Goal: Task Accomplishment & Management: Use online tool/utility

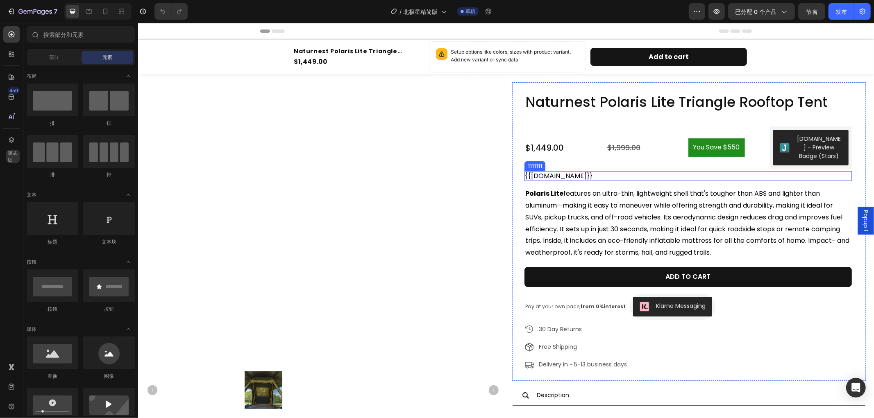
radio input "false"
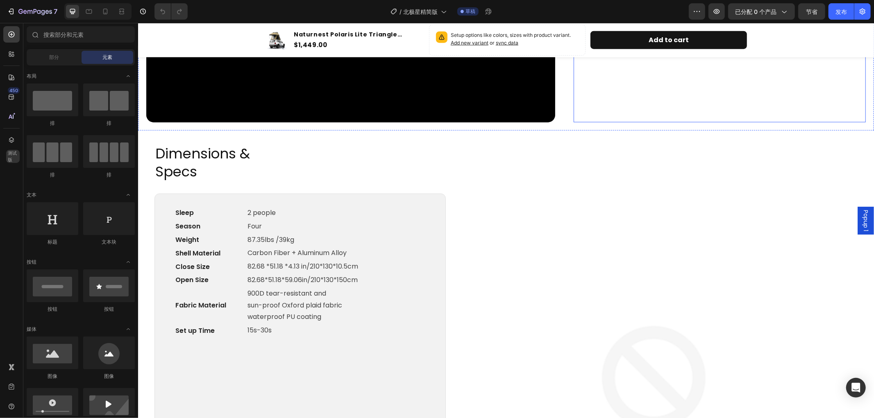
scroll to position [956, 0]
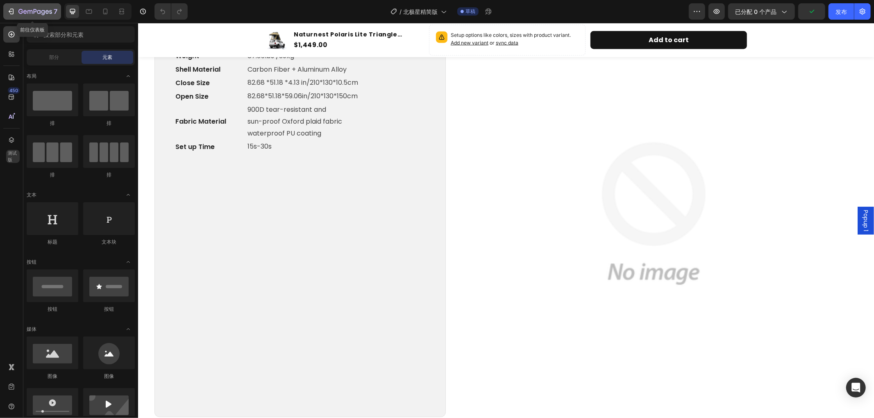
click at [25, 7] on div "7" at bounding box center [37, 12] width 39 height 10
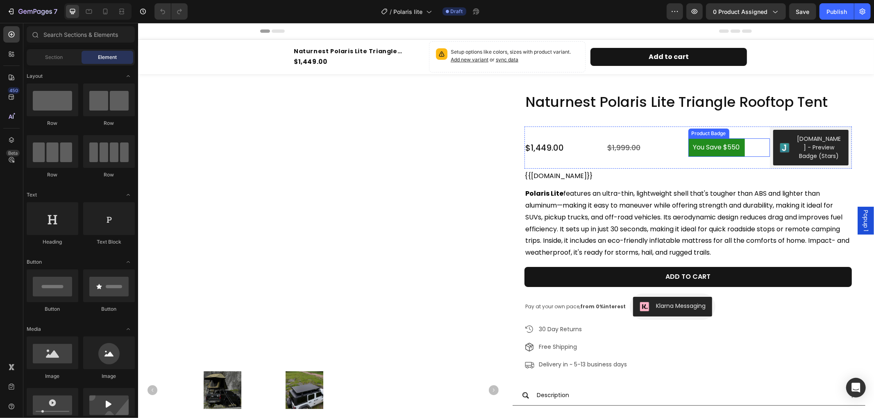
radio input "false"
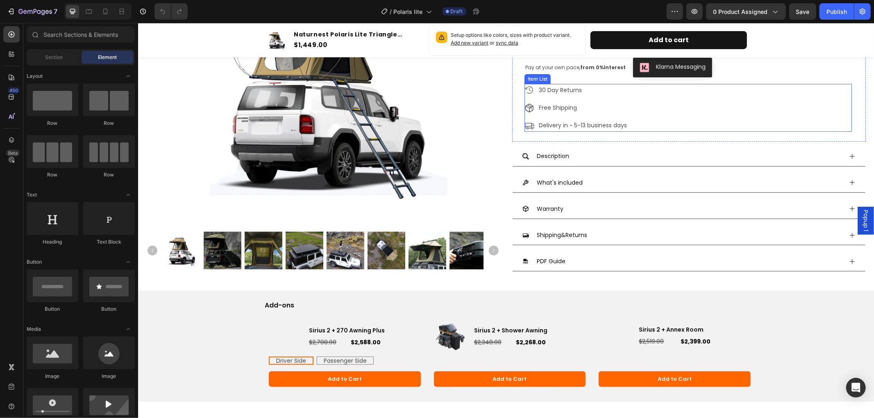
scroll to position [273, 0]
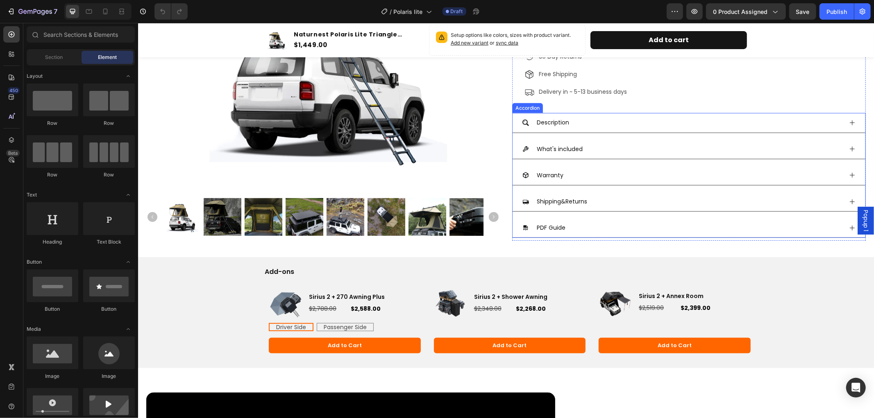
click at [849, 122] on icon at bounding box center [851, 122] width 5 height 5
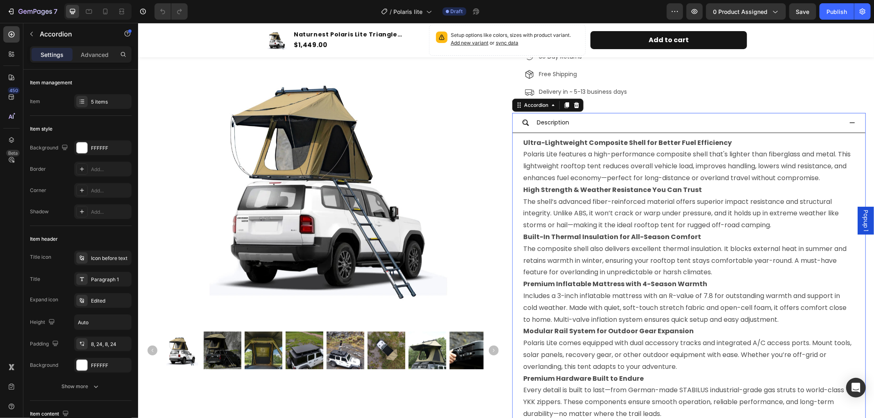
click at [849, 122] on icon at bounding box center [851, 122] width 5 height 1
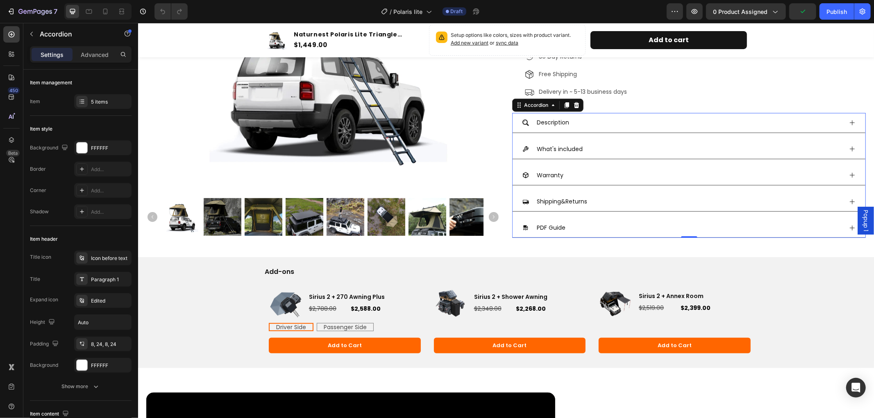
click at [848, 150] on icon at bounding box center [851, 148] width 7 height 7
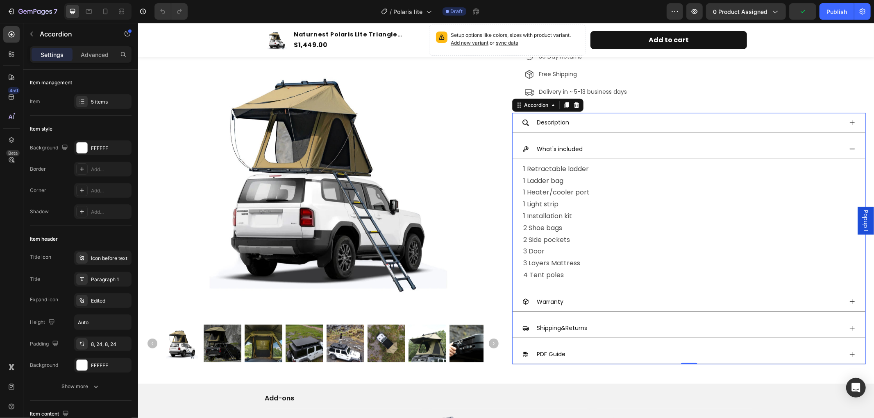
click at [848, 150] on icon at bounding box center [851, 148] width 7 height 7
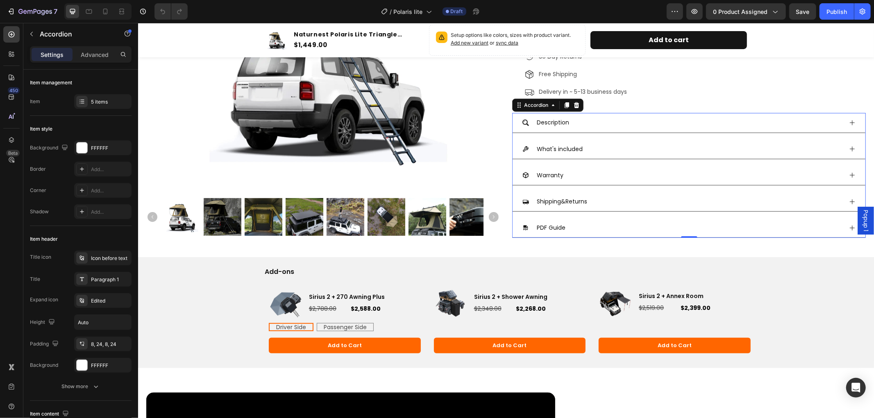
scroll to position [318, 0]
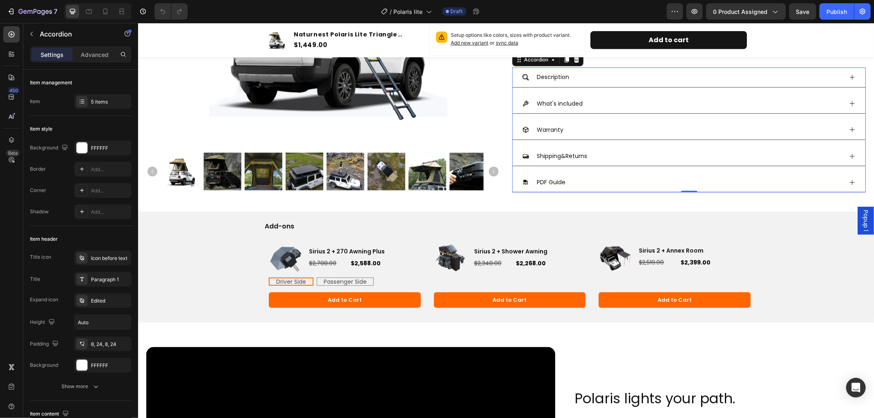
click at [848, 131] on icon at bounding box center [851, 129] width 7 height 7
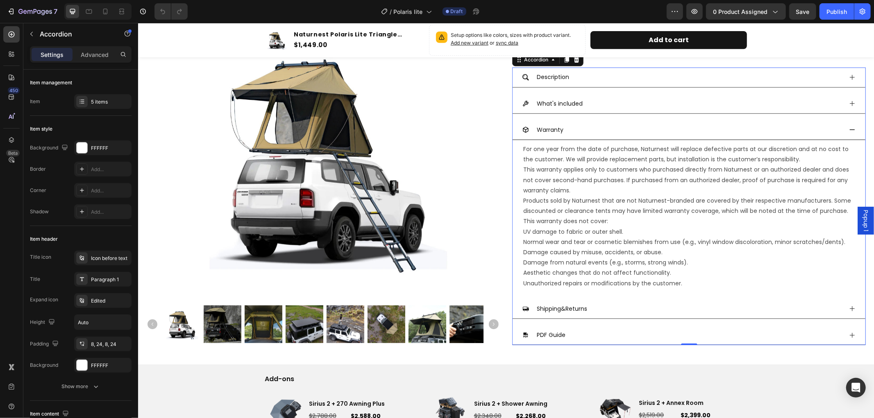
click at [848, 131] on icon at bounding box center [851, 129] width 7 height 7
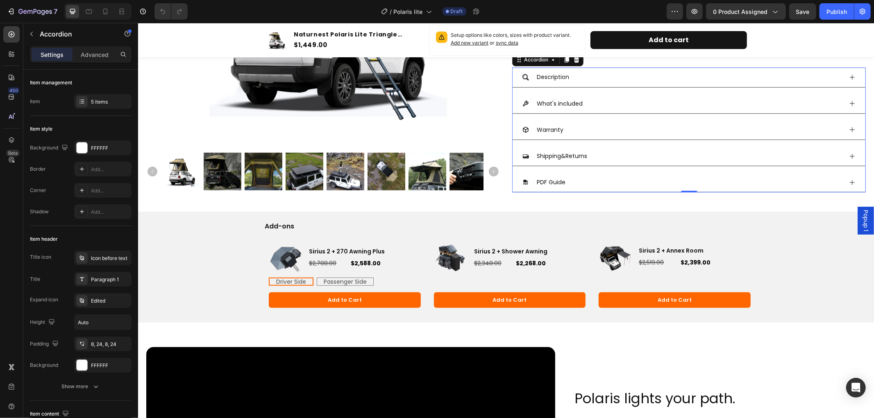
click at [848, 154] on icon at bounding box center [851, 156] width 7 height 7
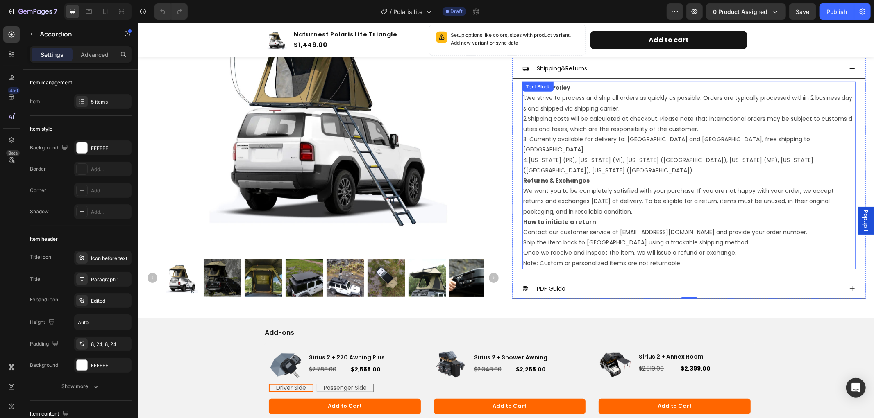
scroll to position [364, 0]
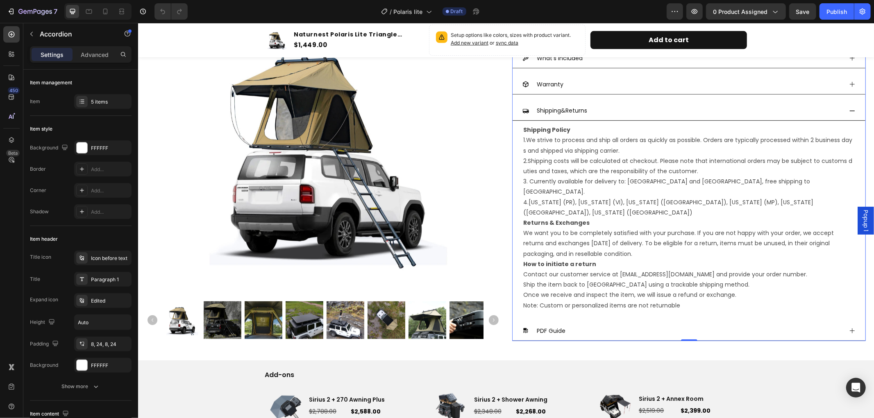
click at [848, 112] on icon at bounding box center [851, 110] width 7 height 7
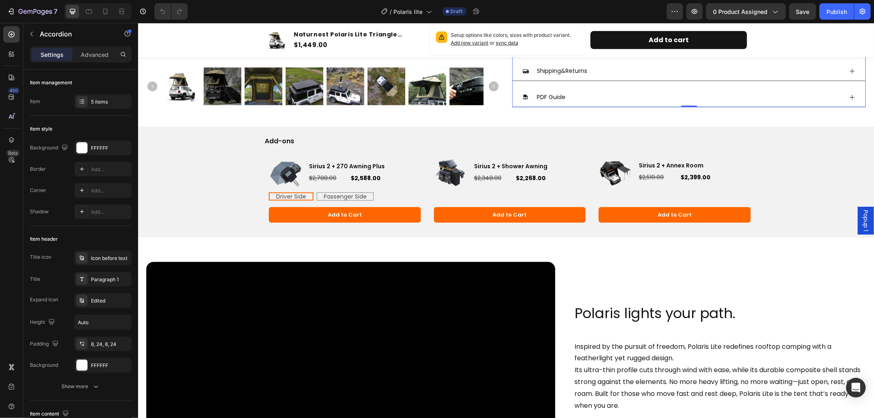
scroll to position [410, 0]
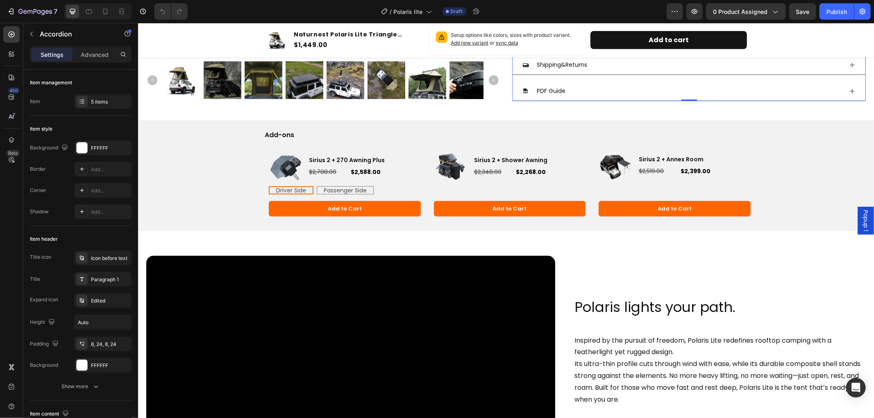
click at [849, 91] on icon at bounding box center [851, 90] width 5 height 5
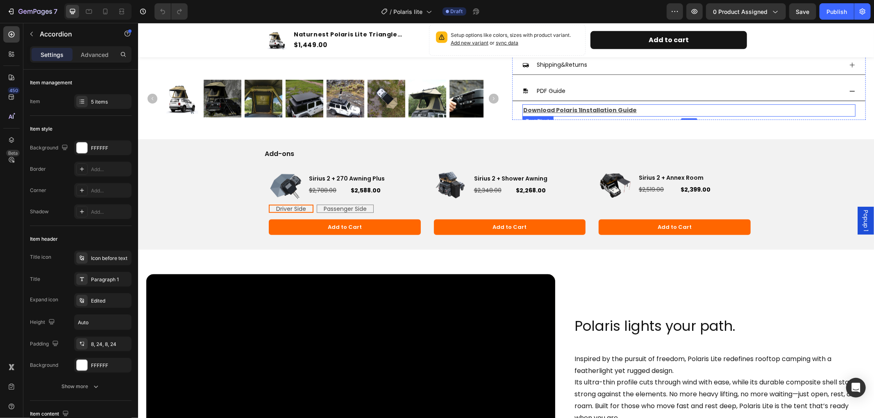
click at [583, 108] on u "Installation Guide" at bounding box center [608, 110] width 56 height 8
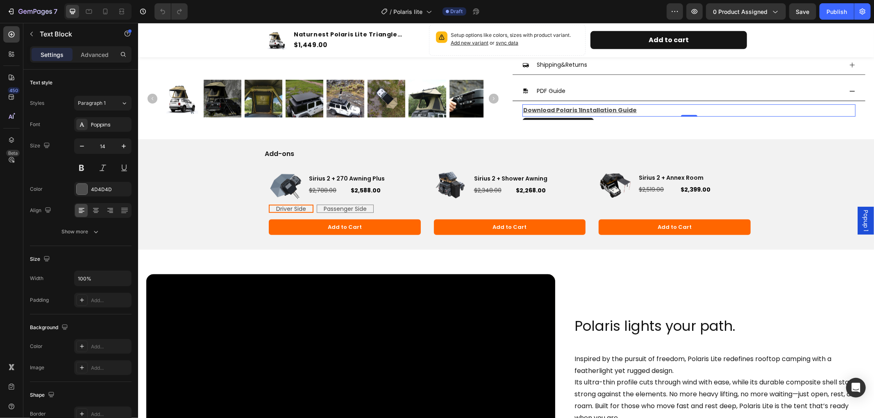
click at [583, 108] on u "Installation Guide" at bounding box center [608, 110] width 56 height 8
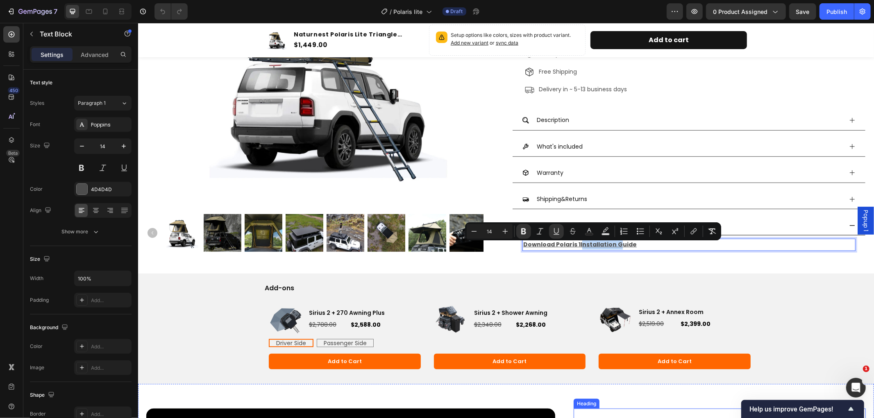
scroll to position [273, 0]
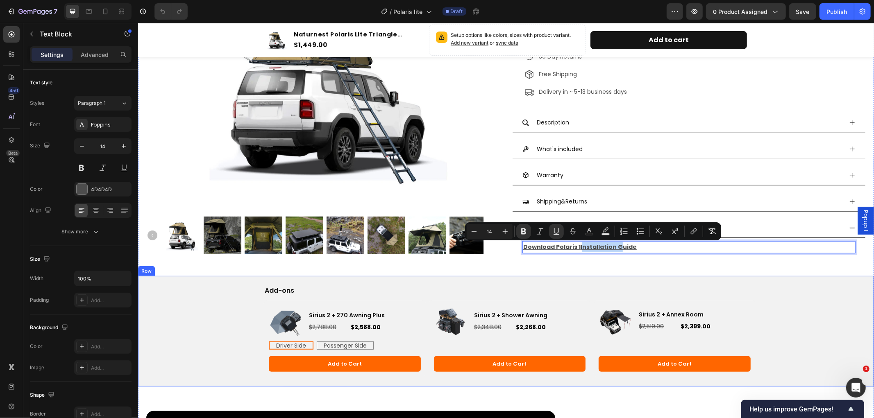
click at [652, 283] on div "Add-ons Text Block Product Images Sirius 2 + Shower Awning Product Title $2,348…" at bounding box center [506, 331] width 736 height 111
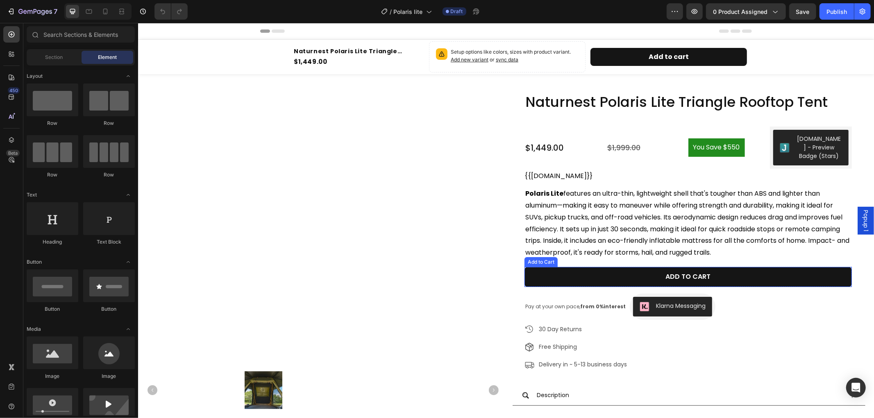
radio input "false"
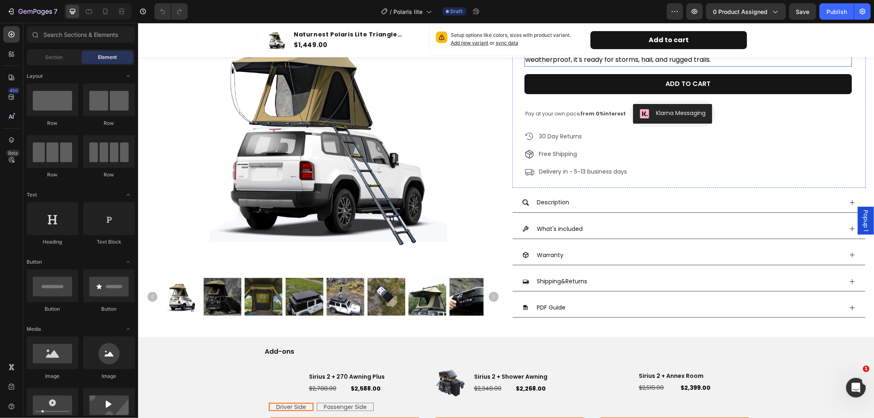
scroll to position [227, 0]
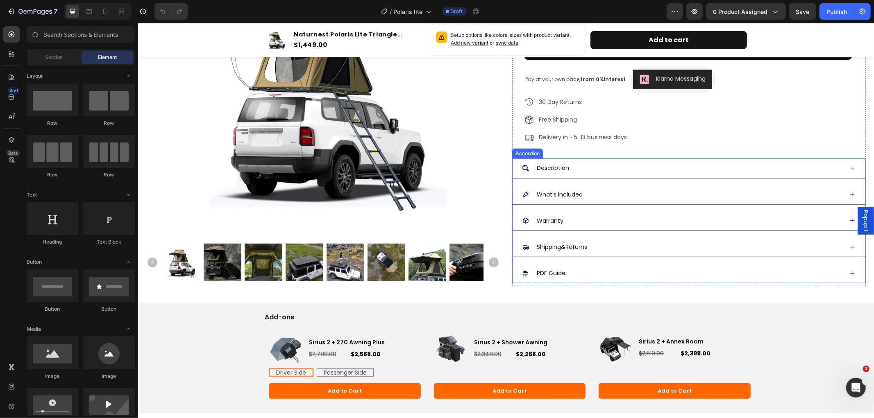
click at [549, 270] on p "PDF Guide" at bounding box center [550, 273] width 29 height 10
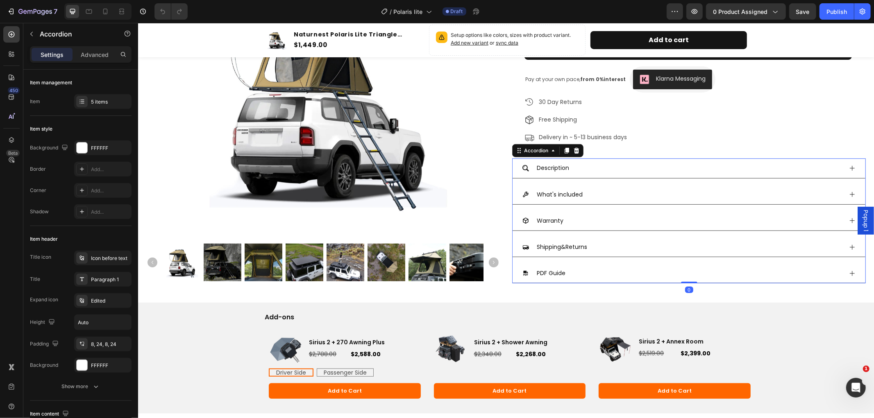
click at [551, 272] on p "PDF Guide" at bounding box center [550, 273] width 29 height 10
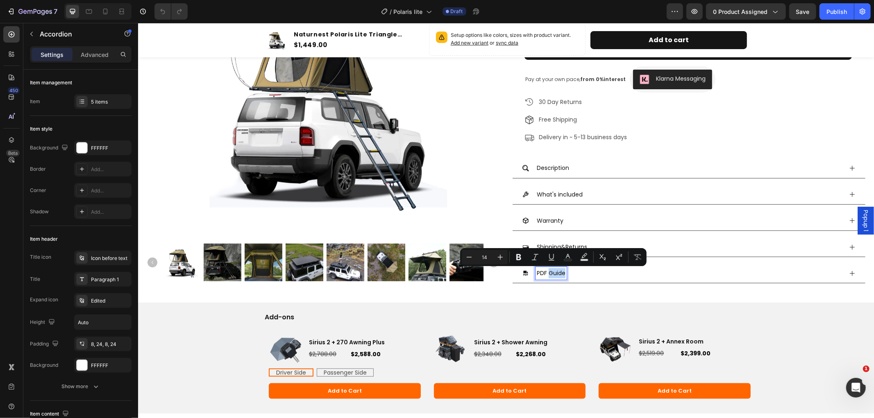
click at [589, 290] on div "Product Images Naturnest Polaris Lite Triangle Rooftop Tent Product Title Icon …" at bounding box center [506, 70] width 736 height 448
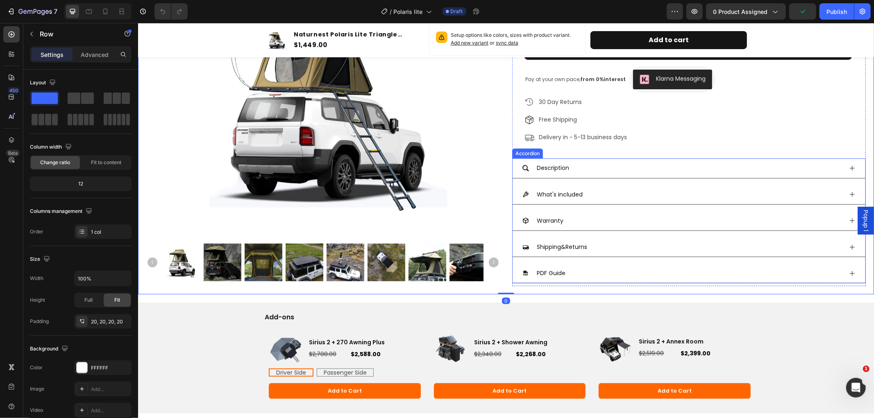
click at [848, 272] on icon at bounding box center [851, 273] width 7 height 7
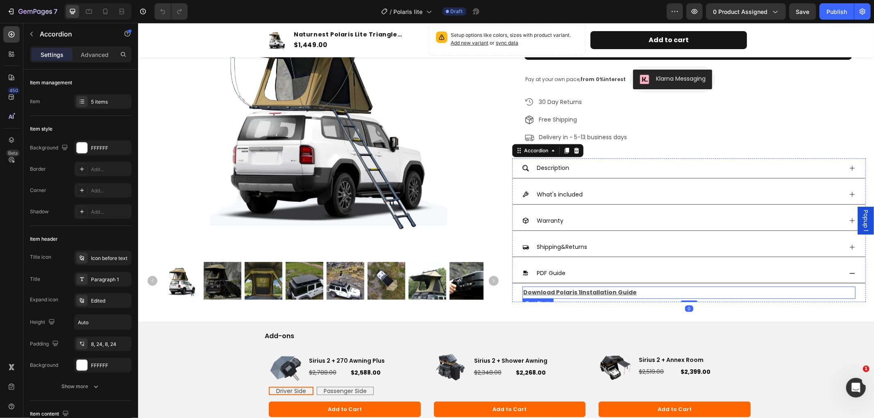
click at [587, 293] on u "Installation Guide" at bounding box center [608, 292] width 56 height 8
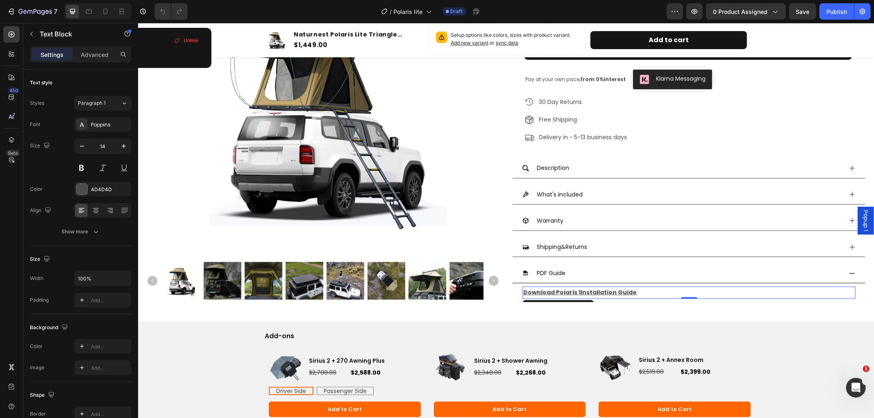
click at [588, 290] on u "Installation Guide" at bounding box center [608, 292] width 56 height 8
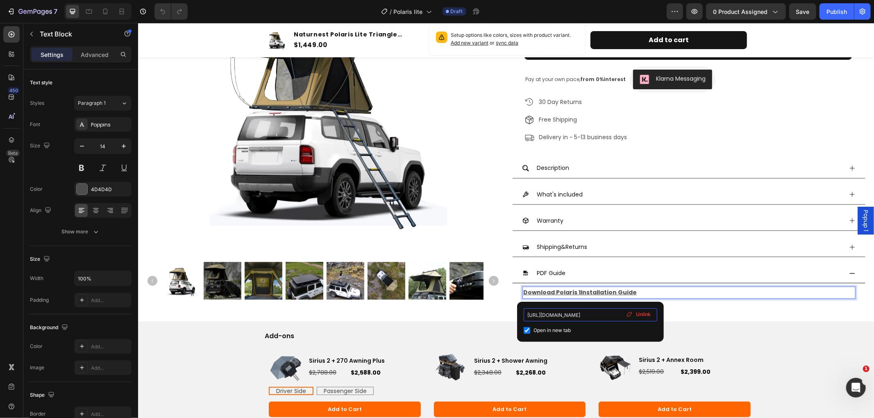
click at [587, 312] on input "https://cdn.shopify.com/s/files/1/0751/3158/4813/files/Polaris_Tent_Installatio…" at bounding box center [591, 314] width 134 height 13
drag, startPoint x: 526, startPoint y: 314, endPoint x: 621, endPoint y: 313, distance: 95.1
click at [621, 313] on input "https://cdn.shopify.com/s/files/1/0751/3158/4813/files/Polaris_Tent_Installatio…" at bounding box center [591, 314] width 134 height 13
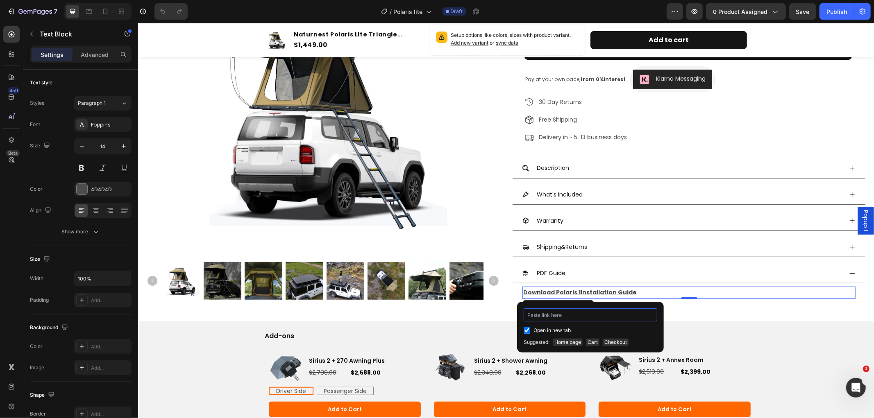
click at [535, 314] on input at bounding box center [591, 314] width 134 height 13
paste input "https://cdn.shopify.com/s/files/1/0751/3158/4813/files/Polaris_Lite_tent_Instal…"
type input "https://cdn.shopify.com/s/files/1/0751/3158/4813/files/Polaris_Lite_tent_Instal…"
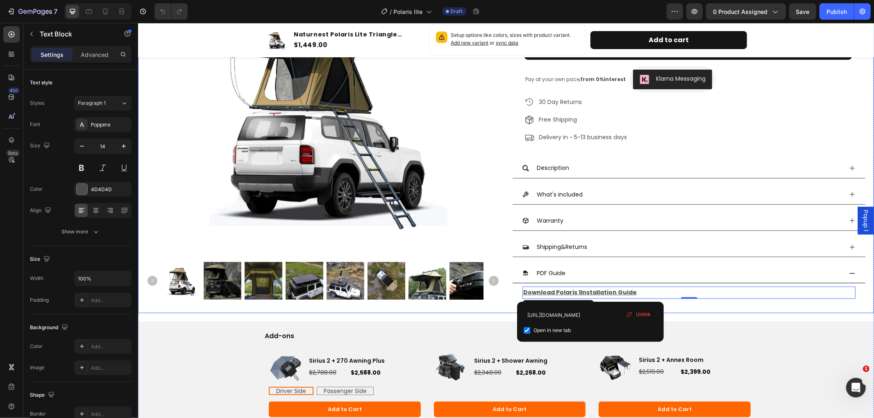
click at [694, 311] on div "Product Images Naturnest Polaris Lite Triangle Rooftop Tent Product Title Icon …" at bounding box center [506, 79] width 736 height 467
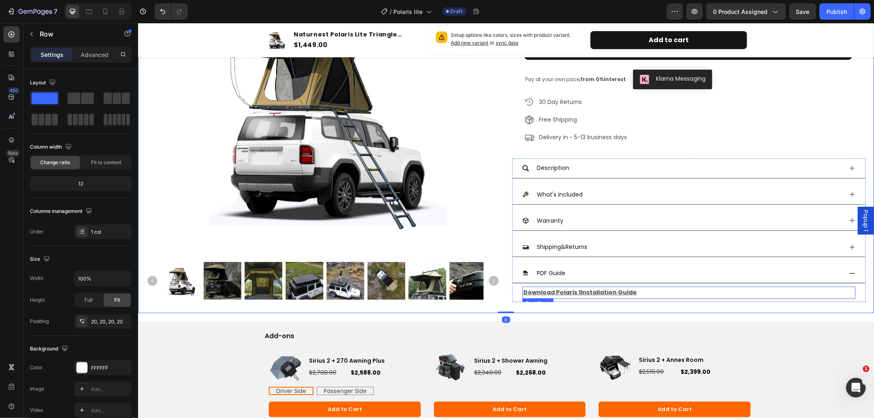
click at [572, 289] on u "Download Polaris 1" at bounding box center [551, 292] width 57 height 8
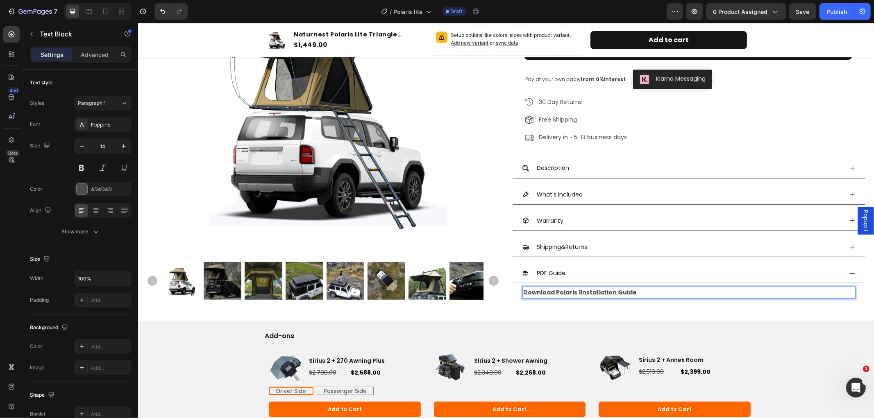
click at [580, 291] on u "Installation Guide" at bounding box center [608, 292] width 56 height 8
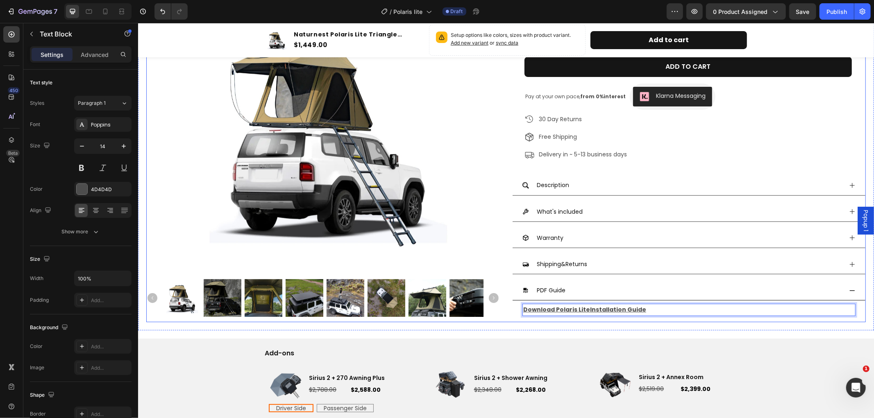
scroll to position [227, 0]
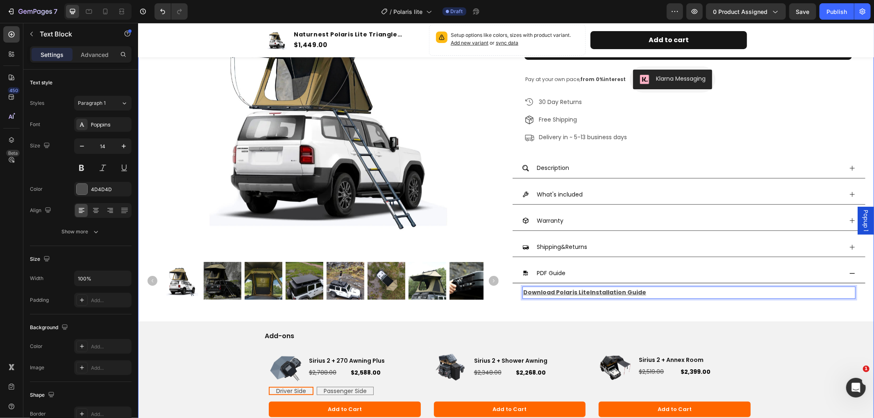
click at [708, 314] on div "Product Images Naturnest Polaris Lite Triangle Rooftop Tent Product Title Icon …" at bounding box center [506, 270] width 736 height 848
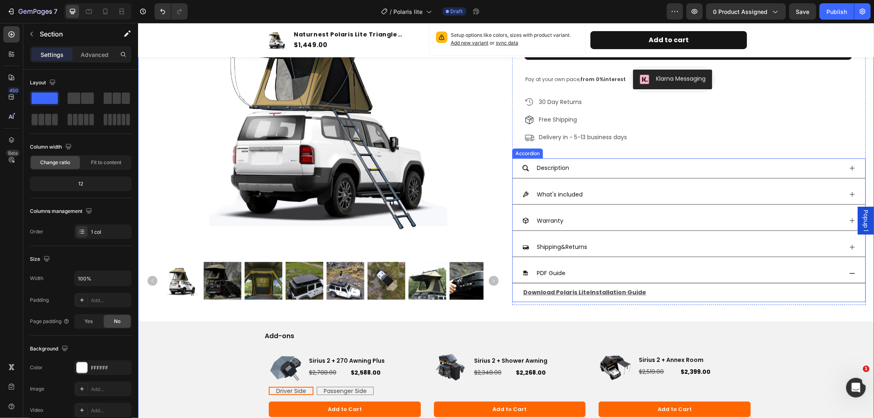
click at [848, 274] on icon at bounding box center [851, 273] width 7 height 7
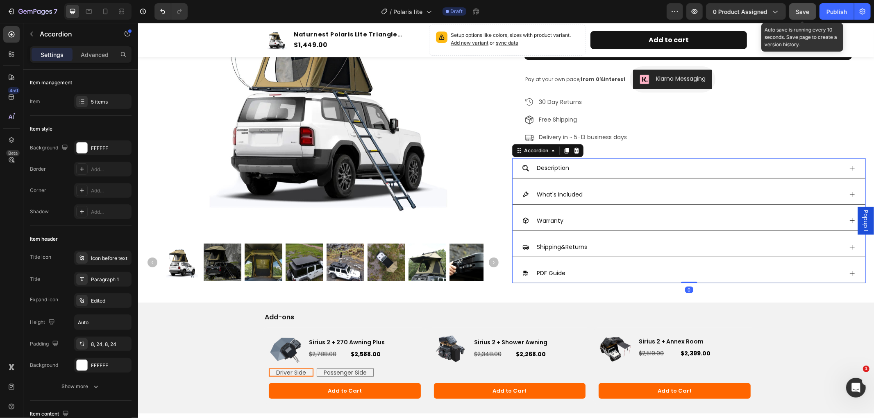
click at [795, 9] on button "Save" at bounding box center [802, 11] width 27 height 16
click at [848, 165] on icon at bounding box center [851, 168] width 7 height 7
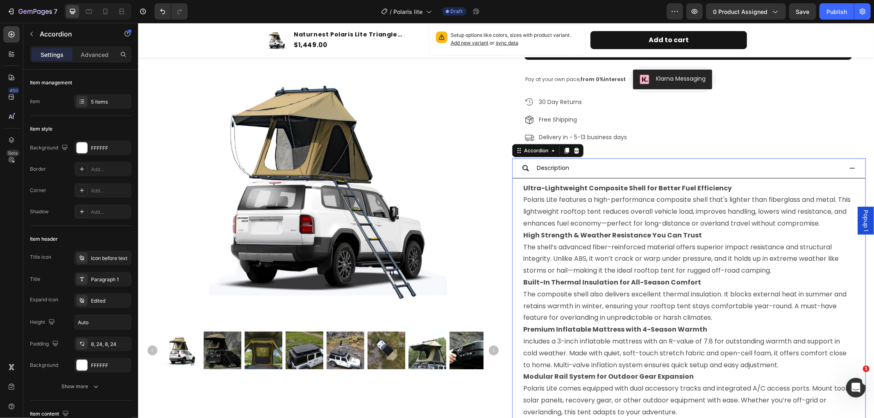
click at [848, 165] on icon at bounding box center [851, 168] width 7 height 7
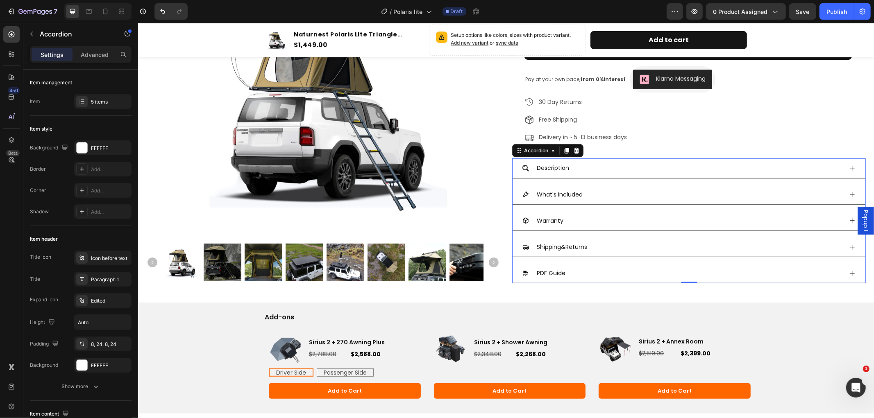
click at [848, 195] on icon at bounding box center [851, 194] width 7 height 7
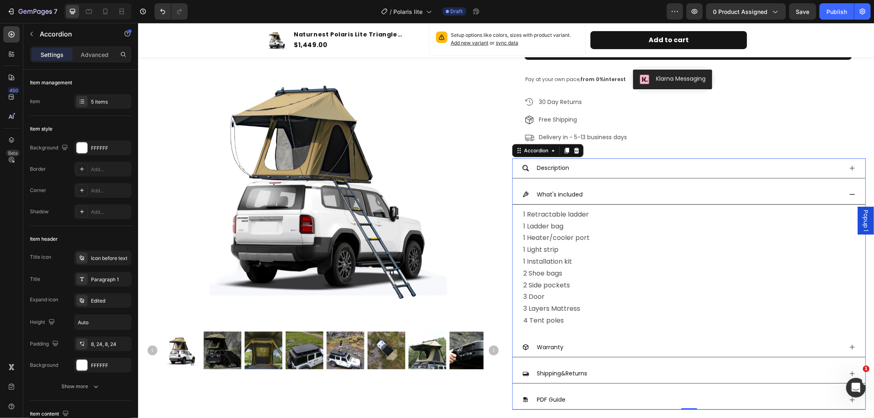
click at [848, 195] on icon at bounding box center [851, 194] width 7 height 7
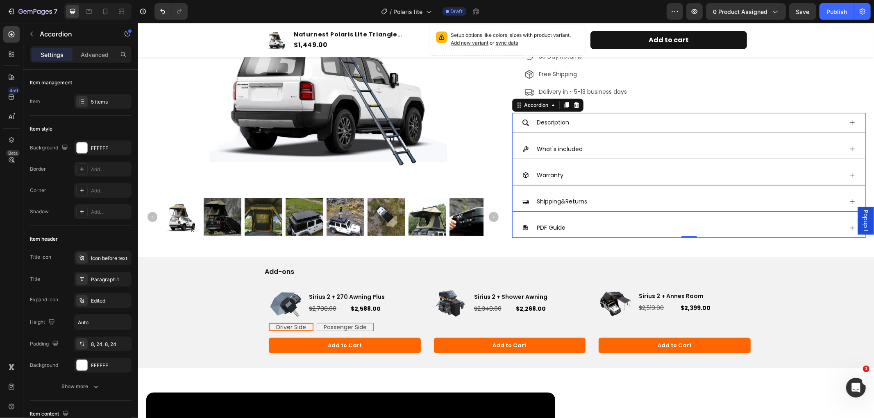
scroll to position [364, 0]
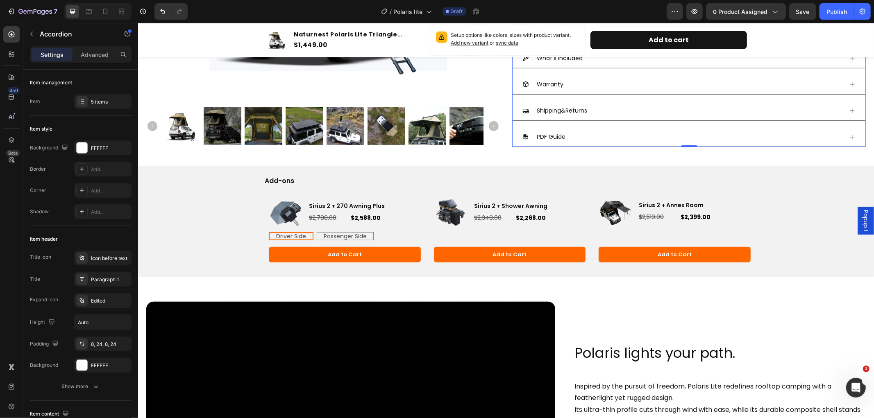
click at [848, 136] on icon at bounding box center [851, 137] width 7 height 7
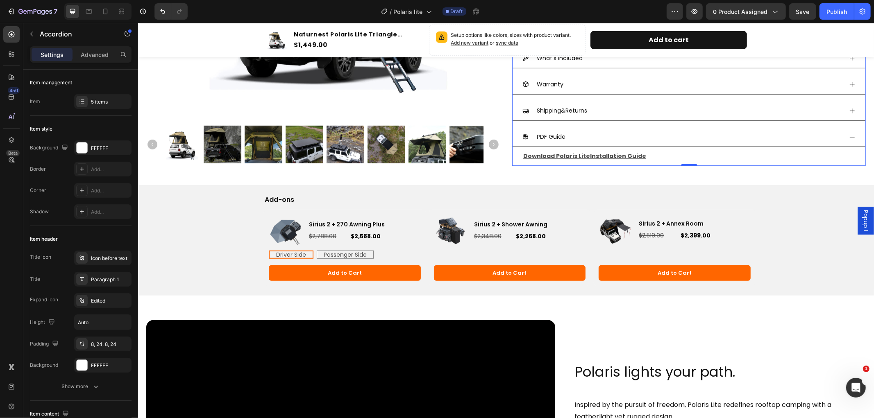
click at [848, 136] on icon at bounding box center [851, 137] width 7 height 7
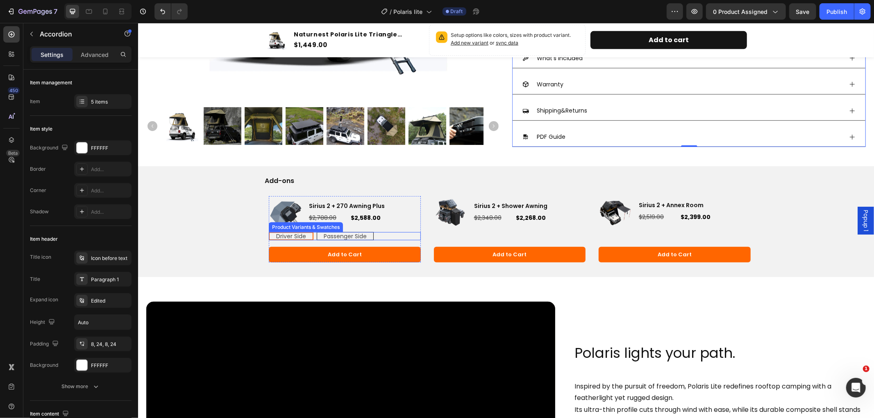
click at [356, 236] on span "Passenger Side" at bounding box center [344, 236] width 43 height 8
click at [316, 232] on input "Passenger Side Passenger Side Passenger Side" at bounding box center [316, 231] width 0 height 0
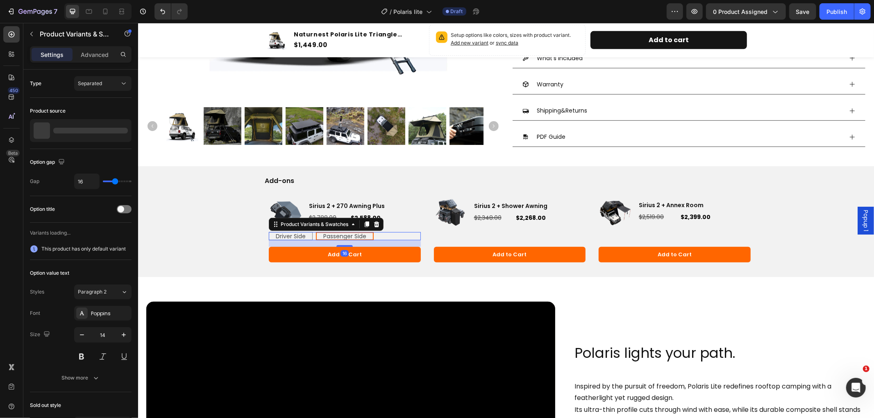
radio input "false"
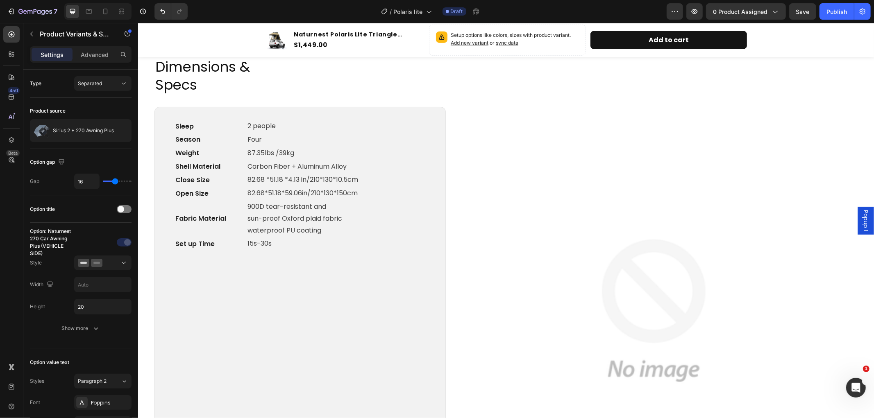
scroll to position [910, 0]
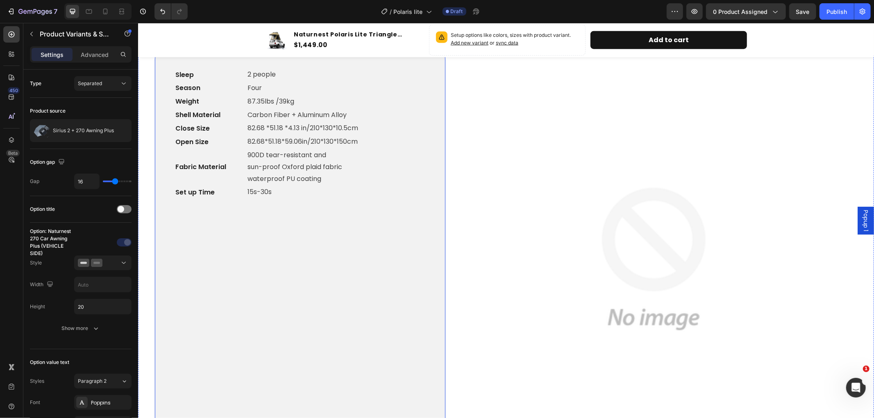
click at [359, 226] on div "Sleep Text block 2 people Text block Row Season Text block Four Text block Row …" at bounding box center [299, 265] width 251 height 395
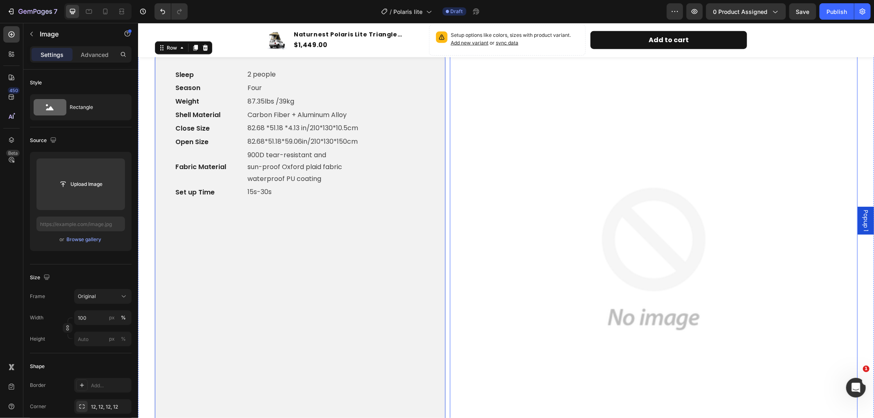
click at [702, 270] on img at bounding box center [653, 259] width 408 height 408
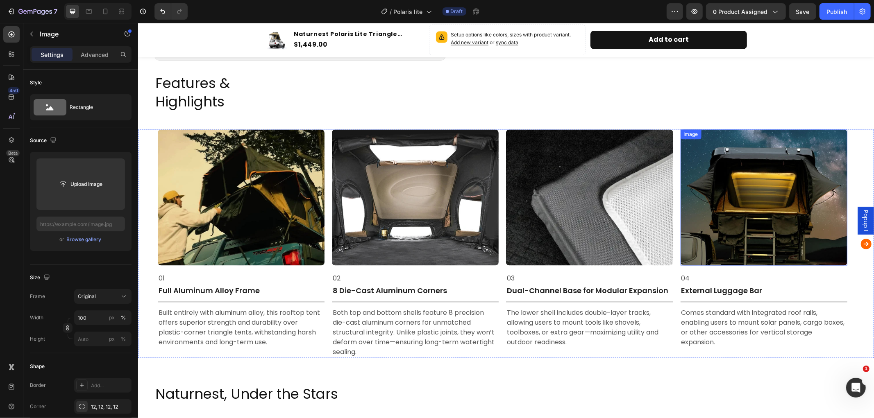
scroll to position [1315, 0]
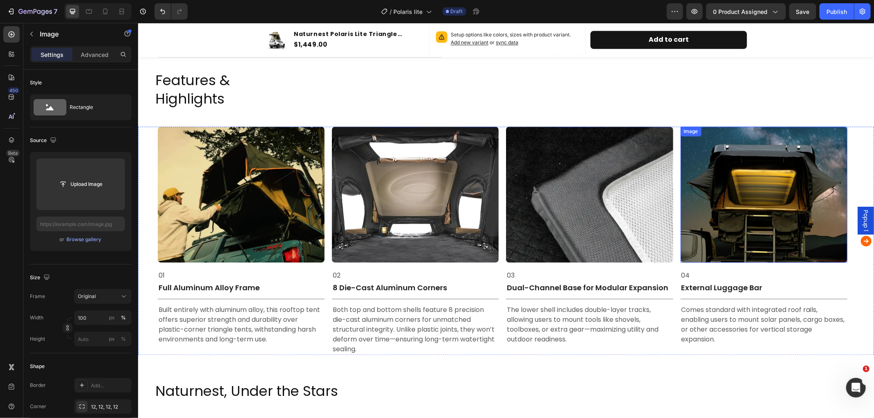
click at [752, 204] on img at bounding box center [763, 195] width 167 height 136
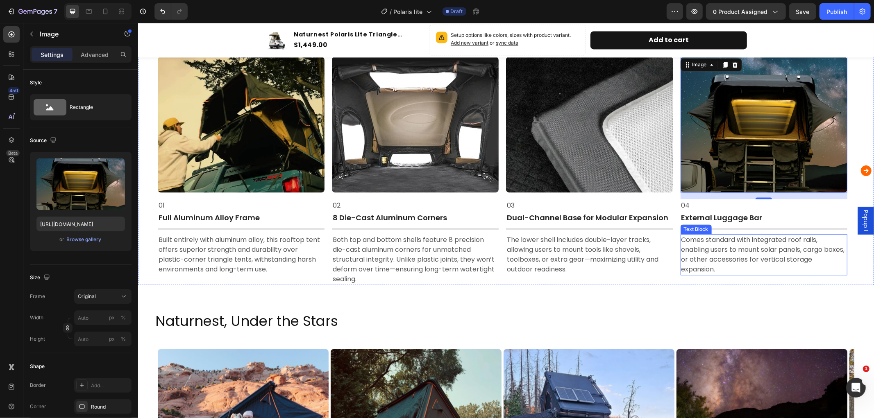
scroll to position [1406, 0]
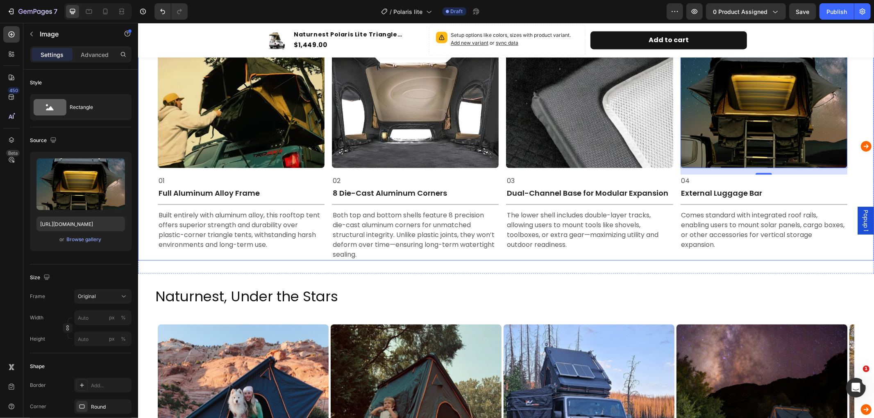
click at [860, 141] on icon "Carousel Next Arrow" at bounding box center [865, 146] width 11 height 11
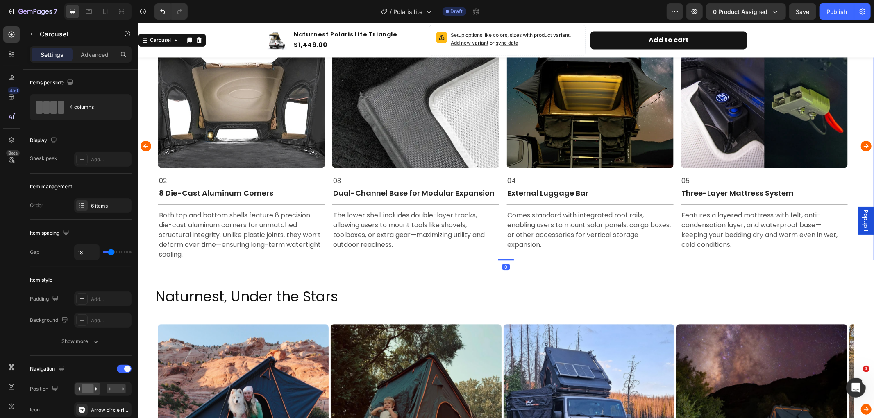
click at [860, 141] on icon "Carousel Next Arrow" at bounding box center [865, 146] width 11 height 11
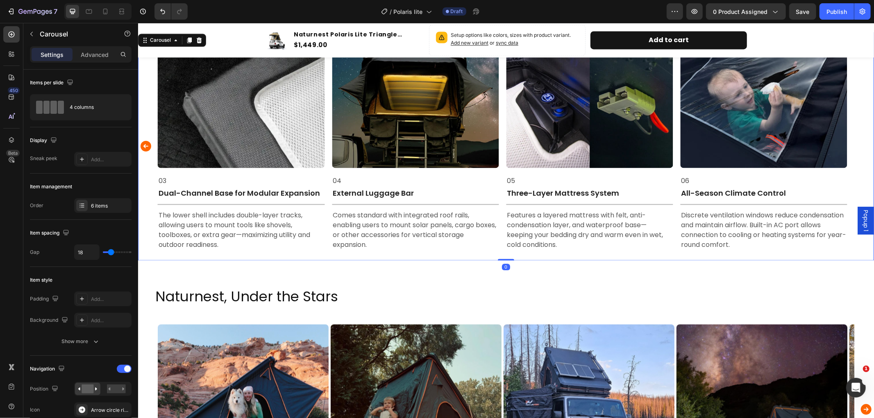
click at [859, 141] on div "Image 01 Text Block Full Aluminum Alloy Frame Text Block Title Line Built entir…" at bounding box center [506, 146] width 736 height 229
click at [145, 148] on icon "Carousel Back Arrow" at bounding box center [145, 146] width 11 height 11
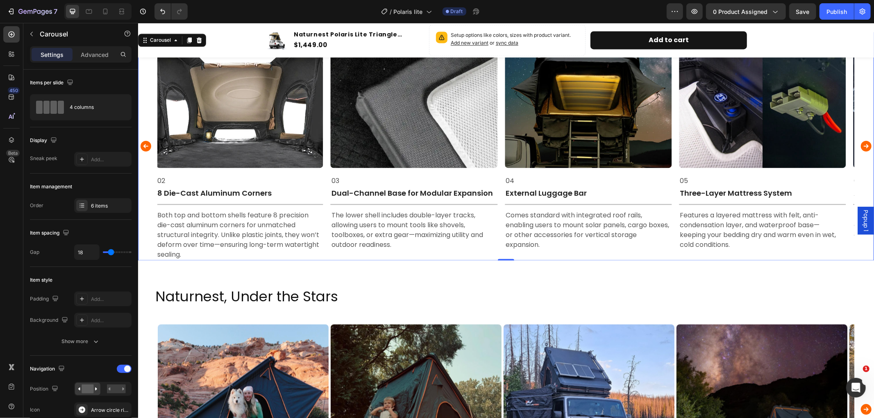
click at [145, 148] on icon "Carousel Back Arrow" at bounding box center [145, 146] width 11 height 11
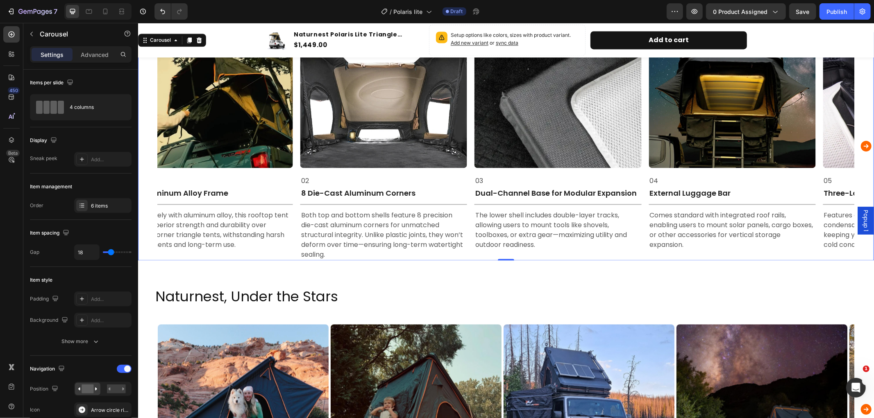
click at [145, 148] on div "Image 01 Text Block Full Aluminum Alloy Frame Text Block Title Line Built entir…" at bounding box center [506, 146] width 736 height 229
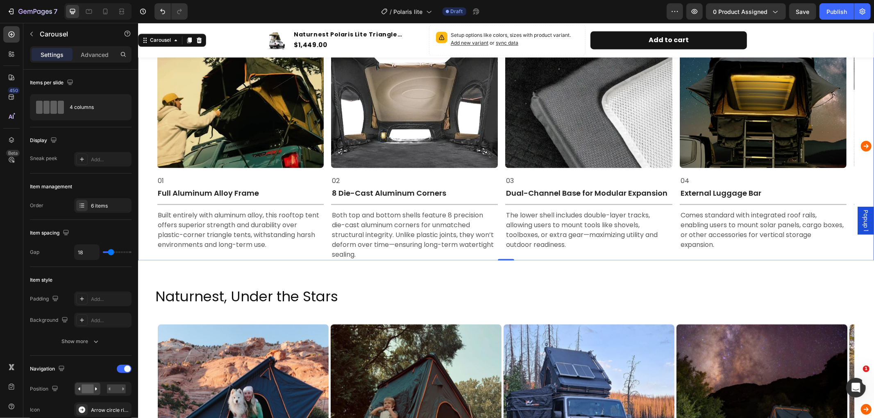
click at [145, 148] on div "Image 01 Text Block Full Aluminum Alloy Frame Text Block Title Line Built entir…" at bounding box center [506, 146] width 736 height 229
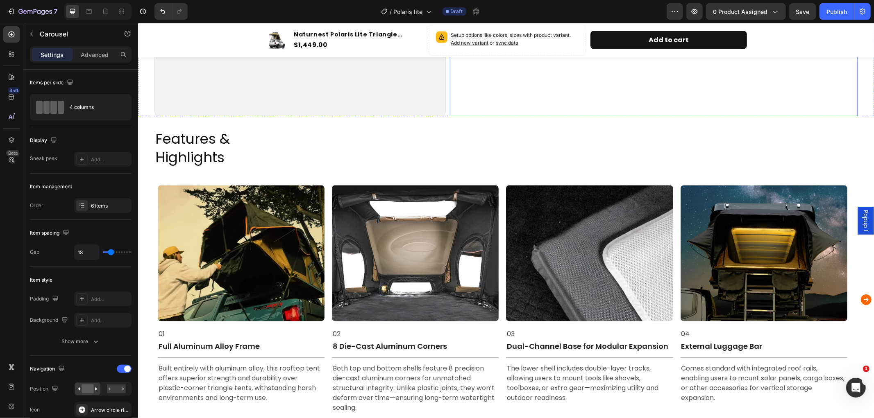
scroll to position [1348, 0]
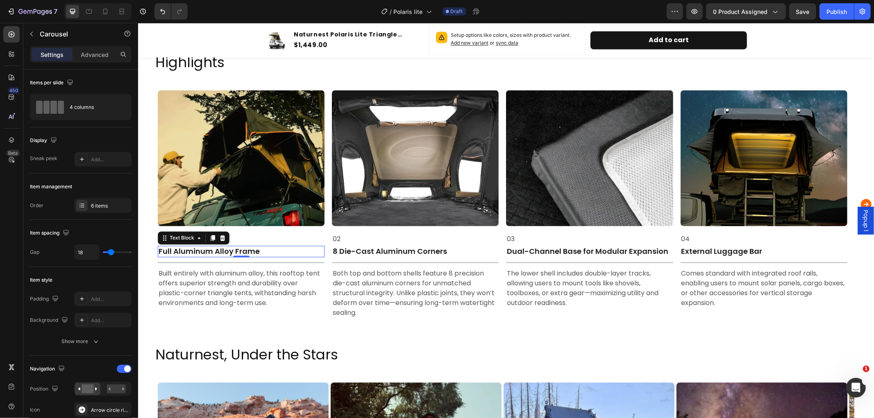
click at [263, 250] on p "Full Aluminum Alloy Frame" at bounding box center [240, 250] width 165 height 9
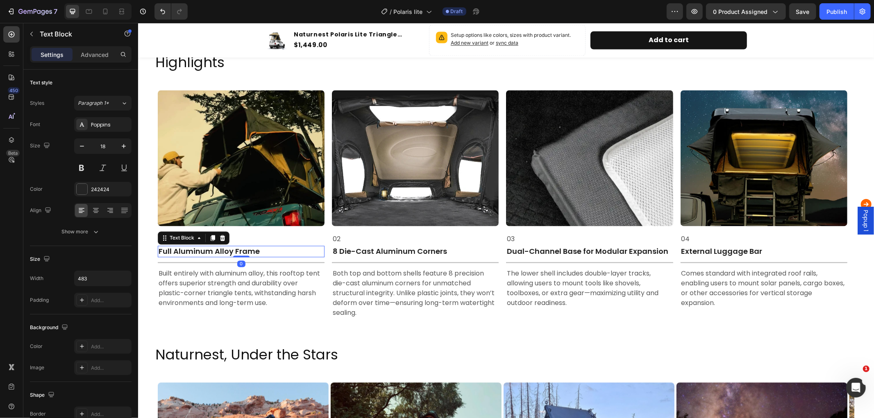
click at [263, 250] on p "Full Aluminum Alloy Frame" at bounding box center [240, 250] width 165 height 9
click at [281, 303] on p "Built entirely with aluminum alloy, this rooftop tent offers superior strength …" at bounding box center [240, 287] width 165 height 39
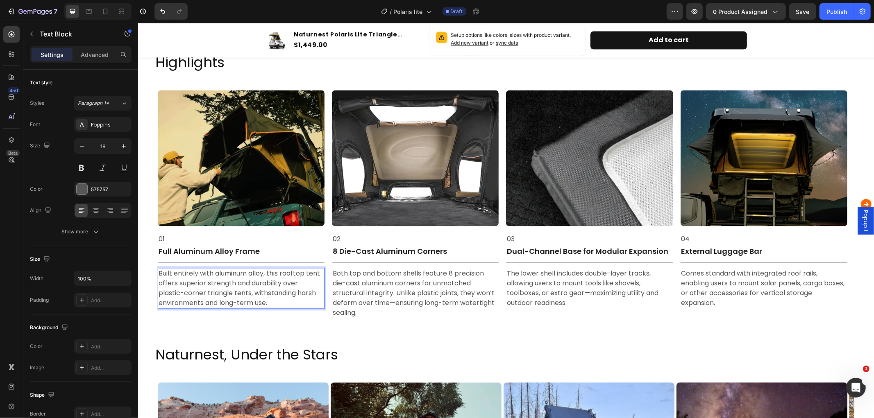
click at [281, 303] on p "Built entirely with aluminum alloy, this rooftop tent offers superior strength …" at bounding box center [240, 287] width 165 height 39
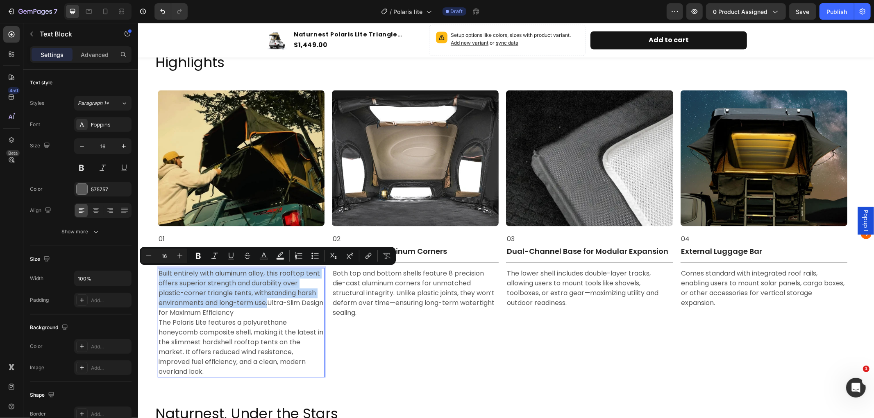
drag, startPoint x: 268, startPoint y: 304, endPoint x: 158, endPoint y: 272, distance: 114.3
click at [158, 272] on p "Built entirely with aluminum alloy, this rooftop tent offers superior strength …" at bounding box center [240, 322] width 165 height 108
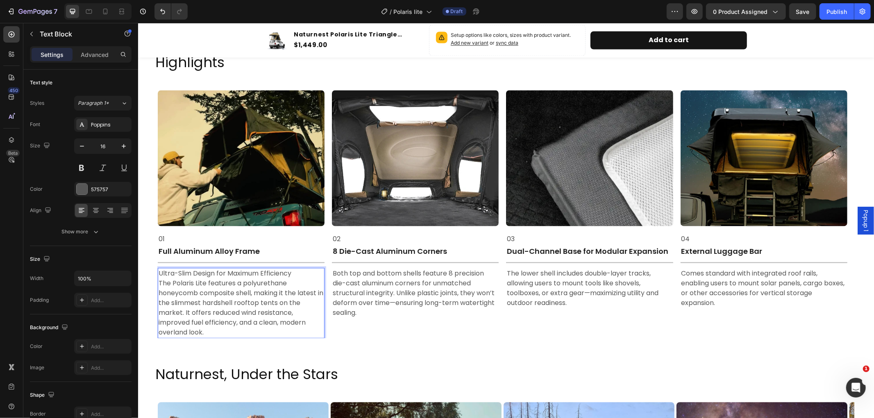
click at [300, 272] on p "Ultra-Slim Design for Maximum Efficiency The Polaris Lite features a polyuretha…" at bounding box center [240, 302] width 165 height 69
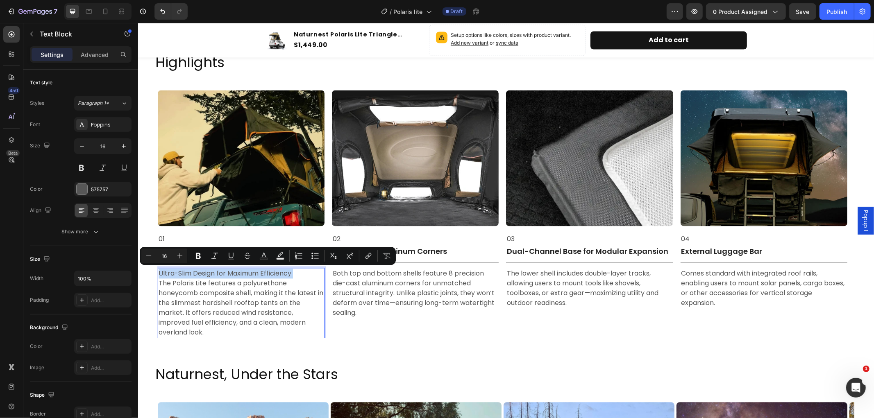
drag, startPoint x: 300, startPoint y: 272, endPoint x: 159, endPoint y: 271, distance: 141.3
click at [159, 271] on p "Ultra-Slim Design for Maximum Efficiency The Polaris Lite features a polyuretha…" at bounding box center [240, 302] width 165 height 69
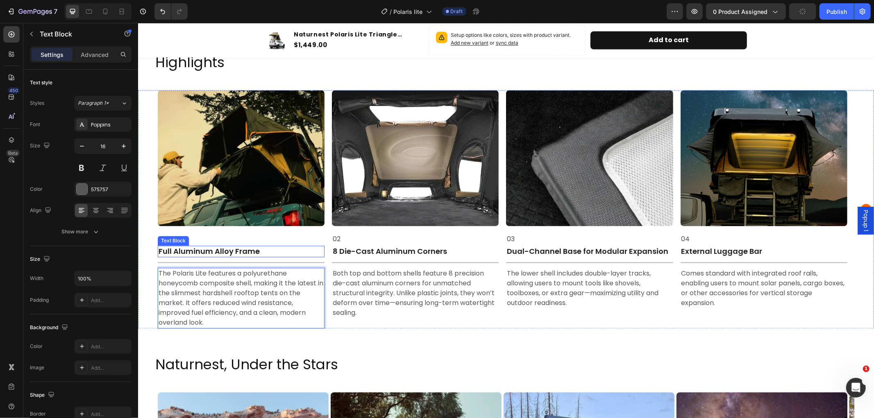
click at [267, 249] on p "Full Aluminum Alloy Frame" at bounding box center [240, 250] width 165 height 9
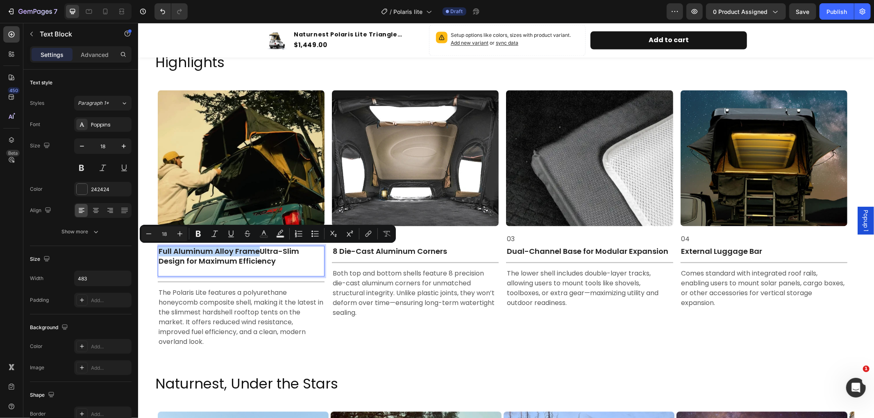
drag, startPoint x: 259, startPoint y: 251, endPoint x: 159, endPoint y: 252, distance: 99.6
click at [159, 252] on p "Full Aluminum Alloy FrameUltra-Slim Design for Maximum Efficiency" at bounding box center [240, 260] width 165 height 29
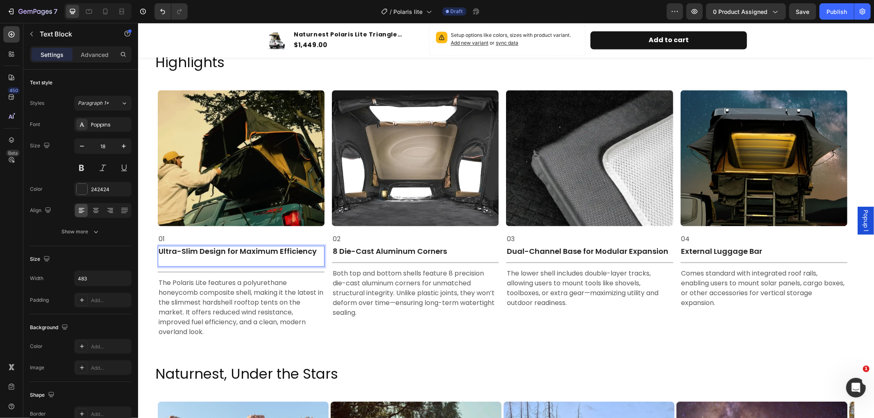
click at [181, 258] on p "Ultra-Slim Design for Maximum Efficiency" at bounding box center [240, 255] width 165 height 19
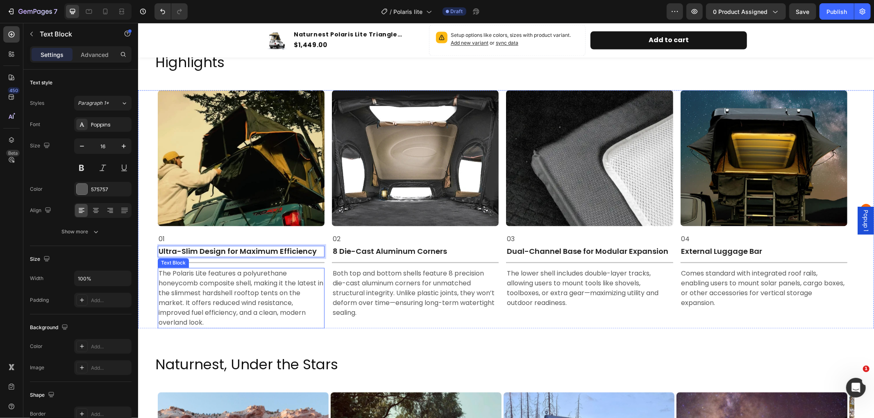
click at [247, 306] on p "The Polaris Lite features a polyurethane honeycomb composite shell, making it t…" at bounding box center [240, 297] width 165 height 59
click at [367, 276] on p "Both top and bottom shells feature 8 precision die-cast aluminum corners for un…" at bounding box center [414, 292] width 165 height 49
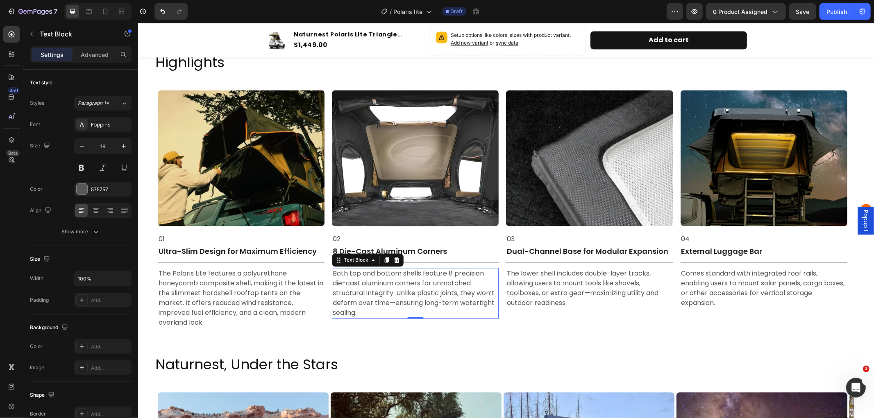
click at [379, 314] on p "Both top and bottom shells feature 8 precision die-cast aluminum corners for un…" at bounding box center [414, 292] width 165 height 49
click at [390, 313] on p "Both top and bottom shells feature 8 precision die-cast aluminum corners for un…" at bounding box center [414, 292] width 165 height 49
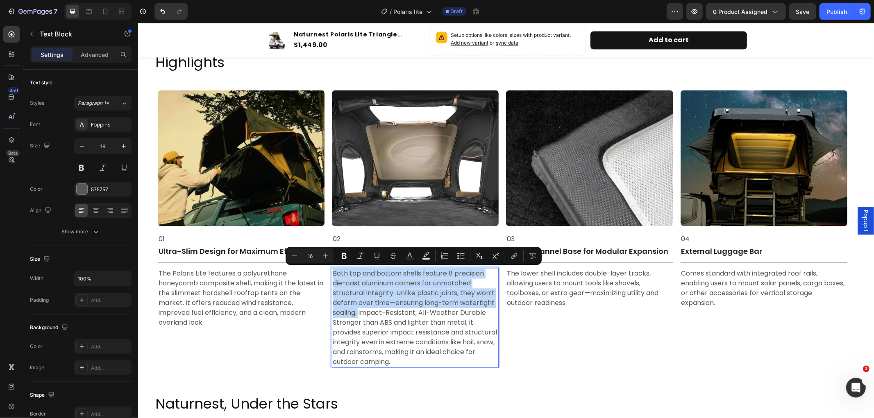
drag, startPoint x: 359, startPoint y: 313, endPoint x: 333, endPoint y: 274, distance: 46.1
click at [333, 274] on p "Both top and bottom shells feature 8 precision die-cast aluminum corners for un…" at bounding box center [414, 317] width 165 height 98
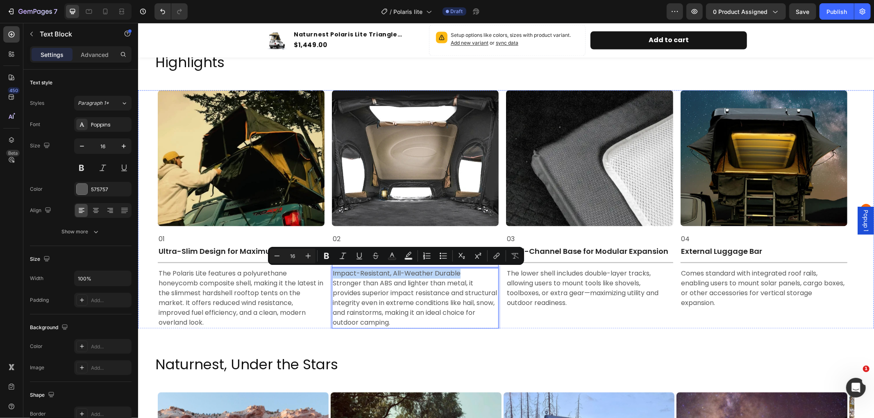
drag, startPoint x: 460, startPoint y: 272, endPoint x: 332, endPoint y: 266, distance: 127.9
click at [332, 266] on div "Image 02 Text Block 8 Die-Cast Aluminum Corners Text Block Title Line Impact-Re…" at bounding box center [414, 209] width 167 height 238
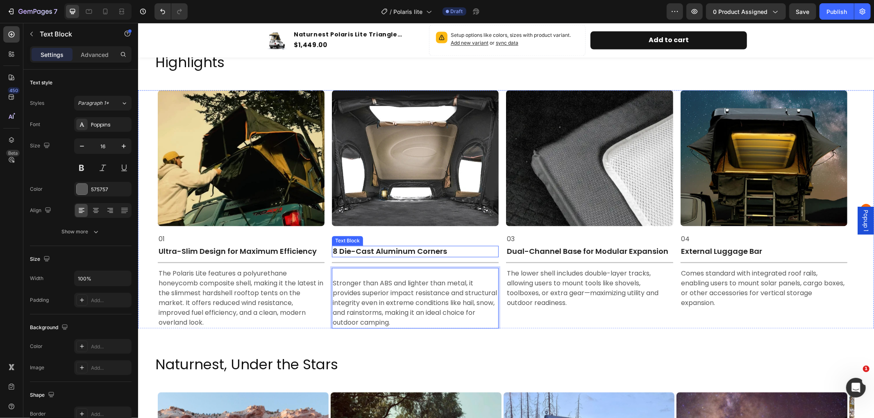
click at [451, 255] on p "8 Die-Cast Aluminum Corners" at bounding box center [414, 250] width 165 height 9
click at [451, 254] on p "8 Die-Cast Aluminum Corners" at bounding box center [414, 250] width 165 height 9
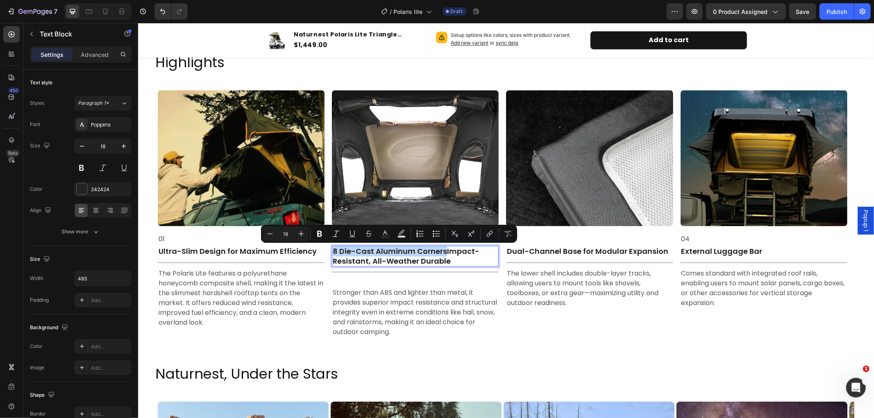
drag, startPoint x: 444, startPoint y: 251, endPoint x: 333, endPoint y: 248, distance: 111.0
click at [333, 248] on p "8 Die-Cast Aluminum CornersImpact-Resistant, All-Weather Durable" at bounding box center [414, 255] width 165 height 19
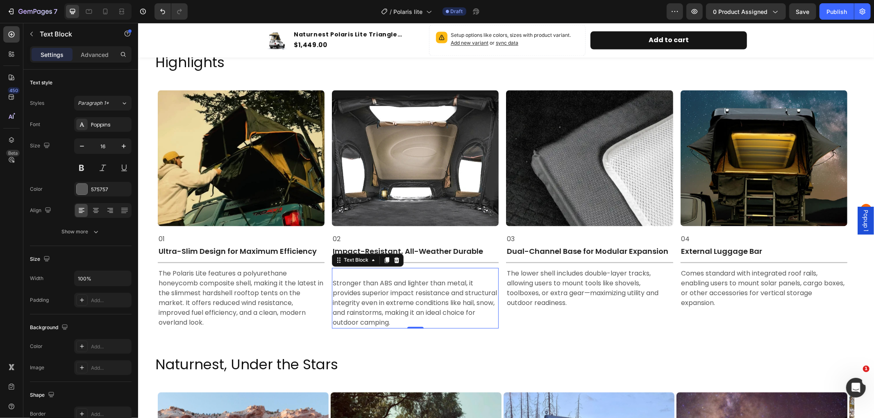
click at [334, 282] on p "⁠⁠⁠⁠⁠⁠⁠ Stronger than ABS and lighter than metal, it provides superior impact r…" at bounding box center [414, 297] width 165 height 59
drag, startPoint x: 333, startPoint y: 282, endPoint x: 341, endPoint y: 295, distance: 14.7
click at [333, 282] on p "⁠⁠⁠⁠⁠⁠⁠ Stronger than ABS and lighter than metal, it provides superior impact r…" at bounding box center [414, 297] width 165 height 59
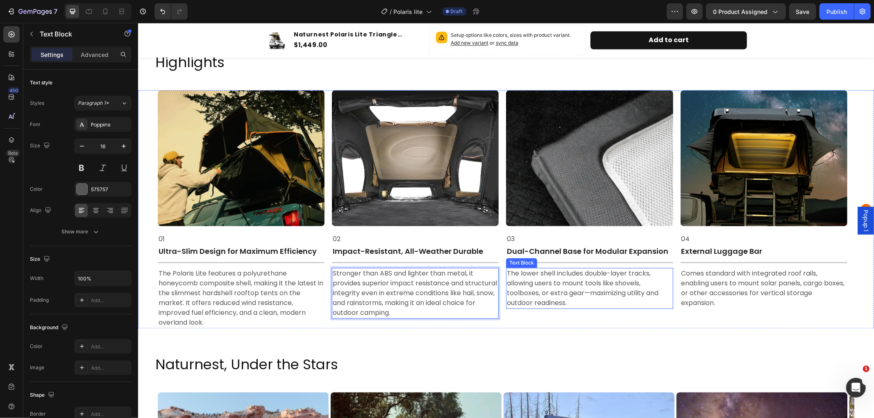
click at [543, 292] on p "The lower shell includes double-layer tracks, allowing users to mount tools lik…" at bounding box center [588, 287] width 165 height 39
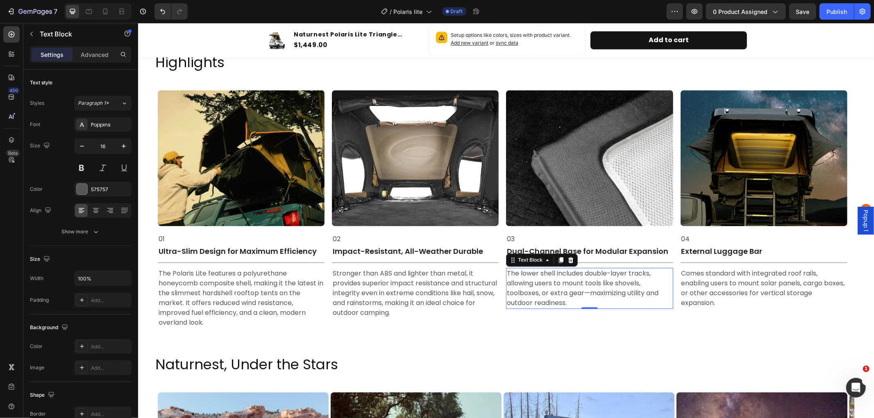
click at [603, 302] on p "The lower shell includes double-layer tracks, allowing users to mount tools lik…" at bounding box center [588, 287] width 165 height 39
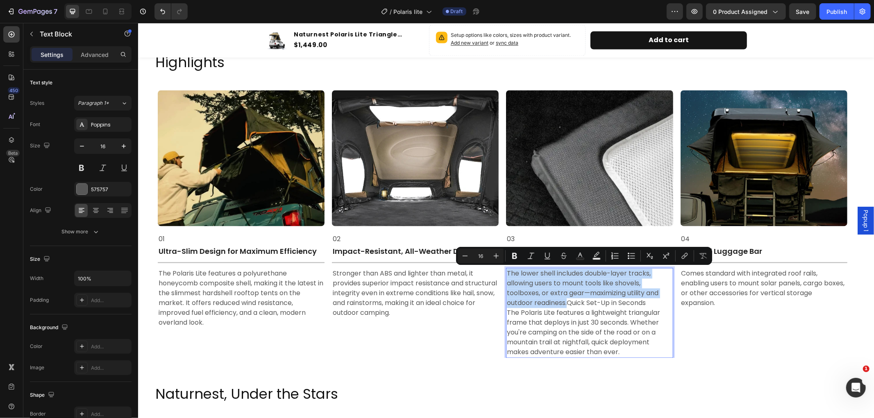
drag, startPoint x: 569, startPoint y: 304, endPoint x: 508, endPoint y: 268, distance: 70.8
click at [508, 268] on p "The lower shell includes double-layer tracks, allowing users to mount tools lik…" at bounding box center [588, 312] width 165 height 88
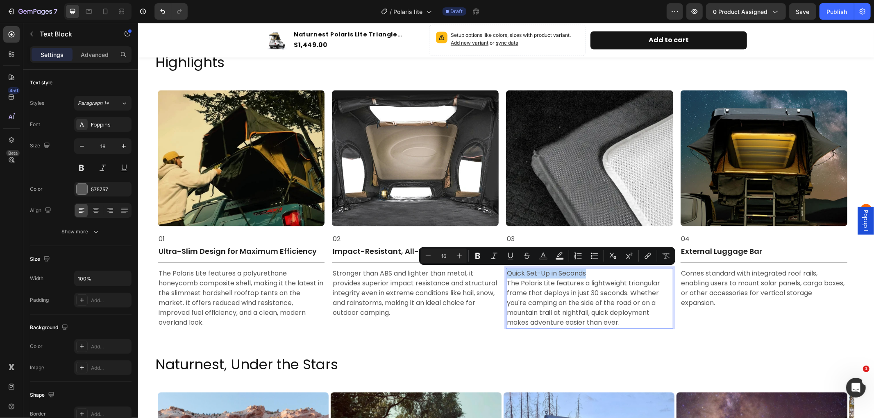
drag, startPoint x: 591, startPoint y: 271, endPoint x: 506, endPoint y: 272, distance: 84.4
click at [506, 272] on p "Quick Set-Up in Seconds The Polaris Lite features a lightweight triangular fram…" at bounding box center [588, 297] width 165 height 59
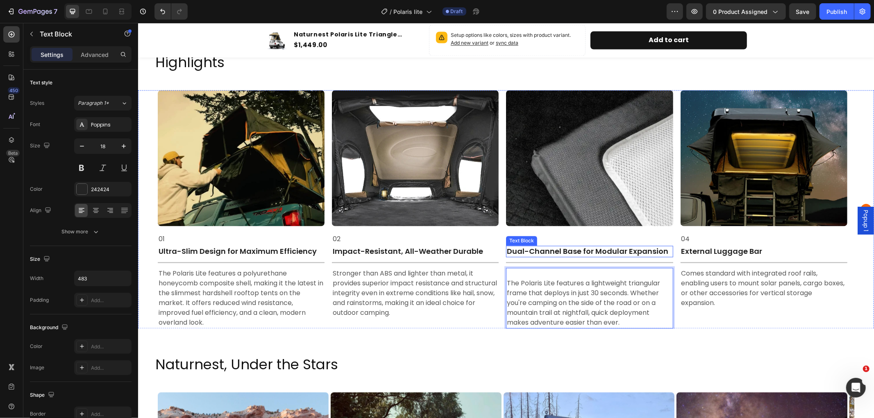
click at [664, 250] on p "Dual-Channel Base for Modular Expansion" at bounding box center [588, 250] width 165 height 9
click at [667, 253] on p "Dual-Channel Base for Modular Expansion" at bounding box center [588, 250] width 165 height 9
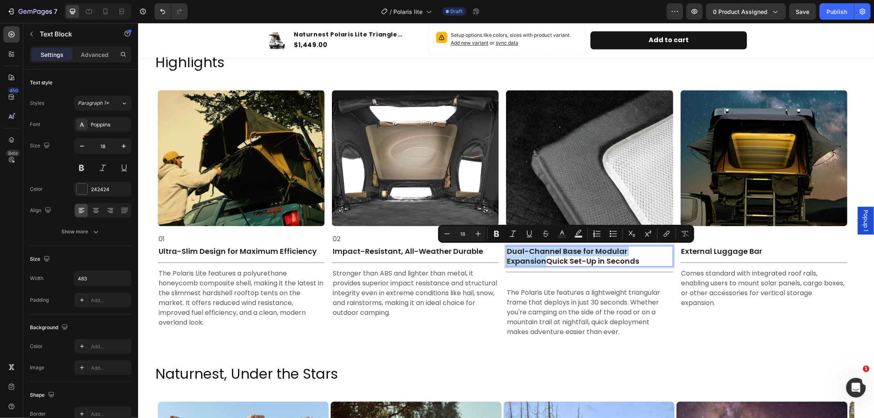
drag, startPoint x: 544, startPoint y: 262, endPoint x: 506, endPoint y: 247, distance: 40.5
click at [506, 247] on p "Dual-Channel Base for Modular ExpansionQuick Set-Up in Seconds" at bounding box center [588, 255] width 165 height 19
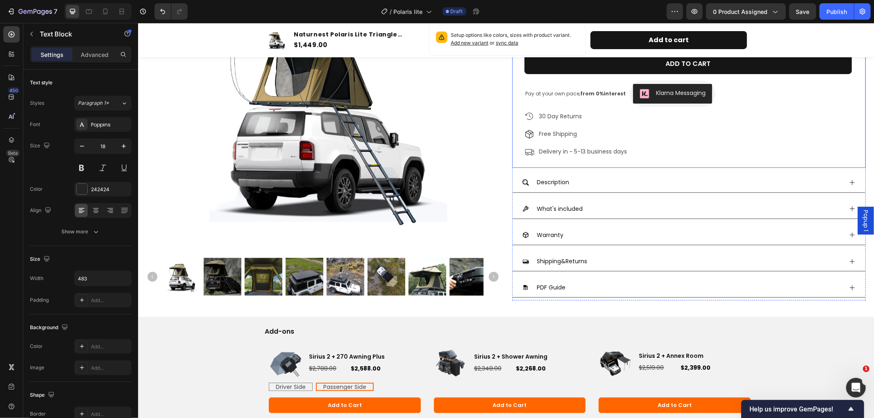
scroll to position [227, 0]
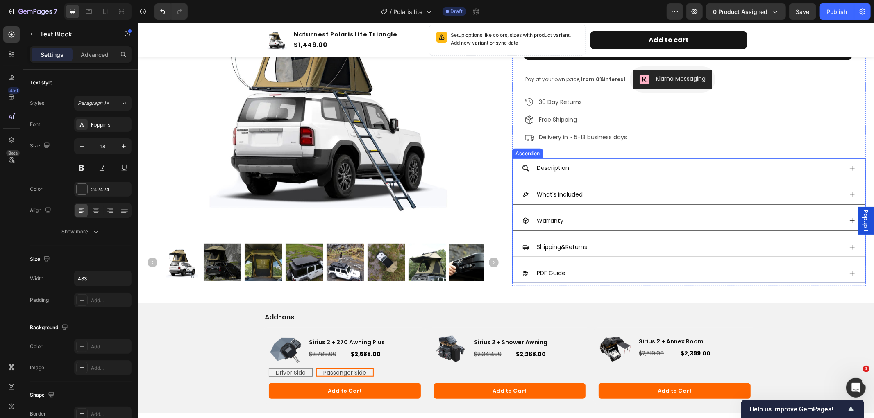
click at [848, 274] on icon at bounding box center [851, 273] width 7 height 7
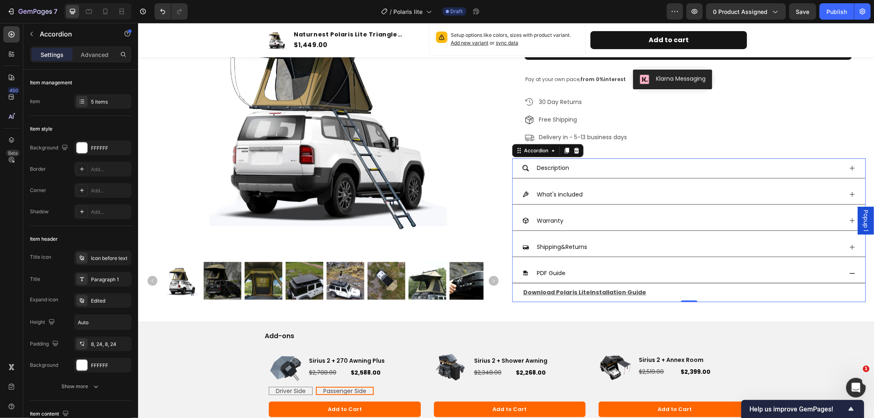
click at [848, 274] on icon at bounding box center [851, 273] width 7 height 7
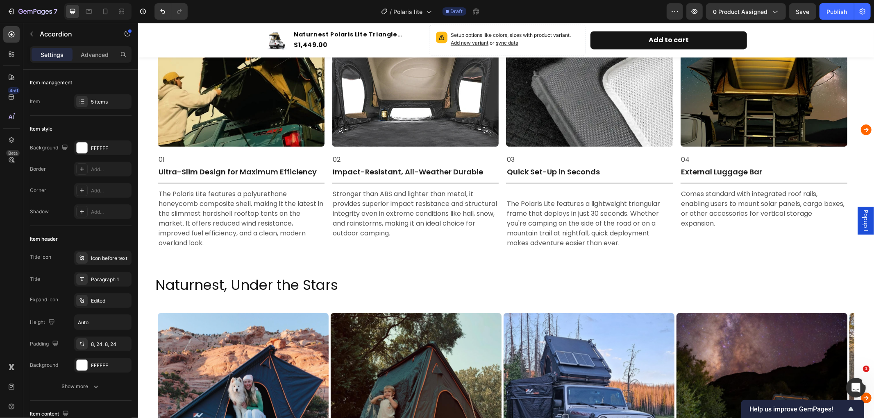
scroll to position [1456, 0]
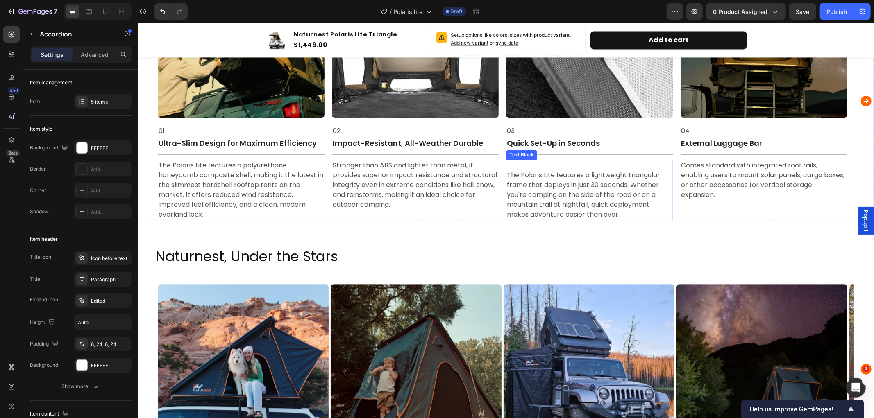
click at [509, 174] on p "The Polaris Lite features a lightweight triangular frame that deploys in just 3…" at bounding box center [588, 189] width 165 height 59
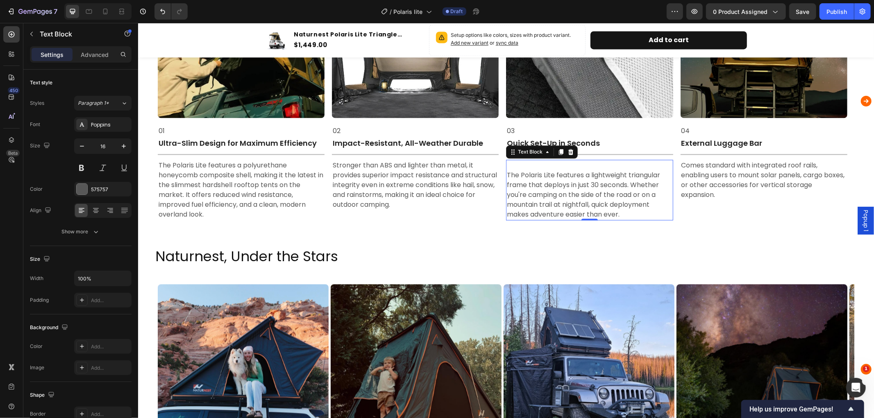
click at [508, 174] on p "The Polaris Lite features a lightweight triangular frame that deploys in just 3…" at bounding box center [588, 189] width 165 height 59
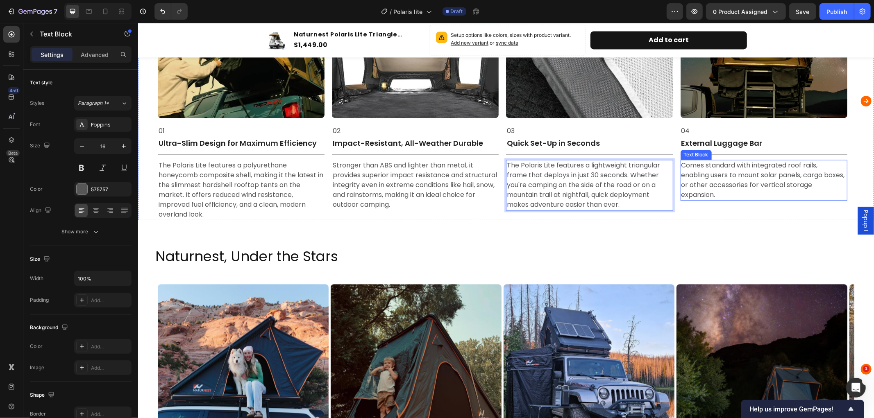
click at [749, 181] on p "Comes standard with integrated roof rails, enabling users to mount solar panels…" at bounding box center [763, 179] width 165 height 39
click at [860, 101] on icon "Carousel Next Arrow" at bounding box center [865, 100] width 11 height 11
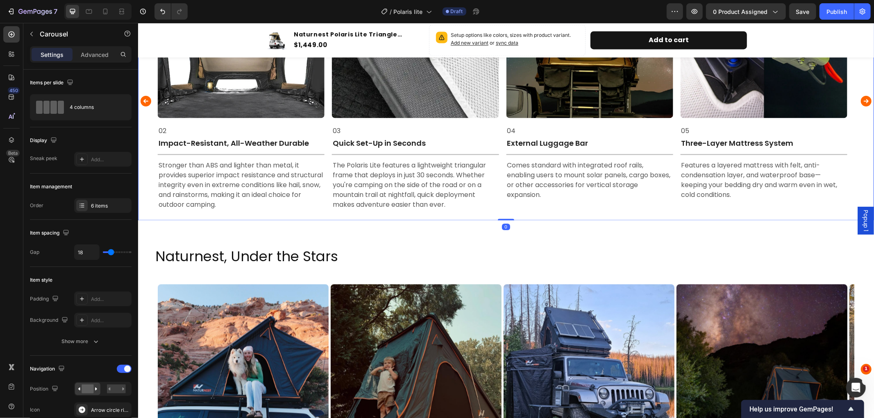
click at [859, 100] on icon "Carousel Next Arrow" at bounding box center [865, 101] width 13 height 16
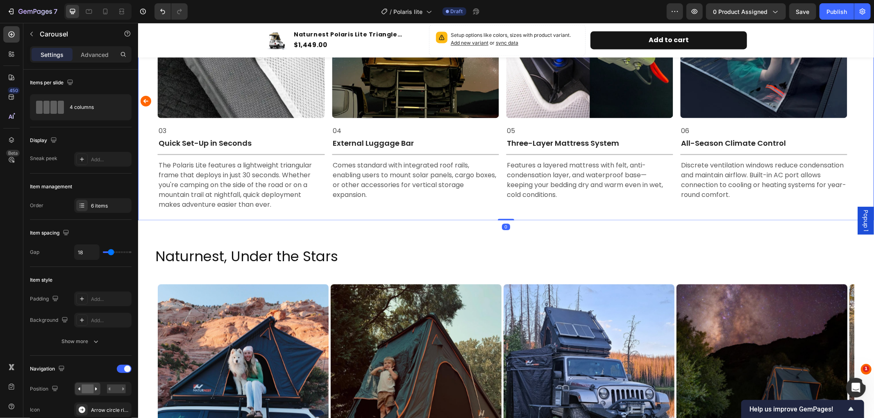
click at [859, 100] on div "Image 01 Text Block Ultra-Slim Design for Maximum Efficiency Text Block Title L…" at bounding box center [506, 101] width 736 height 238
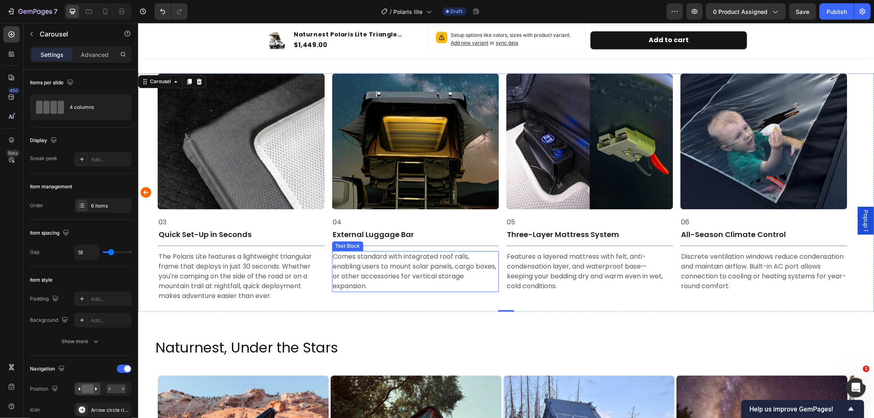
scroll to position [1320, 0]
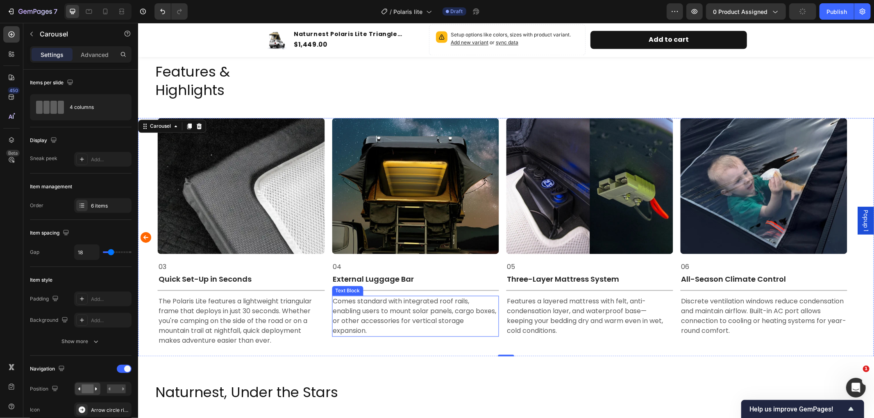
click at [406, 306] on p "Comes standard with integrated roof rails, enabling users to mount solar panels…" at bounding box center [414, 316] width 165 height 39
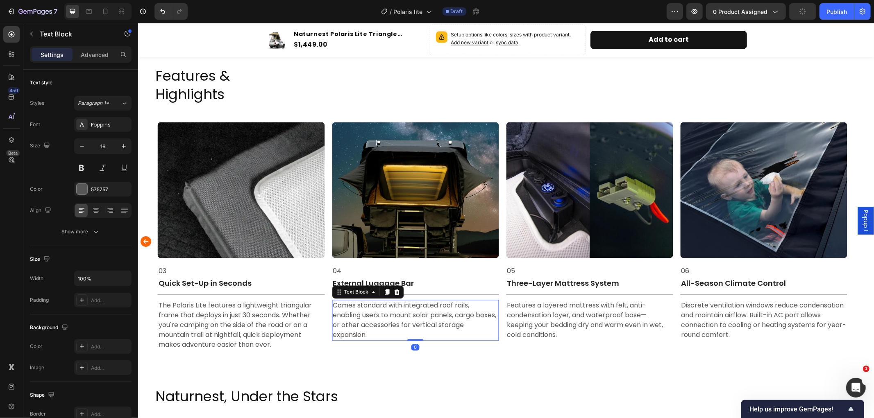
click at [376, 325] on p "Comes standard with integrated roof rails, enabling users to mount solar panels…" at bounding box center [414, 320] width 165 height 39
click at [373, 334] on p "Comes standard with integrated roof rails, enabling users to mount solar panels…" at bounding box center [414, 320] width 165 height 39
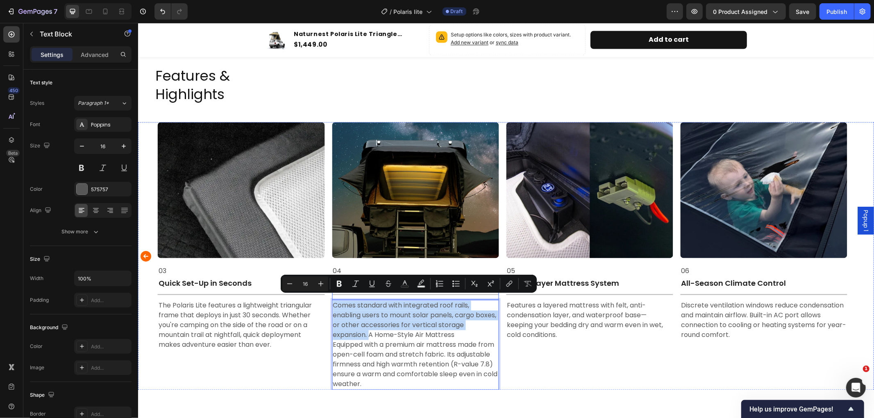
drag, startPoint x: 369, startPoint y: 331, endPoint x: 334, endPoint y: 295, distance: 50.4
click at [334, 295] on div "Image 04 Text Block External Luggage Bar Text Block Title Line Comes standard w…" at bounding box center [414, 256] width 167 height 268
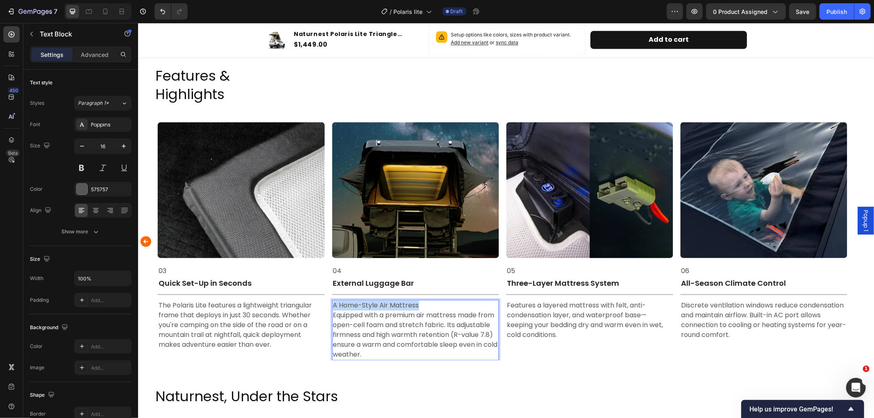
drag, startPoint x: 424, startPoint y: 298, endPoint x: 333, endPoint y: 297, distance: 91.0
click at [333, 301] on p "A Home-Style Air Mattress Equipped with a premium air mattress made from open-c…" at bounding box center [414, 330] width 165 height 59
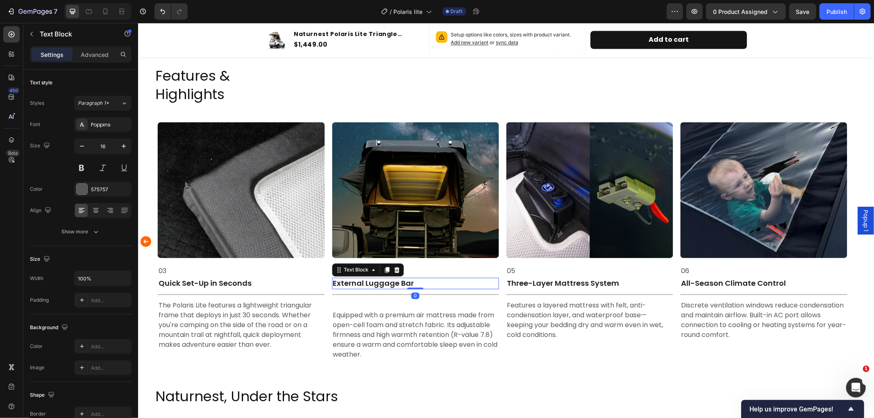
click at [429, 279] on p "External Luggage Bar" at bounding box center [414, 283] width 165 height 9
click at [420, 279] on p "External Luggage Bar" at bounding box center [414, 283] width 165 height 9
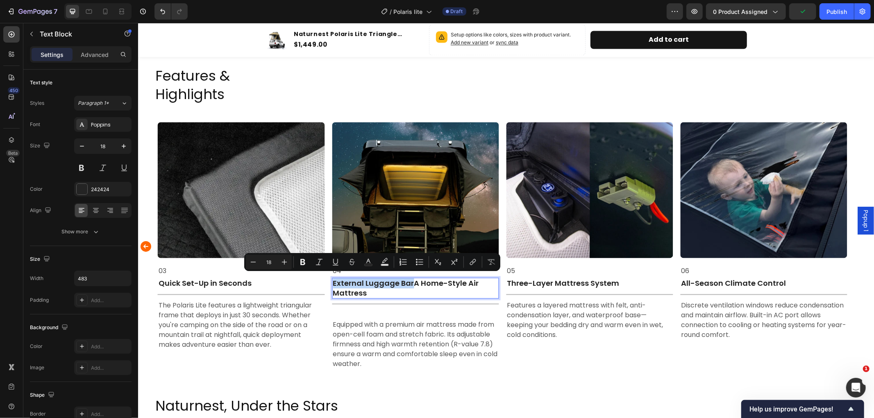
drag, startPoint x: 410, startPoint y: 280, endPoint x: 334, endPoint y: 283, distance: 76.3
click at [334, 283] on p "External Luggage BarA Home-Style Air Mattress" at bounding box center [414, 288] width 165 height 19
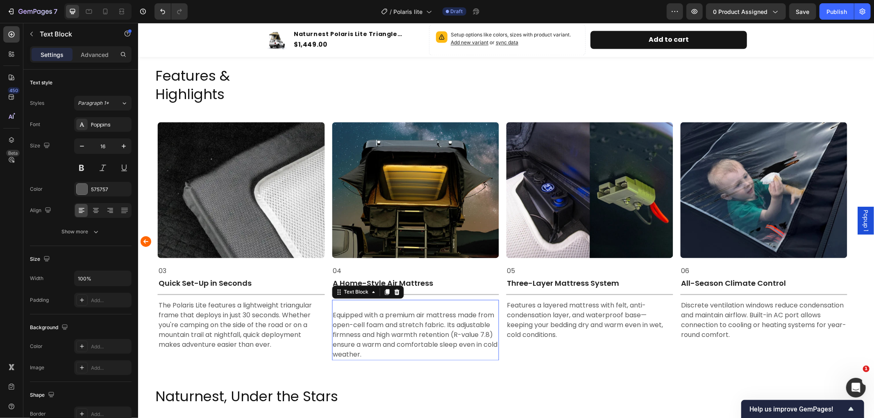
click at [333, 310] on p "⁠⁠⁠⁠⁠⁠⁠ Equipped with a premium air mattress made from open-cell foam and stret…" at bounding box center [414, 330] width 165 height 59
click at [334, 311] on p "⁠⁠⁠⁠⁠⁠⁠ Equipped with a premium air mattress made from open-cell foam and stret…" at bounding box center [414, 330] width 165 height 59
click at [333, 313] on p "Equipped with a premium air mattress made from open-cell foam and stretch fabri…" at bounding box center [414, 330] width 165 height 59
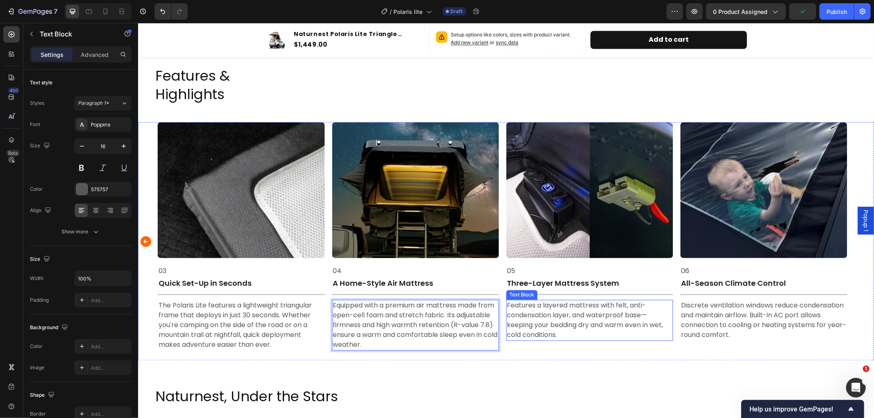
click at [551, 305] on p "Features a layered mattress with felt, anti-condensation layer, and waterproof …" at bounding box center [588, 320] width 165 height 39
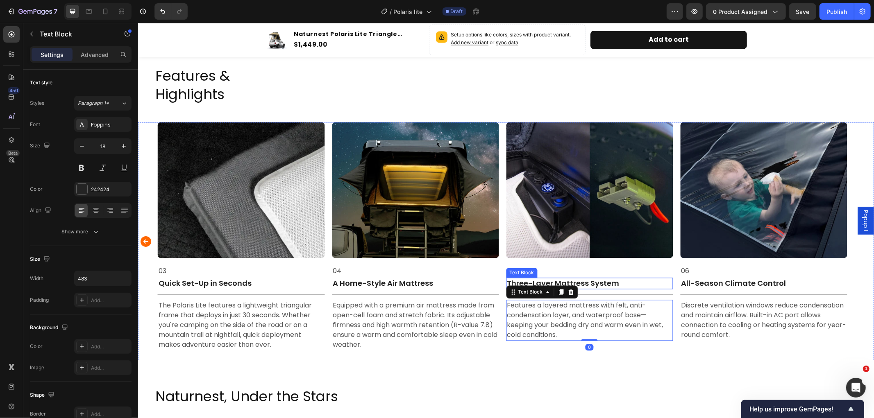
click at [621, 279] on p "Three-Layer Mattress System" at bounding box center [588, 283] width 165 height 9
click at [622, 281] on p "Three-Layer Mattress System" at bounding box center [588, 283] width 165 height 9
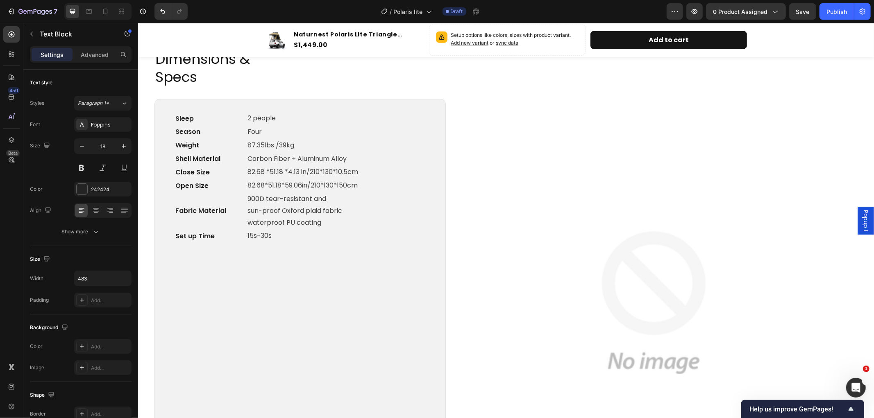
radio input "false"
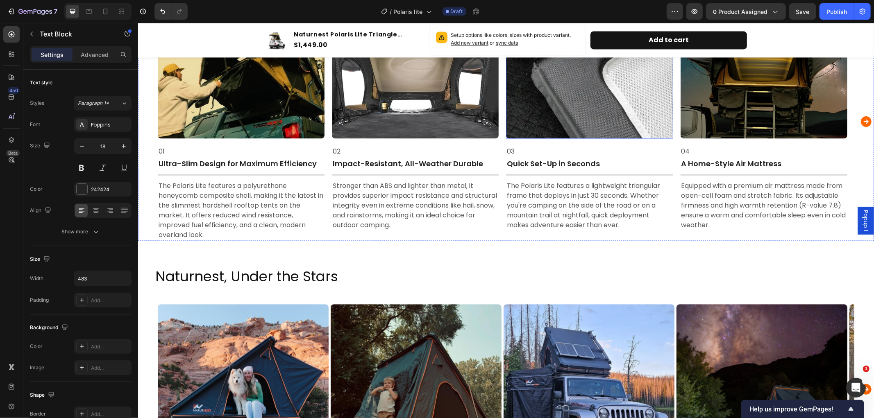
scroll to position [1456, 0]
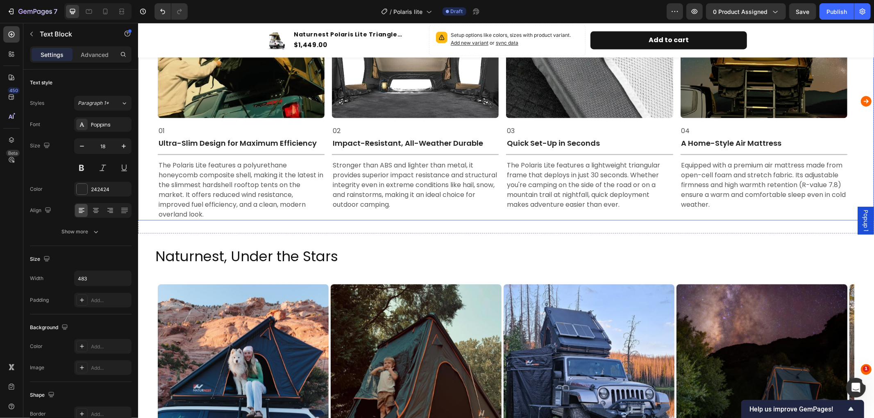
click at [860, 99] on icon "Carousel Next Arrow" at bounding box center [865, 100] width 11 height 11
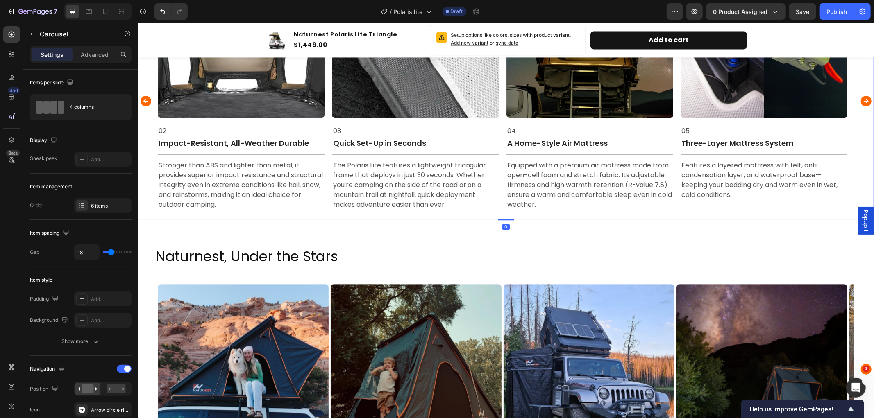
click at [860, 99] on icon "Carousel Next Arrow" at bounding box center [865, 100] width 11 height 11
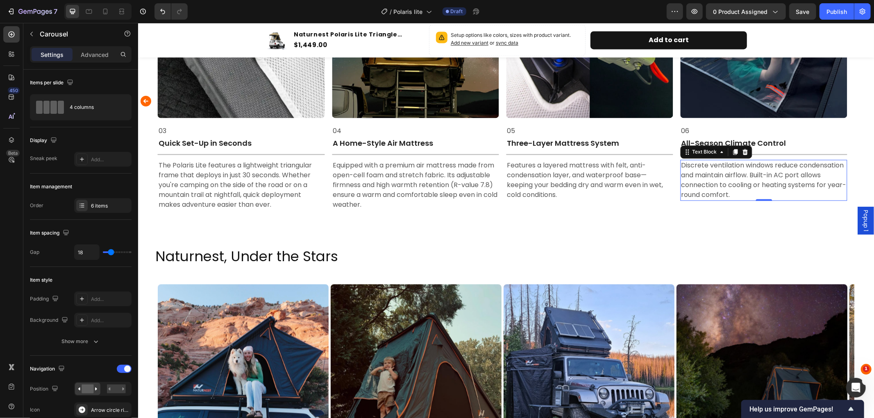
click at [761, 189] on p "Discrete ventilation windows reduce condensation and maintain airflow. Built-in…" at bounding box center [763, 179] width 165 height 39
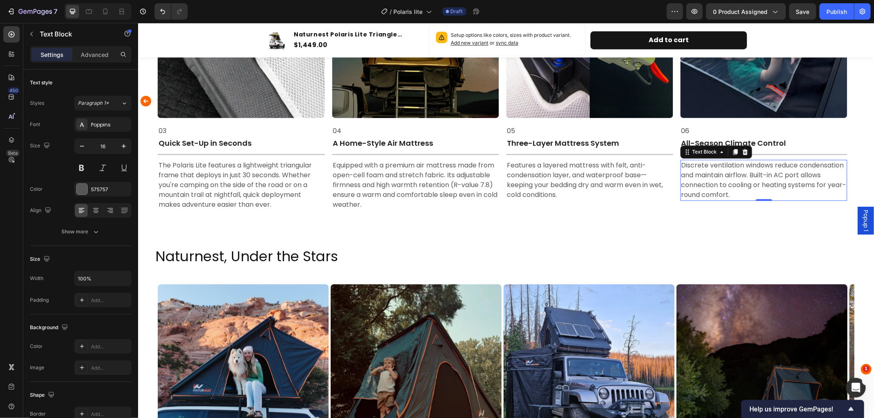
click at [761, 189] on p "Discrete ventilation windows reduce condensation and maintain airflow. Built-in…" at bounding box center [763, 179] width 165 height 39
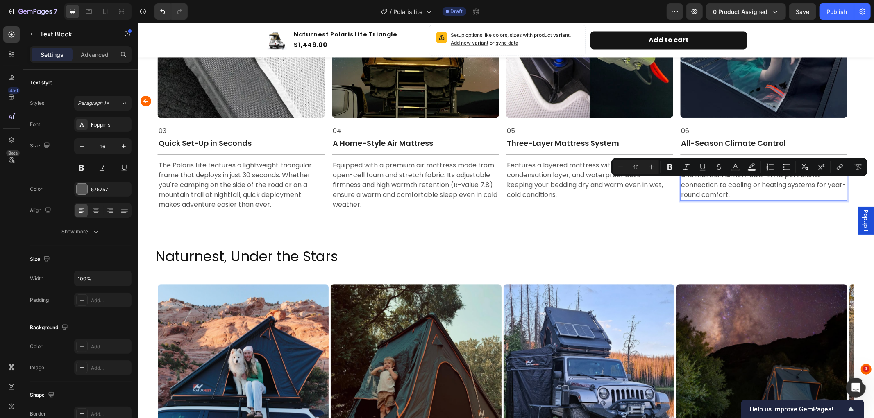
click at [756, 195] on p "Discrete ventilation windows reduce condensation and maintain airflow. Built-in…" at bounding box center [763, 179] width 165 height 39
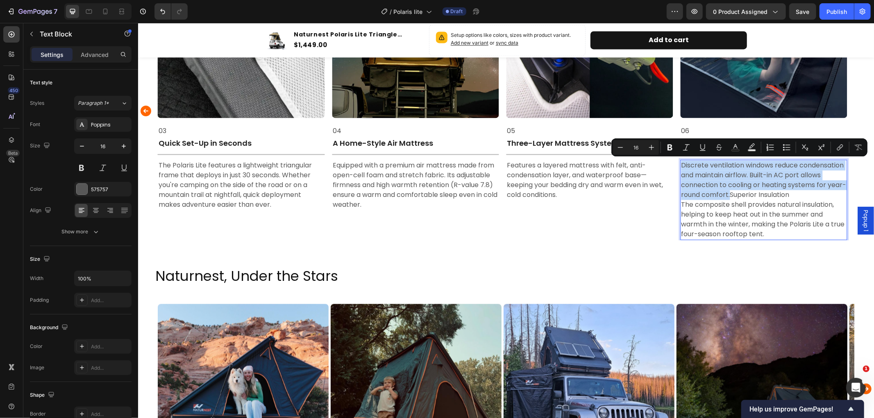
drag, startPoint x: 748, startPoint y: 195, endPoint x: 681, endPoint y: 162, distance: 74.9
click at [681, 162] on p "Discrete ventilation windows reduce condensation and maintain airflow. Built-in…" at bounding box center [763, 199] width 165 height 79
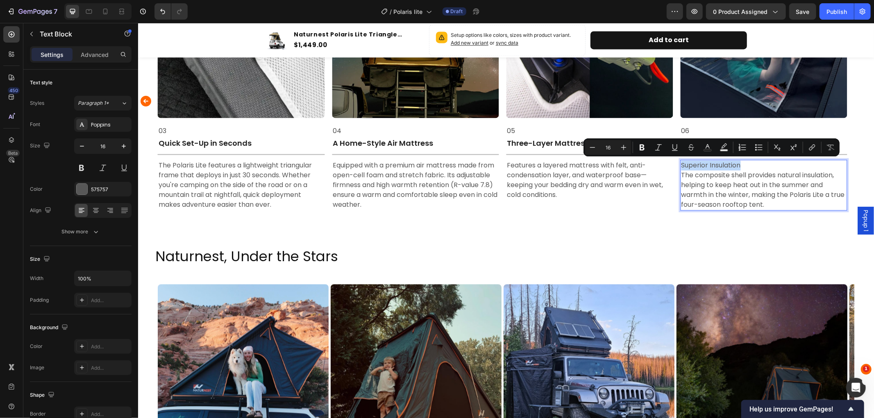
drag, startPoint x: 745, startPoint y: 163, endPoint x: 679, endPoint y: 162, distance: 66.0
click at [680, 162] on div "Superior Insulation The composite shell provides natural insulation, helping to…" at bounding box center [763, 184] width 167 height 51
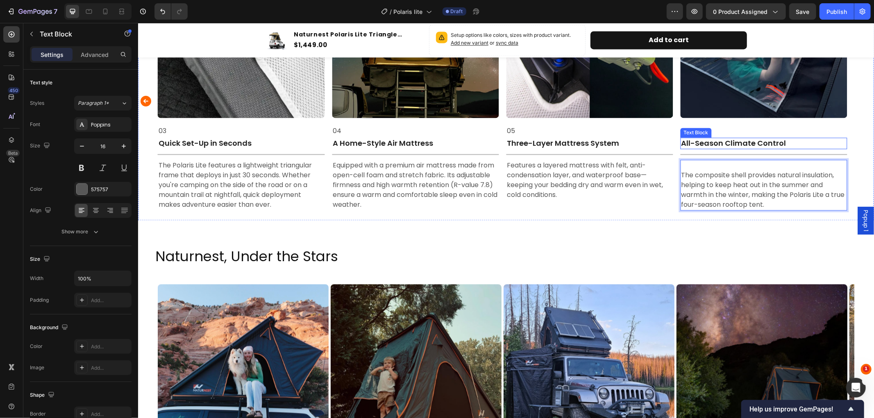
click at [794, 141] on p "All-Season Climate Control" at bounding box center [763, 142] width 165 height 9
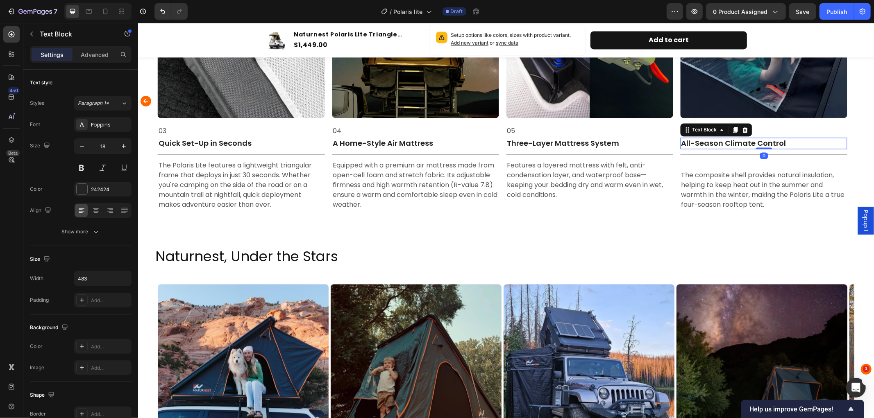
click at [794, 141] on p "All-Season Climate Control" at bounding box center [763, 142] width 165 height 9
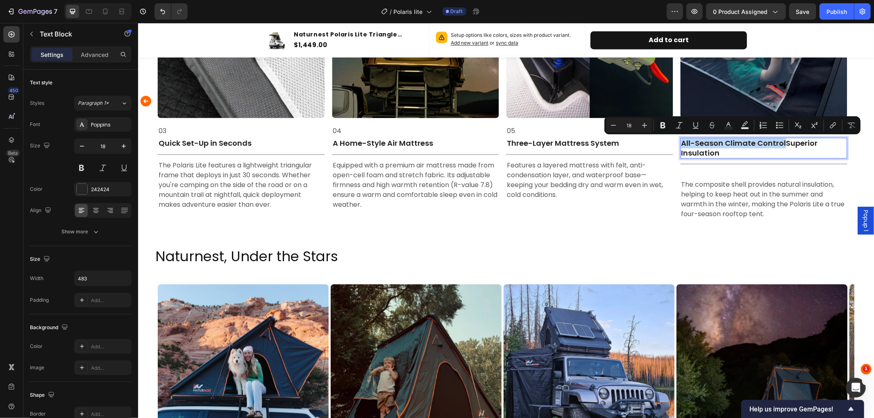
drag, startPoint x: 784, startPoint y: 145, endPoint x: 681, endPoint y: 142, distance: 103.3
click at [681, 142] on p "All-Season Climate ControlSuperior Insulation" at bounding box center [763, 147] width 165 height 19
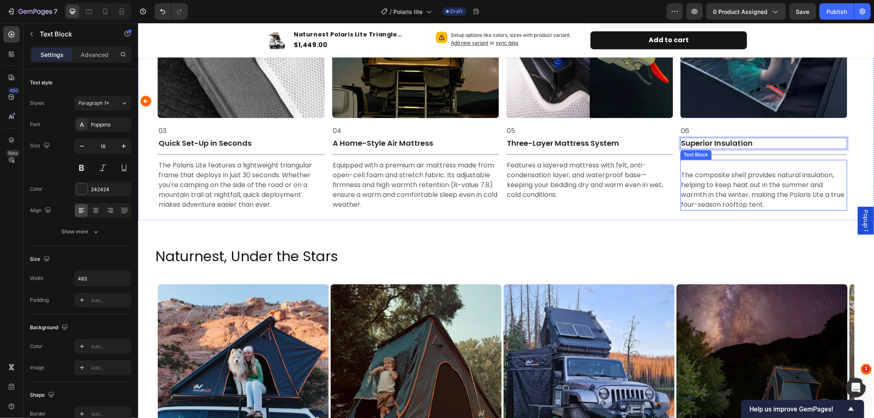
click at [694, 168] on p "⁠⁠⁠⁠⁠⁠⁠ The composite shell provides natural insulation, helping to keep heat o…" at bounding box center [763, 184] width 165 height 49
click at [682, 175] on p "⁠⁠⁠⁠⁠⁠⁠ The composite shell provides natural insulation, helping to keep heat o…" at bounding box center [763, 184] width 165 height 49
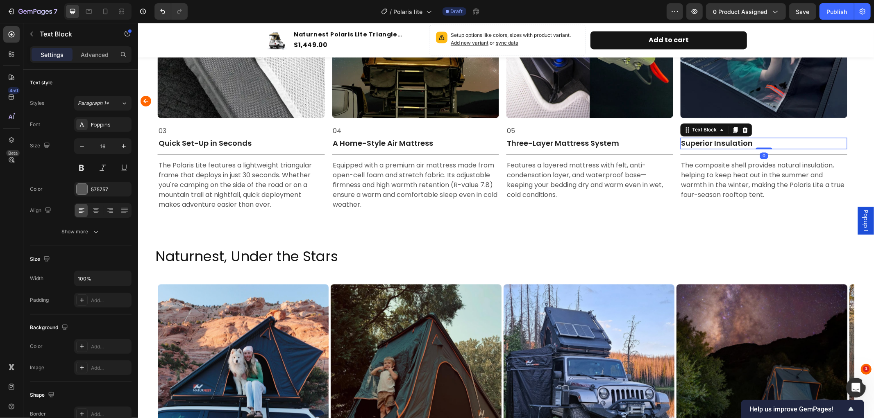
click at [792, 142] on p "Superior Insulation" at bounding box center [763, 142] width 165 height 9
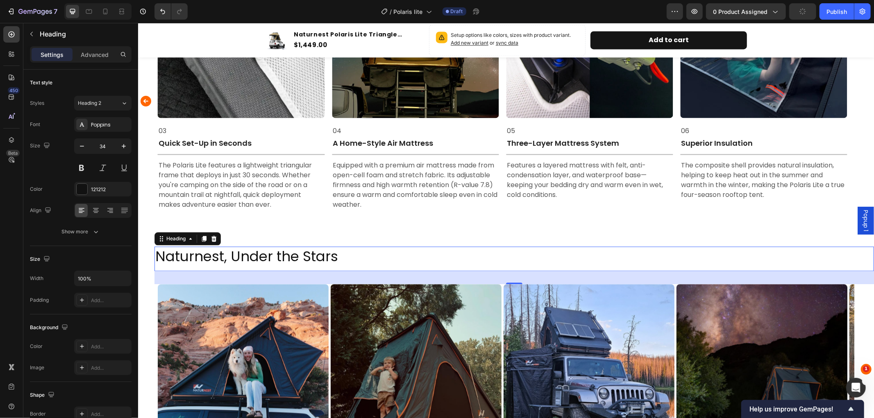
click at [739, 252] on h2 "Naturnest, Under the Stars" at bounding box center [513, 256] width 719 height 20
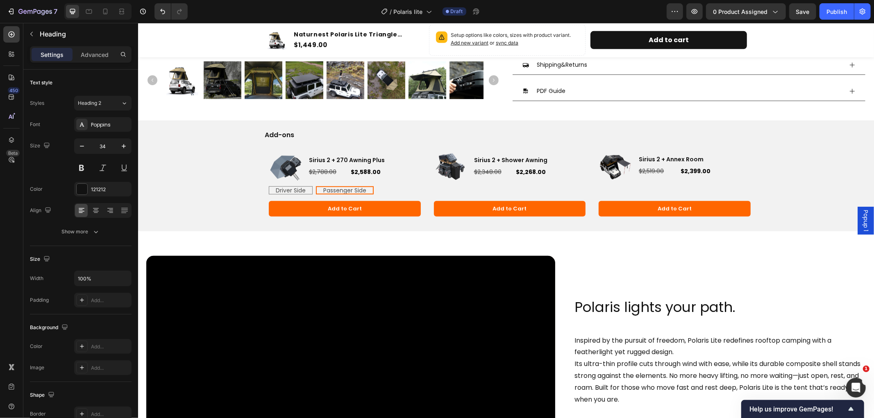
scroll to position [273, 0]
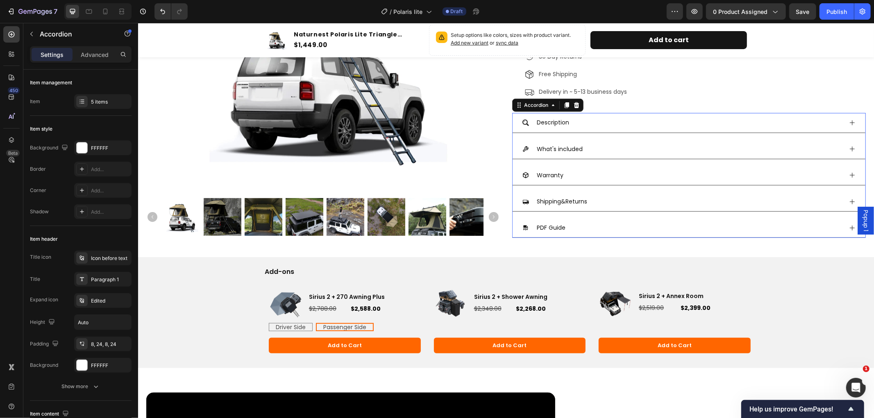
click at [848, 147] on icon at bounding box center [851, 148] width 7 height 7
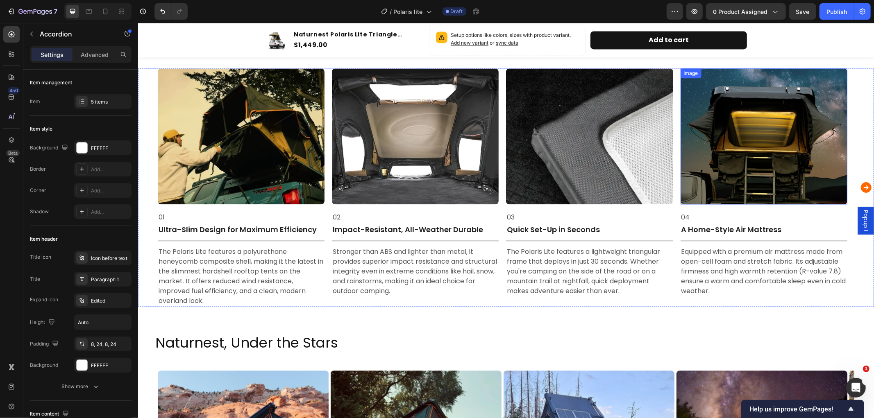
scroll to position [1502, 0]
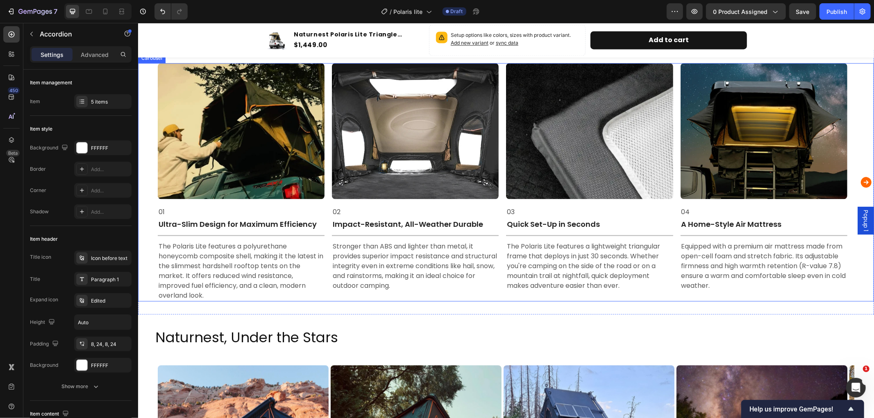
click at [860, 180] on icon "Carousel Next Arrow" at bounding box center [865, 182] width 11 height 11
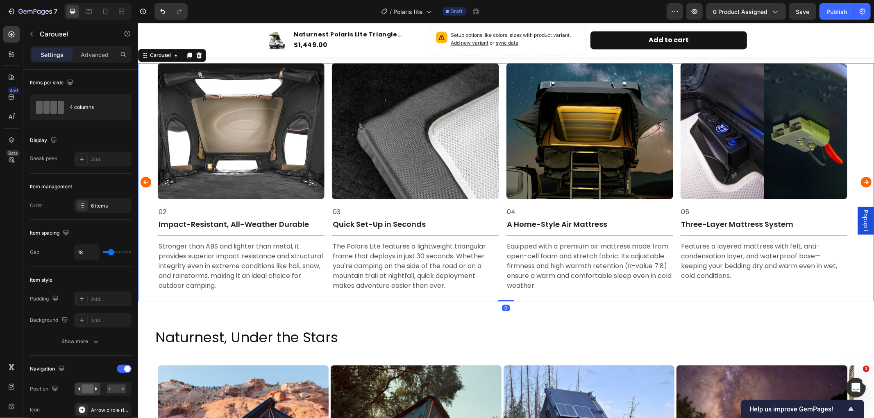
click at [860, 180] on icon "Carousel Next Arrow" at bounding box center [865, 182] width 11 height 11
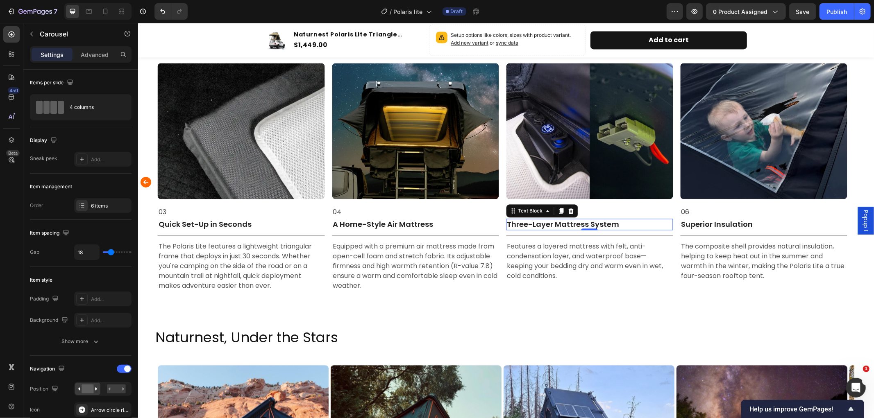
click at [619, 219] on p "Three-Layer Mattress System" at bounding box center [588, 223] width 165 height 9
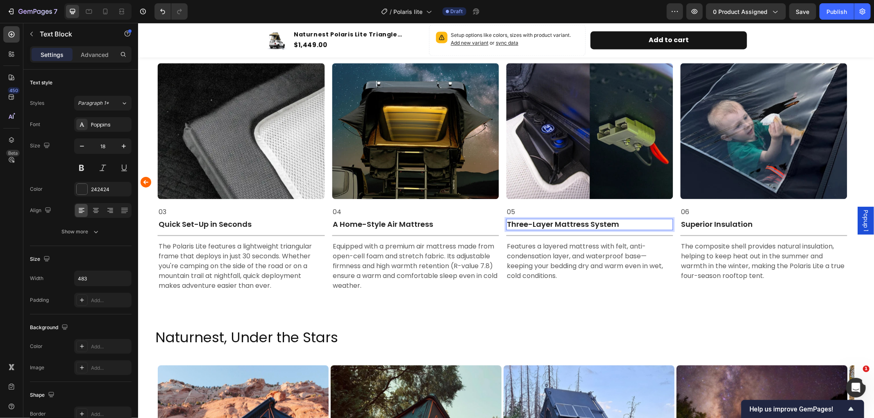
click at [619, 220] on p "Three-Layer Mattress System" at bounding box center [588, 223] width 165 height 9
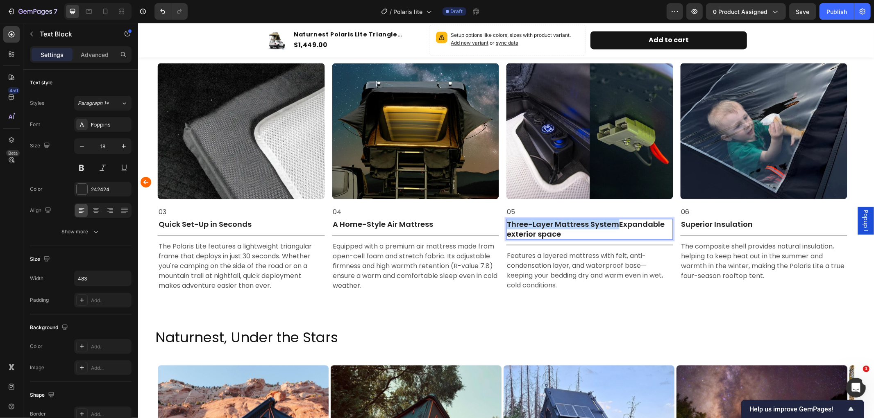
drag, startPoint x: 617, startPoint y: 227, endPoint x: 508, endPoint y: 224, distance: 109.4
click at [508, 224] on p "Three-Layer Mattress SystemExpandable exterior space" at bounding box center [588, 228] width 165 height 19
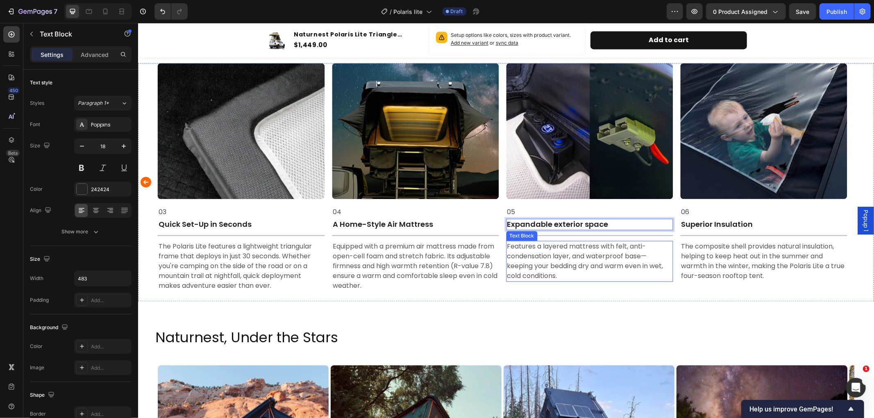
click at [573, 279] on p "Features a layered mattress with felt, anti-condensation layer, and waterproof …" at bounding box center [588, 260] width 165 height 39
click at [566, 273] on p "Features a layered mattress with felt, anti-condensation layer, and waterproof …" at bounding box center [588, 260] width 165 height 39
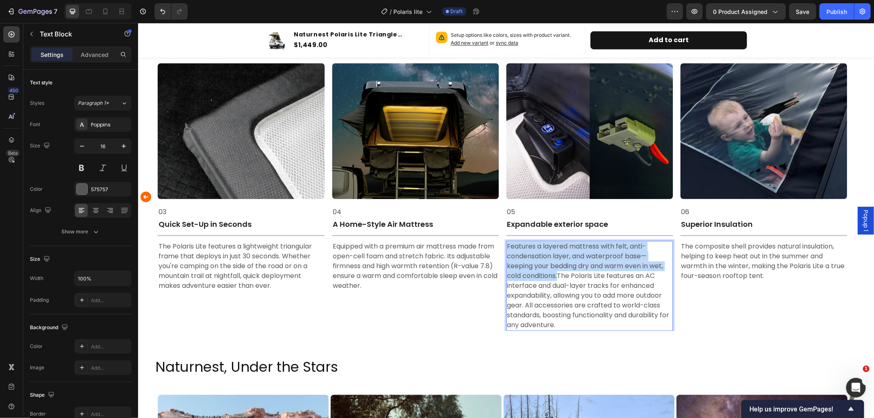
drag, startPoint x: 558, startPoint y: 276, endPoint x: 507, endPoint y: 245, distance: 60.1
click at [507, 245] on p "Features a layered mattress with felt, anti-condensation layer, and waterproof …" at bounding box center [588, 285] width 165 height 88
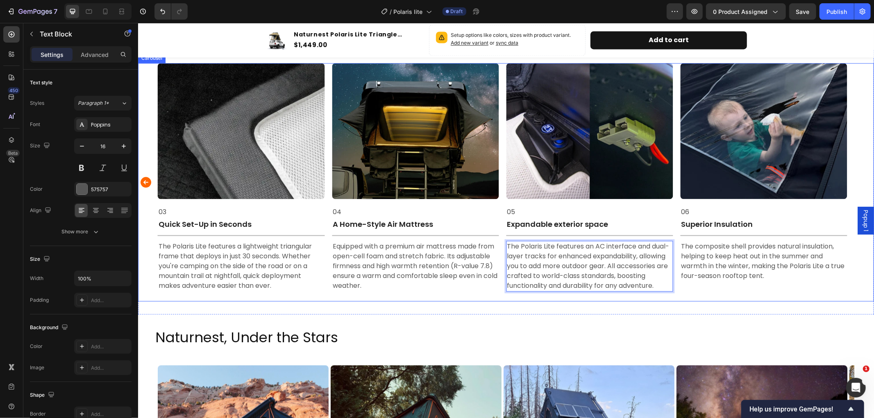
click at [783, 283] on div "Image 06 Text Block Superior Insulation Text Block Title Line The composite she…" at bounding box center [763, 182] width 167 height 238
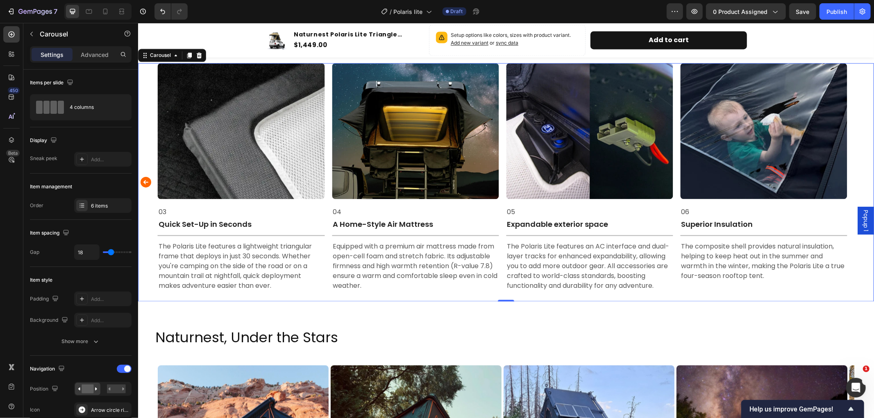
click at [142, 182] on icon "Carousel Back Arrow" at bounding box center [145, 182] width 11 height 11
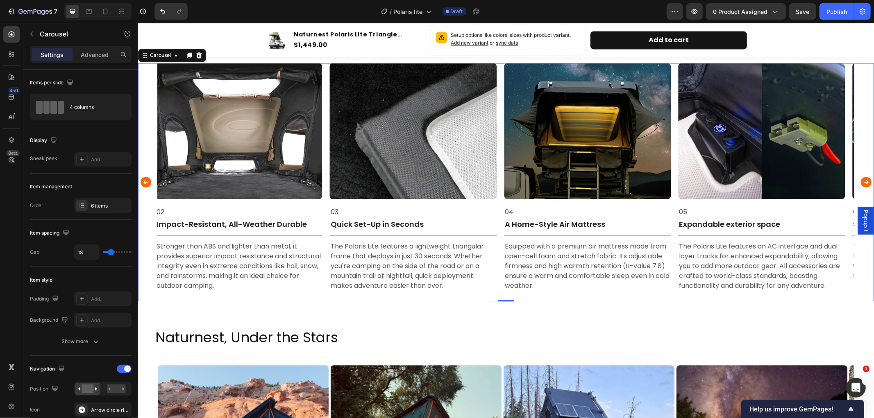
click at [142, 182] on icon "Carousel Back Arrow" at bounding box center [145, 182] width 11 height 11
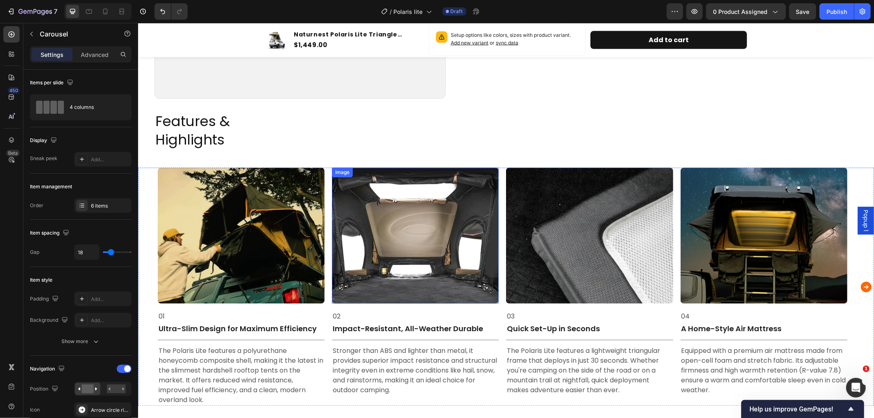
scroll to position [1183, 0]
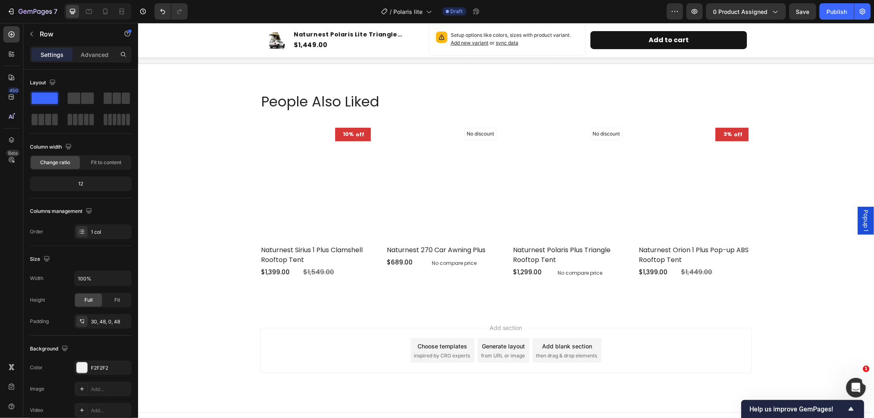
scroll to position [2766, 0]
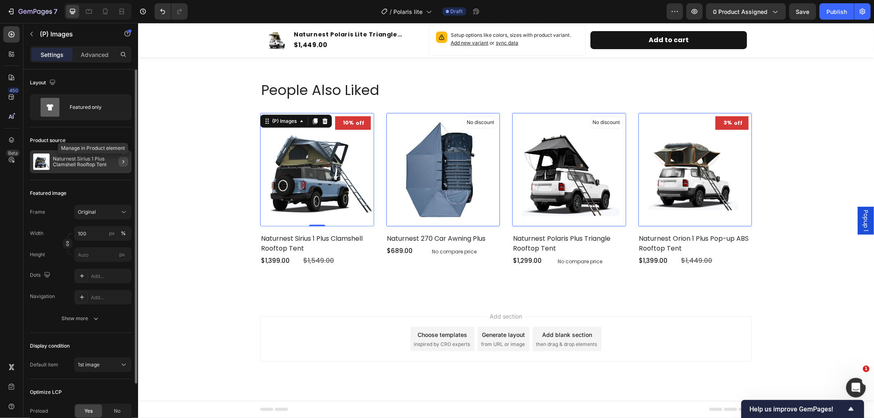
click at [122, 159] on icon "button" at bounding box center [123, 162] width 7 height 7
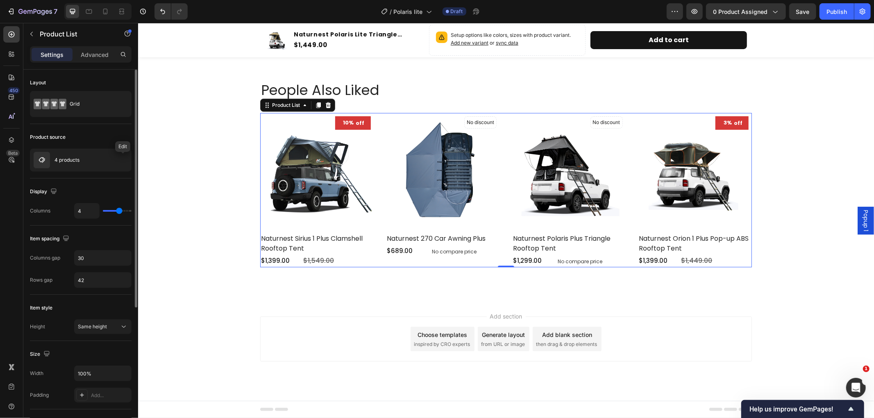
click at [0, 0] on icon "button" at bounding box center [0, 0] width 0 height 0
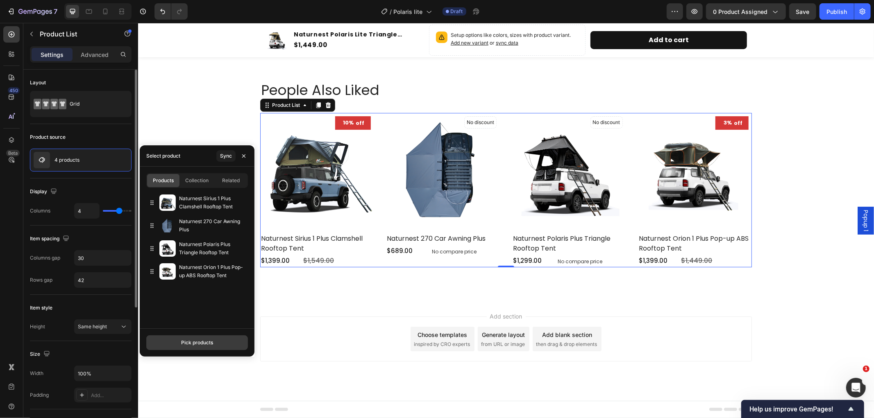
click at [206, 343] on div "Pick products" at bounding box center [197, 342] width 32 height 7
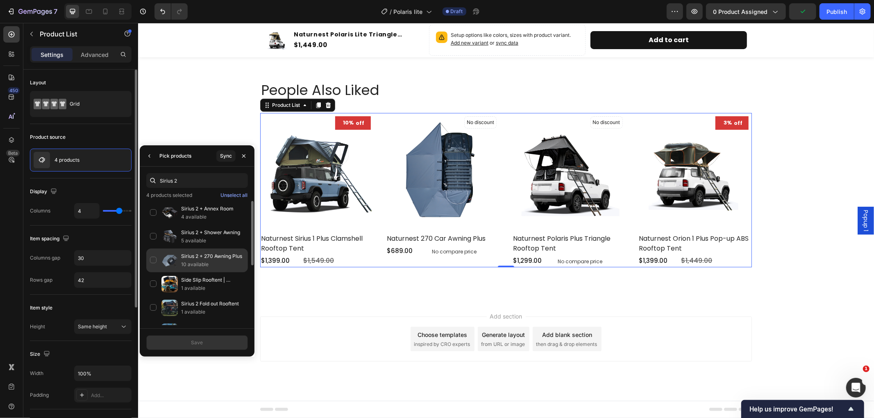
scroll to position [114, 0]
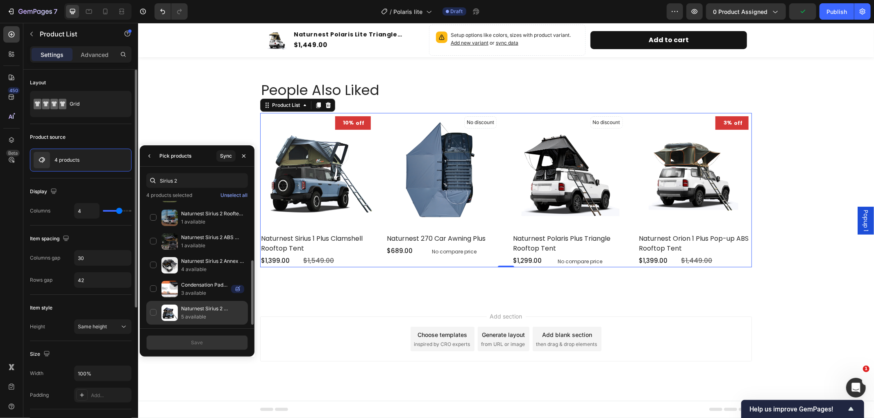
type input "Sirius 2"
click at [209, 306] on p "Naturnest Sirius 2 Clamshell Rooftop Tent" at bounding box center [212, 309] width 63 height 8
click at [206, 342] on button "Save" at bounding box center [197, 343] width 102 height 15
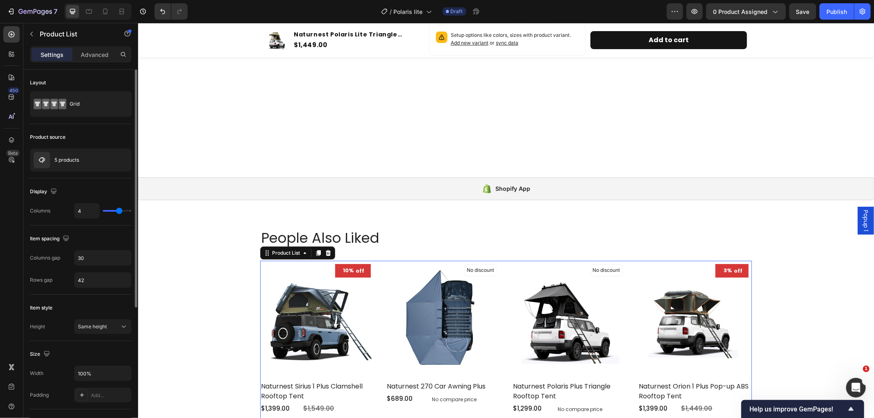
scroll to position [2766, 0]
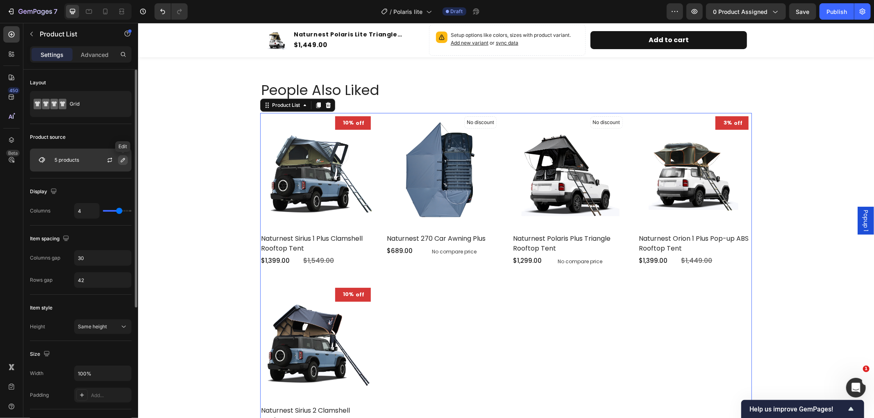
click at [122, 157] on icon "button" at bounding box center [123, 160] width 7 height 7
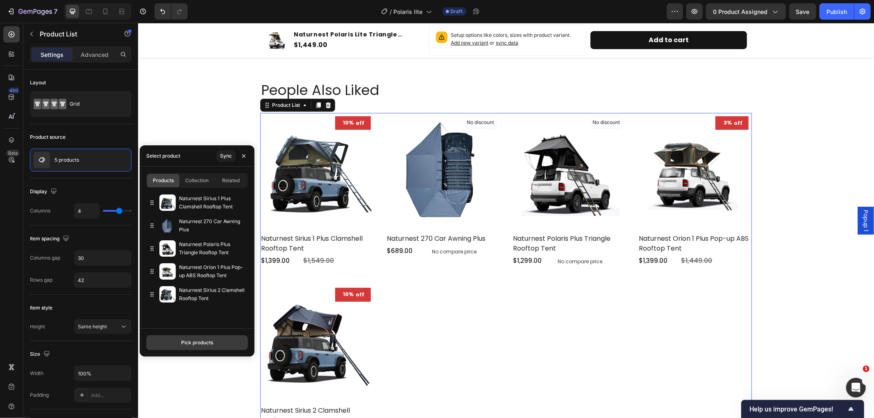
click at [203, 340] on div "Pick products" at bounding box center [197, 342] width 32 height 7
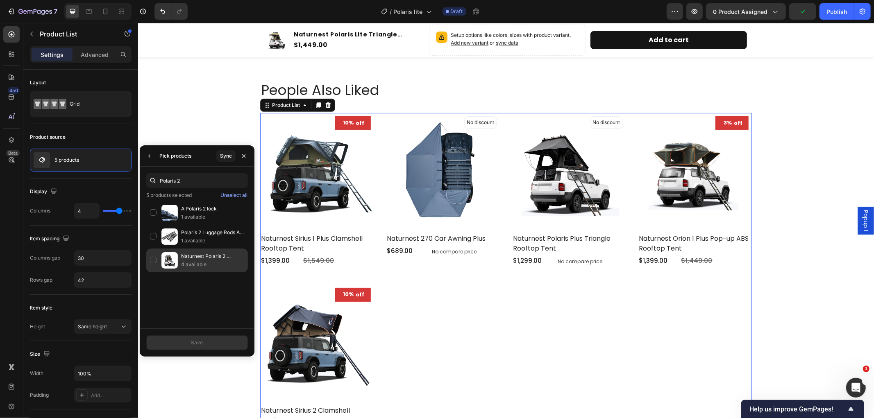
type input "Polaris 2"
click at [178, 261] on div "Naturnest Polaris 2 Triangle rooftop tent 4 available" at bounding box center [197, 261] width 102 height 24
click at [193, 345] on div "Save" at bounding box center [197, 342] width 12 height 7
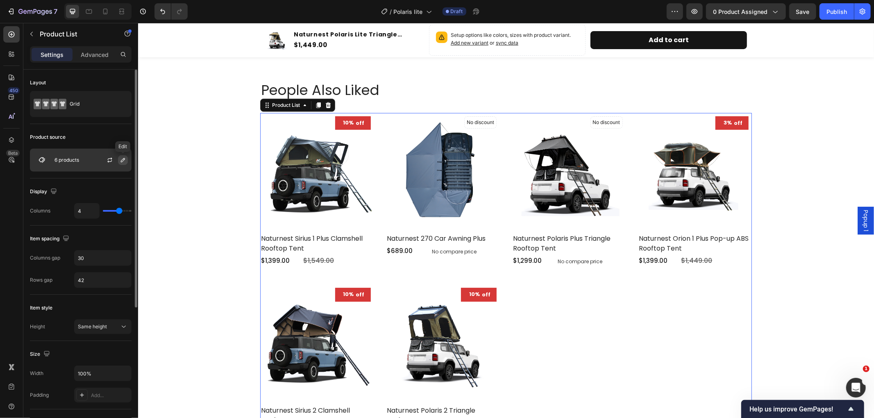
click at [123, 160] on icon "button" at bounding box center [123, 160] width 7 height 7
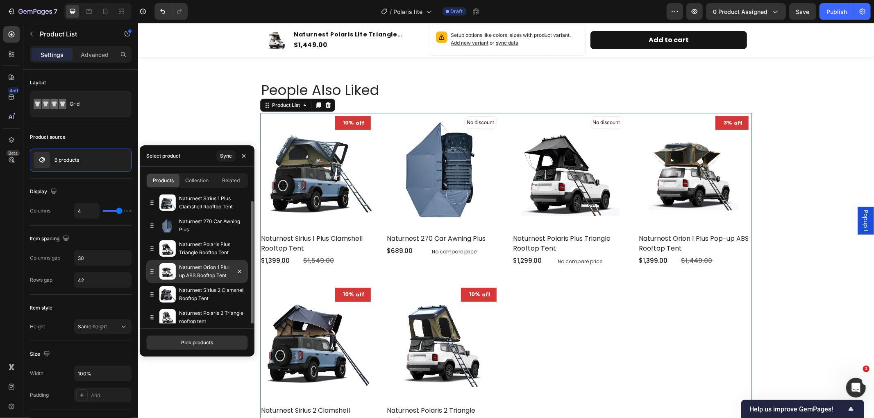
scroll to position [5, 0]
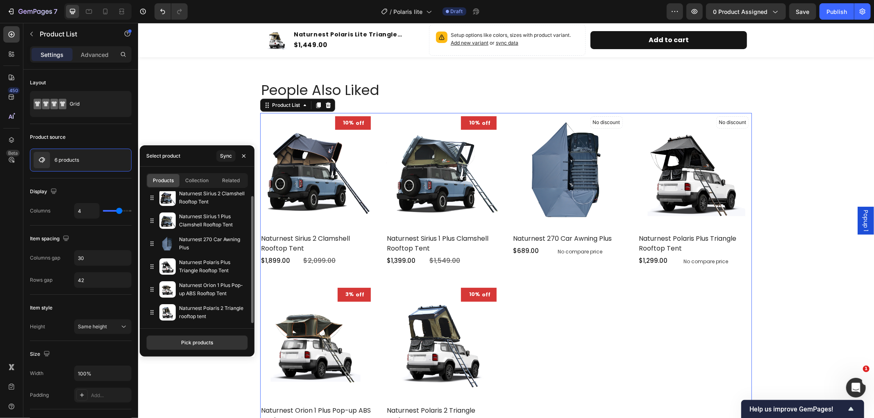
drag, startPoint x: 152, startPoint y: 289, endPoint x: 147, endPoint y: 186, distance: 102.5
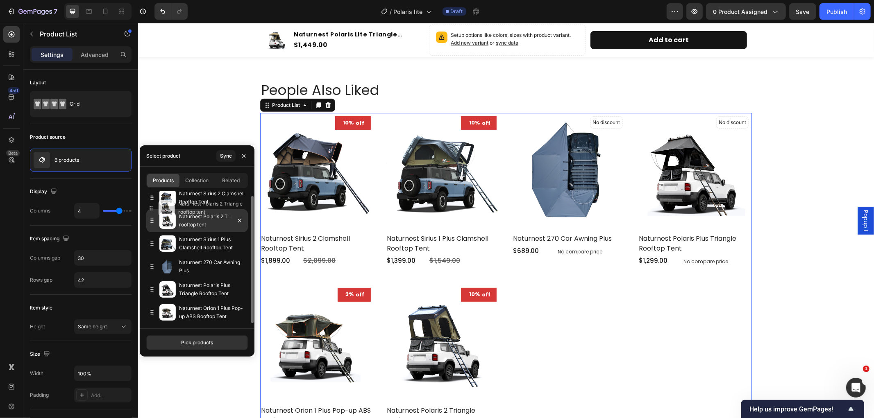
drag, startPoint x: 149, startPoint y: 315, endPoint x: 148, endPoint y: 211, distance: 104.5
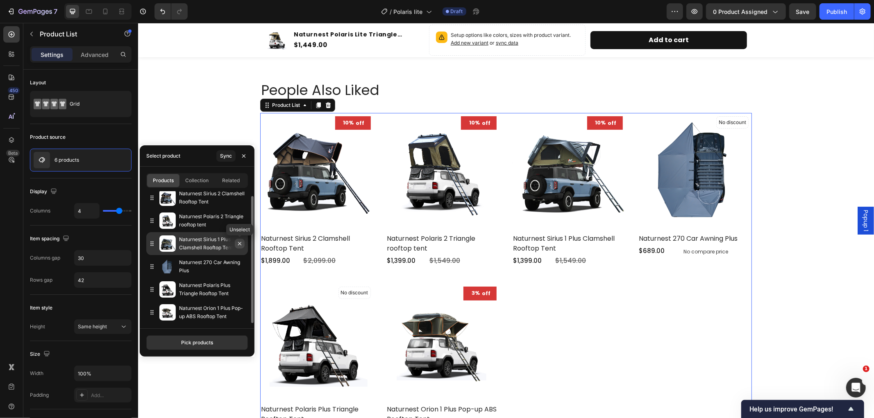
click at [240, 243] on icon "button" at bounding box center [239, 243] width 7 height 7
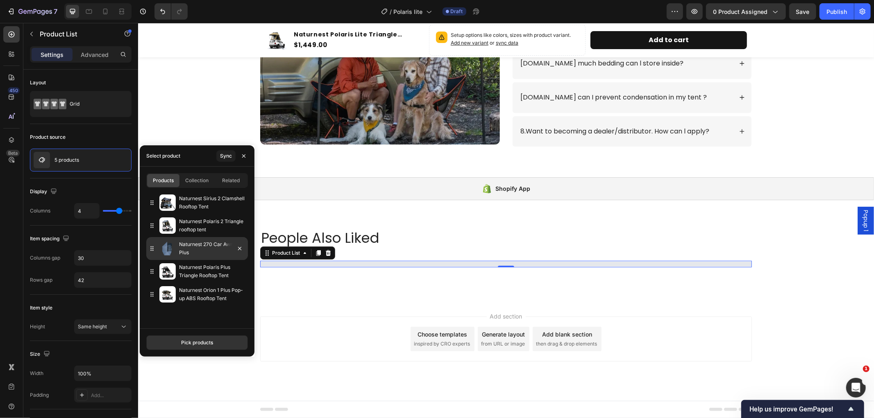
scroll to position [2766, 0]
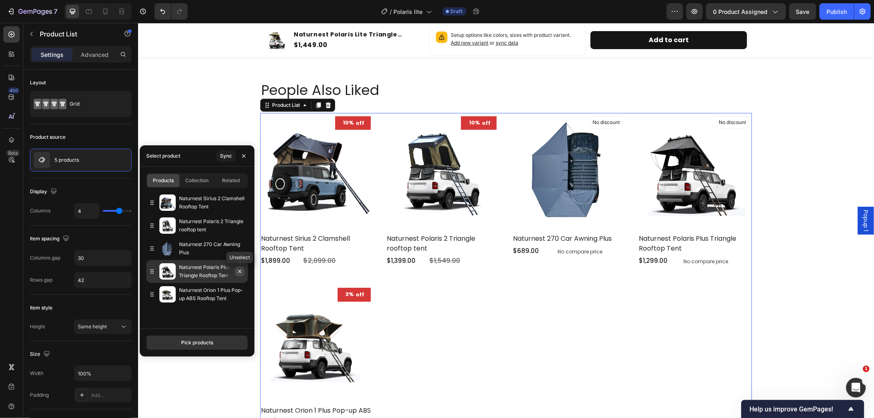
click at [238, 268] on icon "button" at bounding box center [239, 271] width 7 height 7
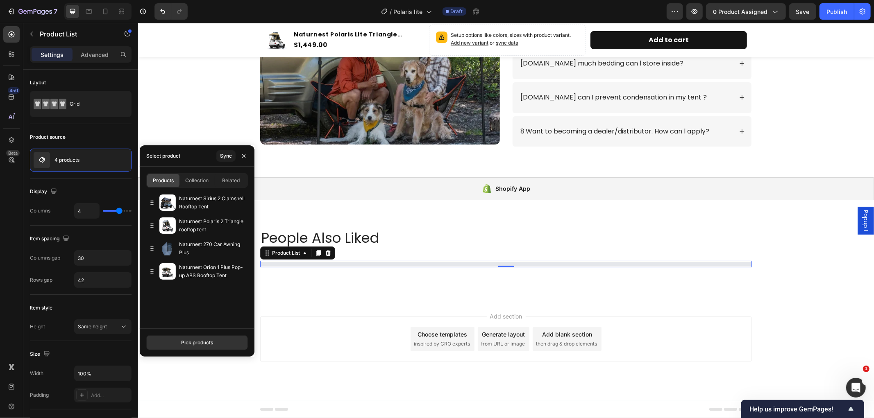
scroll to position [2764, 0]
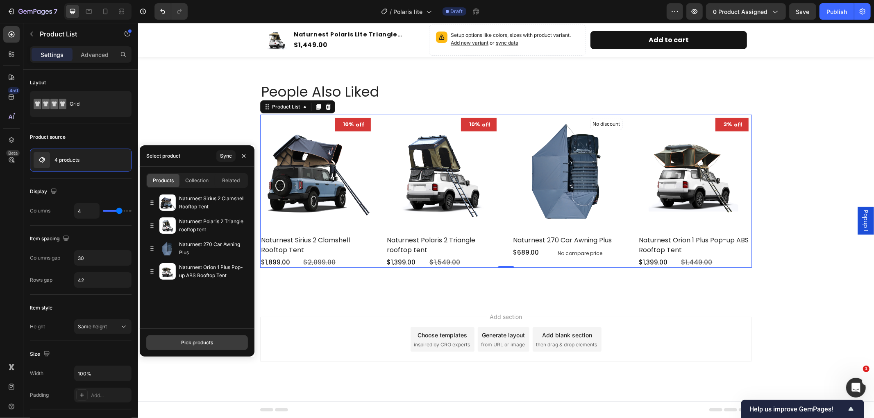
click at [211, 343] on div "Pick products" at bounding box center [197, 342] width 32 height 7
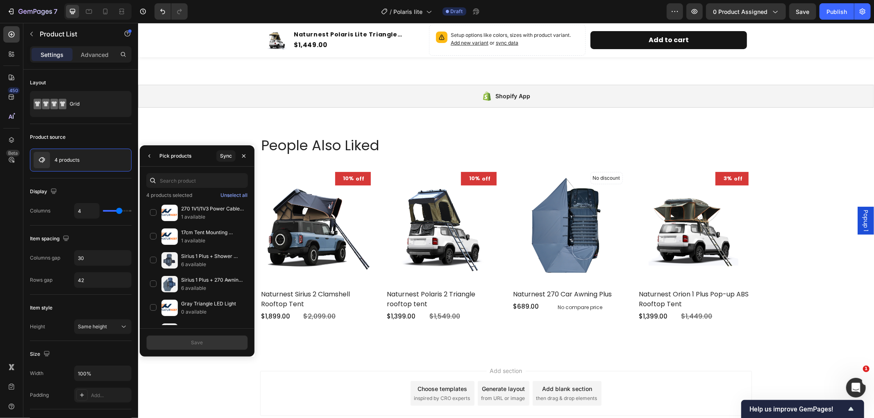
scroll to position [2721, 0]
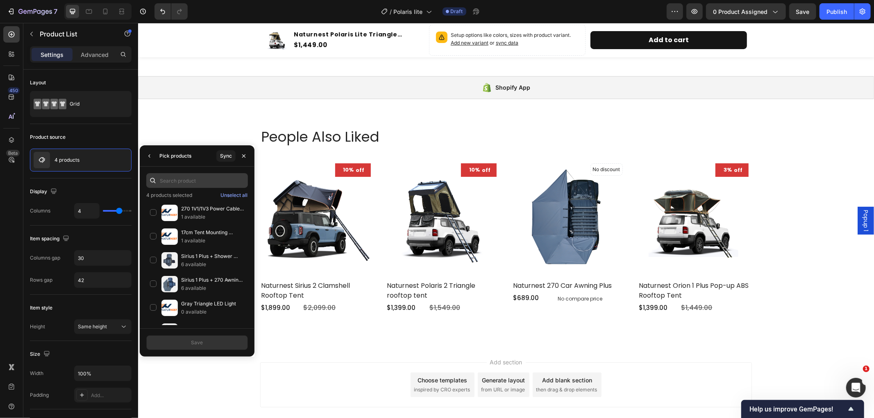
click at [184, 178] on input "text" at bounding box center [197, 180] width 102 height 15
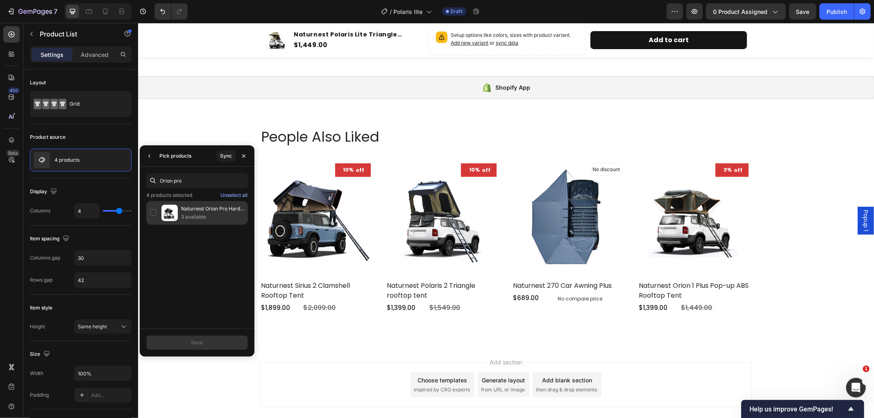
type input "Orion pro"
click at [196, 222] on div "Naturnest Orion Pro Hard Shell Rooftop Tent 3 available" at bounding box center [197, 213] width 102 height 24
click at [205, 340] on button "Save" at bounding box center [197, 343] width 102 height 15
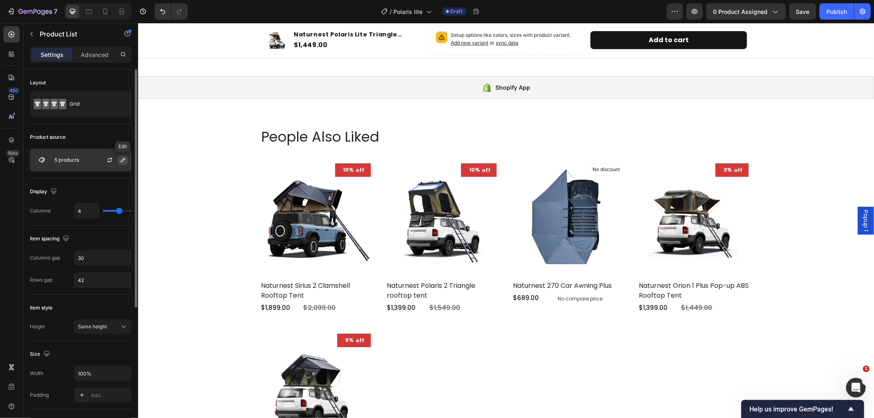
click at [122, 157] on icon "button" at bounding box center [123, 160] width 7 height 7
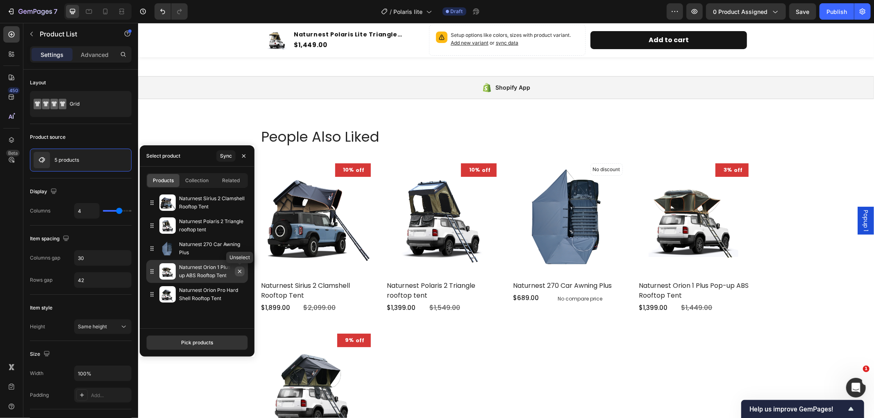
click at [240, 272] on icon "button" at bounding box center [239, 271] width 7 height 7
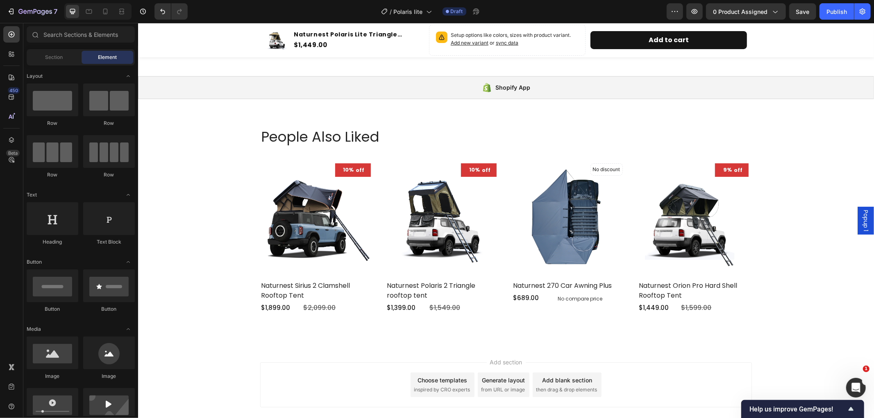
click at [383, 346] on div "Add section Choose templates inspired by CRO experts Generate layout from URL o…" at bounding box center [506, 396] width 736 height 101
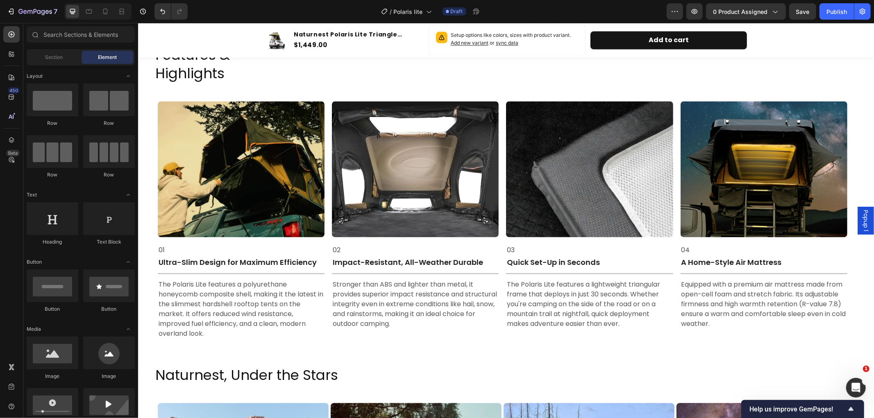
scroll to position [1300, 0]
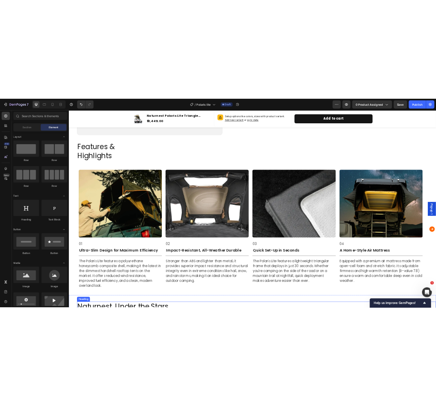
scroll to position [1300, 0]
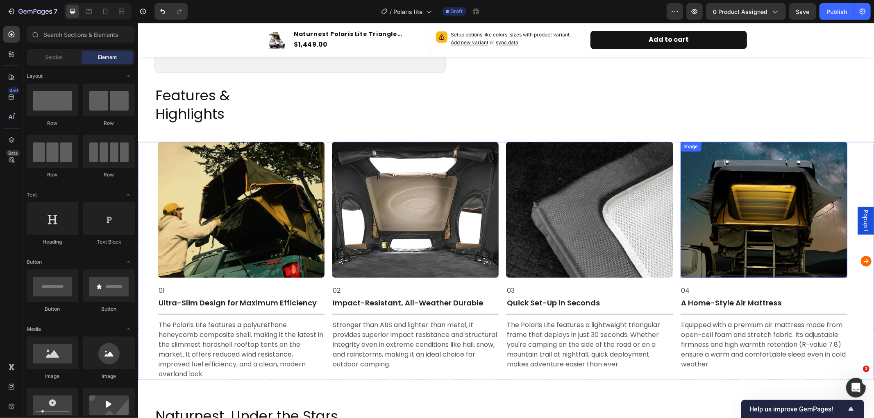
click at [771, 243] on img at bounding box center [763, 210] width 167 height 136
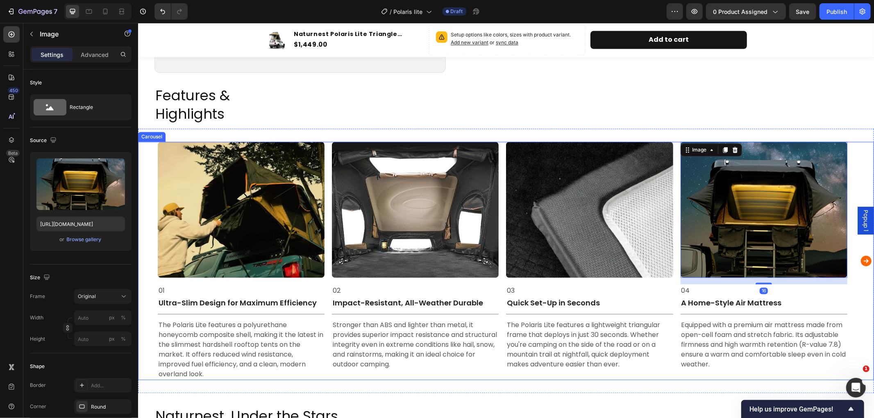
click at [860, 256] on icon "Carousel Next Arrow" at bounding box center [865, 261] width 11 height 11
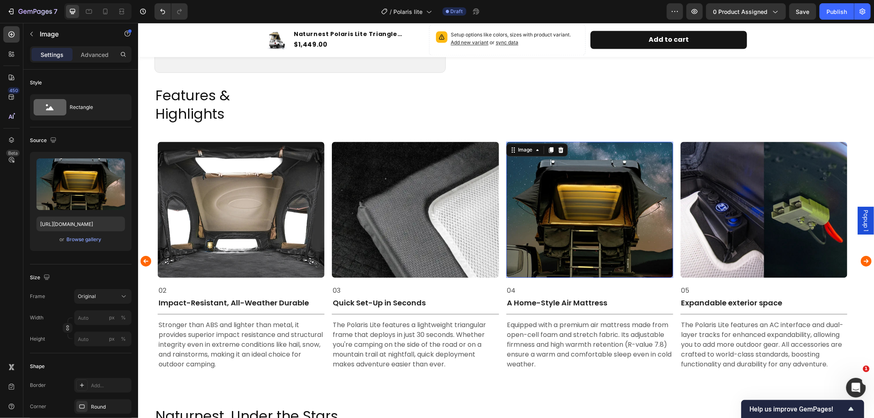
click at [585, 218] on img at bounding box center [589, 210] width 167 height 136
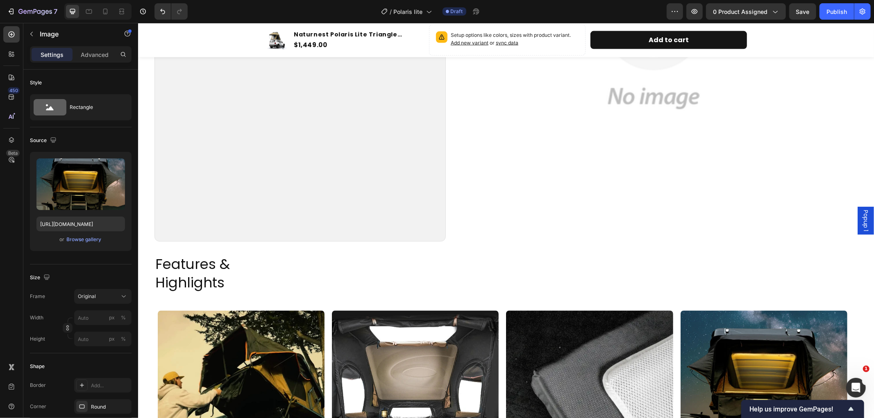
scroll to position [1115, 0]
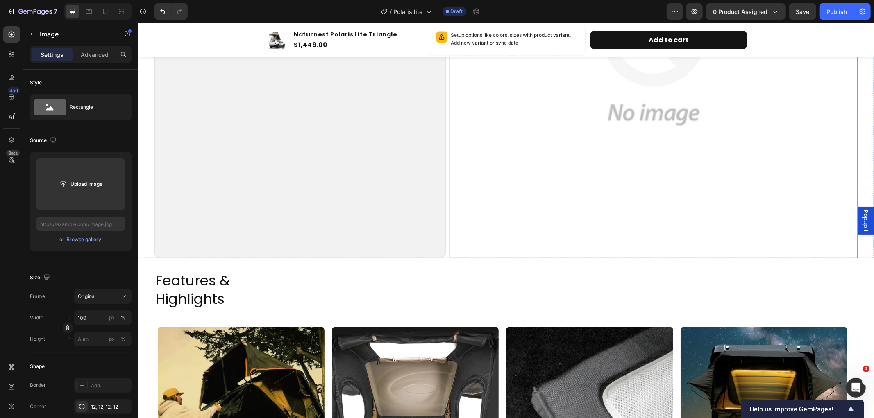
click at [633, 124] on img at bounding box center [653, 54] width 408 height 408
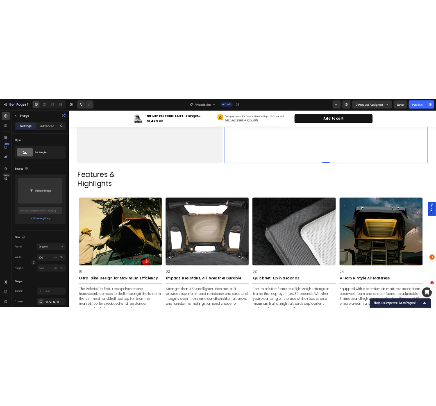
scroll to position [1342, 0]
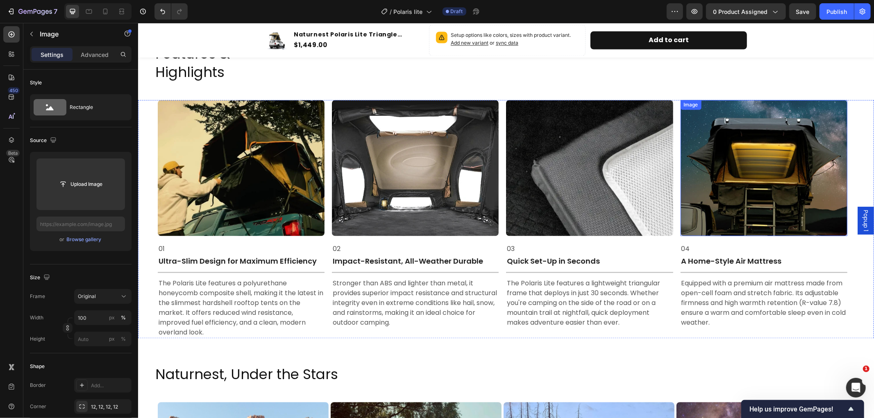
click at [769, 172] on img at bounding box center [763, 168] width 167 height 136
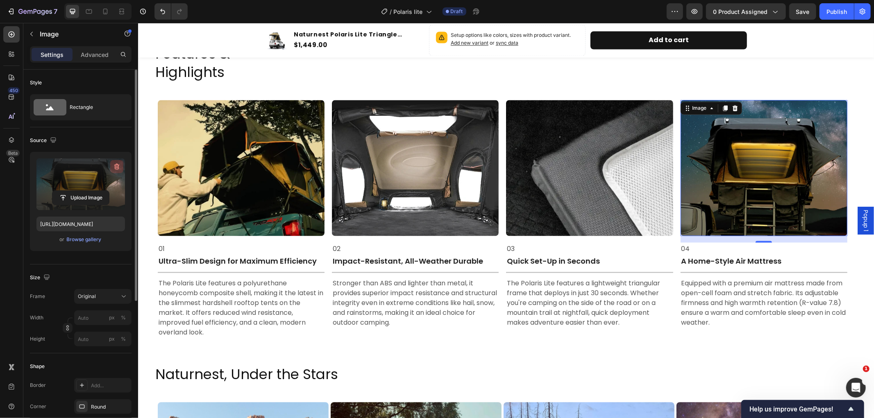
click at [114, 165] on icon "button" at bounding box center [116, 167] width 5 height 6
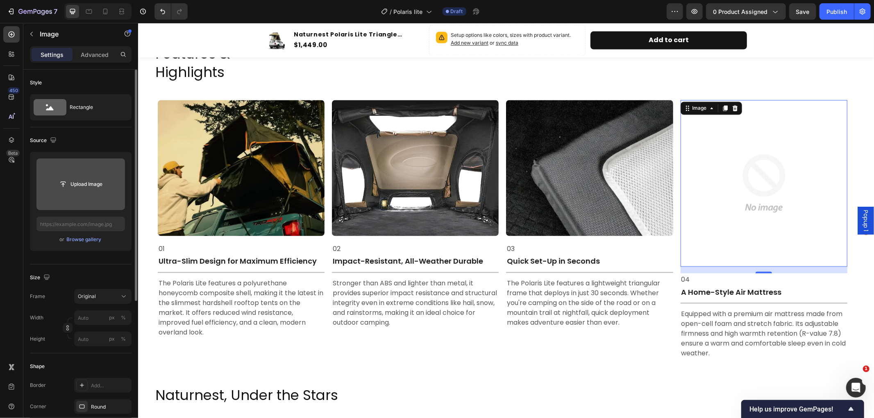
click at [88, 179] on input "file" at bounding box center [80, 184] width 57 height 14
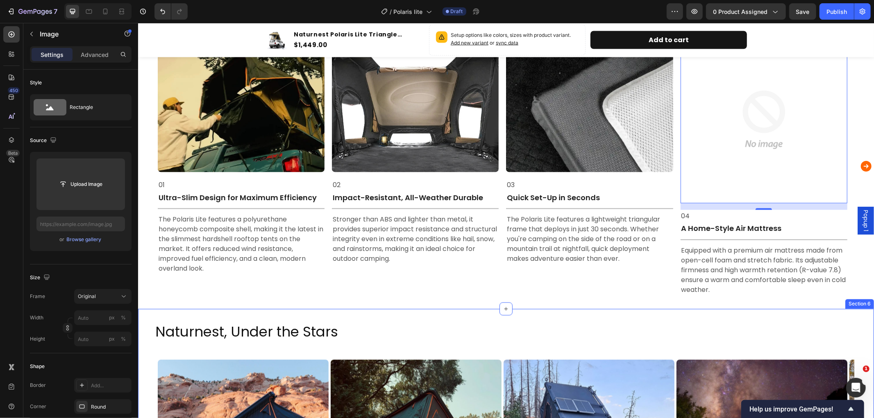
scroll to position [1179, 0]
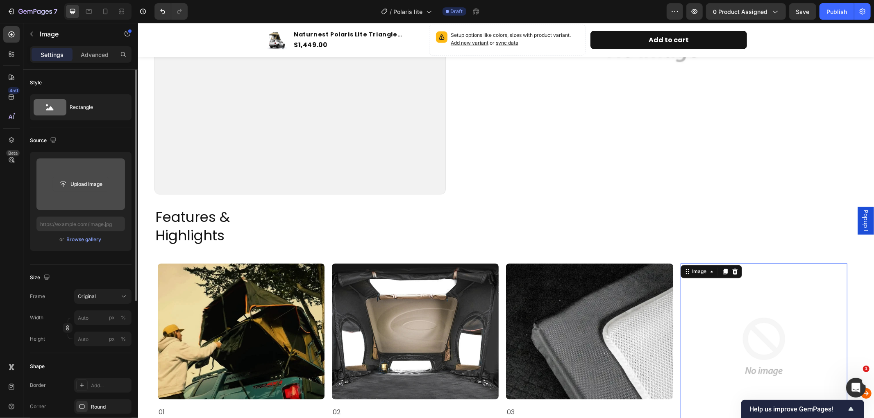
click at [86, 184] on input "file" at bounding box center [80, 184] width 57 height 14
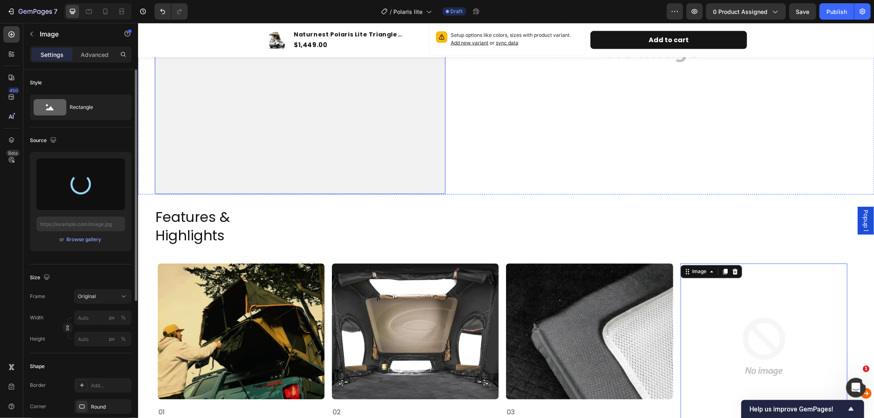
type input "https://cdn.shopify.com/s/files/1/0751/3158/4813/files/gempages_556399069535142…"
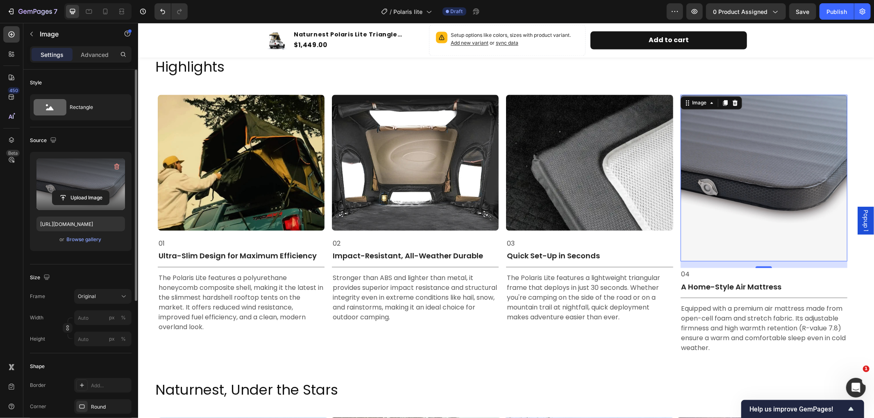
scroll to position [1361, 0]
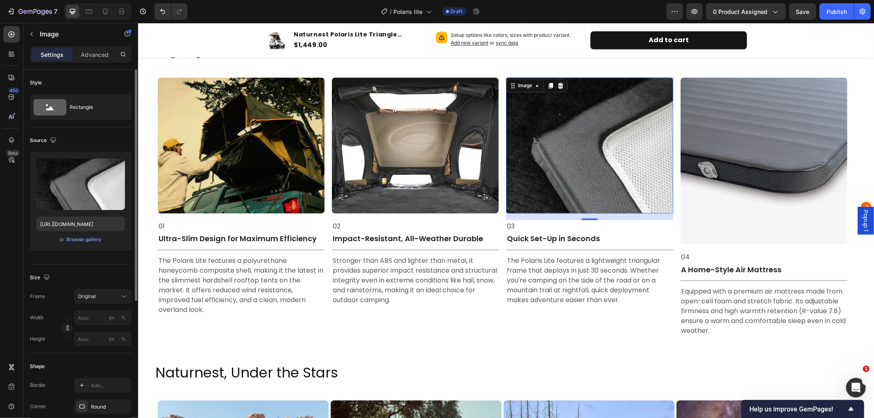
click at [606, 157] on img at bounding box center [589, 145] width 167 height 136
click at [748, 165] on img at bounding box center [763, 160] width 167 height 167
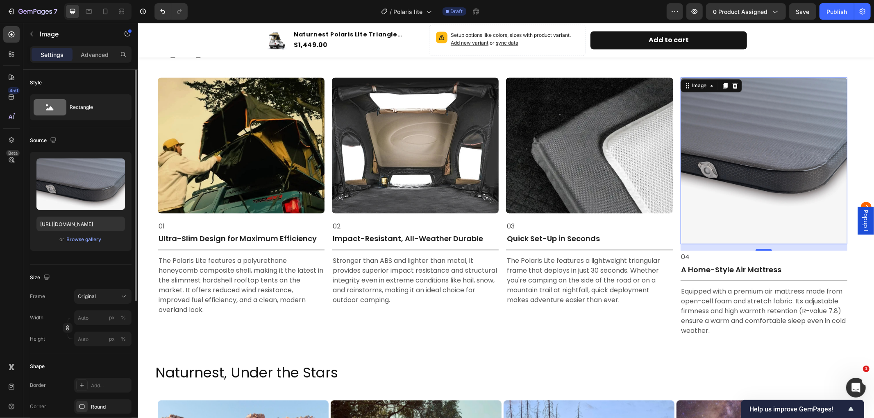
click at [760, 154] on img at bounding box center [763, 160] width 167 height 167
click at [735, 82] on icon at bounding box center [734, 85] width 7 height 7
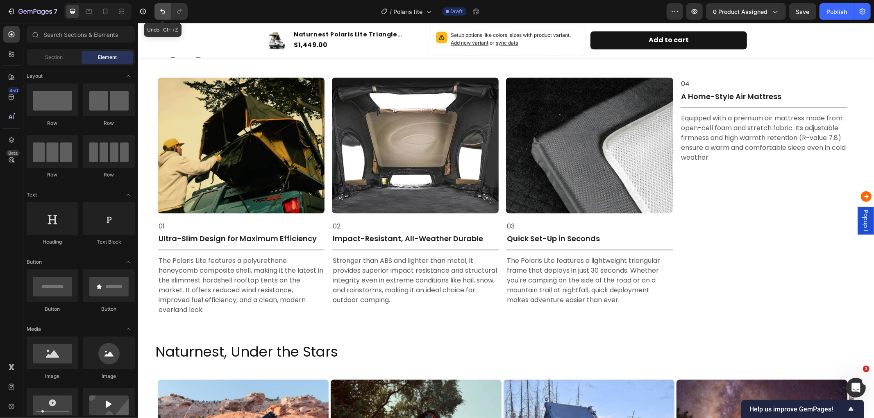
click at [162, 11] on icon "Undo/Redo" at bounding box center [163, 11] width 8 height 8
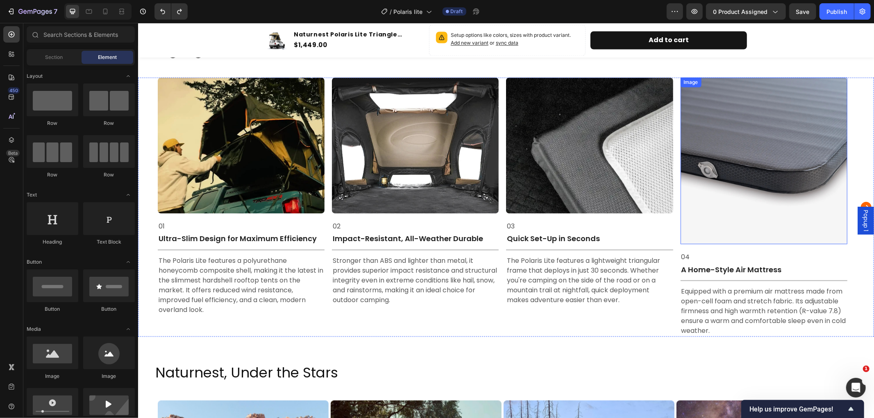
click at [743, 183] on img at bounding box center [763, 160] width 167 height 167
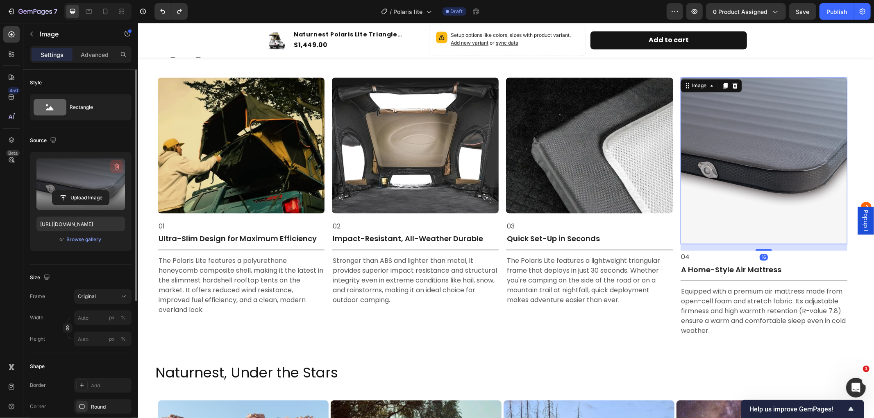
click at [116, 163] on icon "button" at bounding box center [117, 167] width 8 height 8
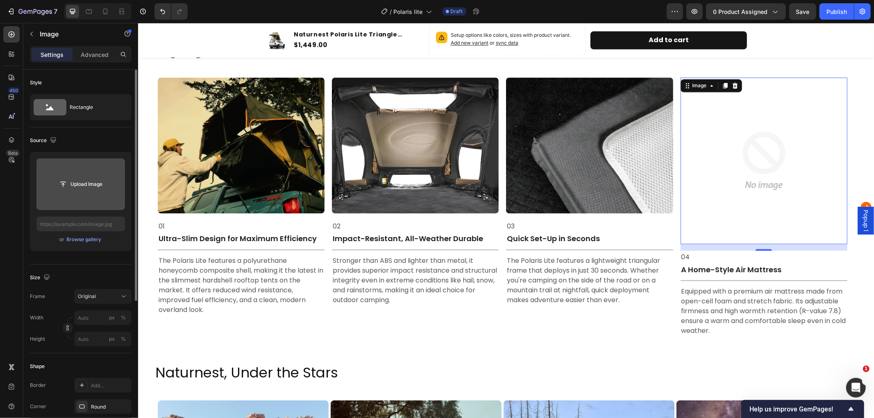
click at [78, 181] on input "file" at bounding box center [80, 184] width 57 height 14
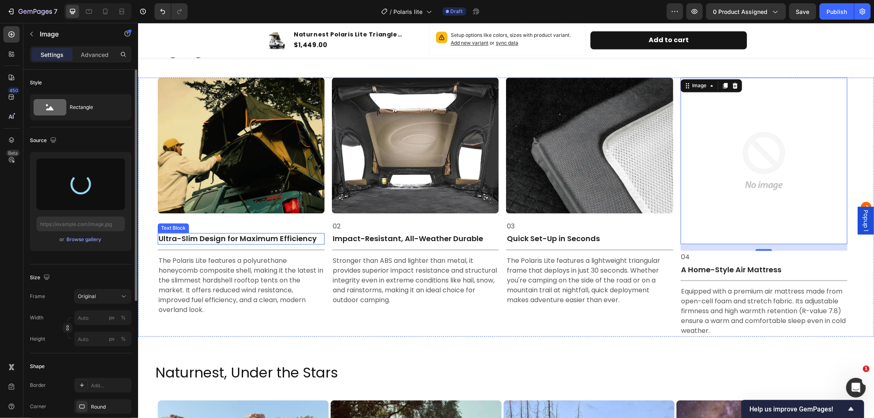
type input "https://cdn.shopify.com/s/files/1/0751/3158/4813/files/gempages_556399069535142…"
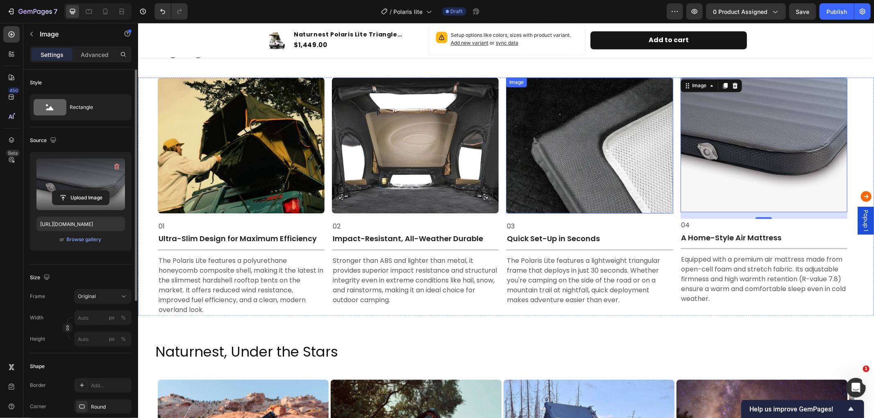
click at [624, 161] on img at bounding box center [589, 145] width 167 height 136
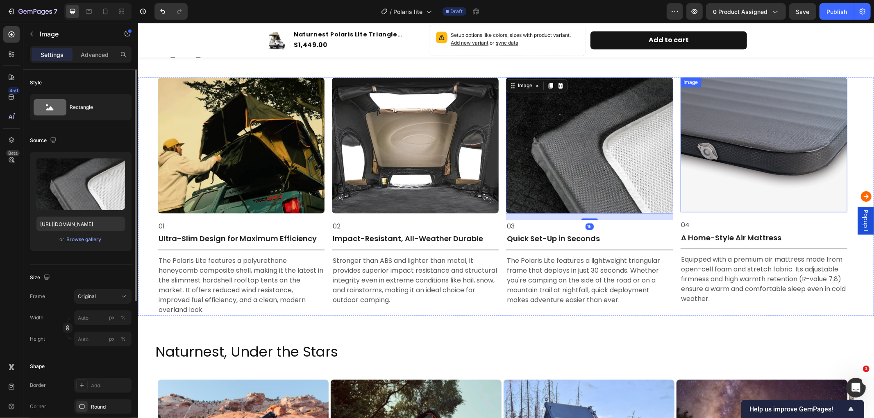
click at [730, 131] on img at bounding box center [763, 144] width 167 height 135
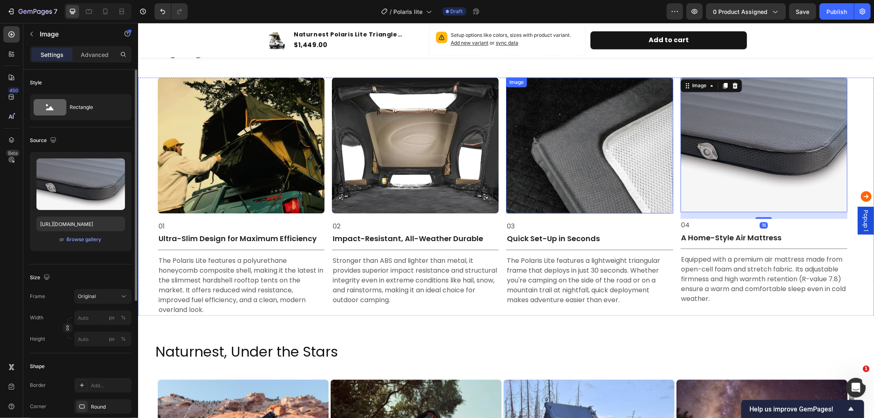
click at [626, 152] on img at bounding box center [589, 145] width 167 height 136
click at [728, 148] on img at bounding box center [763, 144] width 167 height 135
click at [601, 158] on img at bounding box center [589, 145] width 167 height 136
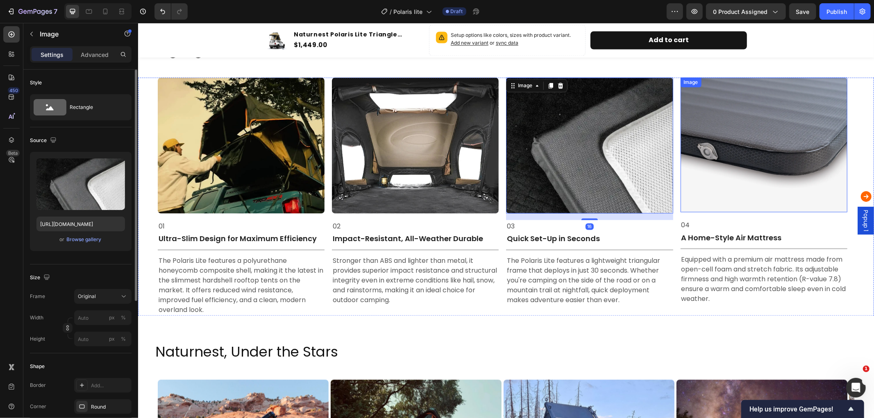
click at [716, 157] on img at bounding box center [763, 144] width 167 height 135
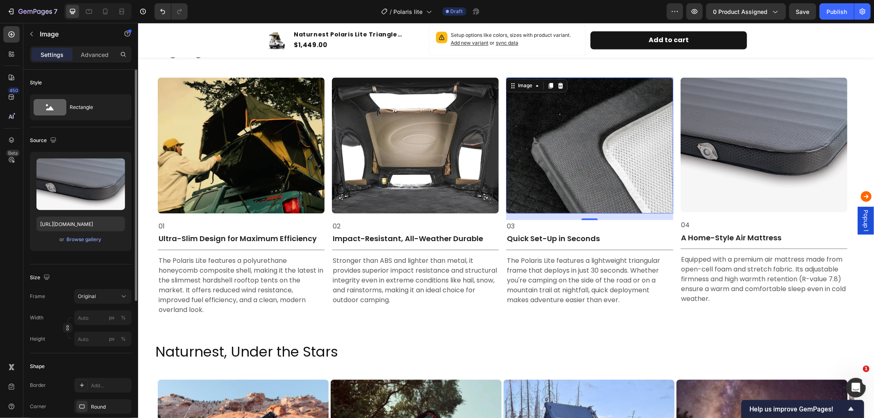
click at [637, 164] on img at bounding box center [589, 145] width 167 height 136
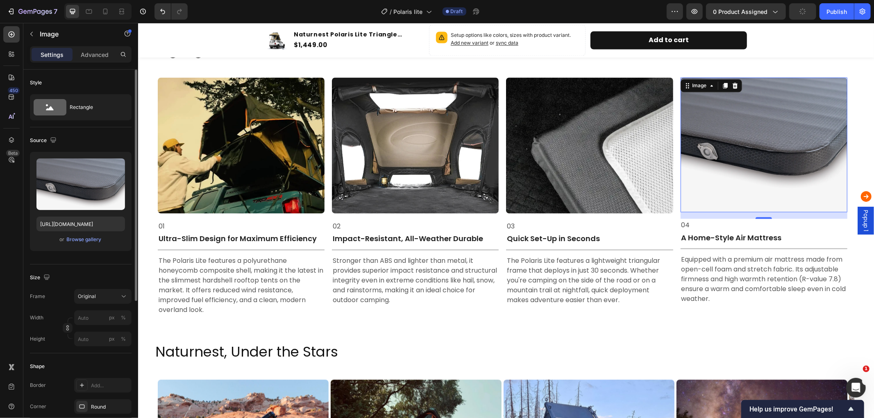
click at [755, 177] on img at bounding box center [763, 144] width 167 height 135
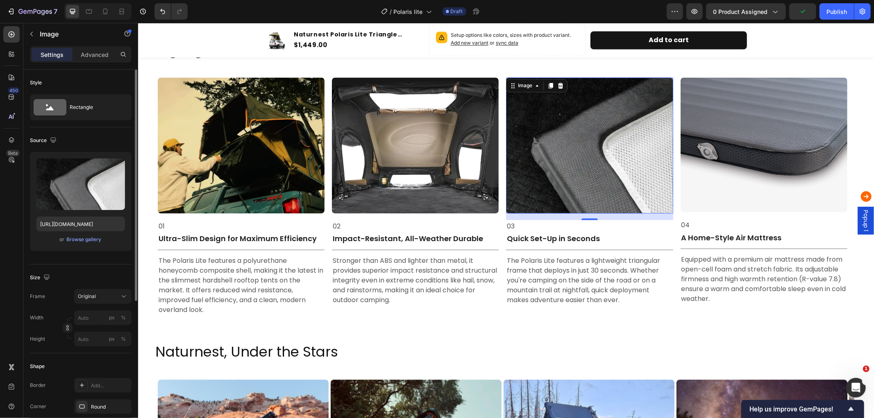
click at [639, 188] on img at bounding box center [589, 145] width 167 height 136
click at [724, 195] on img at bounding box center [763, 144] width 167 height 135
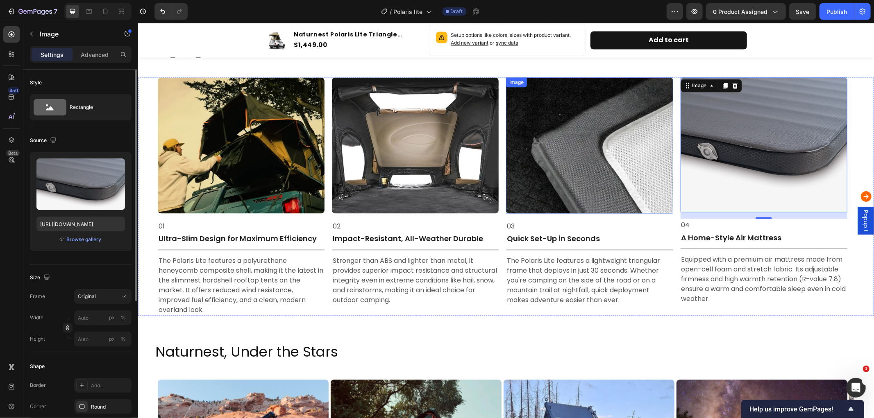
click at [626, 180] on img at bounding box center [589, 145] width 167 height 136
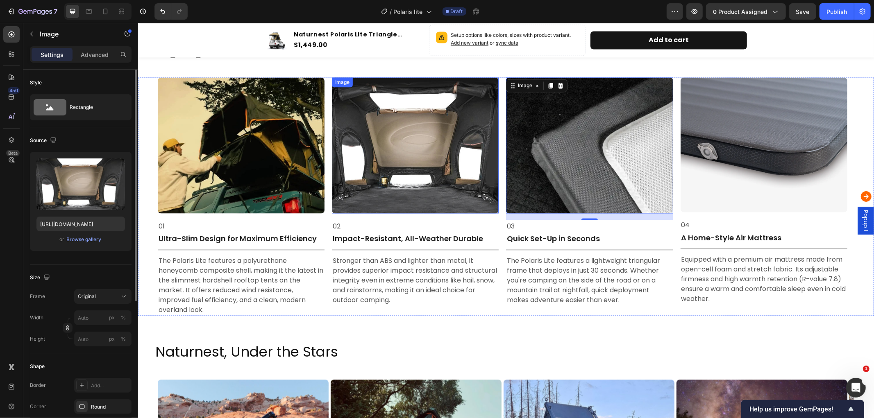
click at [451, 191] on img at bounding box center [414, 145] width 167 height 136
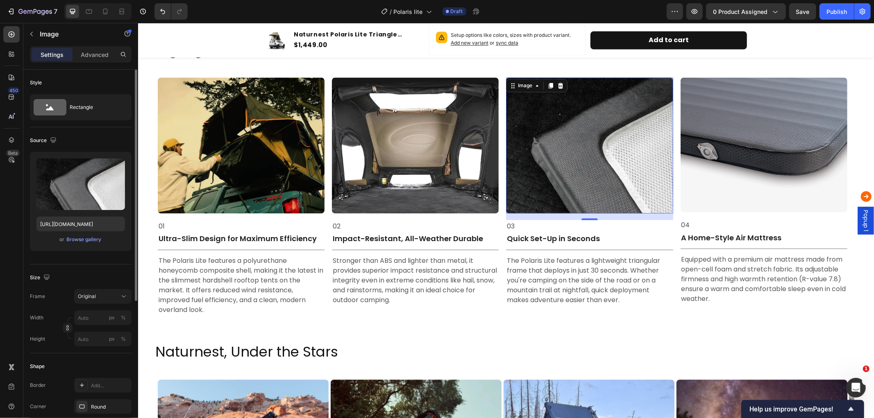
click at [552, 186] on img at bounding box center [589, 145] width 167 height 136
click at [626, 154] on img at bounding box center [589, 145] width 167 height 136
click at [474, 165] on img at bounding box center [414, 145] width 167 height 136
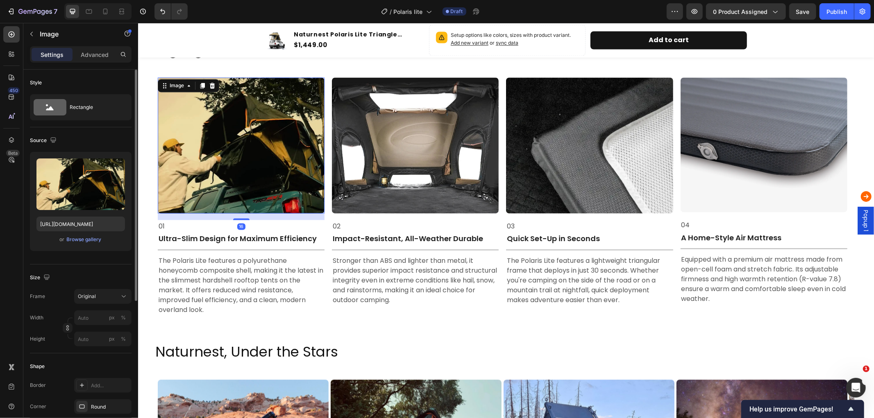
click at [245, 153] on img at bounding box center [240, 145] width 167 height 136
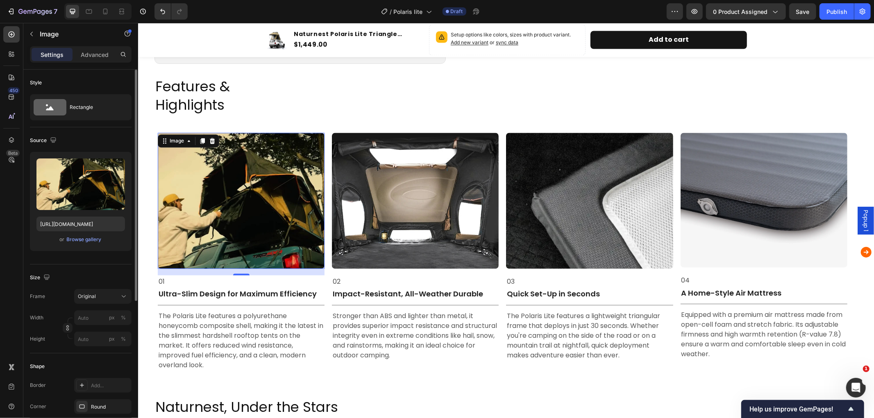
scroll to position [1315, 0]
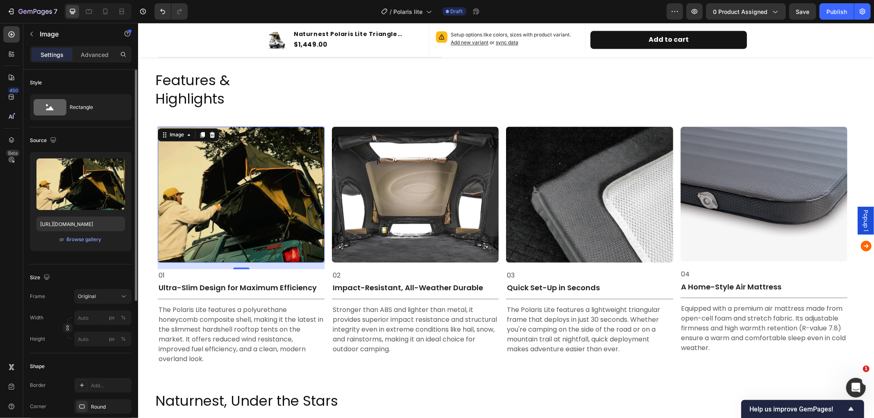
click at [235, 186] on img at bounding box center [240, 195] width 167 height 136
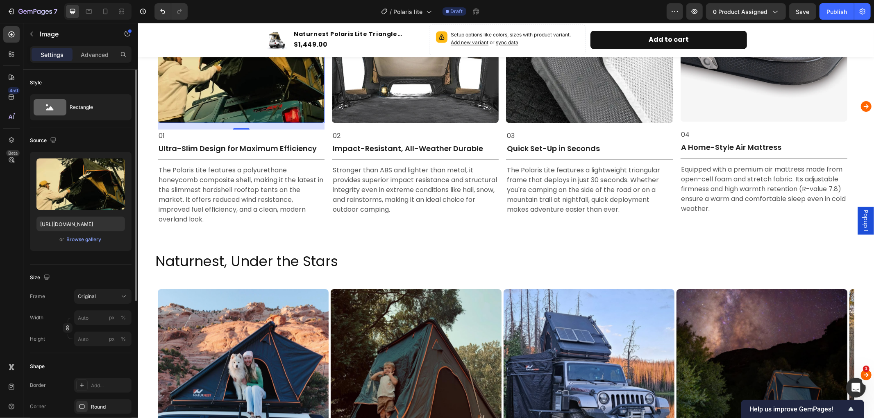
scroll to position [1324, 0]
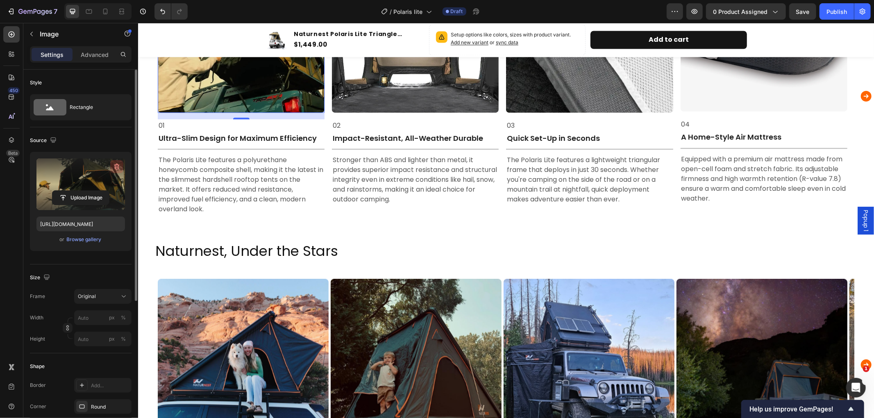
click at [116, 166] on icon "button" at bounding box center [117, 167] width 8 height 8
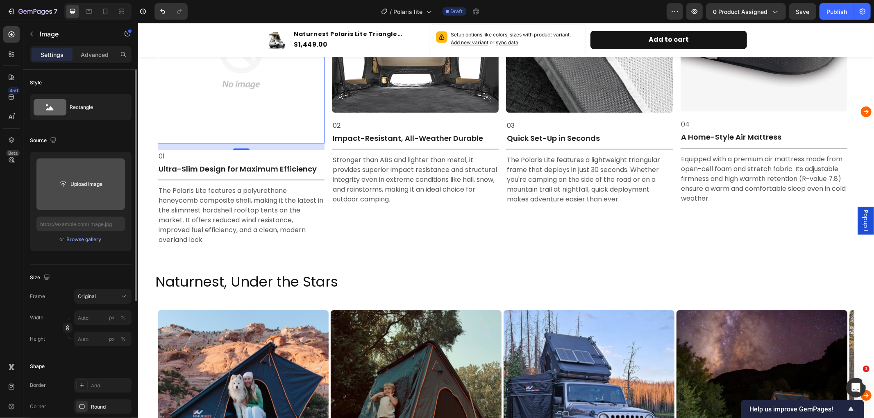
scroll to position [1340, 0]
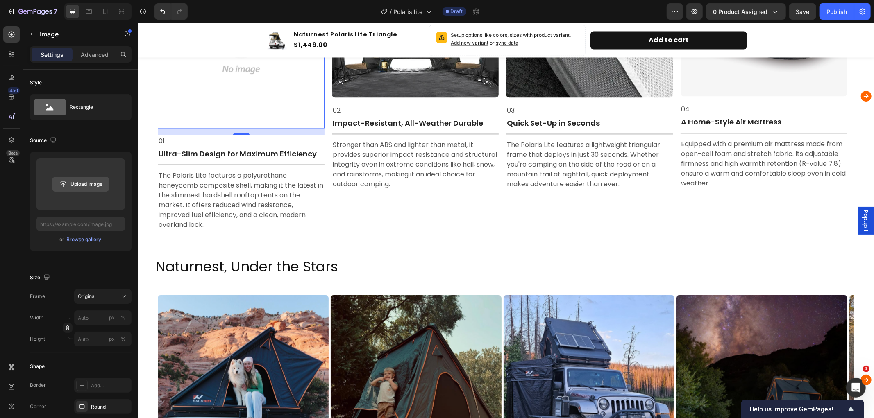
click at [62, 182] on input "file" at bounding box center [80, 184] width 57 height 14
type input "https://cdn.shopify.com/s/files/1/0751/3158/4813/files/gempages_556399069535142…"
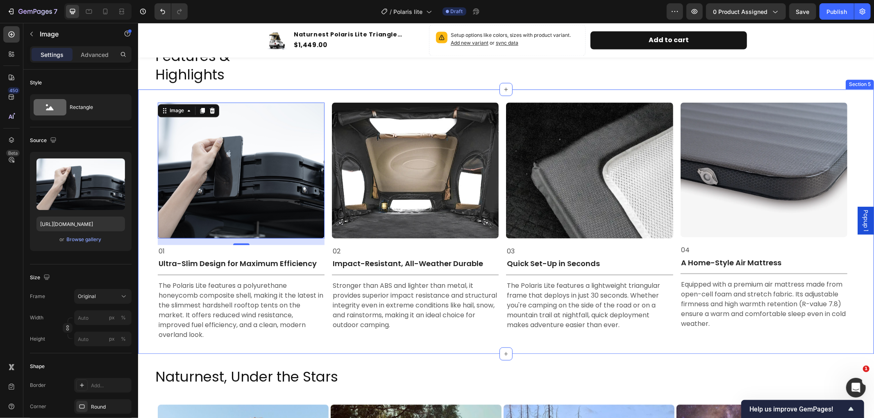
scroll to position [1386, 0]
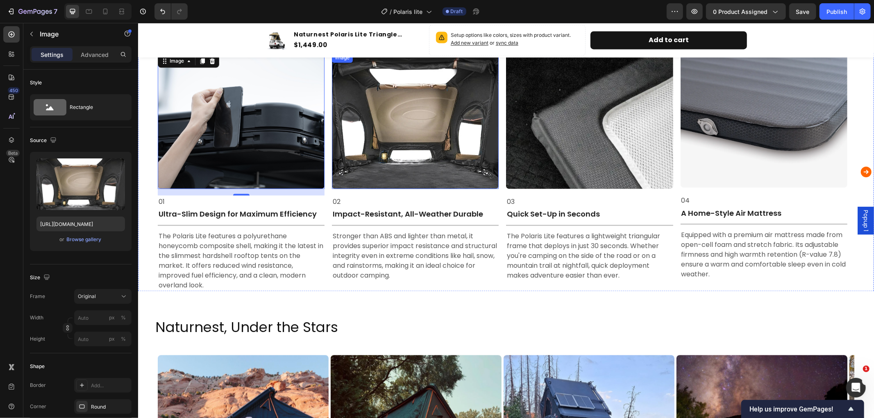
click at [408, 172] on img at bounding box center [414, 120] width 167 height 136
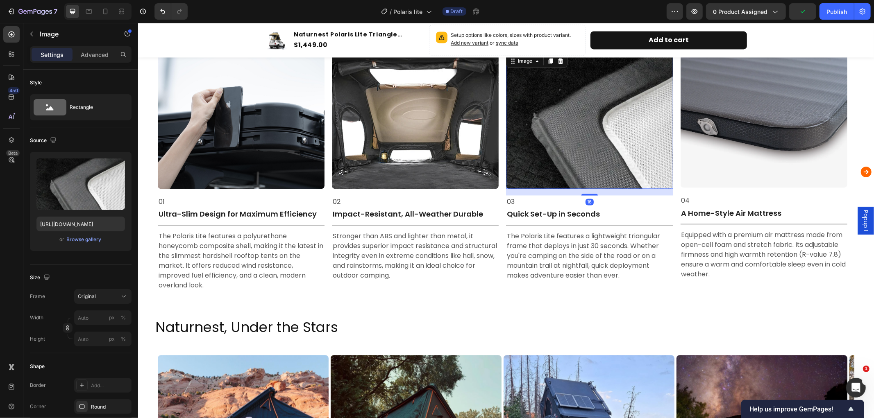
click at [596, 127] on img at bounding box center [589, 120] width 167 height 136
click at [416, 130] on img at bounding box center [414, 120] width 167 height 136
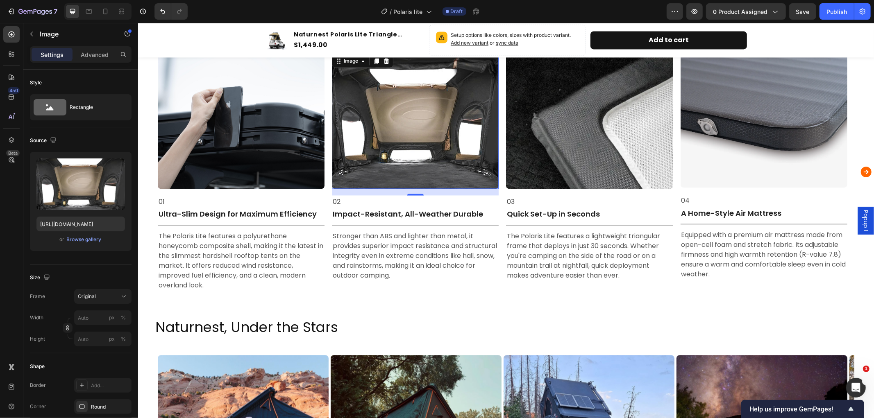
click at [433, 133] on img at bounding box center [414, 120] width 167 height 136
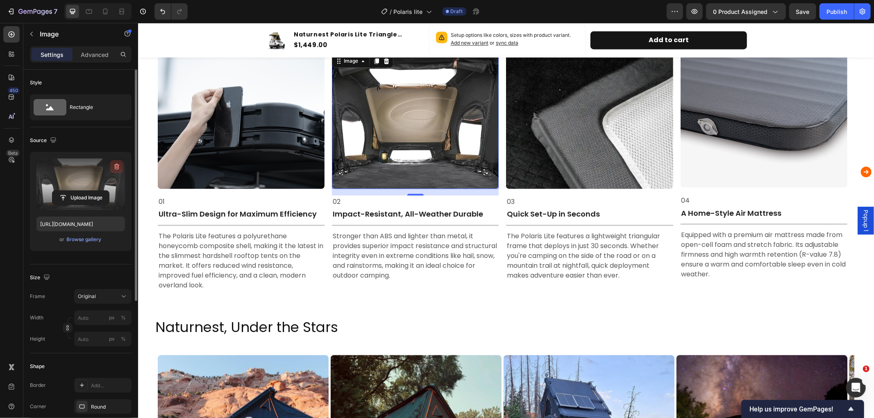
click at [116, 165] on icon "button" at bounding box center [116, 167] width 5 height 6
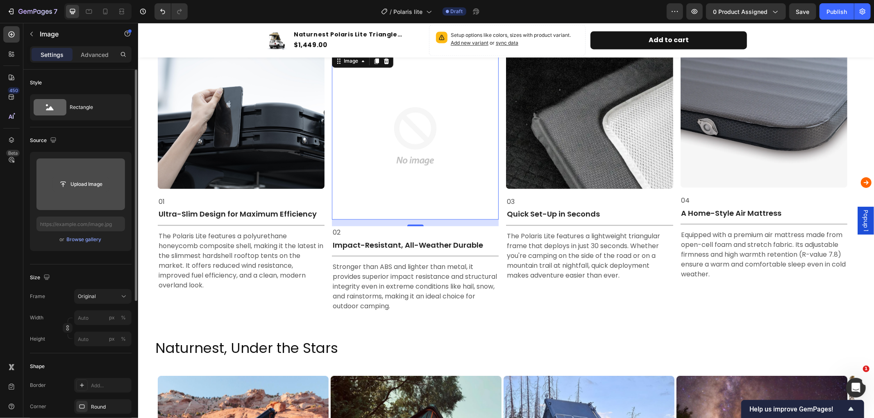
click at [67, 184] on input "file" at bounding box center [80, 184] width 57 height 14
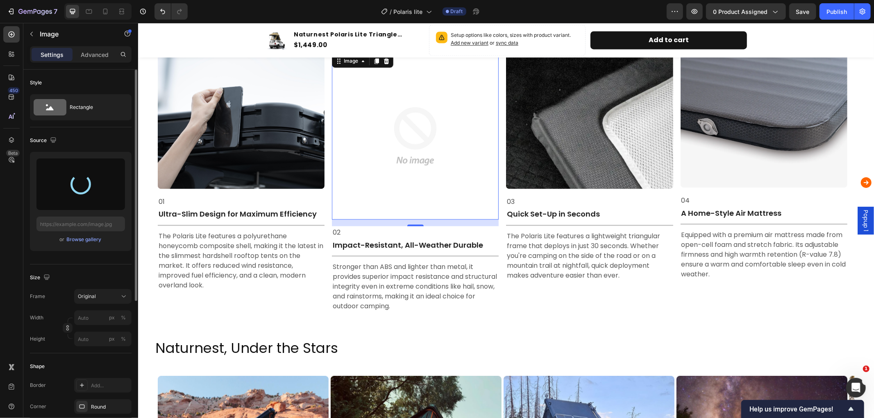
type input "https://cdn.shopify.com/s/files/1/0751/3158/4813/files/gempages_556399069535142…"
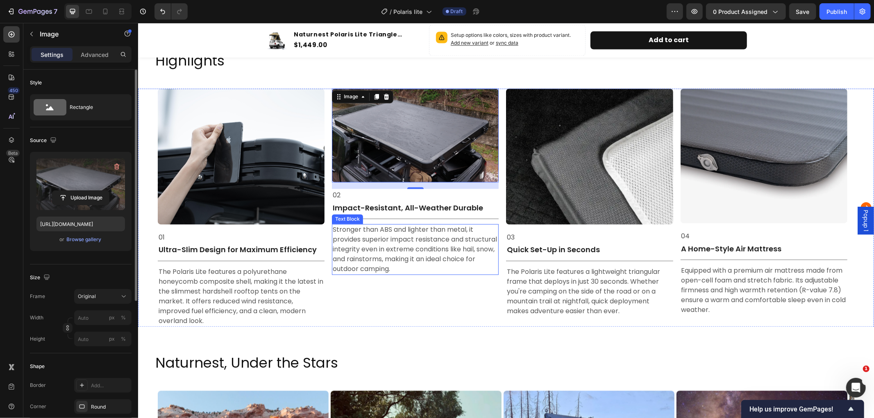
scroll to position [1340, 0]
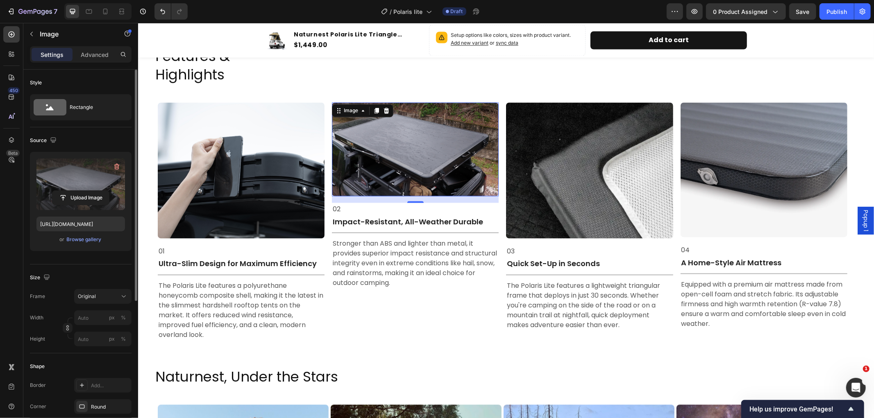
click at [438, 143] on img at bounding box center [414, 149] width 167 height 94
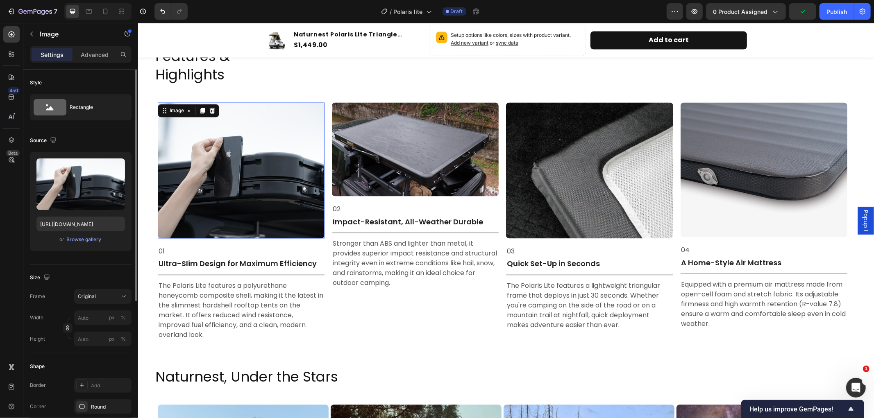
click at [274, 186] on img at bounding box center [240, 170] width 167 height 136
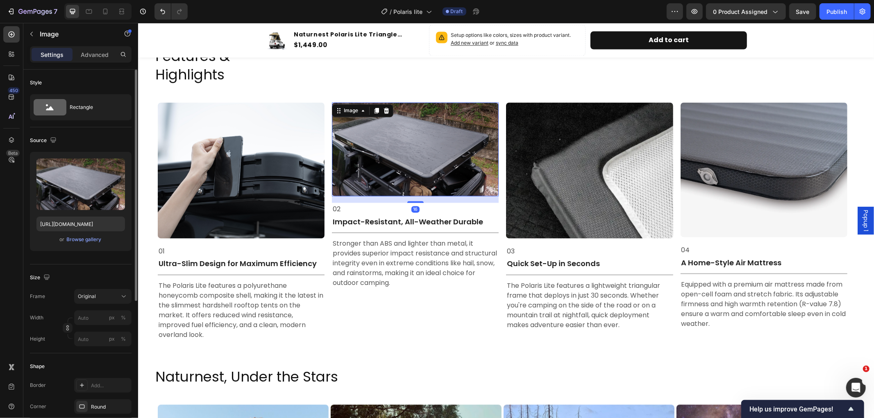
click at [452, 144] on img at bounding box center [414, 149] width 167 height 94
click at [266, 144] on img at bounding box center [240, 170] width 167 height 136
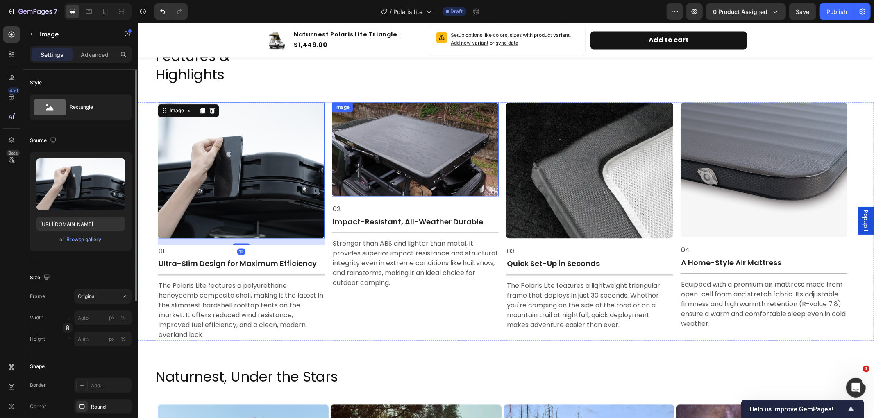
click at [392, 152] on img at bounding box center [414, 149] width 167 height 94
click at [286, 153] on img at bounding box center [240, 170] width 167 height 136
click at [379, 157] on img at bounding box center [414, 149] width 167 height 94
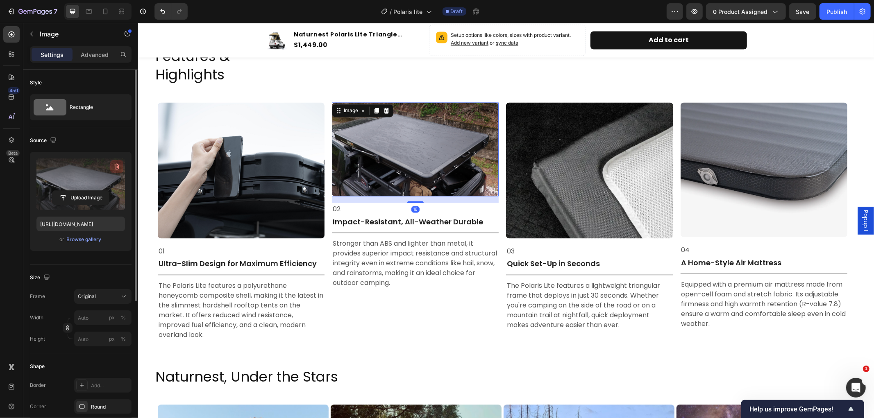
click at [116, 166] on icon "button" at bounding box center [117, 167] width 8 height 8
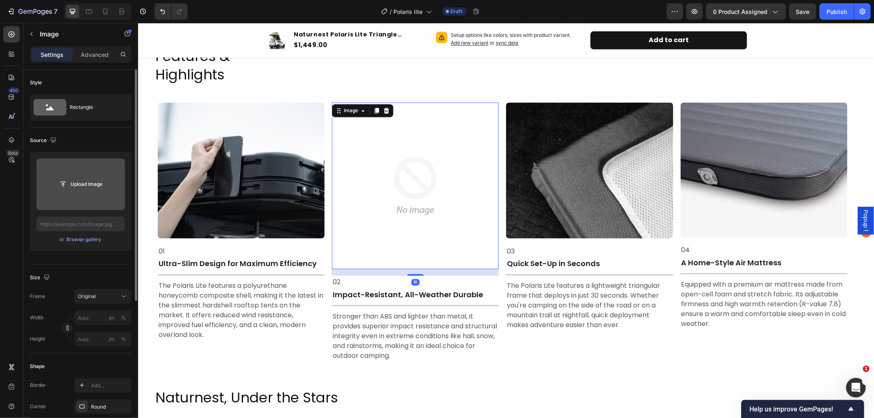
click at [93, 186] on input "file" at bounding box center [80, 184] width 57 height 14
type input "https://cdn.shopify.com/s/files/1/0751/3158/4813/files/gempages_556399069535142…"
click at [87, 183] on input "file" at bounding box center [80, 184] width 57 height 14
type input "C:\fakepath\DJI_20250110225353_0099_D.JPG"
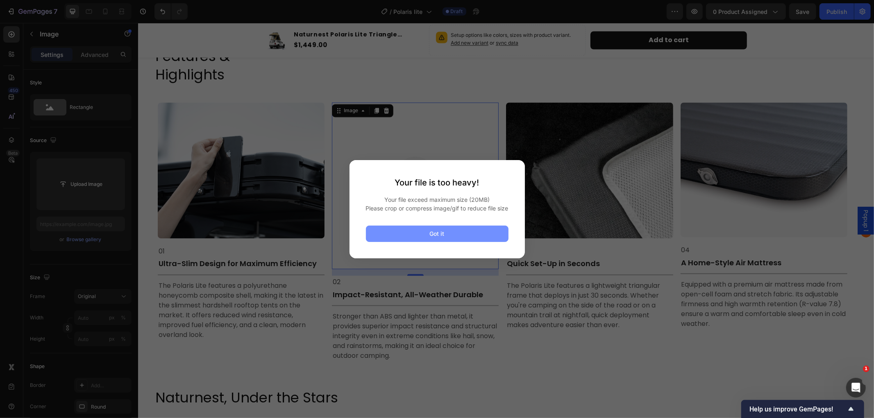
click at [476, 237] on button "Got it" at bounding box center [437, 234] width 143 height 16
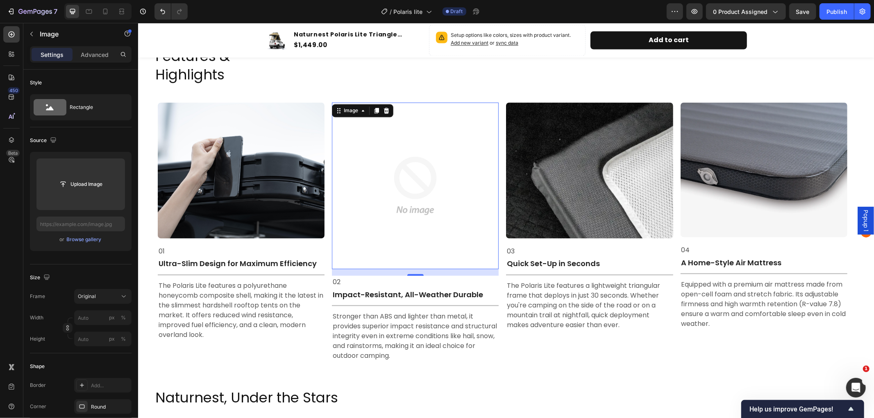
click at [415, 183] on img at bounding box center [414, 185] width 167 height 167
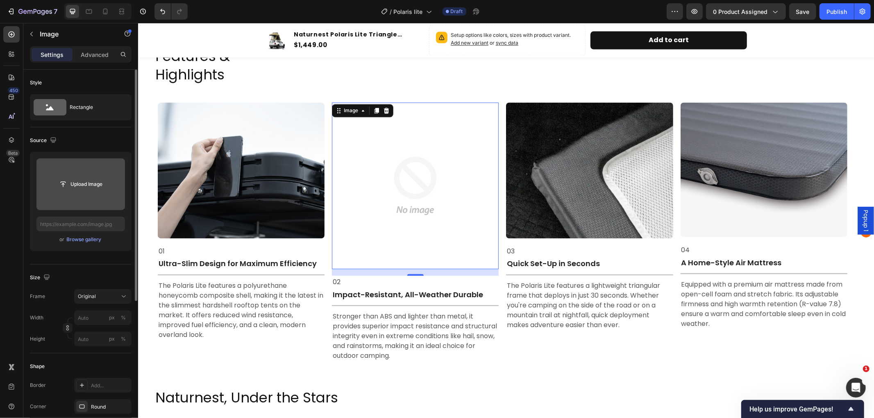
click at [64, 184] on input "file" at bounding box center [80, 184] width 57 height 14
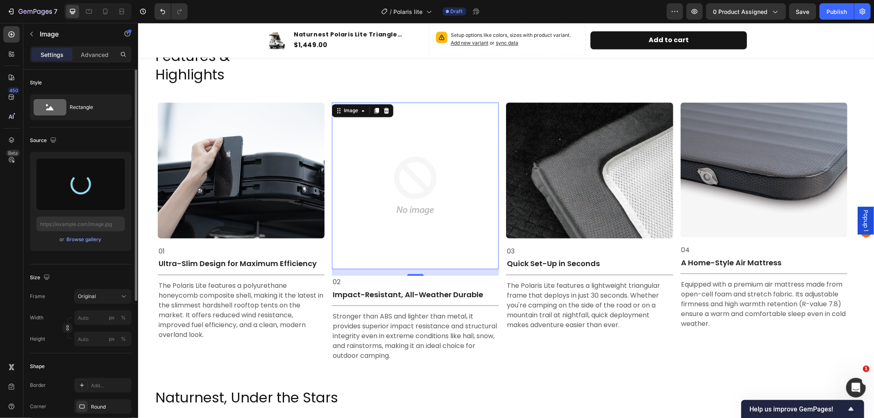
type input "https://cdn.shopify.com/s/files/1/0751/3158/4813/files/gempages_556399069535142…"
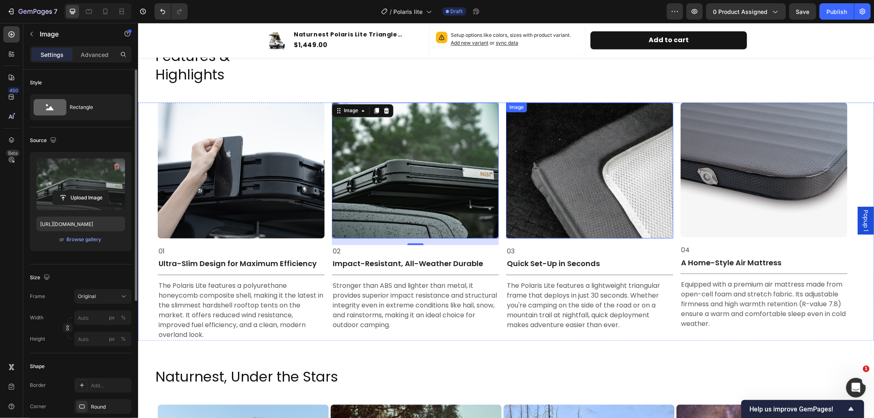
click at [571, 174] on img at bounding box center [589, 170] width 167 height 136
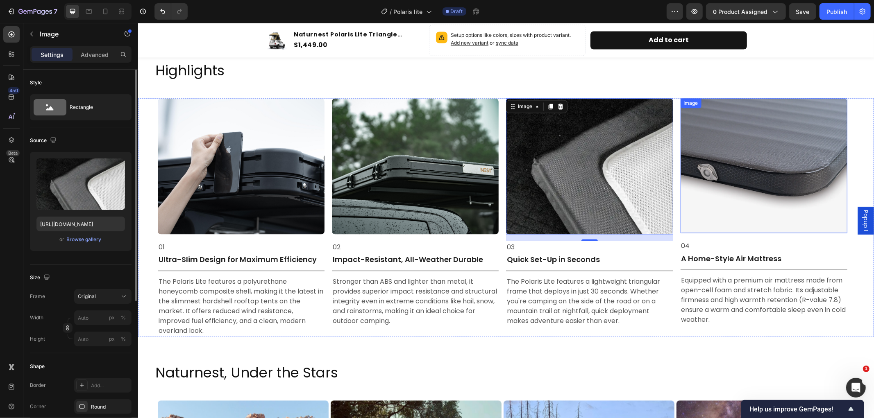
scroll to position [1386, 0]
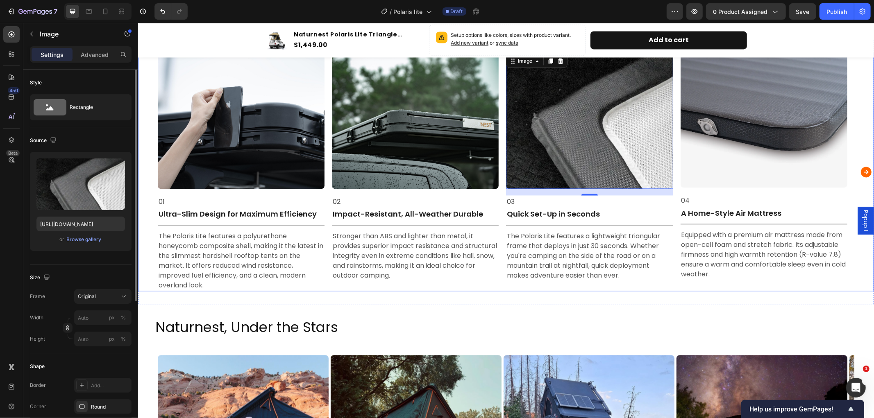
click at [860, 169] on icon "Carousel Next Arrow" at bounding box center [865, 171] width 11 height 11
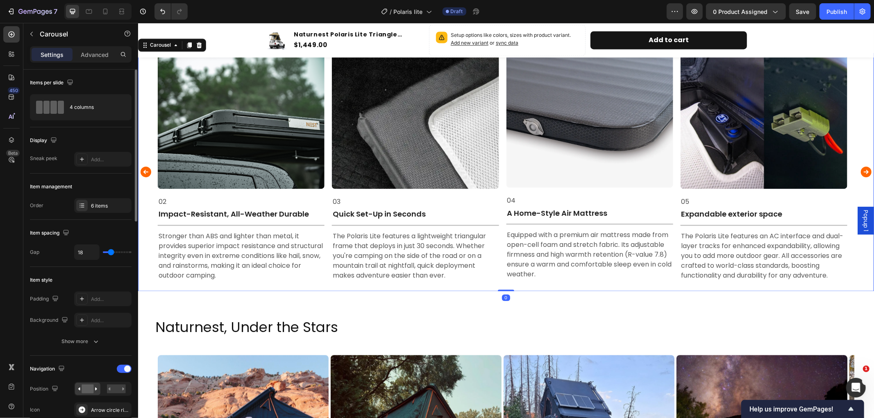
click at [860, 169] on icon "Carousel Next Arrow" at bounding box center [865, 171] width 11 height 11
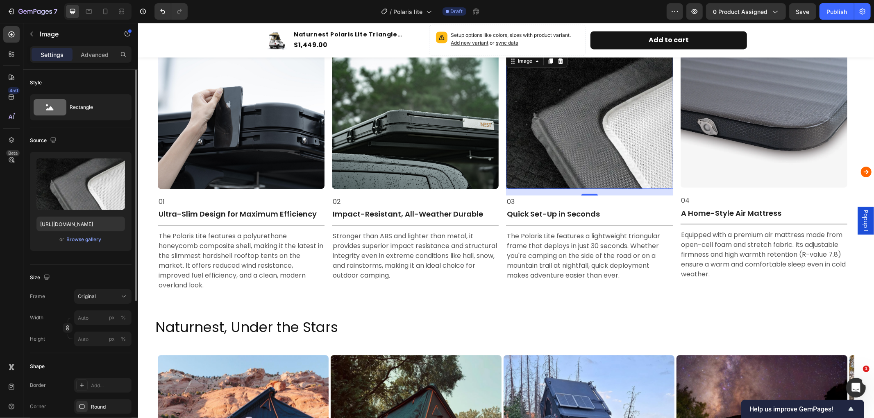
click at [594, 134] on img at bounding box center [589, 120] width 167 height 136
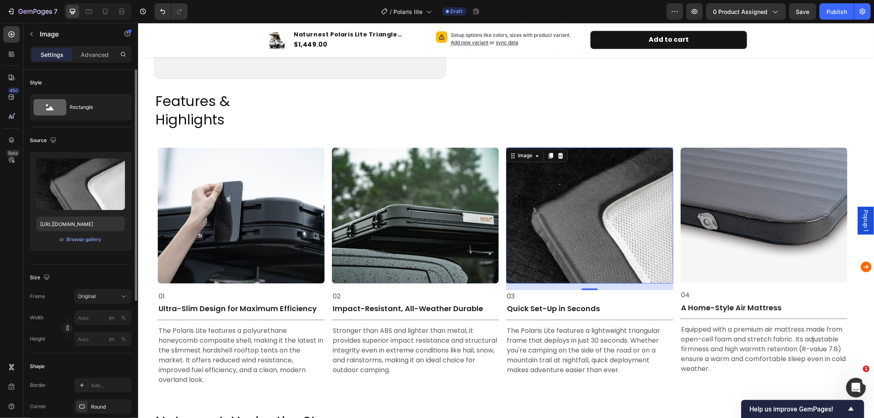
click at [581, 232] on img at bounding box center [589, 215] width 167 height 136
click at [580, 223] on img at bounding box center [589, 215] width 167 height 136
click at [115, 163] on icon "button" at bounding box center [117, 167] width 8 height 8
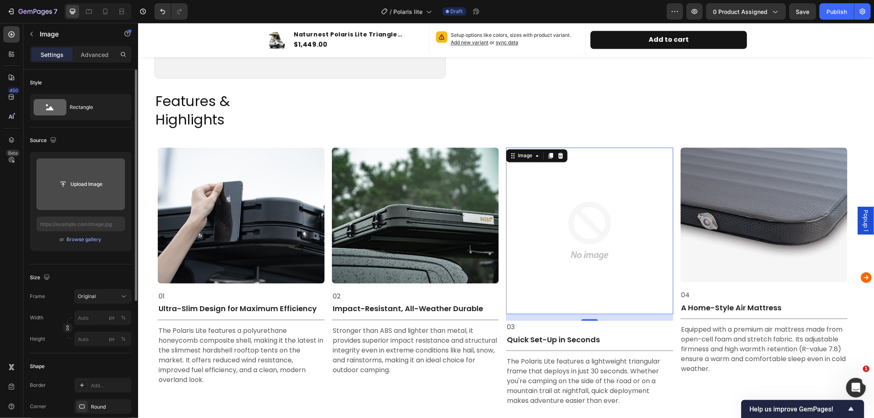
click at [78, 181] on input "file" at bounding box center [80, 184] width 57 height 14
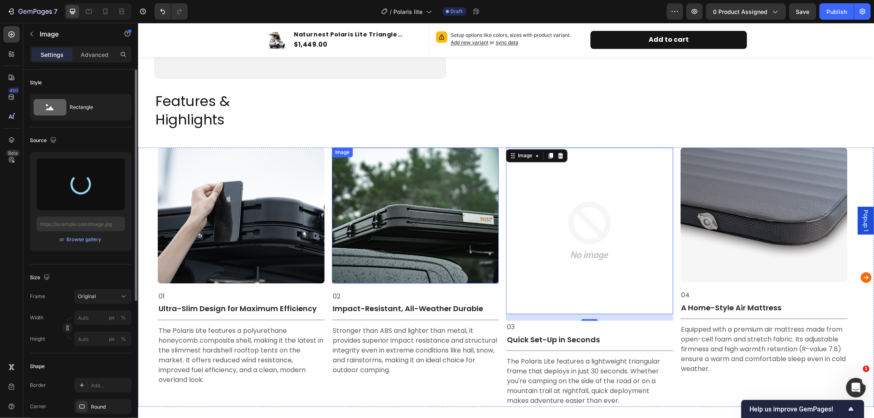
type input "https://cdn.shopify.com/s/files/1/0751/3158/4813/files/gempages_556399069535142…"
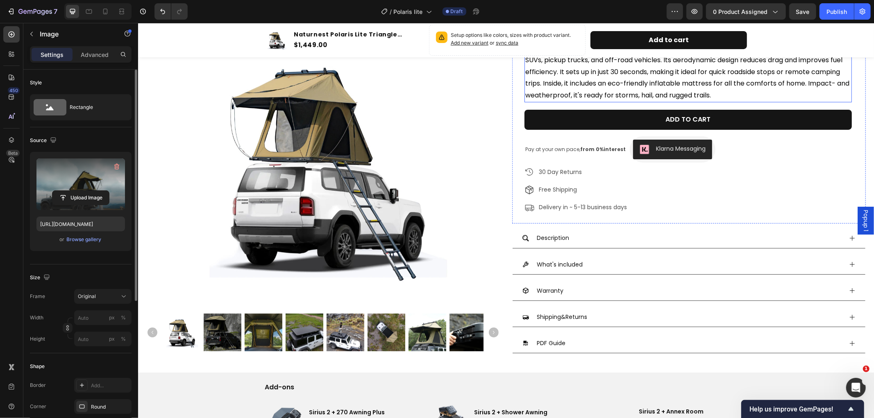
scroll to position [227, 0]
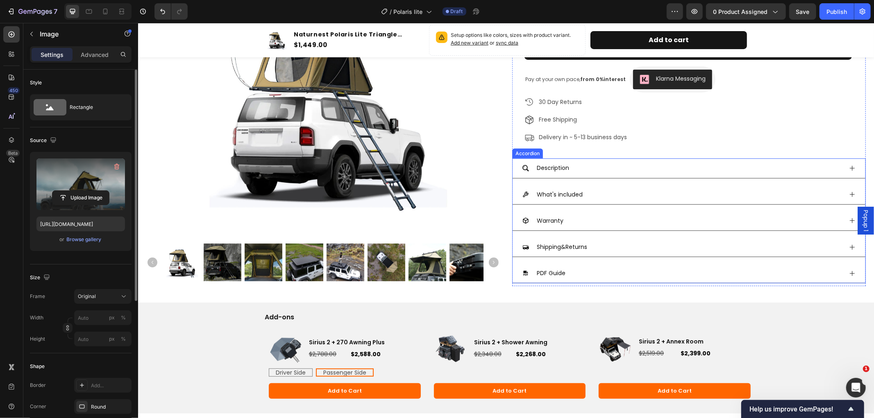
click at [848, 166] on icon at bounding box center [851, 168] width 7 height 7
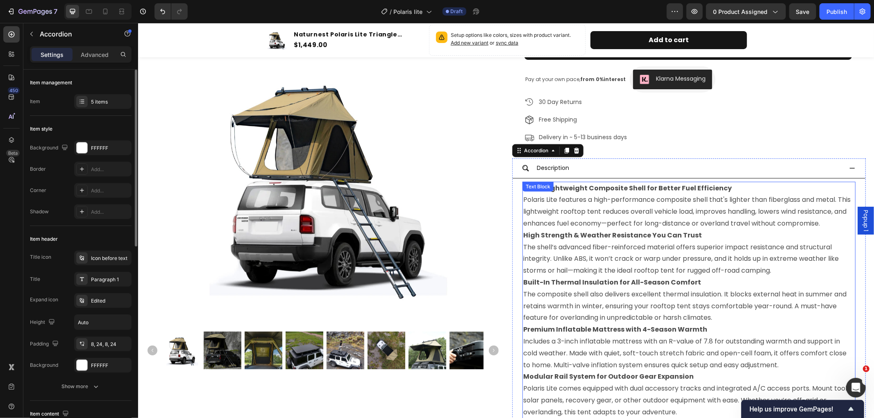
scroll to position [318, 0]
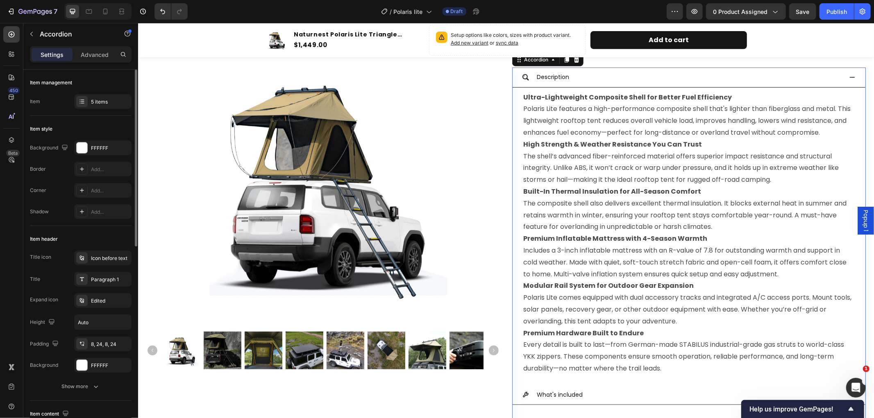
click at [848, 76] on icon at bounding box center [851, 77] width 7 height 7
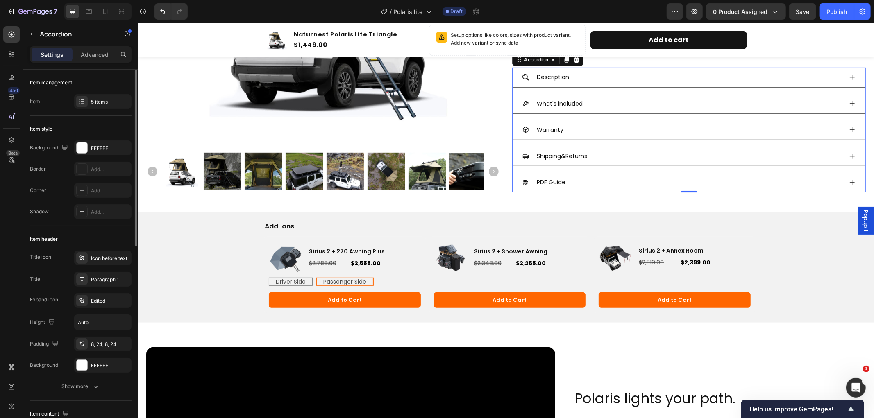
click at [848, 100] on icon at bounding box center [851, 103] width 7 height 7
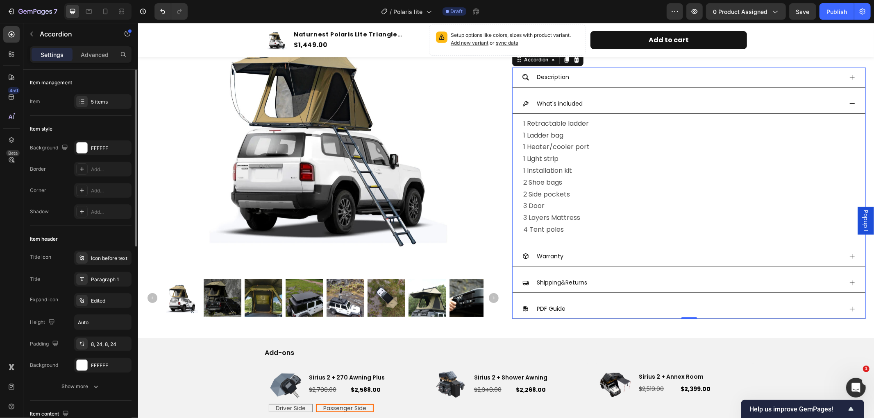
click at [848, 100] on icon at bounding box center [851, 103] width 7 height 7
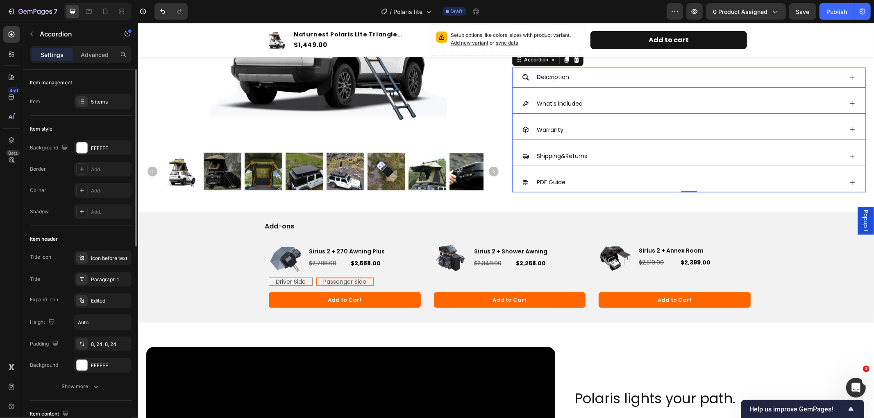
click at [848, 181] on icon at bounding box center [851, 182] width 7 height 7
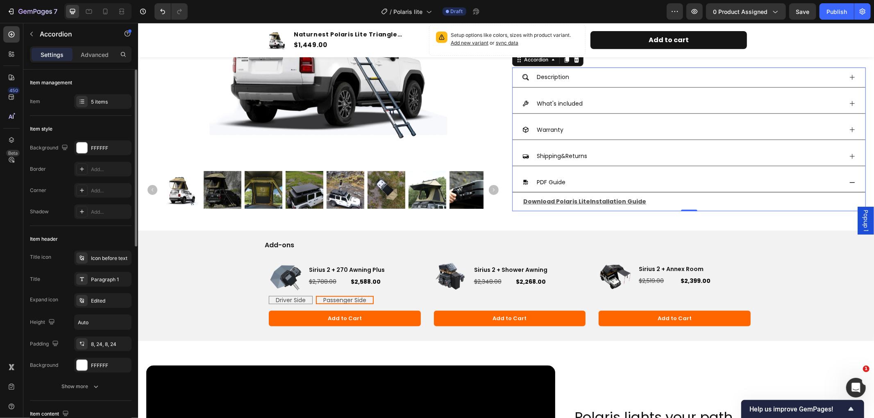
click at [848, 181] on icon at bounding box center [851, 182] width 7 height 7
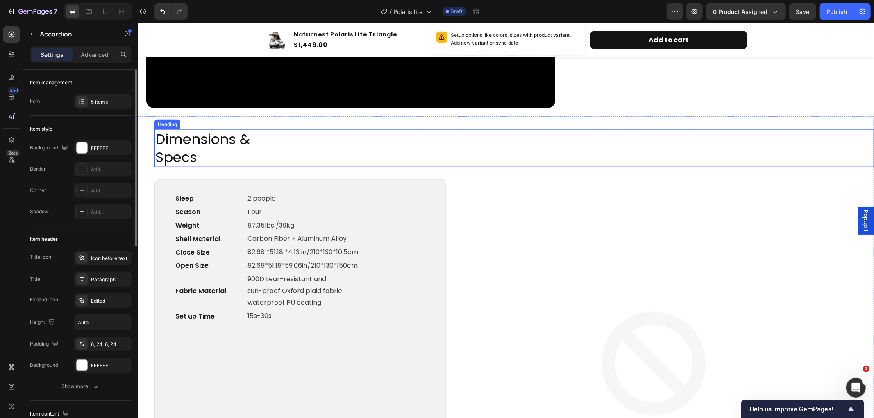
scroll to position [773, 0]
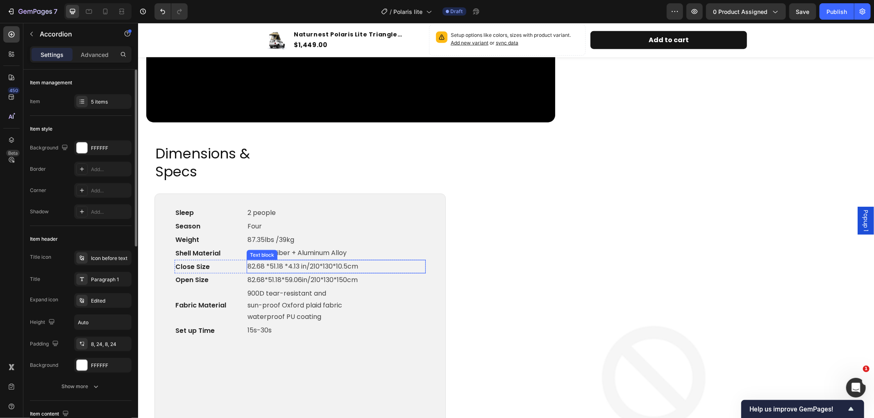
click at [348, 263] on p "82.68 *51.18 *4.13 in/210*130*10.5cm" at bounding box center [335, 267] width 177 height 12
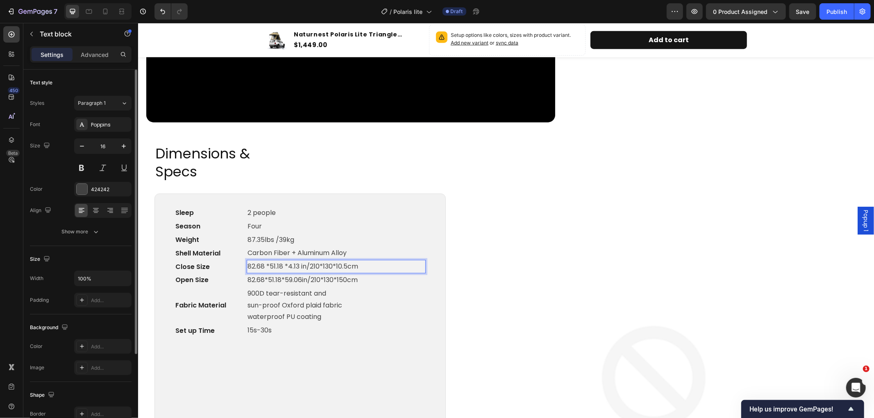
click at [349, 265] on p "82.68 *51.18 *4.13 in/210*130*10.5cm" at bounding box center [335, 267] width 177 height 12
click at [300, 264] on p "82.68 *51.18 *4.13 in/210*130*10cm" at bounding box center [335, 267] width 177 height 12
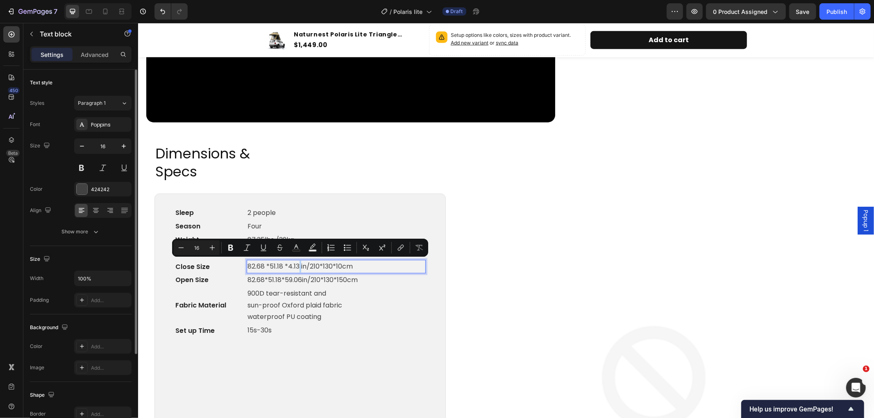
click at [299, 262] on p "82.68 *51.18 *4.13 in/210*130*10cm" at bounding box center [335, 267] width 177 height 12
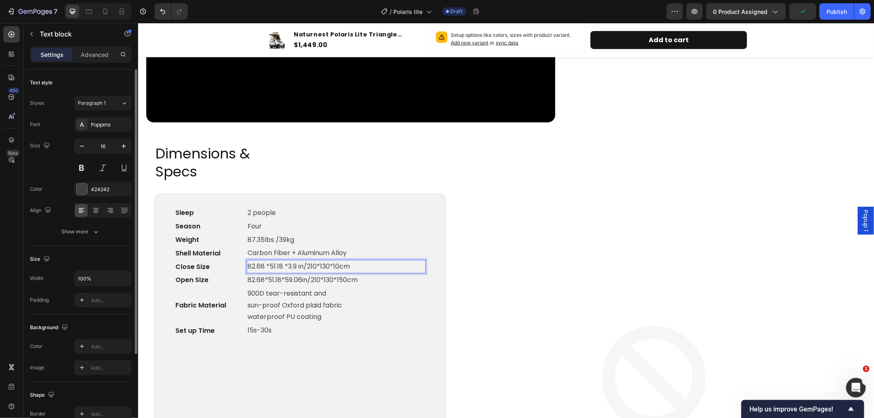
click at [298, 266] on p "82.68 *51.18 *3.9 in/210*130*10cm" at bounding box center [335, 267] width 177 height 12
click at [350, 263] on p "82.68 *51.18 *3.9in/210*130*10cm" at bounding box center [335, 267] width 177 height 12
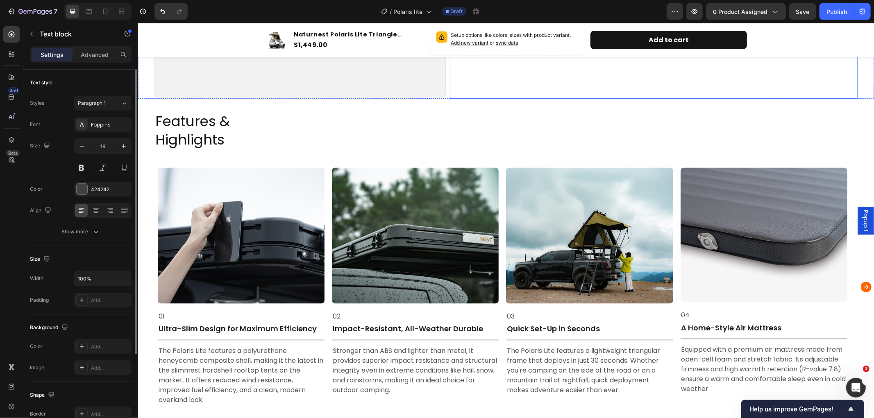
scroll to position [1320, 0]
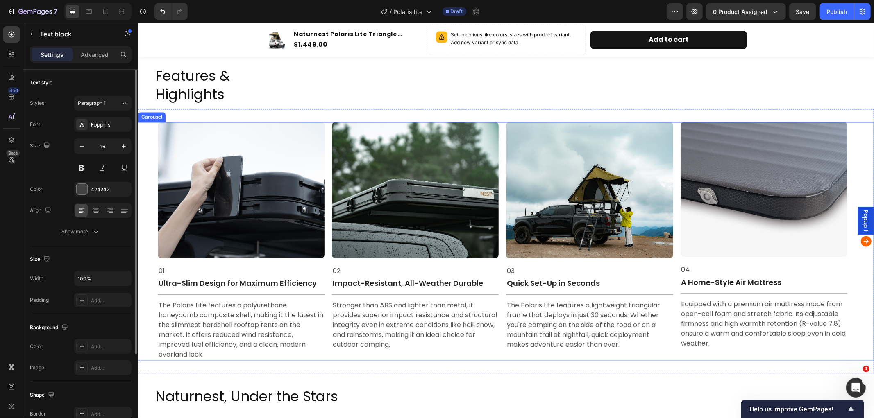
click at [860, 236] on icon "Carousel Next Arrow" at bounding box center [865, 241] width 13 height 16
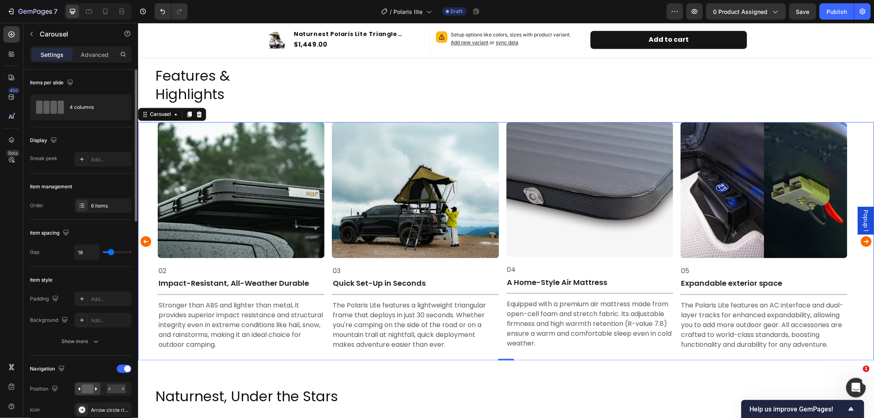
click at [859, 238] on icon "Carousel Next Arrow" at bounding box center [865, 241] width 13 height 16
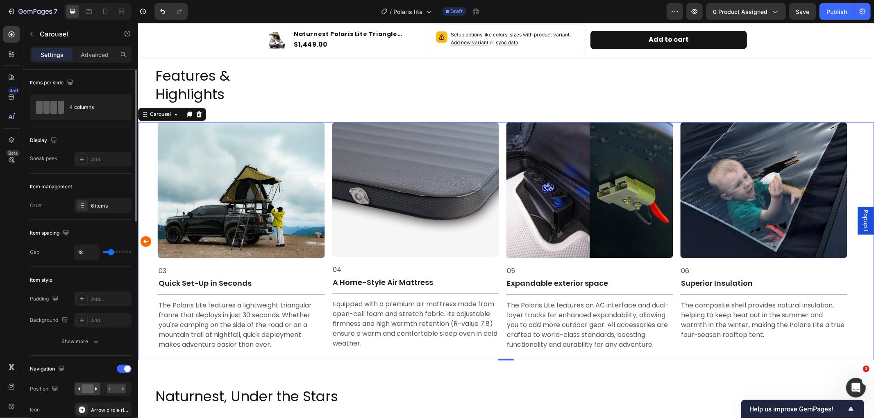
click at [142, 233] on icon "Carousel Back Arrow" at bounding box center [145, 241] width 13 height 16
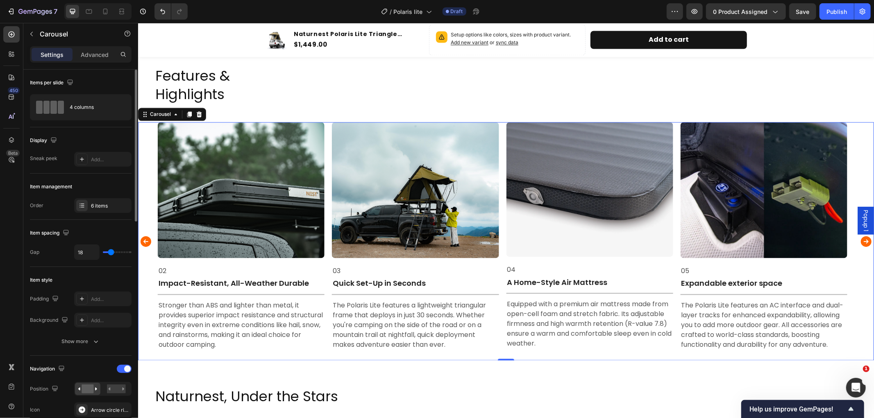
click at [142, 236] on icon "Carousel Back Arrow" at bounding box center [145, 241] width 11 height 11
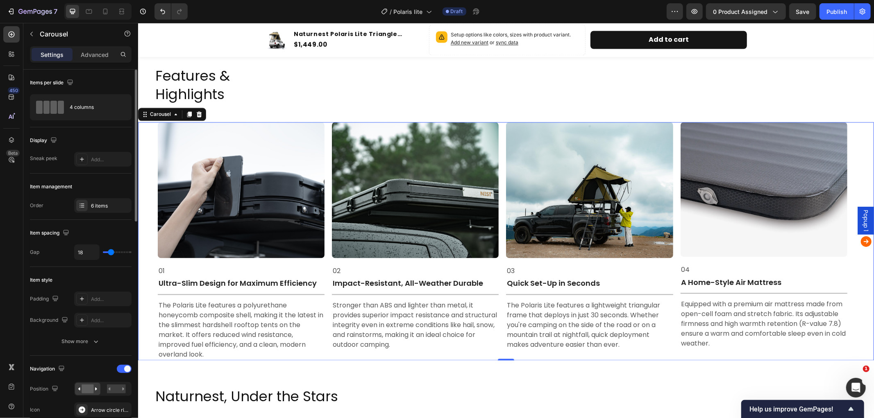
click at [861, 236] on icon "Carousel Next Arrow" at bounding box center [865, 241] width 11 height 11
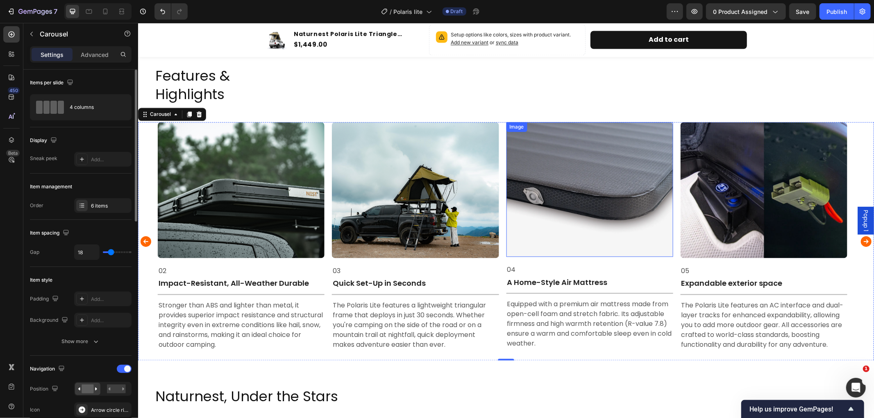
click at [553, 187] on img at bounding box center [589, 189] width 167 height 135
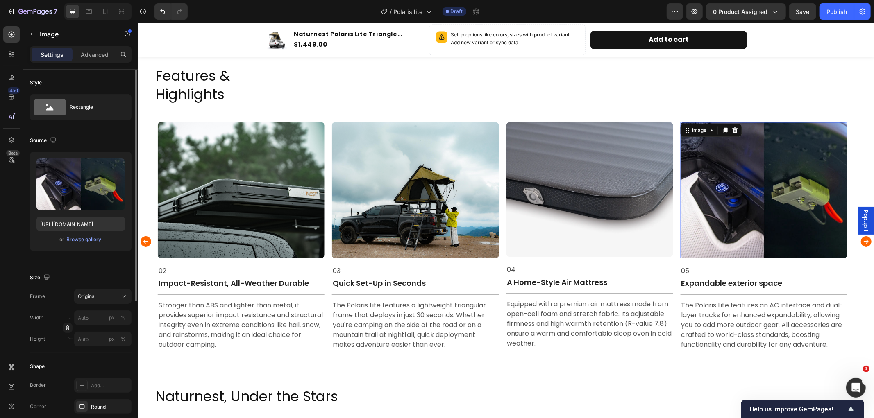
click at [761, 206] on img at bounding box center [763, 190] width 167 height 136
click at [860, 239] on icon "Carousel Next Arrow" at bounding box center [865, 241] width 11 height 11
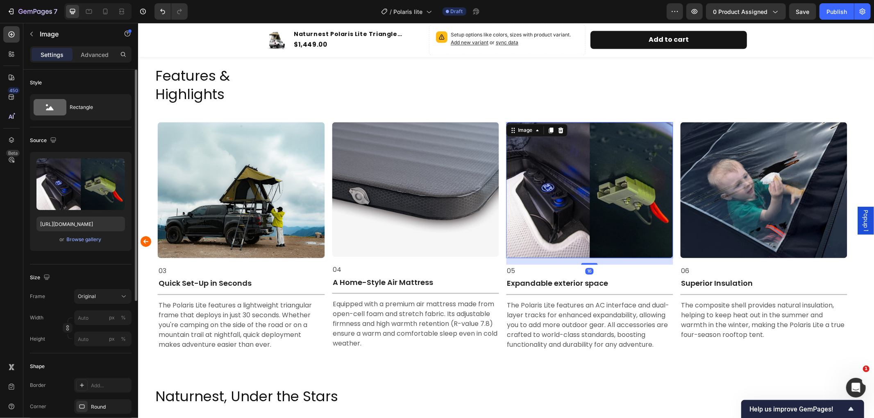
click at [581, 221] on img at bounding box center [589, 190] width 167 height 136
click at [113, 162] on button "button" at bounding box center [116, 166] width 13 height 13
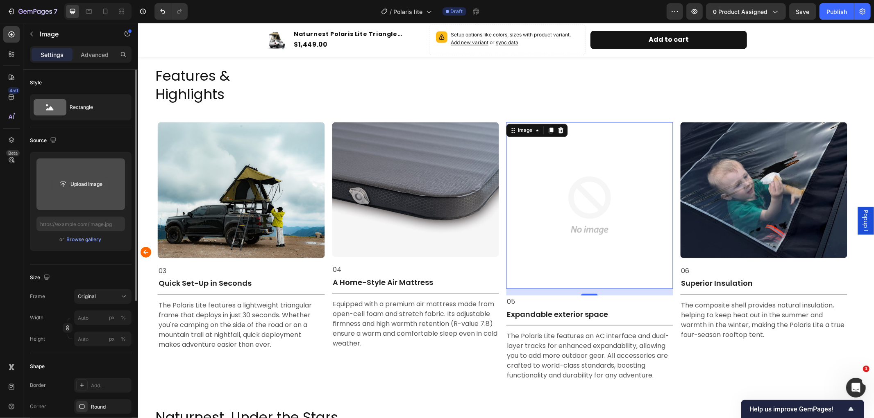
click at [87, 182] on input "file" at bounding box center [80, 184] width 57 height 14
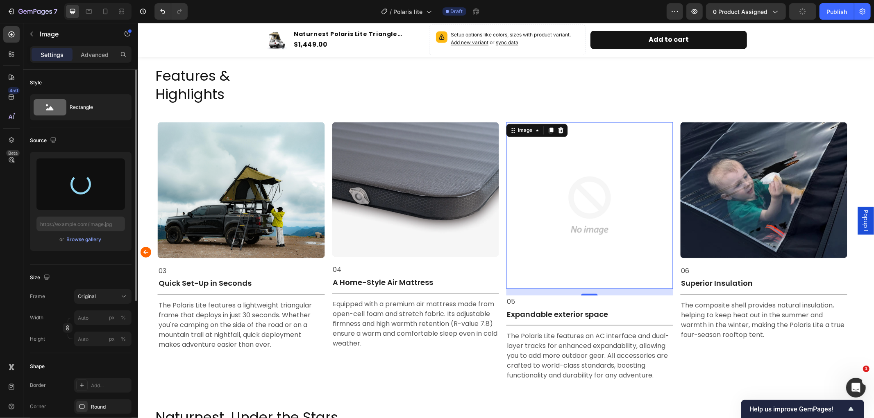
type input "https://cdn.shopify.com/s/files/1/0751/3158/4813/files/gempages_556399069535142…"
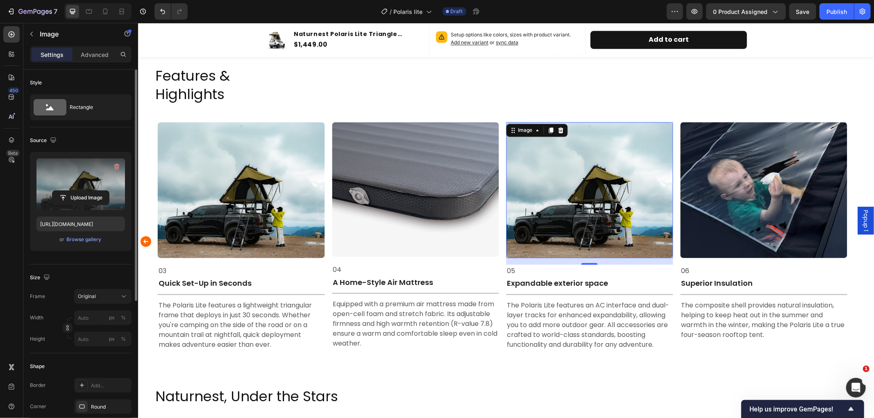
click at [563, 218] on img at bounding box center [589, 190] width 167 height 136
click at [558, 127] on icon at bounding box center [560, 130] width 5 height 6
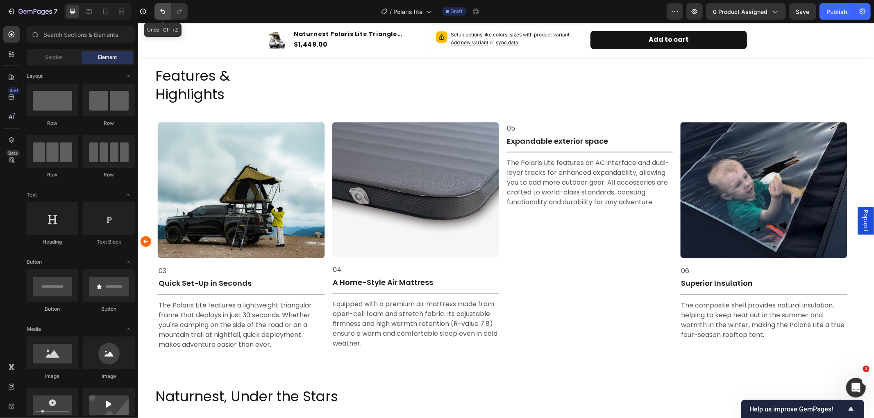
click at [158, 9] on button "Undo/Redo" at bounding box center [162, 11] width 16 height 16
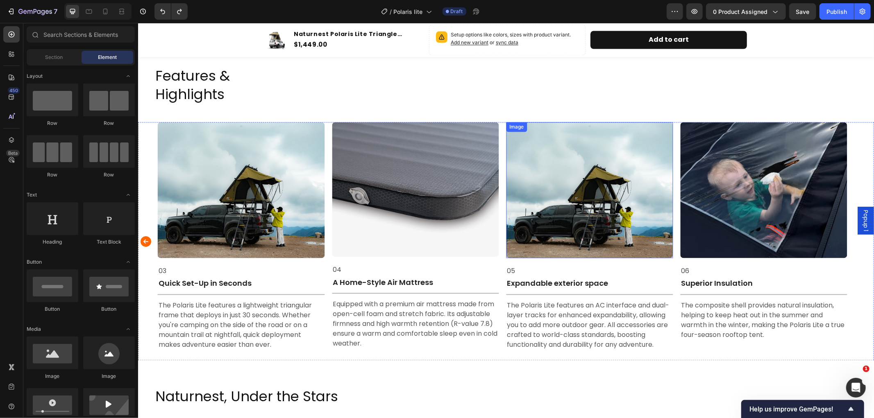
click at [567, 193] on img at bounding box center [589, 190] width 167 height 136
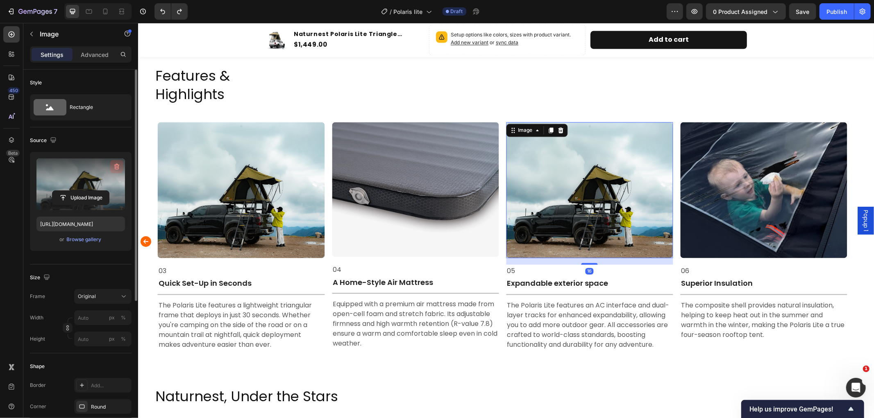
click at [113, 165] on icon "button" at bounding box center [117, 167] width 8 height 8
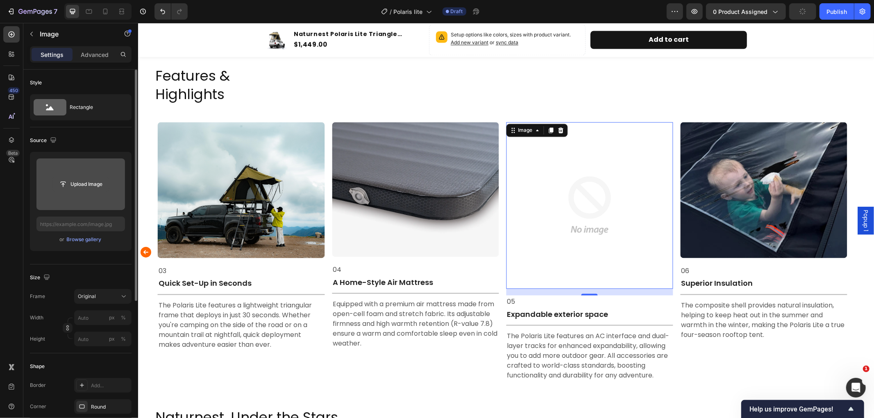
click at [73, 181] on input "file" at bounding box center [80, 184] width 57 height 14
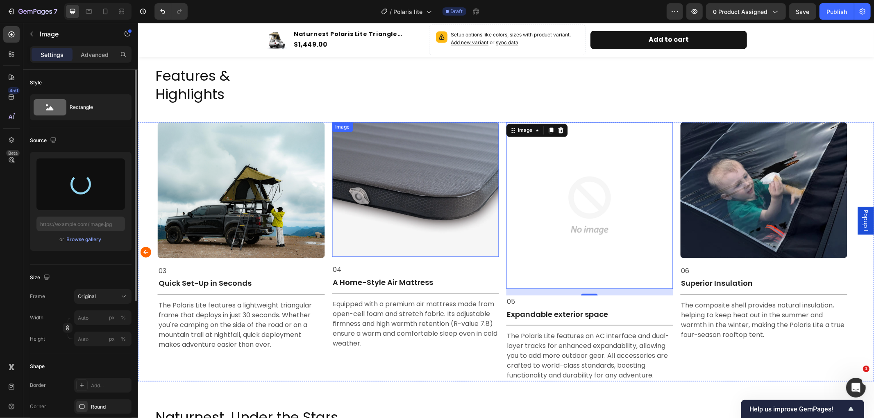
type input "https://cdn.shopify.com/s/files/1/0751/3158/4813/files/gempages_556399069535142…"
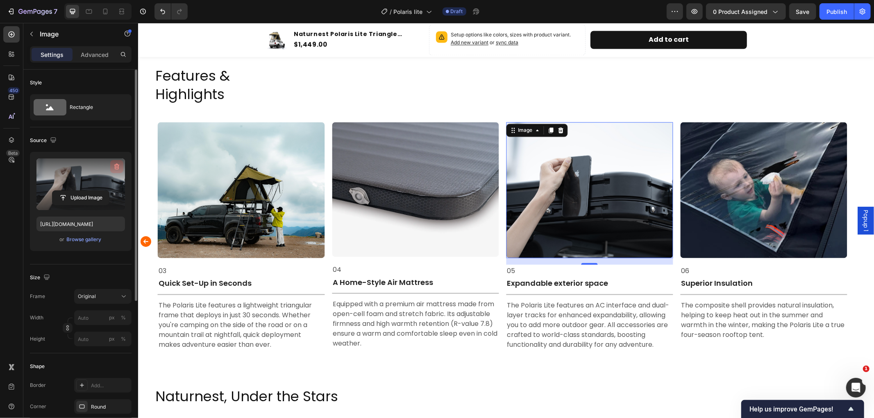
click at [116, 166] on icon "button" at bounding box center [116, 167] width 1 height 2
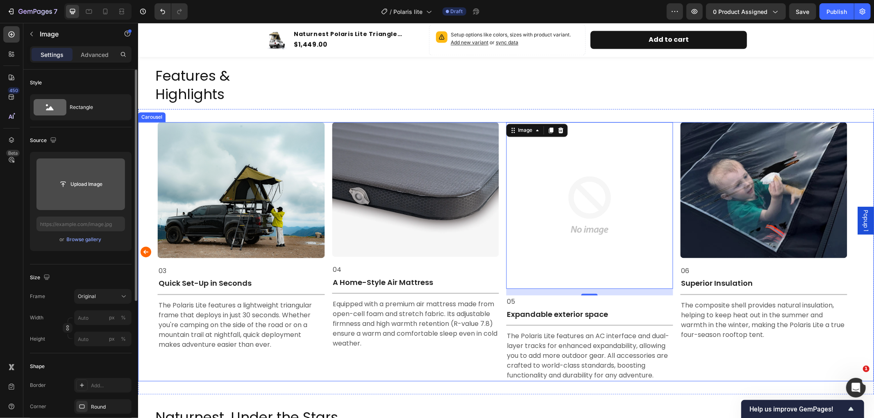
click at [146, 247] on icon "Carousel Back Arrow" at bounding box center [145, 252] width 13 height 16
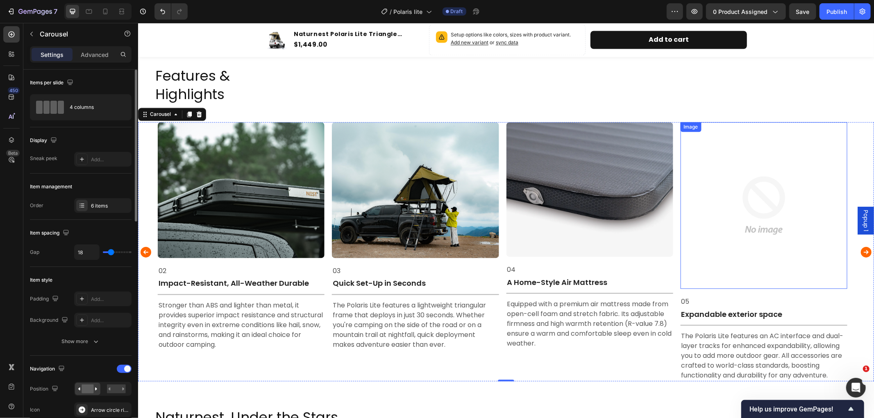
click at [731, 182] on img at bounding box center [763, 205] width 167 height 167
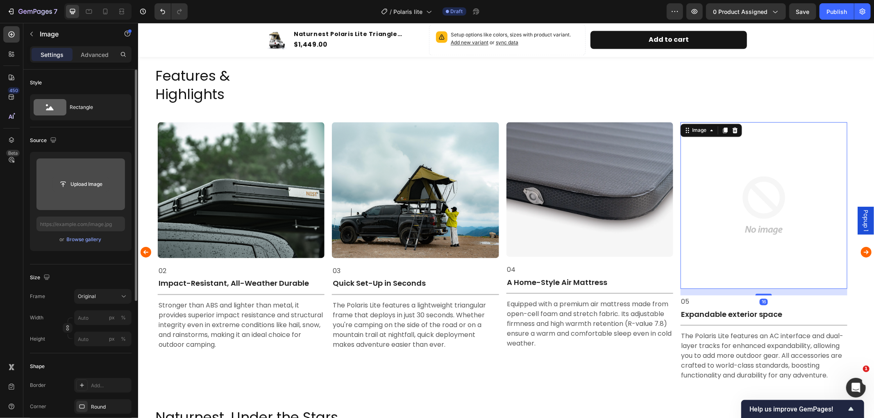
click at [80, 181] on input "file" at bounding box center [80, 184] width 57 height 14
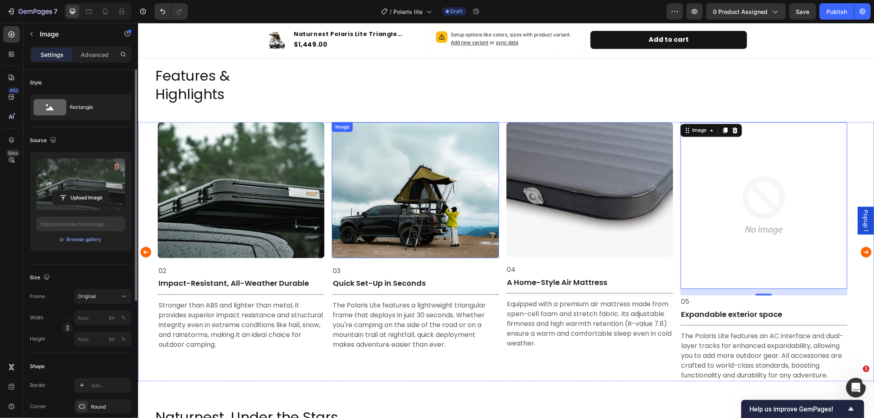
type input "https://cdn.shopify.com/s/files/1/0751/3158/4813/files/gempages_556399069535142…"
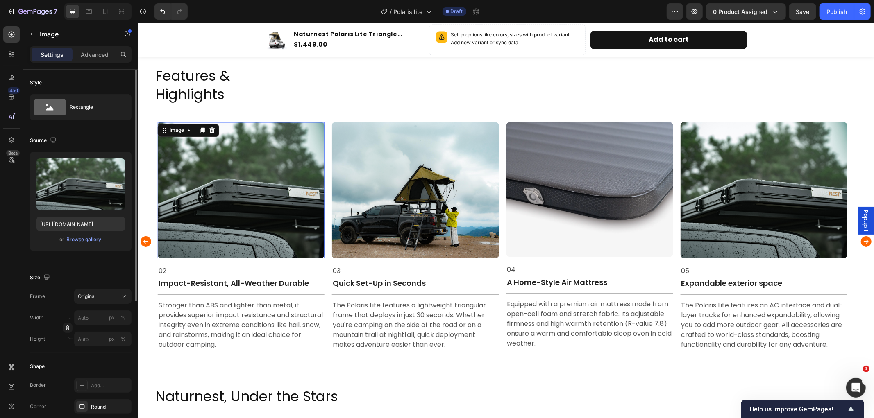
click at [271, 190] on img at bounding box center [240, 190] width 167 height 136
click at [440, 202] on img at bounding box center [414, 190] width 167 height 136
click at [272, 190] on img at bounding box center [240, 190] width 167 height 136
click at [141, 236] on icon "Carousel Back Arrow" at bounding box center [145, 241] width 11 height 11
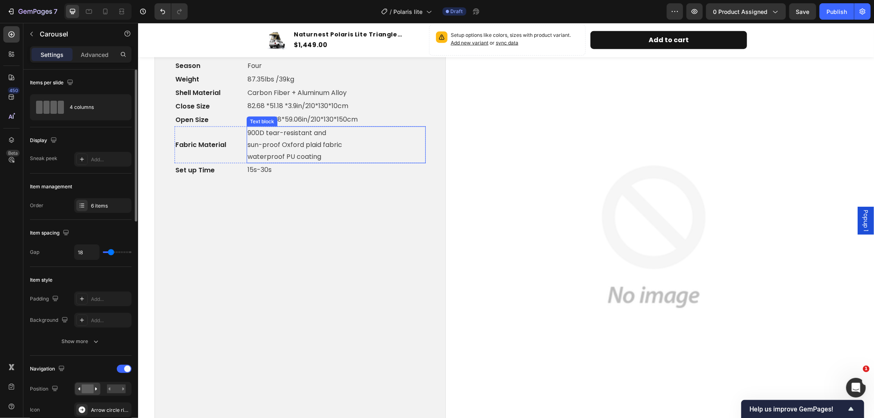
scroll to position [866, 0]
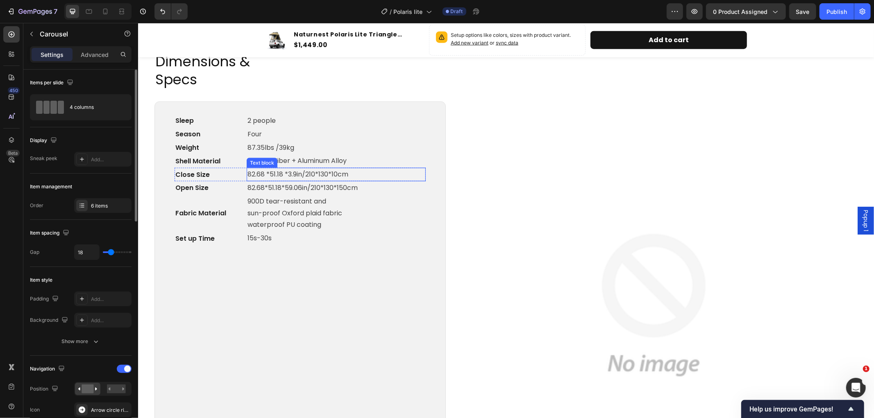
click at [295, 173] on p "82.68 *51.18 *3.9in/210*130*10cm" at bounding box center [335, 174] width 177 height 12
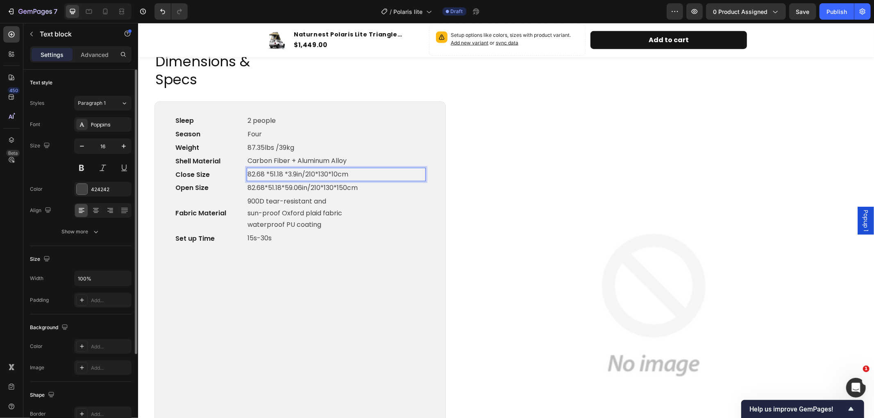
click at [295, 173] on p "82.68 *51.18 *3.9in/210*130*10cm" at bounding box center [335, 174] width 177 height 12
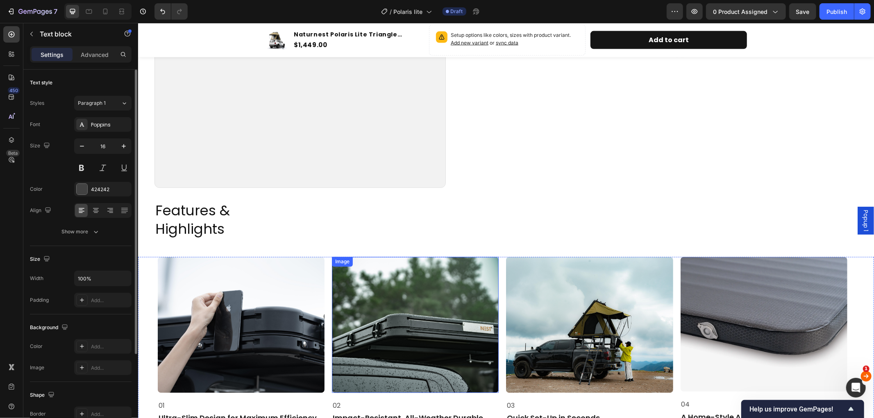
scroll to position [1367, 0]
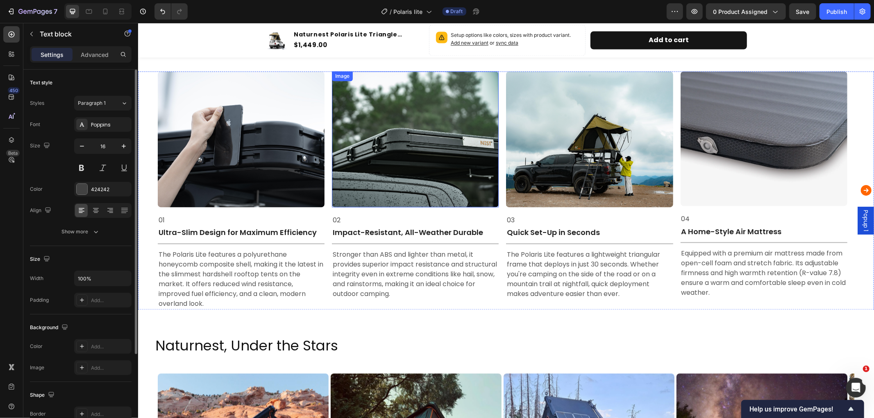
click at [404, 170] on img at bounding box center [414, 139] width 167 height 136
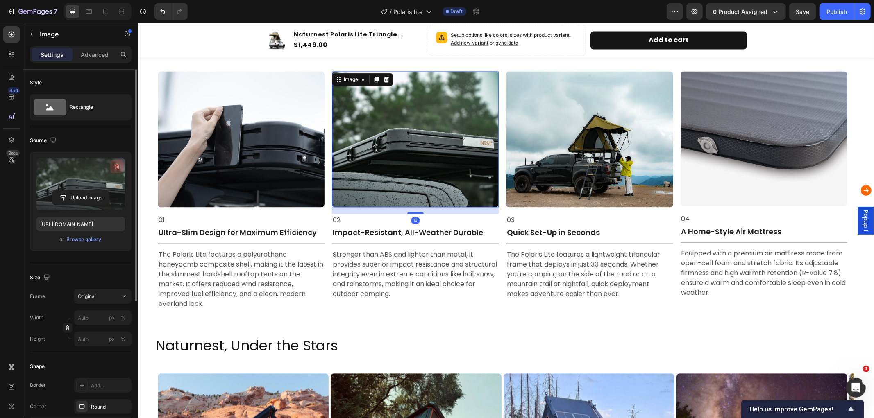
click at [116, 166] on icon "button" at bounding box center [117, 167] width 8 height 8
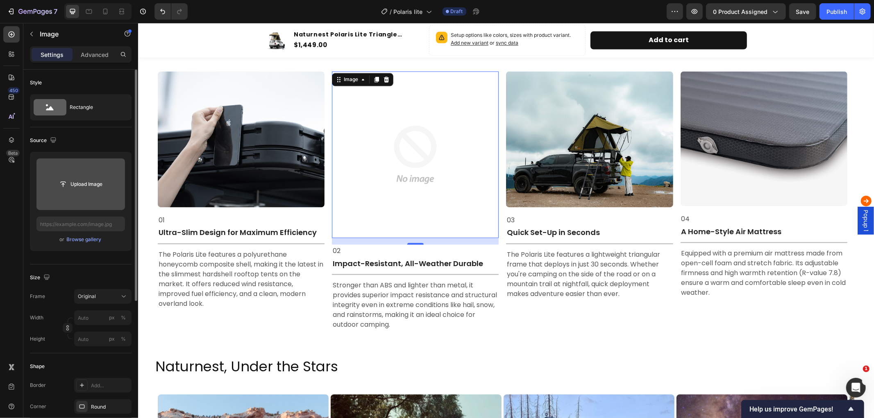
click at [77, 182] on input "file" at bounding box center [80, 184] width 57 height 14
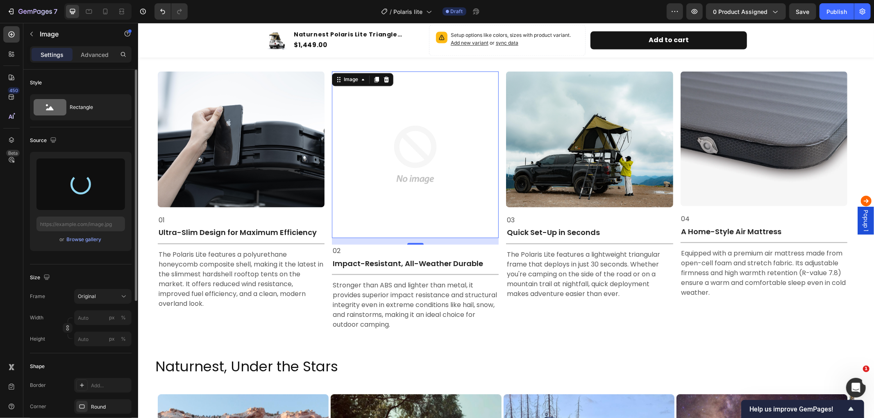
type input "https://cdn.shopify.com/s/files/1/0751/3158/4813/files/gempages_556399069535142…"
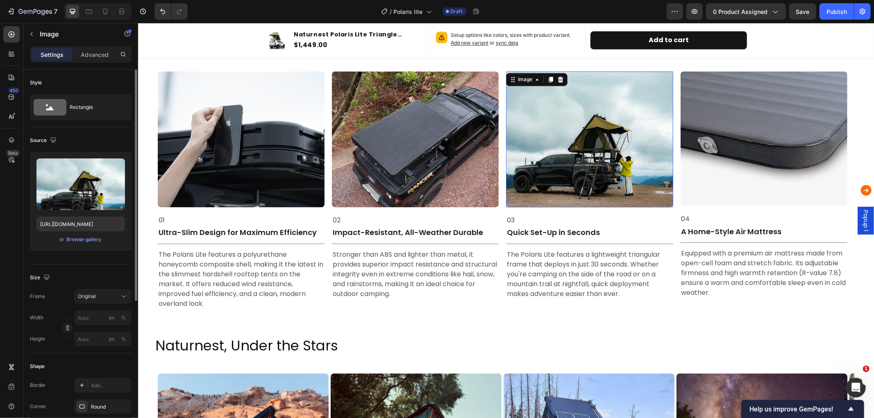
click at [547, 127] on img at bounding box center [589, 139] width 167 height 136
click at [859, 189] on icon "Carousel Next Arrow" at bounding box center [865, 190] width 13 height 16
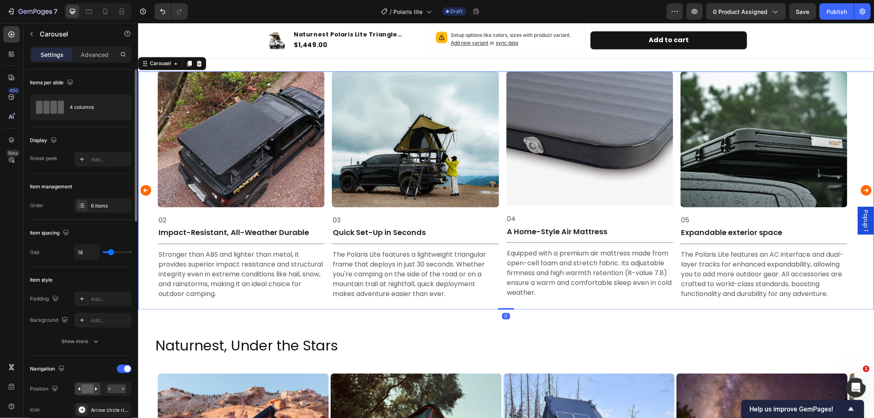
click at [859, 189] on icon "Carousel Next Arrow" at bounding box center [865, 190] width 13 height 16
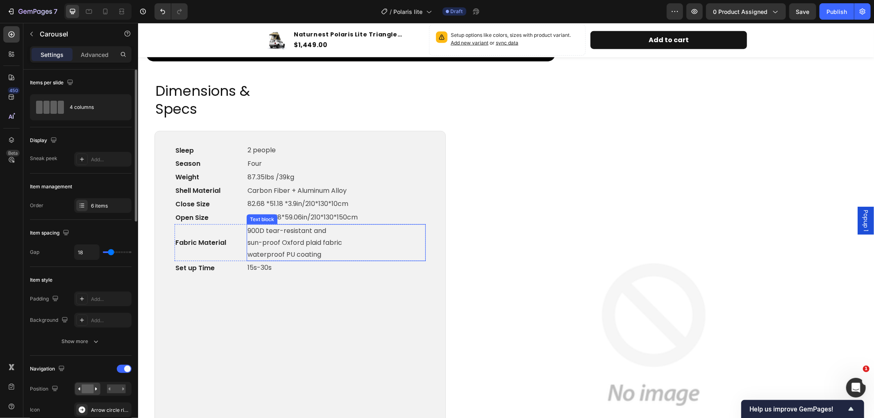
scroll to position [822, 0]
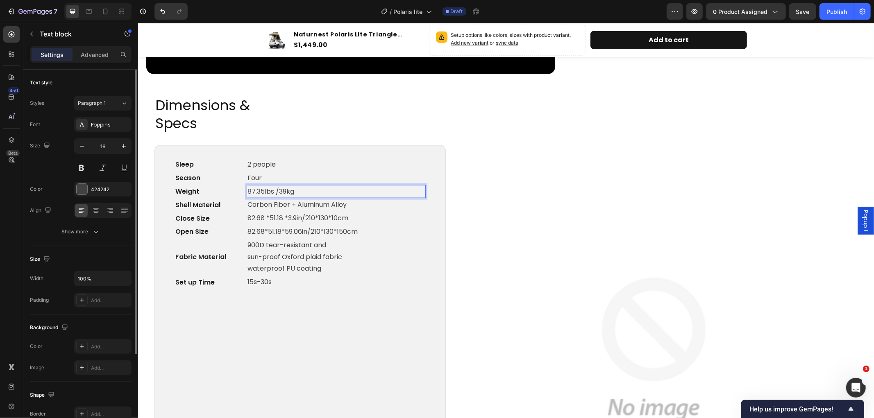
click at [261, 190] on p "87.35lbs /39kg" at bounding box center [335, 192] width 177 height 12
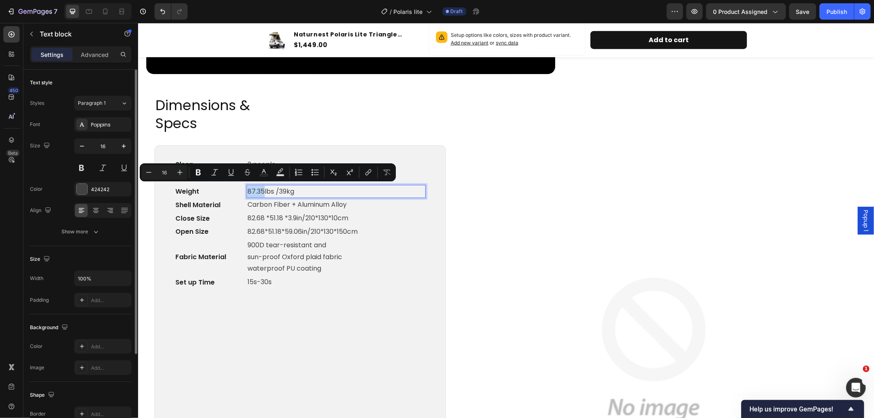
drag, startPoint x: 261, startPoint y: 190, endPoint x: 248, endPoint y: 190, distance: 13.5
click at [248, 190] on p "87.35lbs /39kg" at bounding box center [335, 192] width 177 height 12
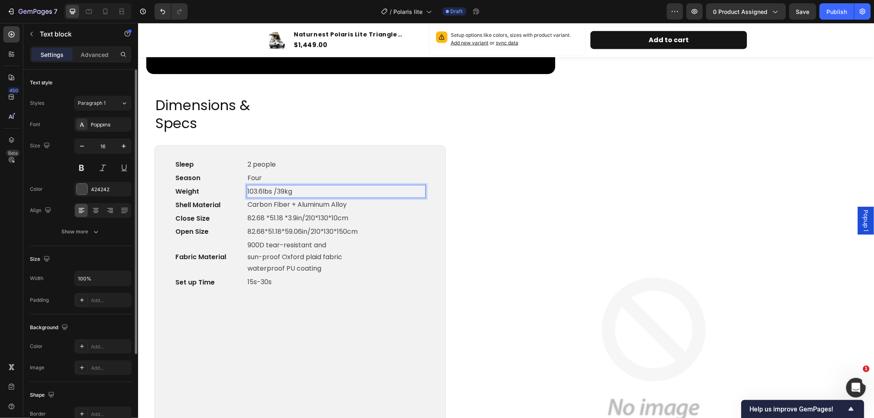
click at [282, 188] on p "103.6lbs /39kg" at bounding box center [335, 192] width 177 height 12
click at [356, 256] on p "900D tear-resistant and sun-proof Oxford plaid fabric waterproof PU coating" at bounding box center [335, 256] width 177 height 35
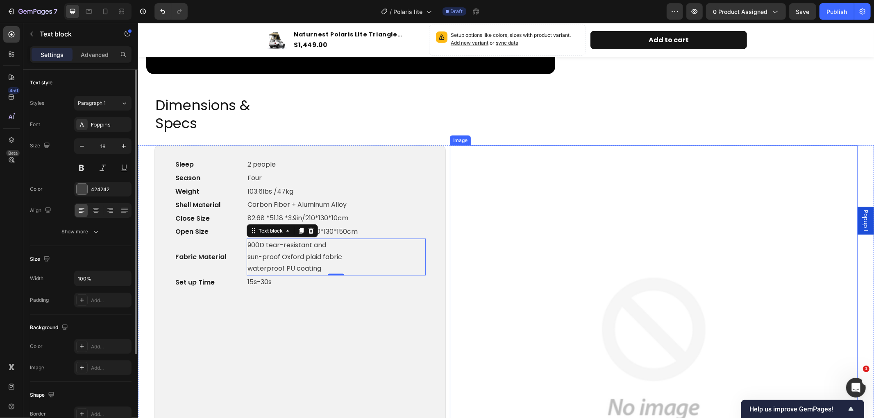
click at [614, 202] on img at bounding box center [653, 349] width 408 height 408
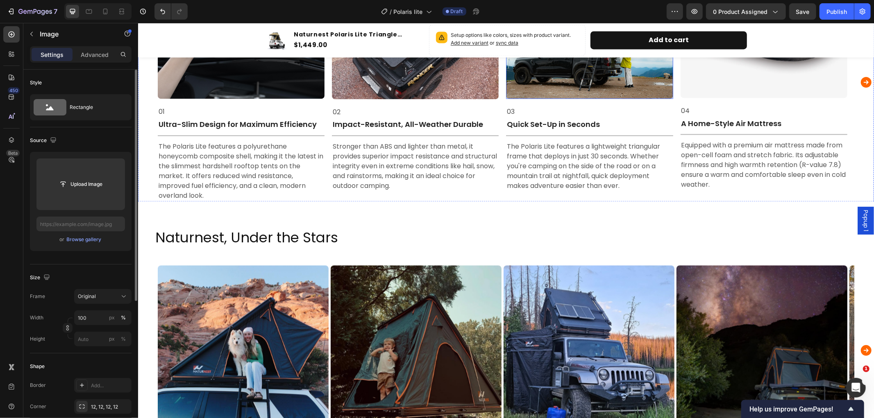
scroll to position [1459, 0]
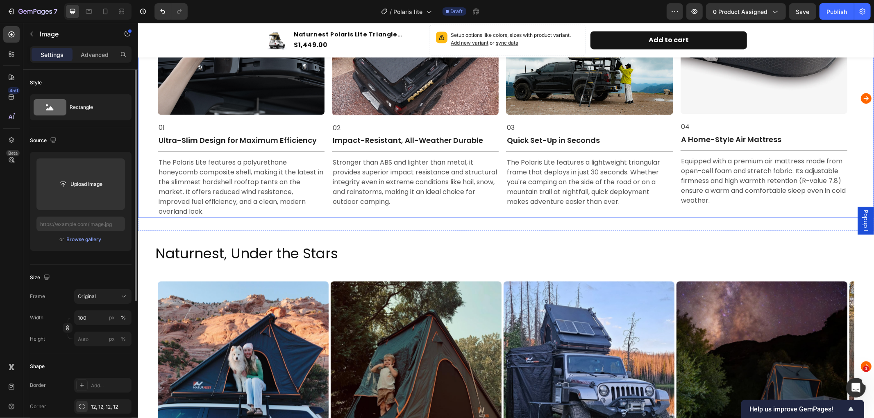
click at [859, 92] on icon "Carousel Next Arrow" at bounding box center [865, 98] width 13 height 16
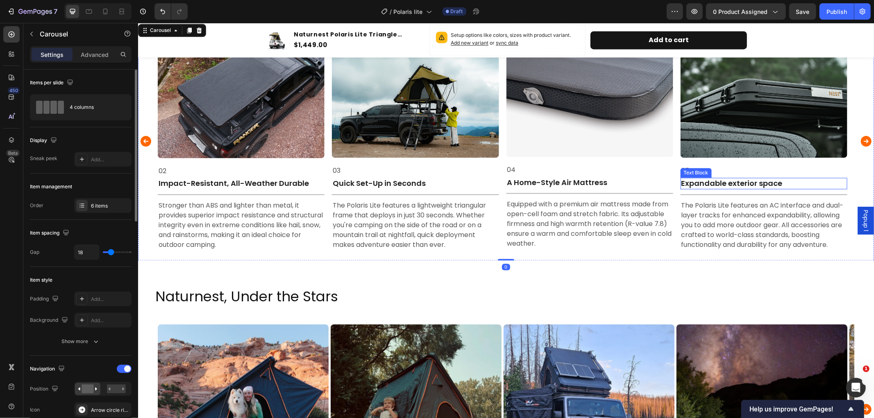
scroll to position [1368, 0]
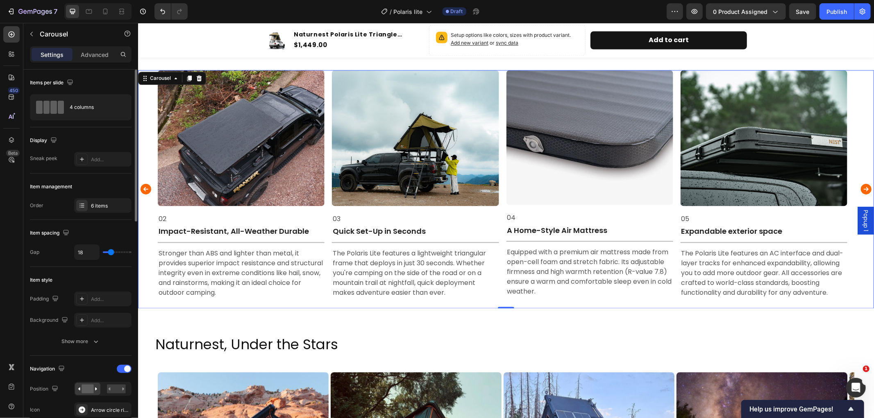
click at [142, 189] on icon "Carousel Back Arrow" at bounding box center [145, 189] width 11 height 11
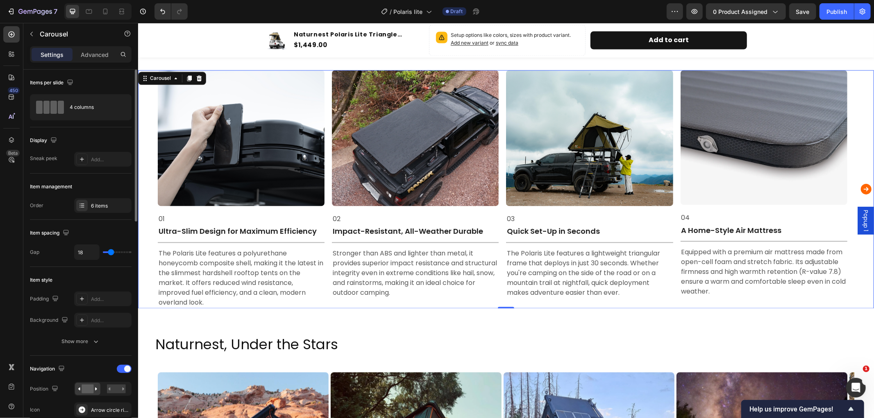
click at [860, 186] on icon "Carousel Next Arrow" at bounding box center [865, 189] width 11 height 11
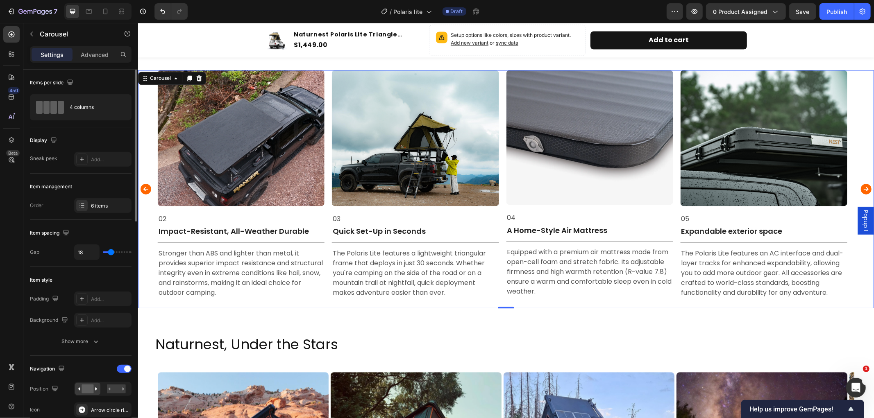
click at [860, 186] on icon "Carousel Next Arrow" at bounding box center [865, 189] width 11 height 11
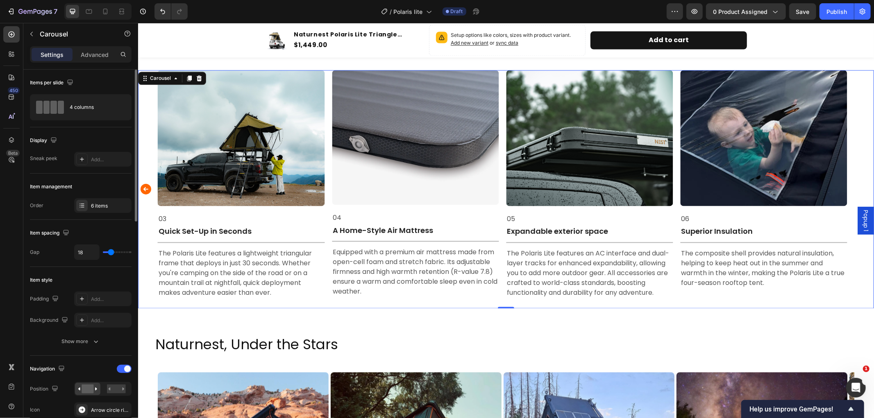
click at [785, 152] on img at bounding box center [763, 138] width 167 height 136
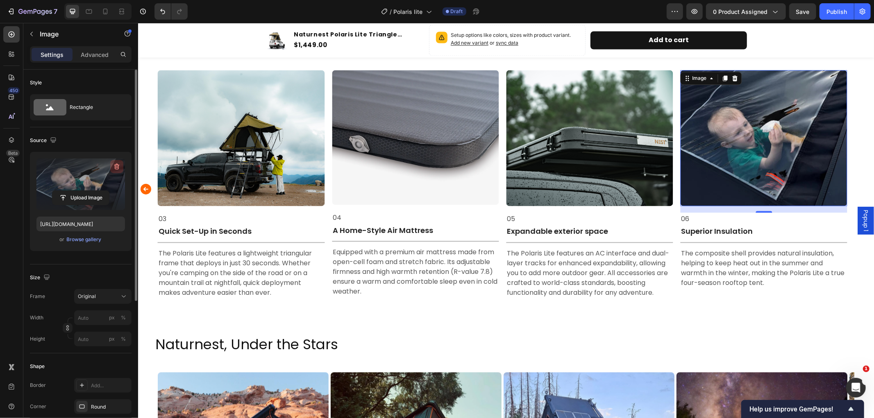
click at [120, 166] on icon "button" at bounding box center [117, 167] width 8 height 8
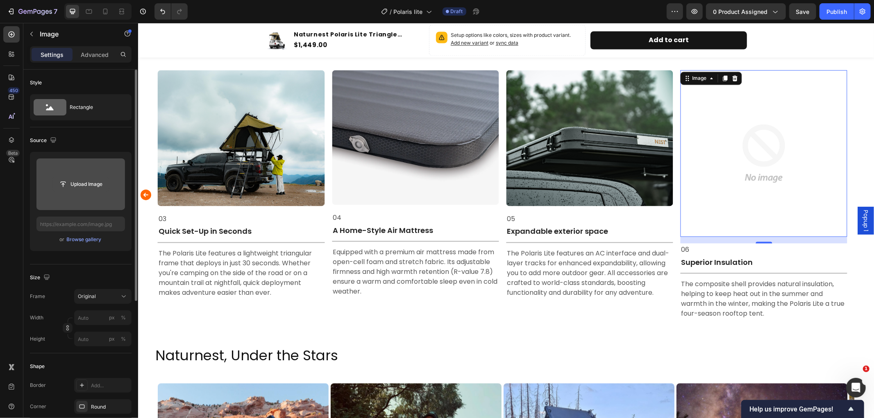
click at [78, 183] on input "file" at bounding box center [80, 184] width 57 height 14
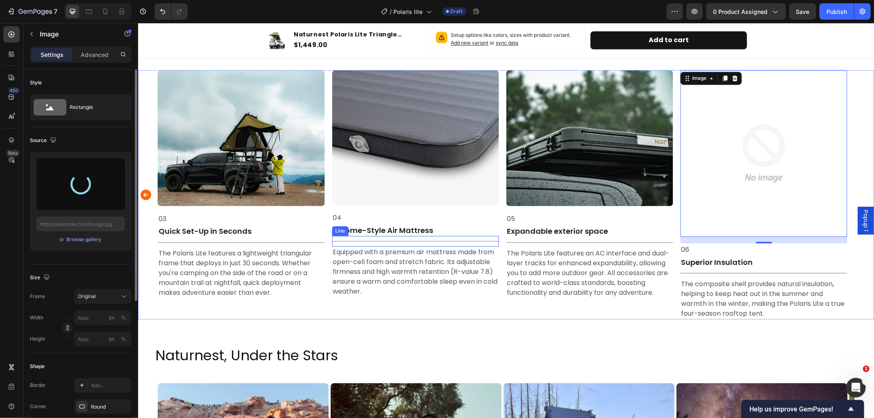
type input "https://cdn.shopify.com/s/files/1/0751/3158/4813/files/gempages_556399069535142…"
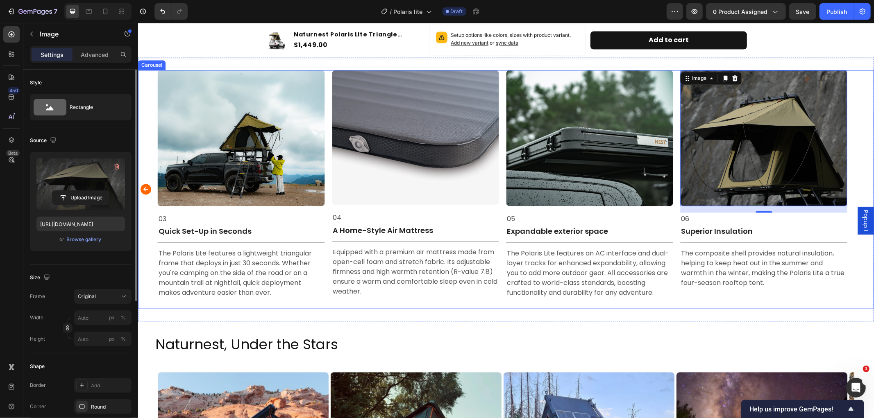
click at [150, 191] on icon "Carousel Back Arrow" at bounding box center [145, 189] width 13 height 16
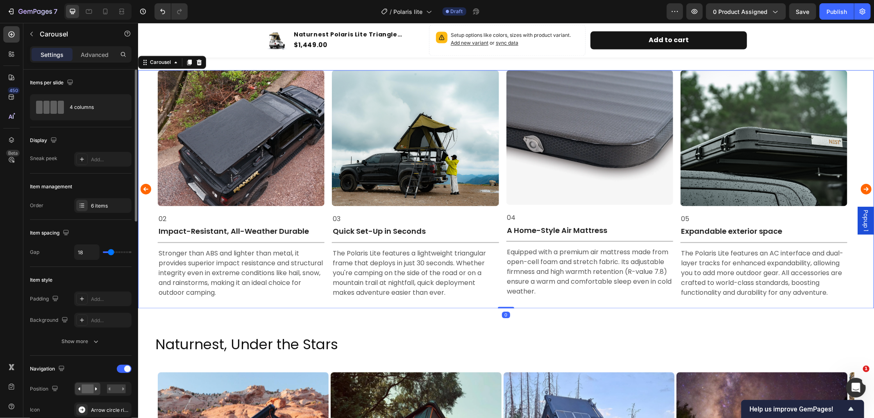
click at [150, 191] on icon "Carousel Back Arrow" at bounding box center [145, 189] width 11 height 11
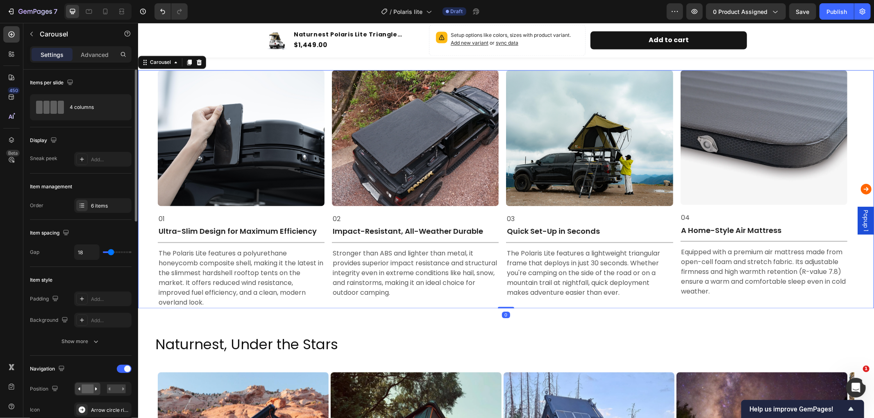
click at [150, 191] on div "Image 01 Text Block Ultra-Slim Design for Maximum Efficiency Text Block Title L…" at bounding box center [506, 189] width 736 height 238
click at [860, 185] on icon "Carousel Next Arrow" at bounding box center [865, 189] width 11 height 11
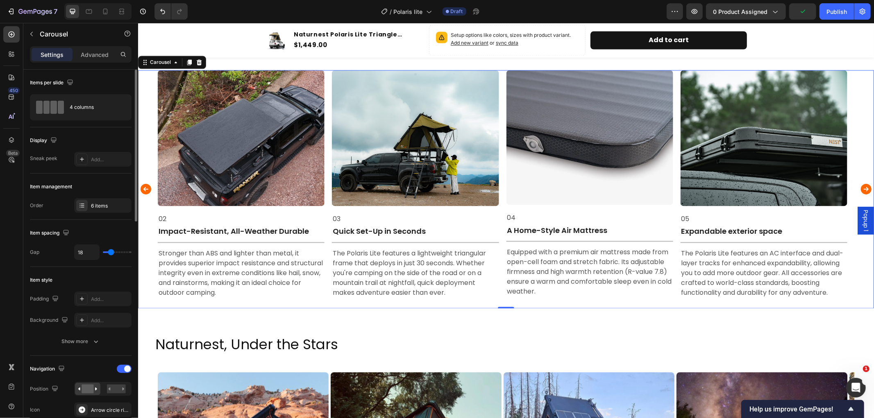
click at [860, 185] on icon "Carousel Next Arrow" at bounding box center [865, 189] width 11 height 11
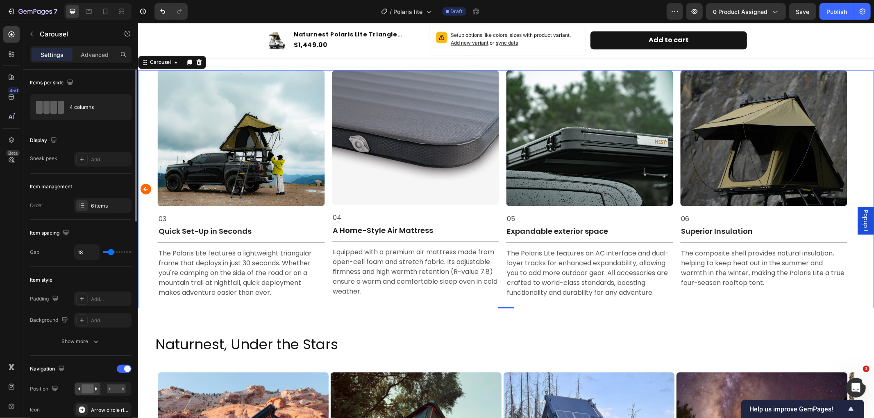
click at [148, 187] on icon "Carousel Back Arrow" at bounding box center [145, 189] width 11 height 11
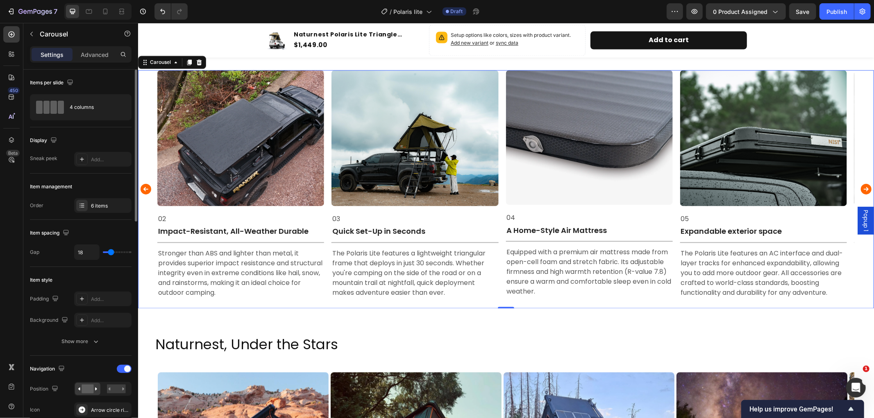
click at [148, 187] on icon "Carousel Back Arrow" at bounding box center [145, 189] width 11 height 11
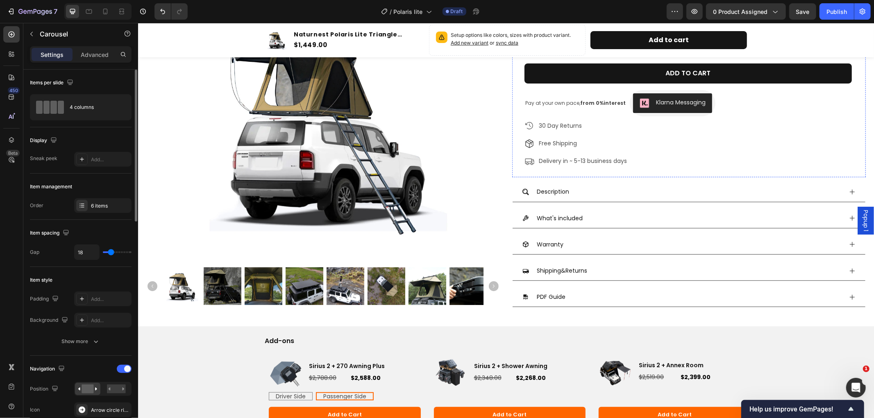
scroll to position [227, 0]
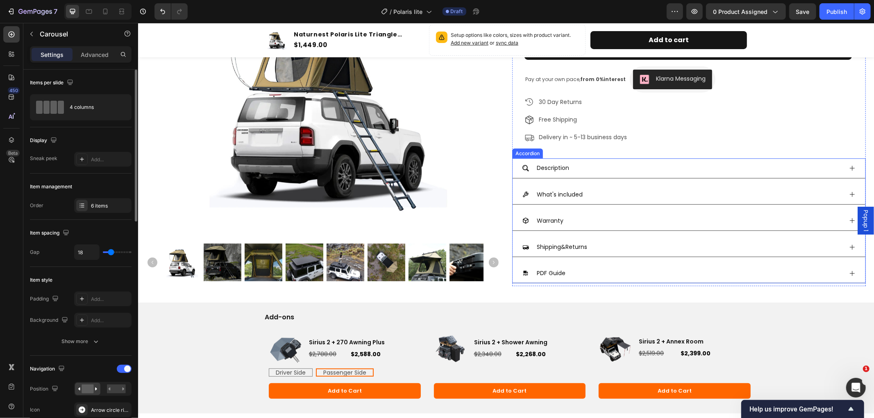
click at [843, 270] on div "PDF Guide" at bounding box center [688, 273] width 353 height 20
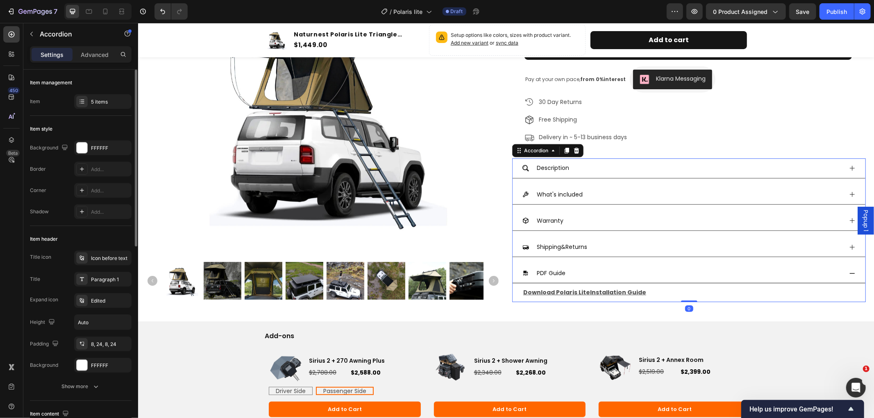
click at [843, 270] on div "PDF Guide" at bounding box center [688, 273] width 353 height 20
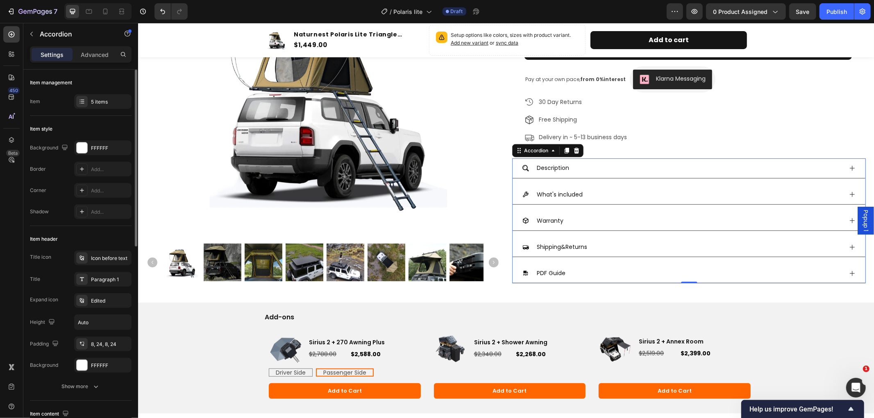
click at [848, 272] on icon at bounding box center [851, 273] width 7 height 7
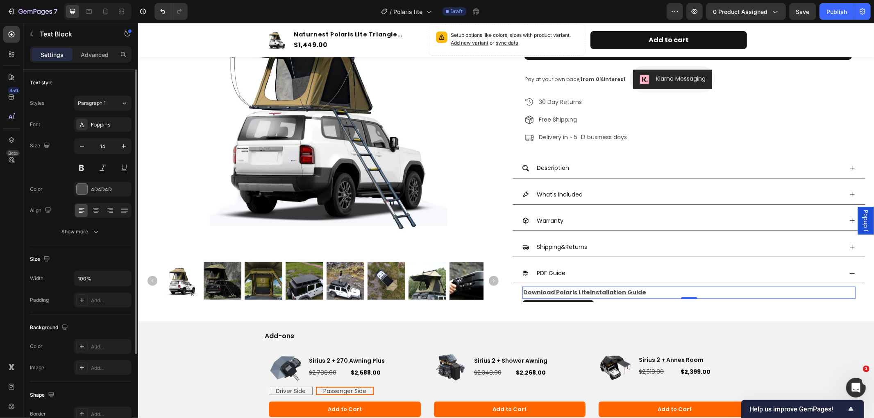
click at [573, 290] on u "Download Polaris Lite" at bounding box center [556, 292] width 67 height 8
click at [575, 293] on u "Download Polaris Lite" at bounding box center [556, 292] width 67 height 8
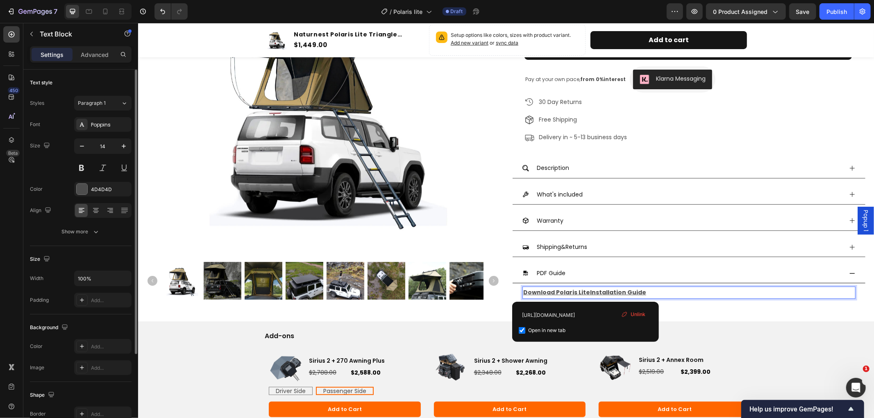
click at [590, 292] on u "Installation Guide" at bounding box center [618, 292] width 56 height 8
click at [576, 316] on input "https://cdn.shopify.com/s/files/1/0751/3158/4813/files/Polaris_Lite_tent_Instal…" at bounding box center [586, 314] width 134 height 13
drag, startPoint x: 522, startPoint y: 316, endPoint x: 615, endPoint y: 316, distance: 93.4
click at [615, 316] on input "https://cdn.shopify.com/s/files/1/0751/3158/4813/files/Polaris_Lite_tent_Instal…" at bounding box center [586, 314] width 134 height 13
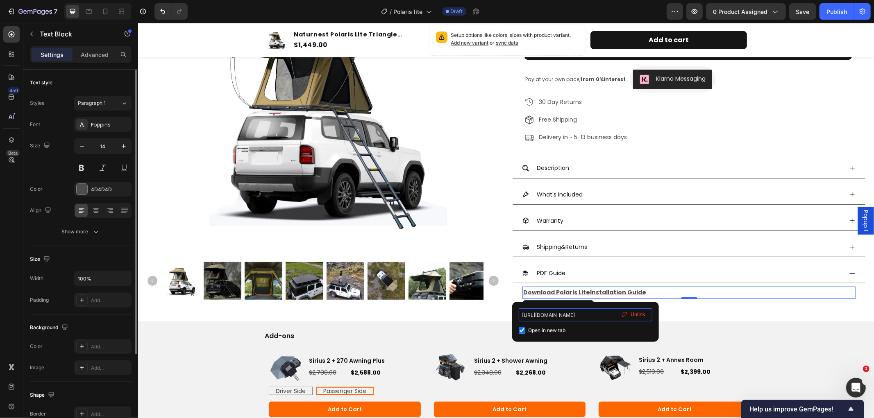
scroll to position [0, 0]
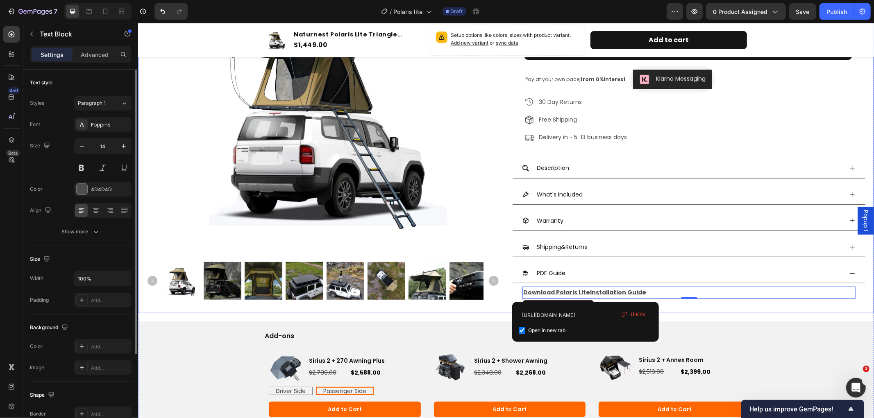
click at [778, 308] on div "Product Images Naturnest Polaris Lite Triangle Rooftop Tent Product Title Icon …" at bounding box center [506, 79] width 736 height 467
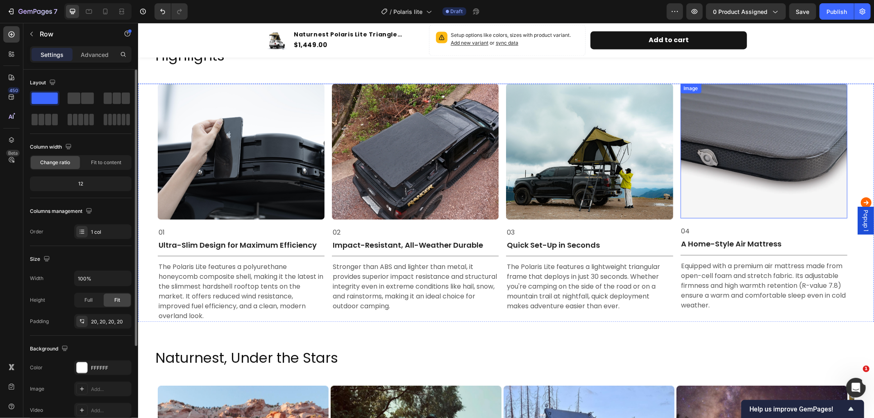
scroll to position [1411, 0]
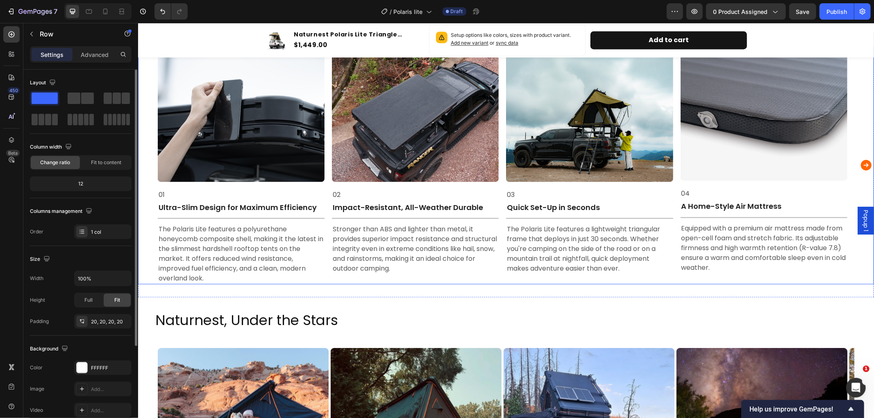
click at [860, 161] on icon "Carousel Next Arrow" at bounding box center [865, 164] width 11 height 11
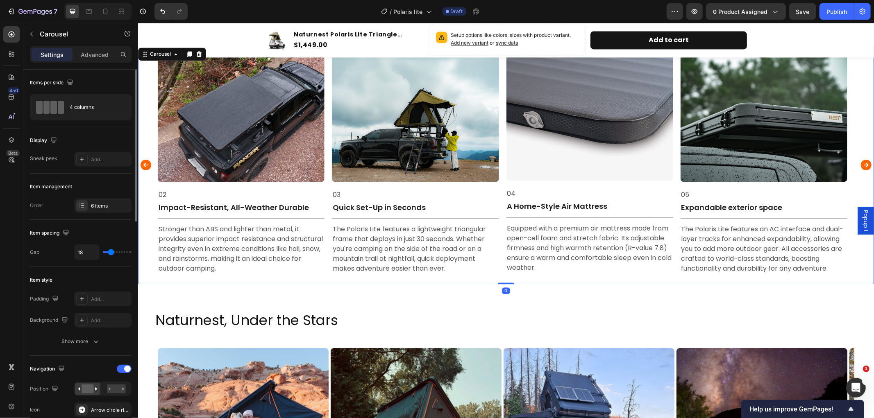
click at [860, 161] on icon "Carousel Next Arrow" at bounding box center [865, 164] width 11 height 11
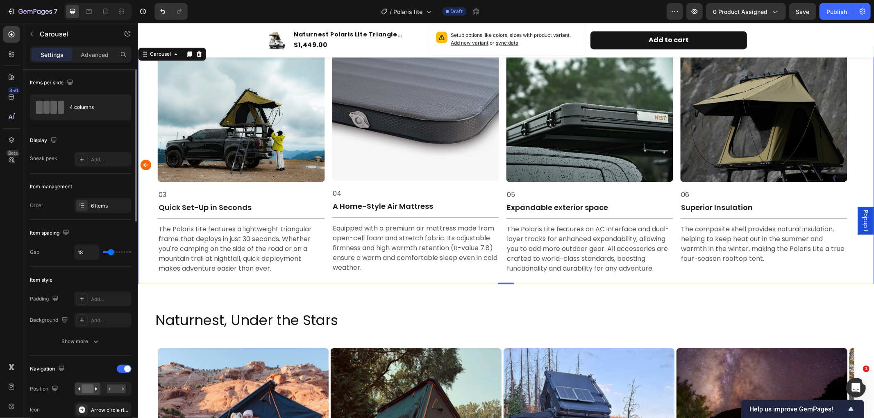
click at [143, 161] on icon "Carousel Back Arrow" at bounding box center [145, 164] width 11 height 11
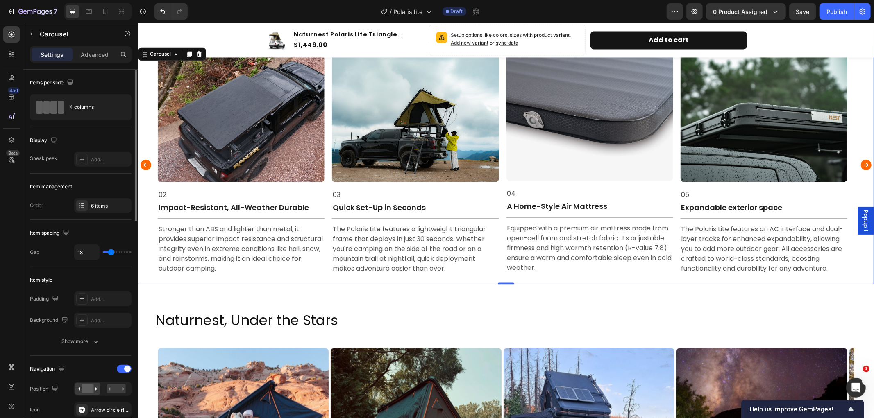
click at [143, 161] on icon "Carousel Back Arrow" at bounding box center [145, 164] width 11 height 11
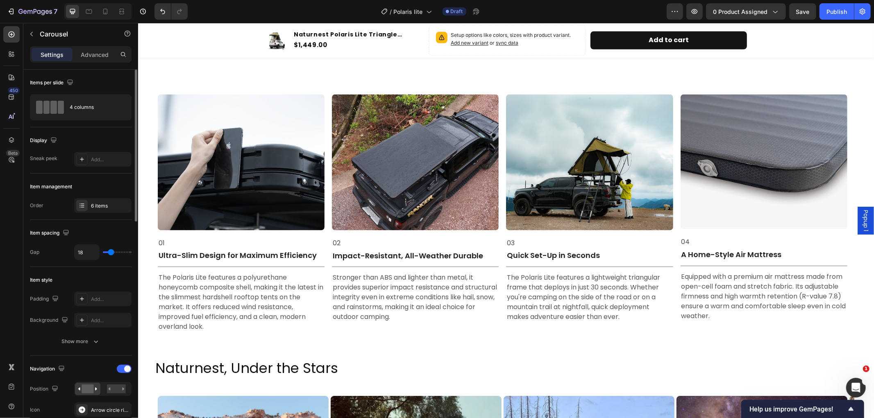
scroll to position [1313, 0]
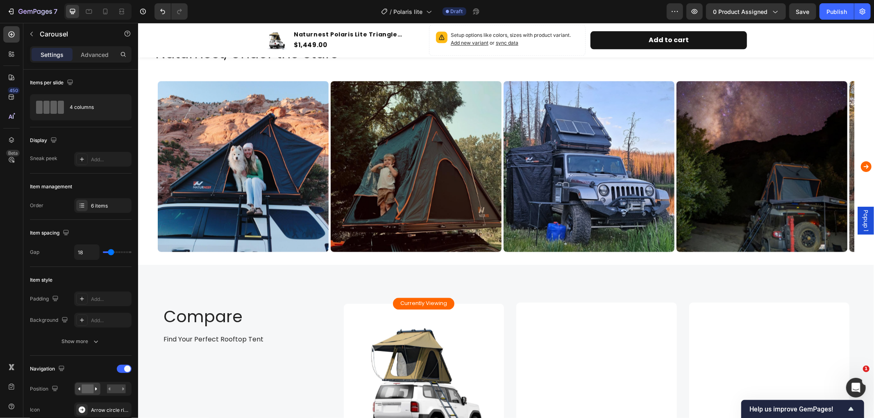
scroll to position [1715, 0]
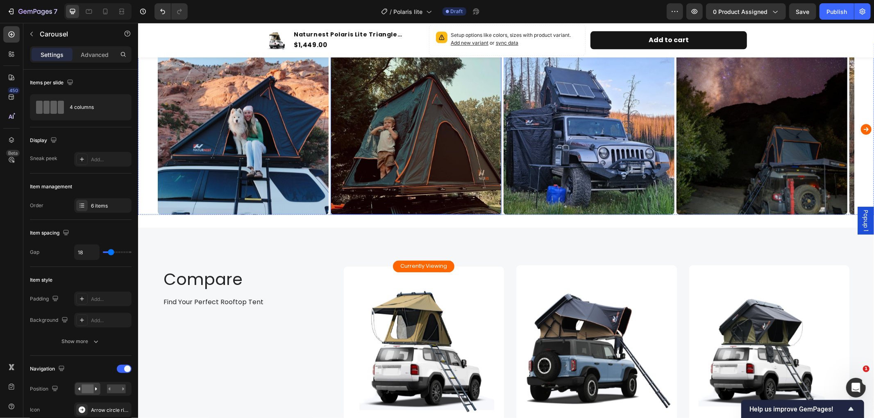
click at [276, 146] on img at bounding box center [242, 128] width 171 height 171
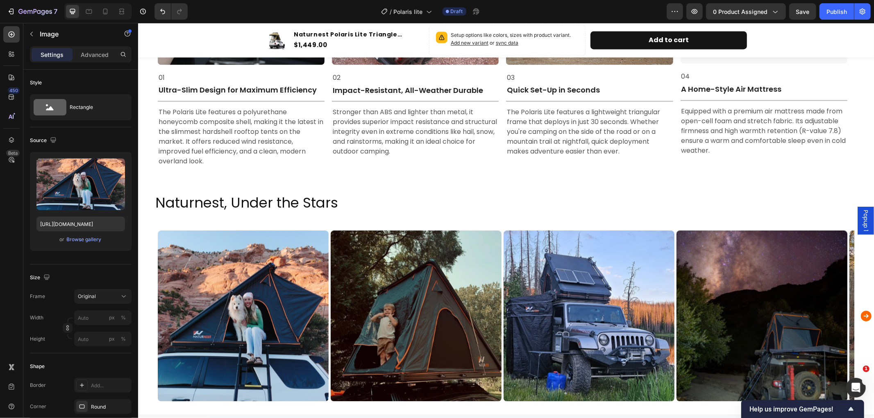
scroll to position [1574, 0]
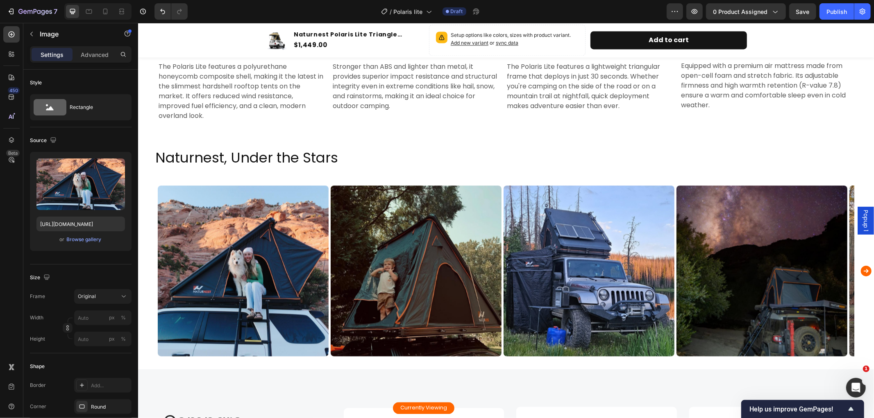
click at [861, 217] on span "Popup 1" at bounding box center [865, 220] width 8 height 21
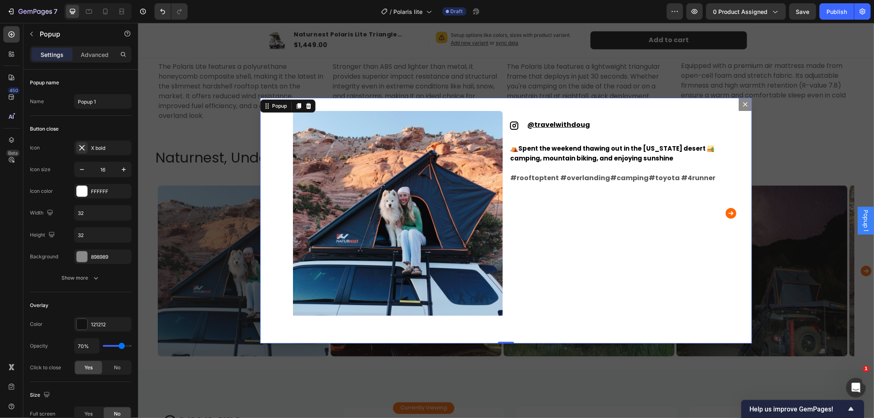
click at [738, 101] on button "Dialog content" at bounding box center [744, 104] width 13 height 13
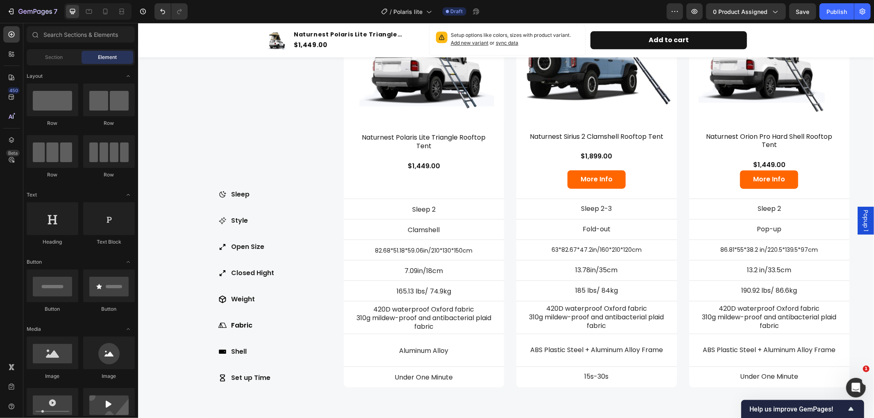
scroll to position [2029, 0]
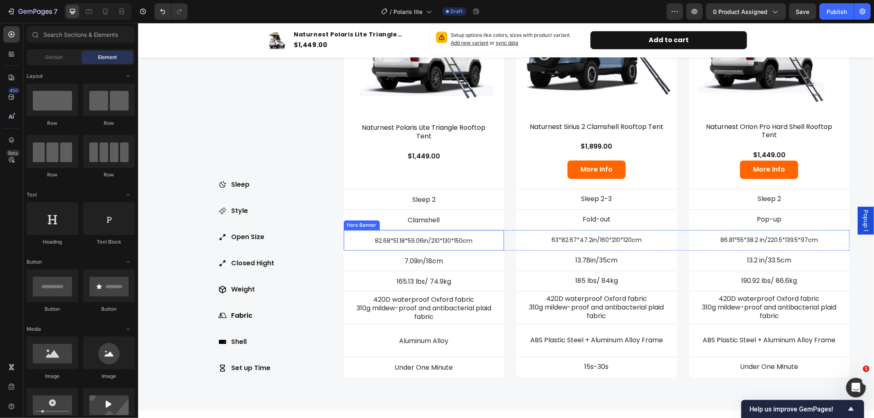
click at [395, 239] on p "82.68*51.18*59.06in/210*130*150cm" at bounding box center [423, 240] width 155 height 7
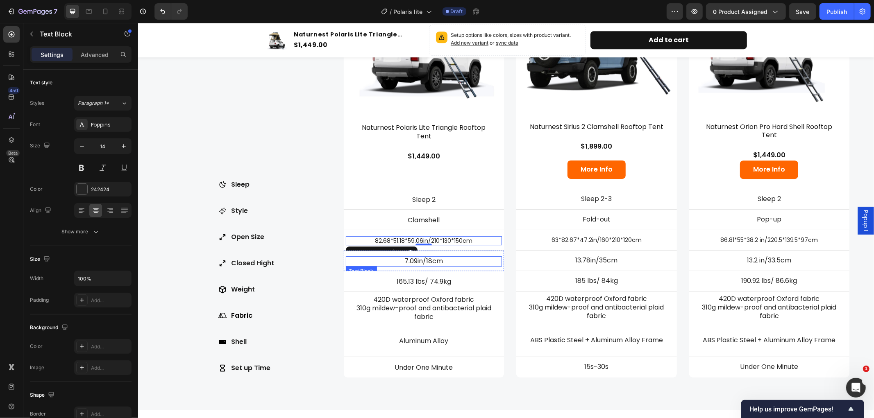
click at [441, 260] on p "7.09in/18cm" at bounding box center [423, 261] width 155 height 9
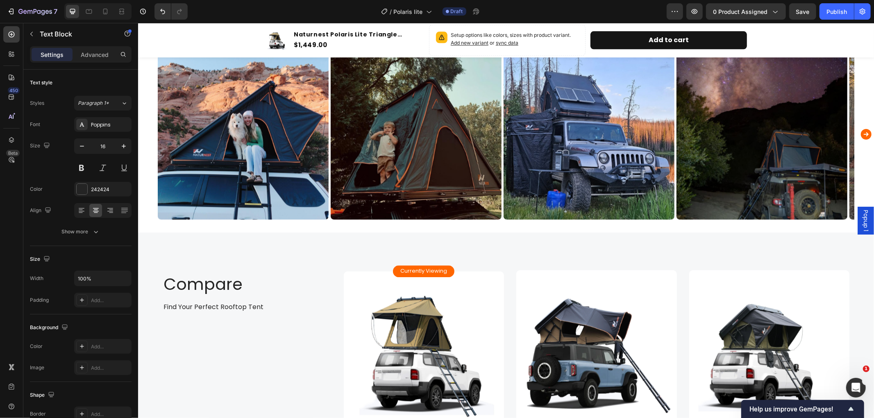
scroll to position [1574, 0]
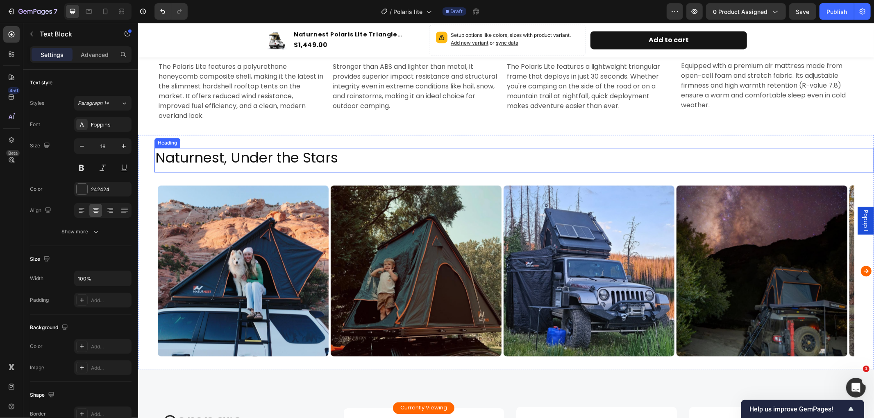
click at [408, 150] on h2 "Naturnest, Under the Stars" at bounding box center [513, 157] width 719 height 20
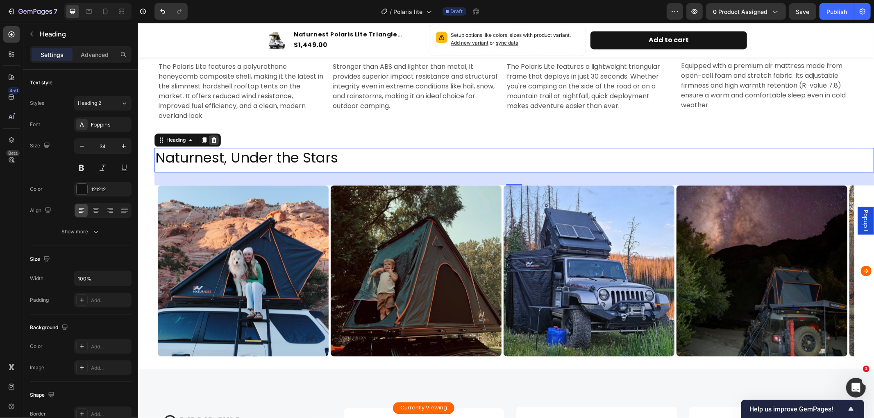
click at [210, 137] on icon at bounding box center [213, 139] width 7 height 7
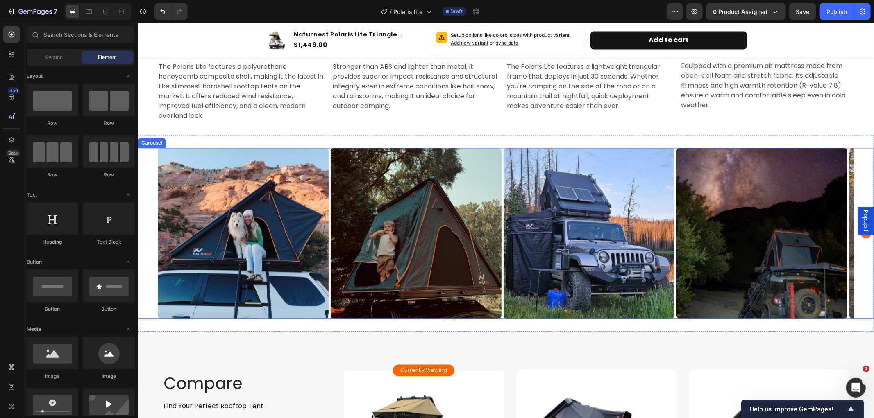
click at [150, 163] on div "Image Image Image Image Image" at bounding box center [506, 232] width 736 height 171
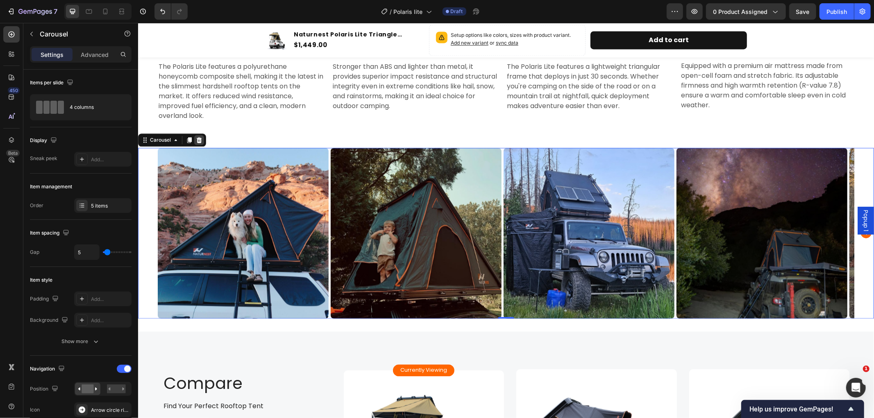
click at [198, 139] on icon at bounding box center [198, 140] width 5 height 6
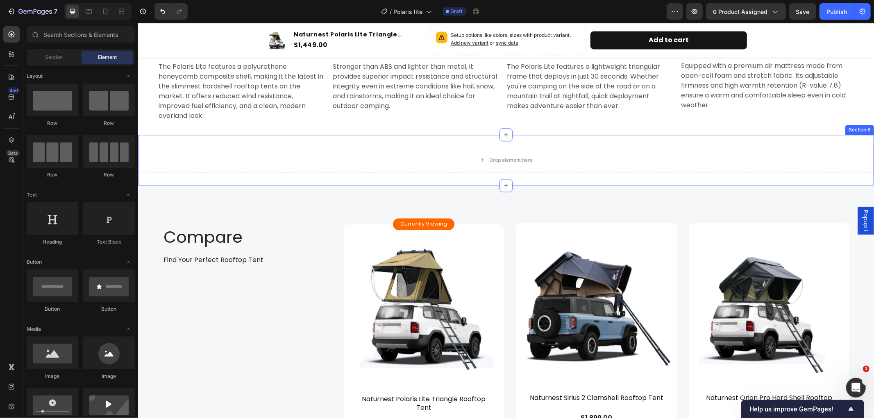
click at [427, 181] on div "Drop element here Section 6" at bounding box center [506, 159] width 736 height 51
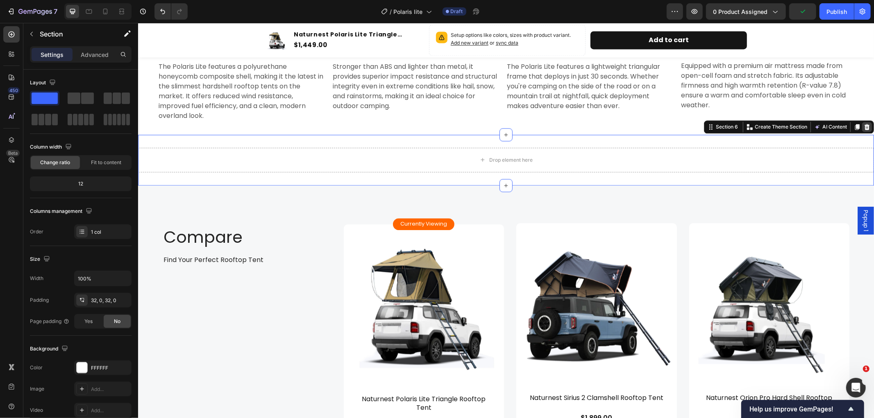
click at [864, 124] on icon at bounding box center [866, 127] width 5 height 6
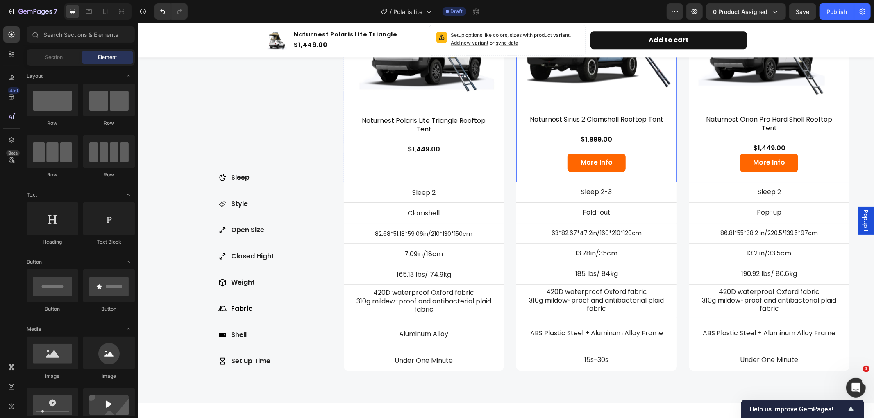
scroll to position [1892, 0]
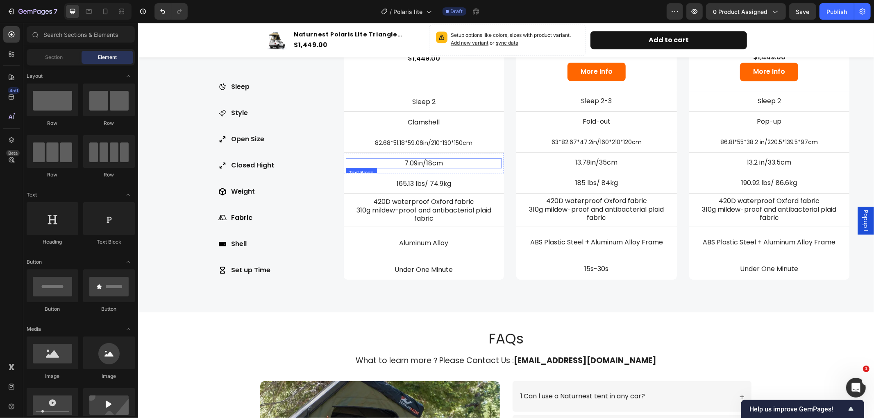
click at [427, 160] on p "7.09in/18cm" at bounding box center [423, 163] width 155 height 9
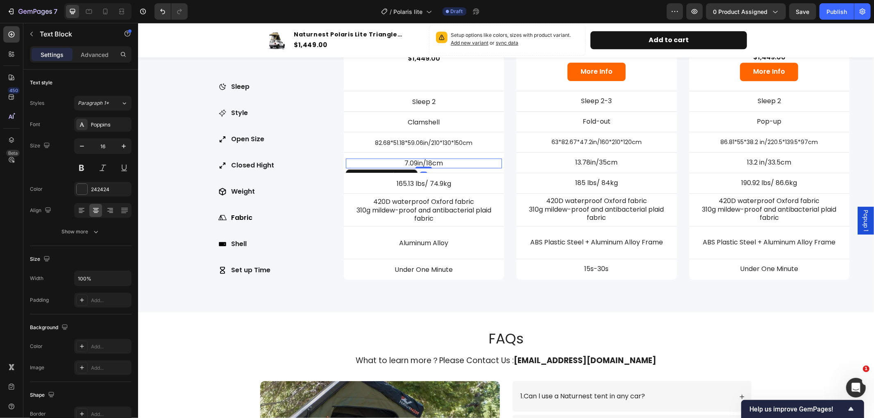
click at [429, 160] on p "7.09in/18cm" at bounding box center [423, 163] width 155 height 9
click at [409, 162] on p "7.09in/10cm" at bounding box center [423, 163] width 155 height 9
click at [442, 184] on p "165.13 lbs/ 74.9kg" at bounding box center [423, 183] width 155 height 9
click at [453, 179] on p "165.13 lbs/ 74.9kg" at bounding box center [423, 183] width 155 height 9
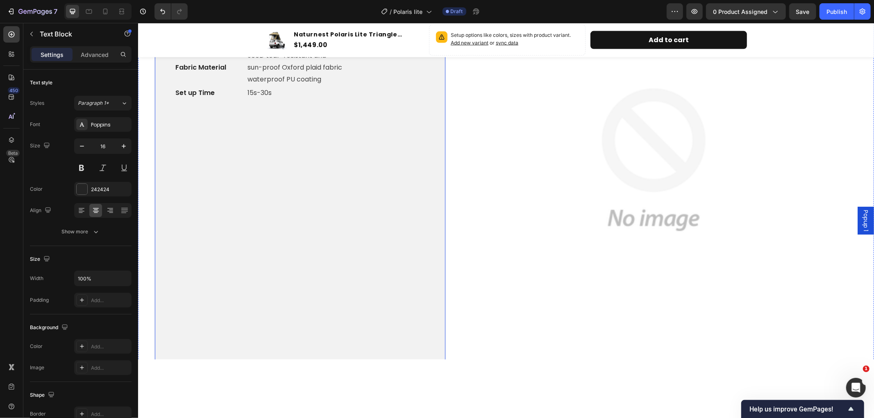
scroll to position [891, 0]
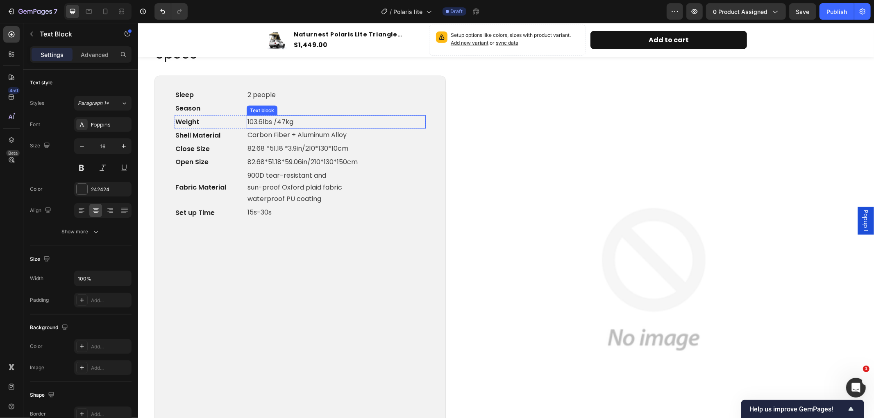
click at [297, 120] on span at bounding box center [300, 122] width 15 height 8
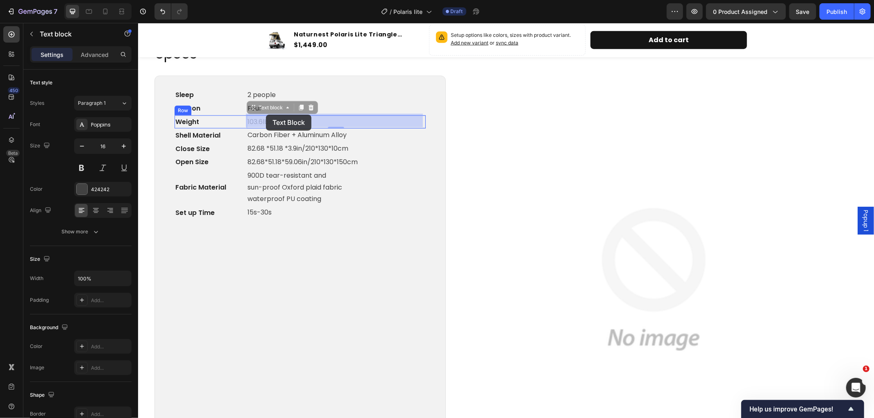
drag, startPoint x: 294, startPoint y: 120, endPoint x: 265, endPoint y: 114, distance: 28.8
click at [293, 120] on span "Rich Text Editor. Editing area: main" at bounding box center [300, 122] width 15 height 8
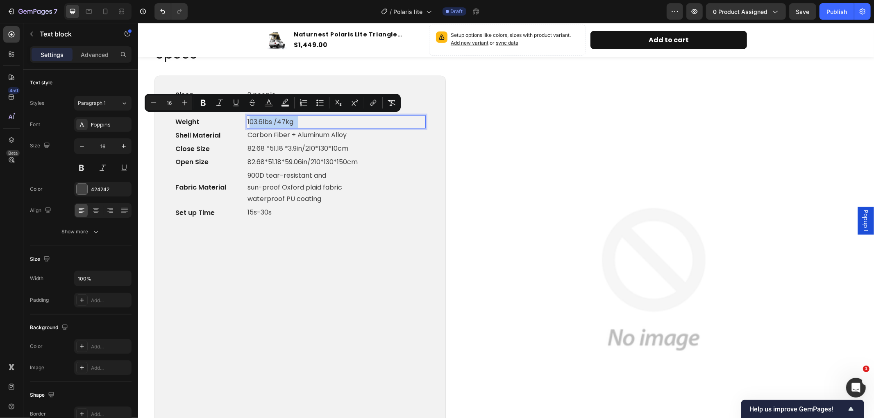
drag, startPoint x: 247, startPoint y: 120, endPoint x: 296, endPoint y: 120, distance: 49.2
click at [296, 120] on p "103.6lbs /47kg" at bounding box center [335, 122] width 177 height 12
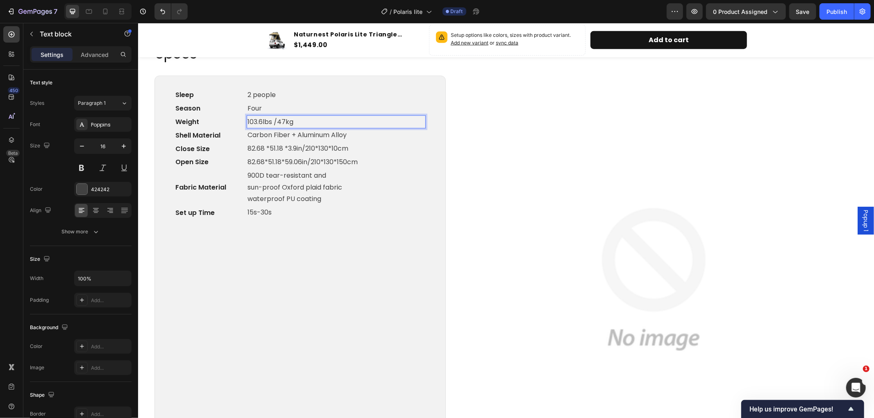
click at [306, 120] on p "103.6lbs /47kg" at bounding box center [335, 122] width 177 height 12
drag, startPoint x: 245, startPoint y: 117, endPoint x: 299, endPoint y: 120, distance: 53.8
click at [299, 120] on div "103.6lbs /47kg" at bounding box center [335, 122] width 179 height 14
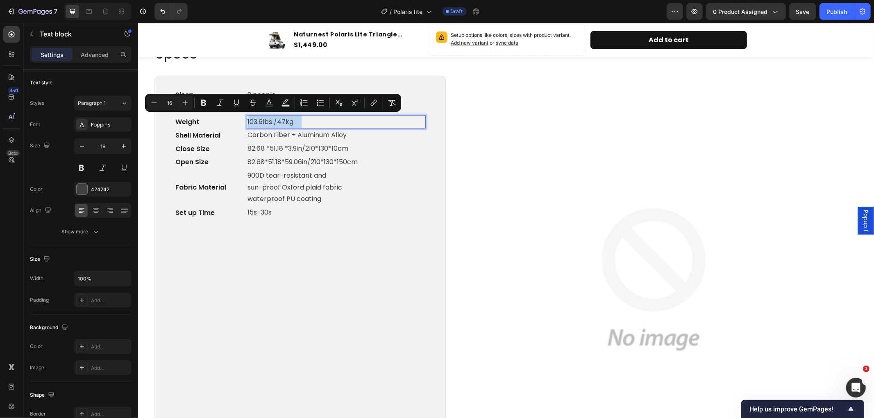
copy p "103.6lbs /47kg"
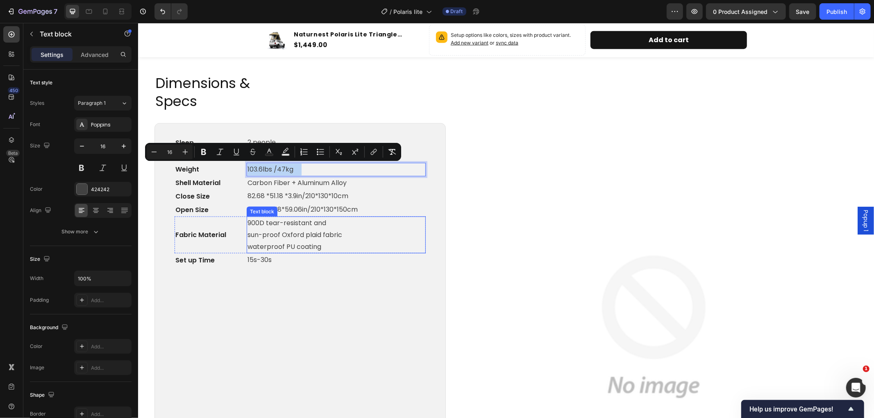
radio input "false"
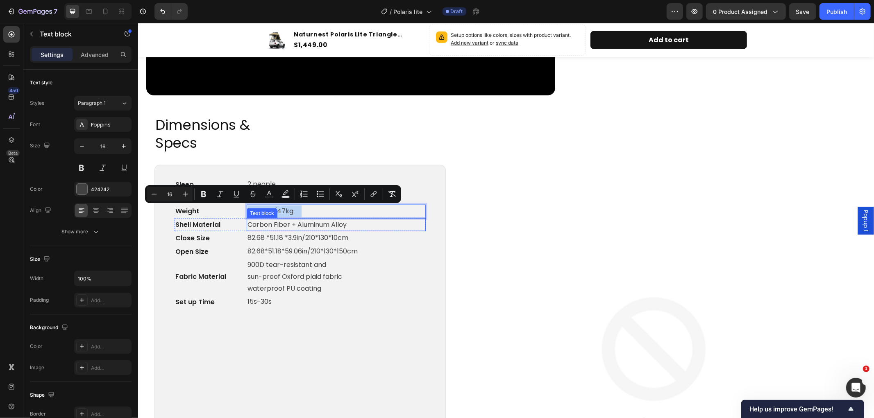
click at [387, 230] on p "Carbon Fiber + Aluminum Alloy" at bounding box center [335, 225] width 177 height 12
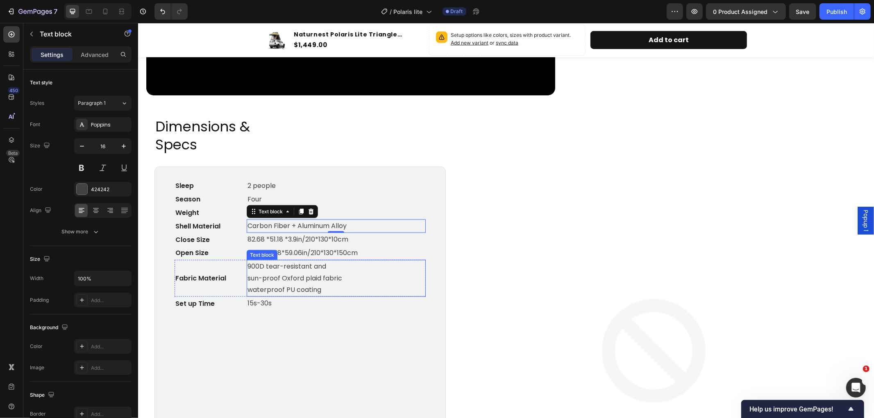
click at [322, 334] on div "Sleep Text block 2 people Text block Row Season Text block Four Text block Row …" at bounding box center [299, 376] width 251 height 395
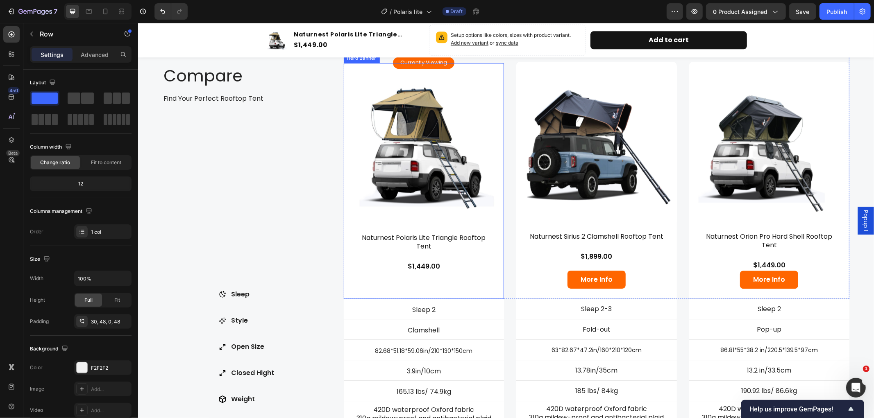
scroll to position [1756, 0]
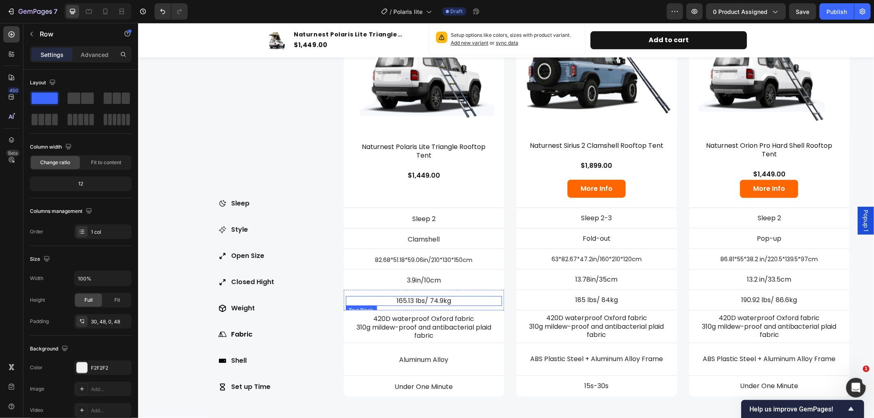
click at [453, 297] on p "165.13 lbs/ 74.9kg" at bounding box center [423, 301] width 155 height 9
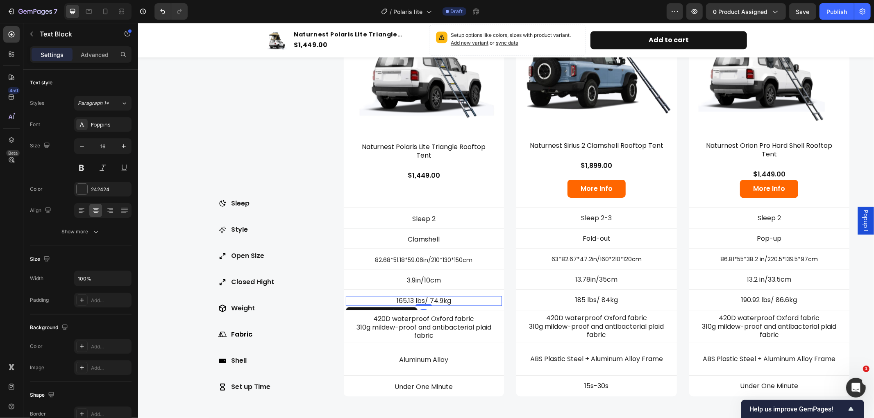
click at [456, 297] on p "165.13 lbs/ 74.9kg" at bounding box center [423, 301] width 155 height 9
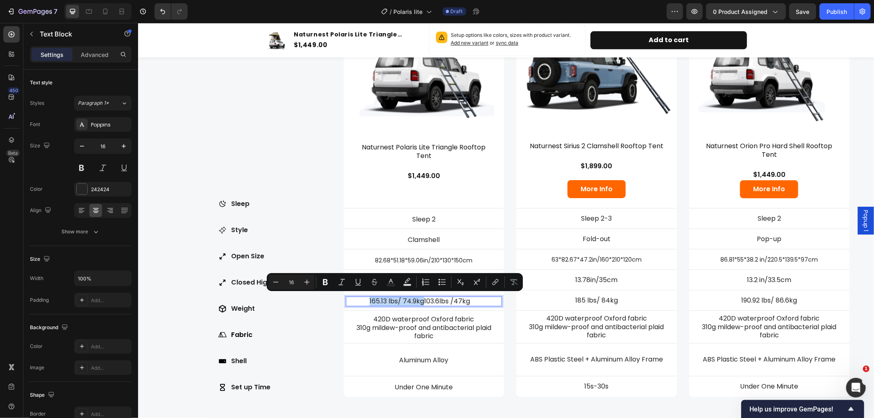
drag, startPoint x: 422, startPoint y: 302, endPoint x: 367, endPoint y: 299, distance: 54.6
click at [367, 299] on p "165.13 lbs/ 74.9kg103.6lbs /47kg" at bounding box center [423, 301] width 155 height 9
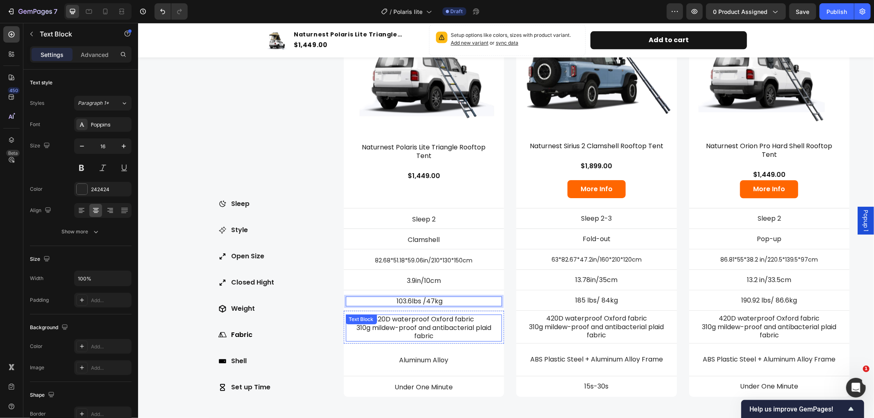
click at [430, 327] on p "310g mildew-proof and antibacterial plaid fabric" at bounding box center [423, 332] width 155 height 17
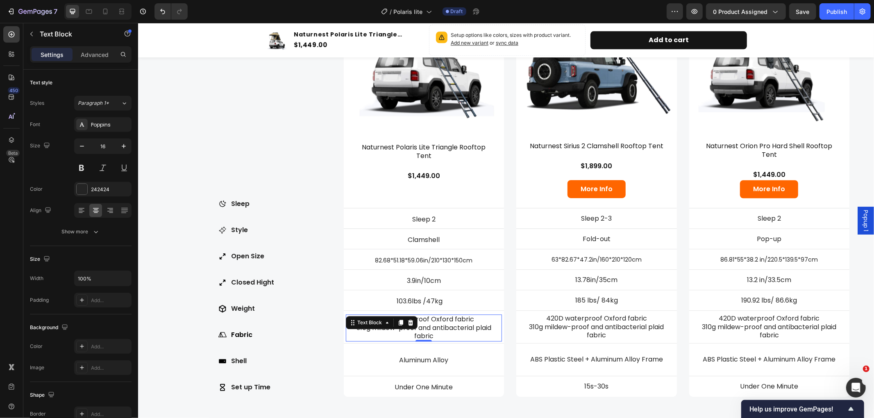
click at [430, 327] on p "310g mildew-proof and antibacterial plaid fabric" at bounding box center [423, 332] width 155 height 17
click at [436, 336] on p "310g mildew-proof and antibacterial plaid fabric" at bounding box center [423, 332] width 155 height 17
click at [444, 336] on p "310g mildew-proof and antibacterial plaid fabric" at bounding box center [423, 332] width 155 height 17
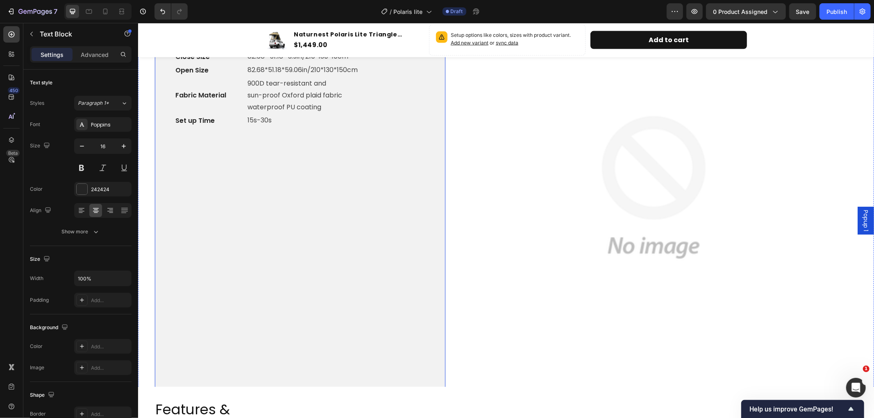
scroll to position [937, 0]
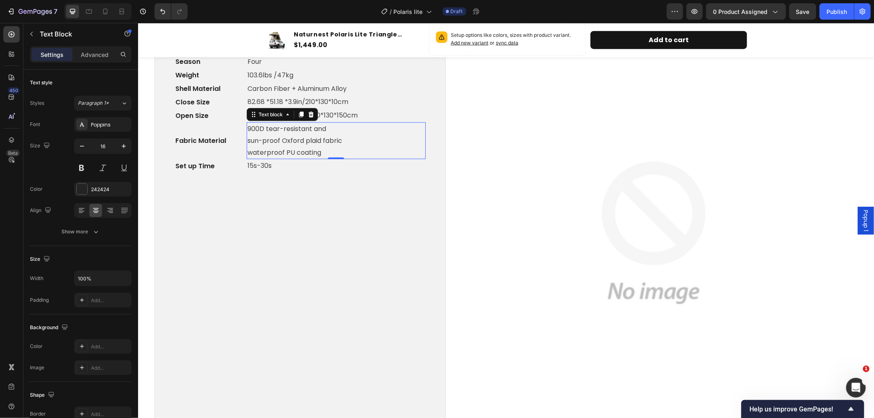
click at [254, 125] on p "900D tear-resistant and sun-proof Oxford plaid fabric waterproof PU coating" at bounding box center [335, 140] width 177 height 35
click at [247, 125] on p "900D tear-resistant and sun-proof Oxford plaid fabric waterproof PU coating" at bounding box center [335, 140] width 177 height 35
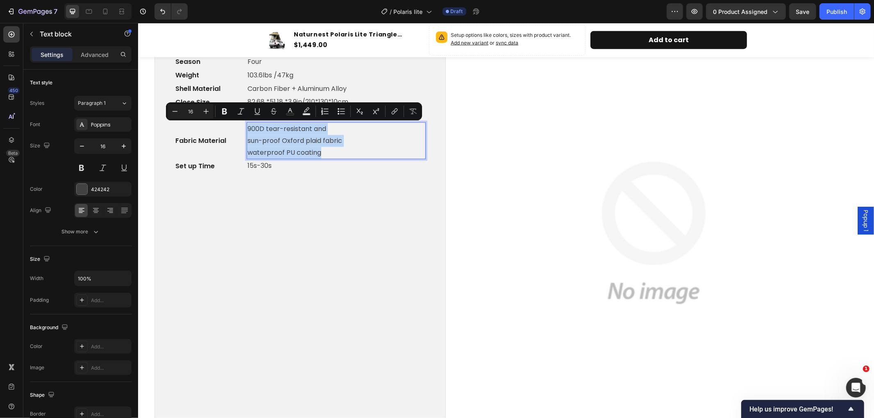
drag, startPoint x: 247, startPoint y: 125, endPoint x: 332, endPoint y: 154, distance: 90.0
click at [332, 154] on p "900D tear-resistant and sun-proof Oxford plaid fabric waterproof PU coating" at bounding box center [335, 140] width 177 height 35
copy p "900D tear-resistant and sun-proof Oxford plaid fabric waterproof PU coating"
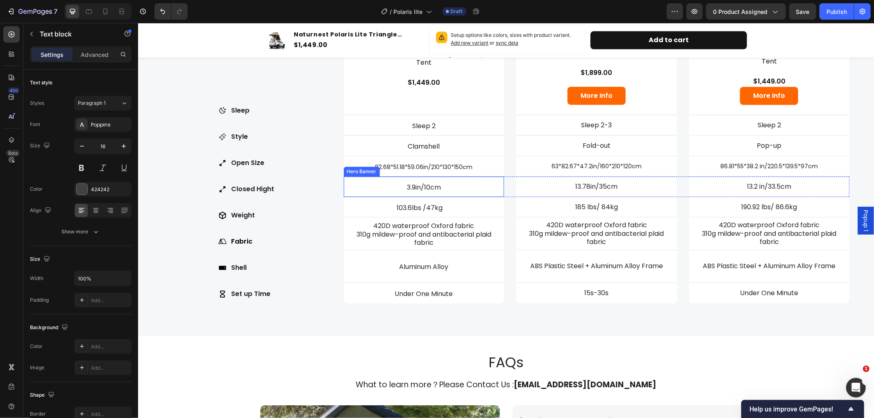
scroll to position [1847, 0]
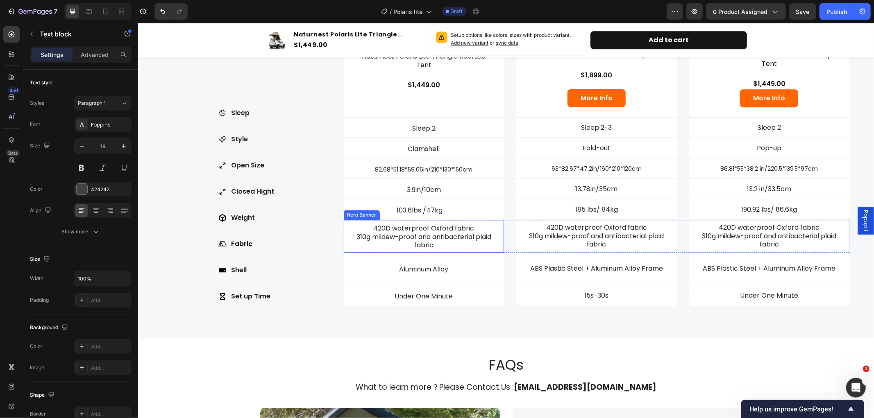
click at [442, 250] on div "Fabric Item List 420D waterproof Oxford fabric 310g mildew-proof and antibacter…" at bounding box center [423, 236] width 161 height 48
click at [436, 242] on p "310g mildew-proof and antibacterial plaid fabric" at bounding box center [423, 241] width 155 height 17
click at [435, 245] on p "310g mildew-proof and antibacterial plaid fabric" at bounding box center [423, 241] width 155 height 17
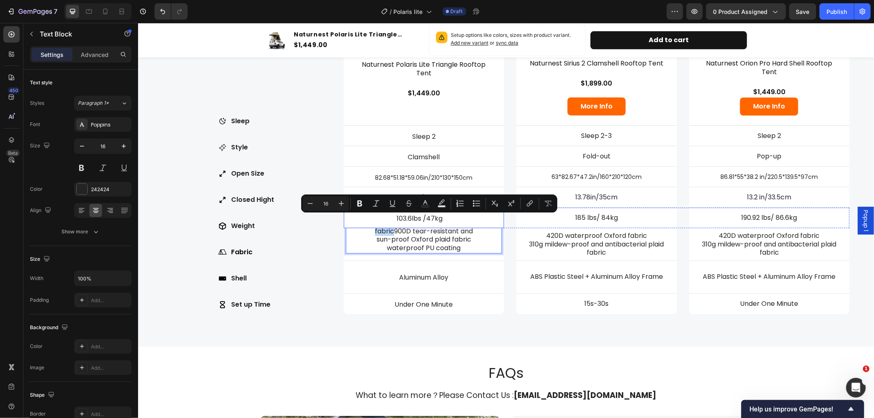
drag, startPoint x: 390, startPoint y: 231, endPoint x: 367, endPoint y: 223, distance: 24.6
click at [367, 223] on div "Currently Viewing Text Block Row Product Images Naturnest Polaris Lite Triangle…" at bounding box center [596, 96] width 506 height 437
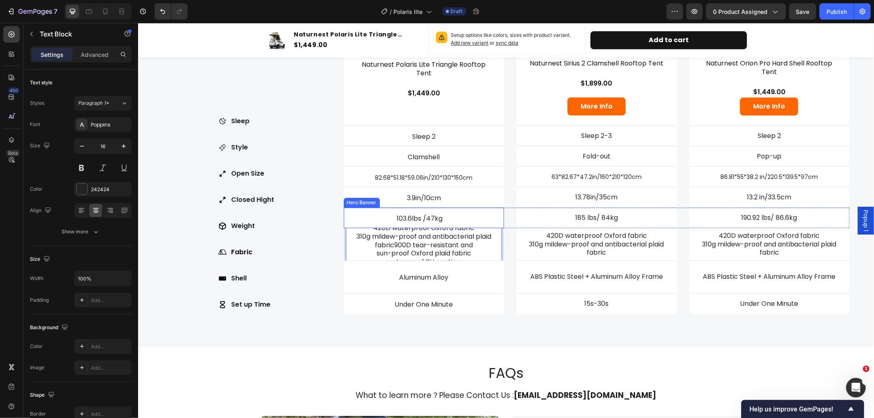
scroll to position [1845, 0]
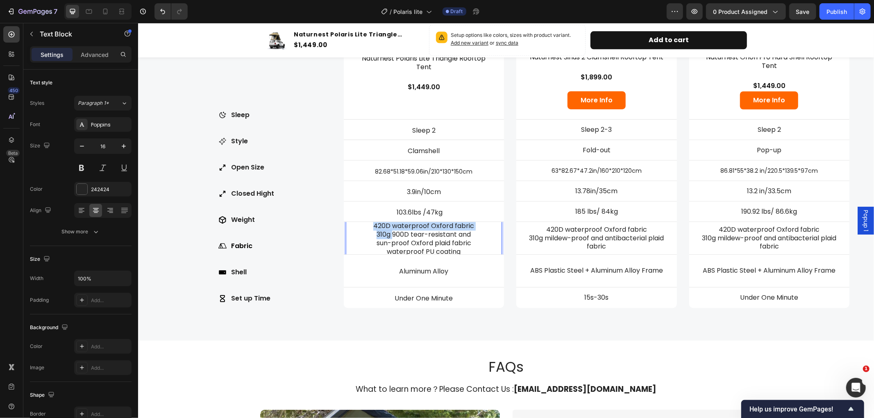
drag, startPoint x: 388, startPoint y: 234, endPoint x: 372, endPoint y: 222, distance: 20.2
click at [372, 222] on div "420D waterproof Oxford fabric 310g 900D tear-resistant and sun-proof Oxford pla…" at bounding box center [423, 239] width 156 height 36
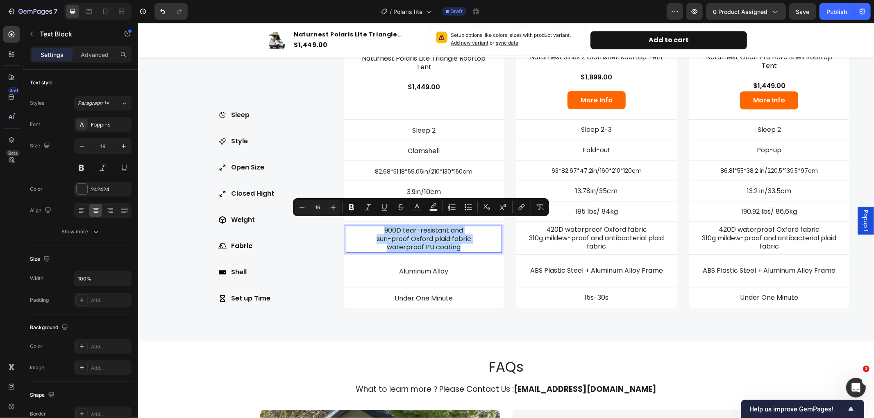
scroll to position [1849, 0]
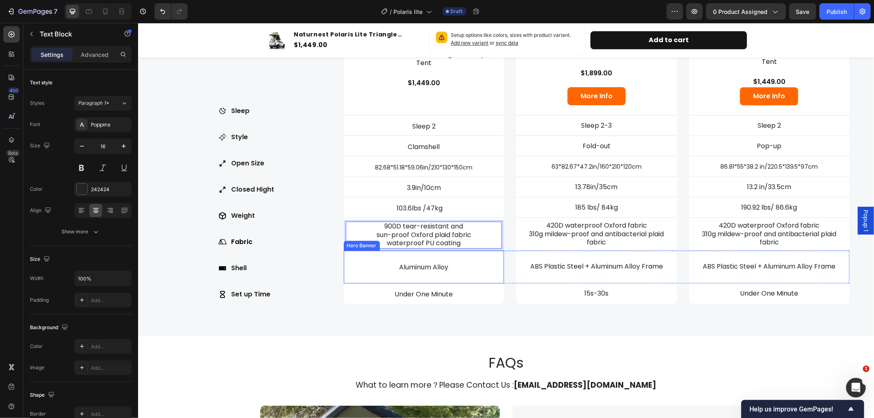
click at [442, 270] on div "Aluminum Alloy" at bounding box center [423, 267] width 156 height 10
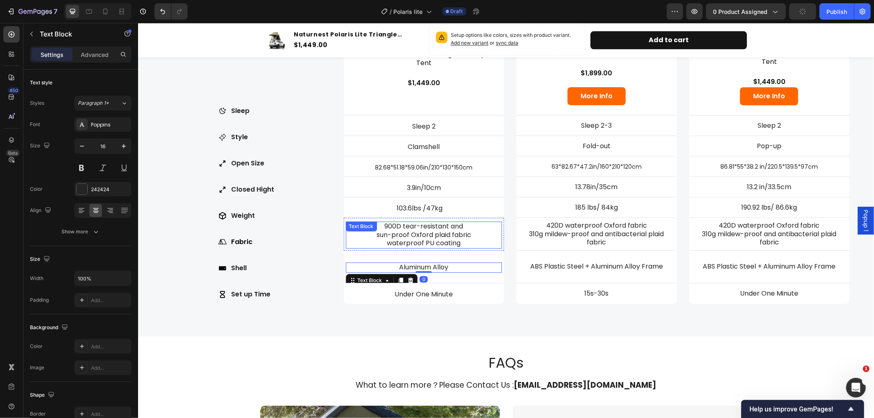
click at [435, 225] on p "900D tear-resistant and sun-proof Oxford plaid fabric waterproof PU coating" at bounding box center [423, 234] width 155 height 25
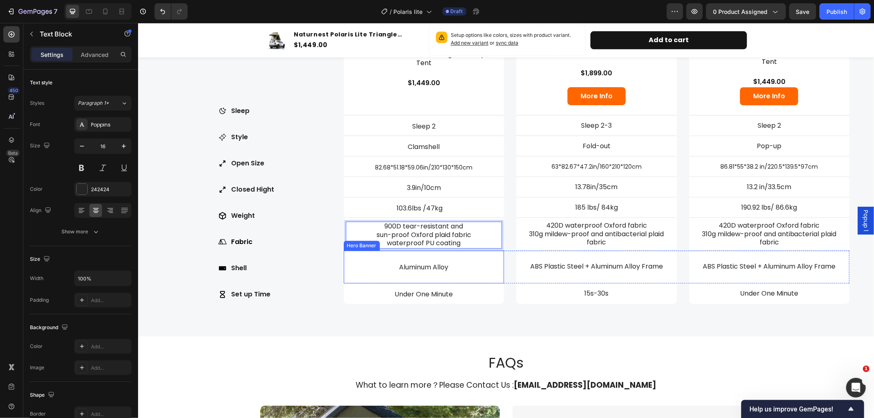
click at [429, 268] on p "Aluminum Alloy" at bounding box center [423, 267] width 155 height 9
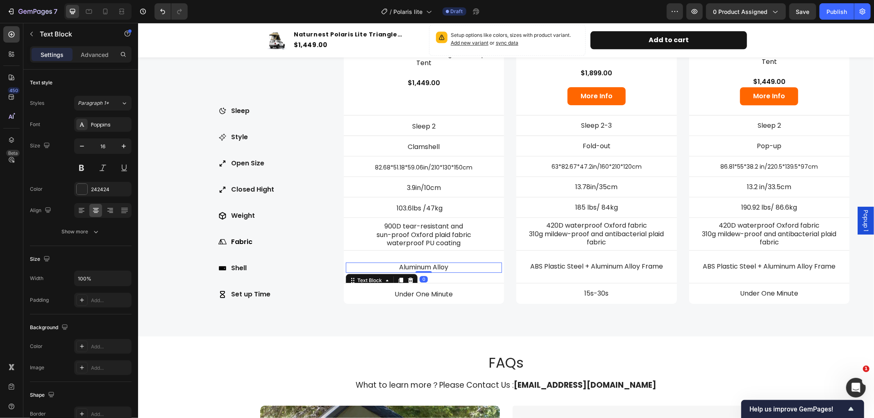
click at [448, 267] on p "Aluminum Alloy" at bounding box center [423, 267] width 155 height 9
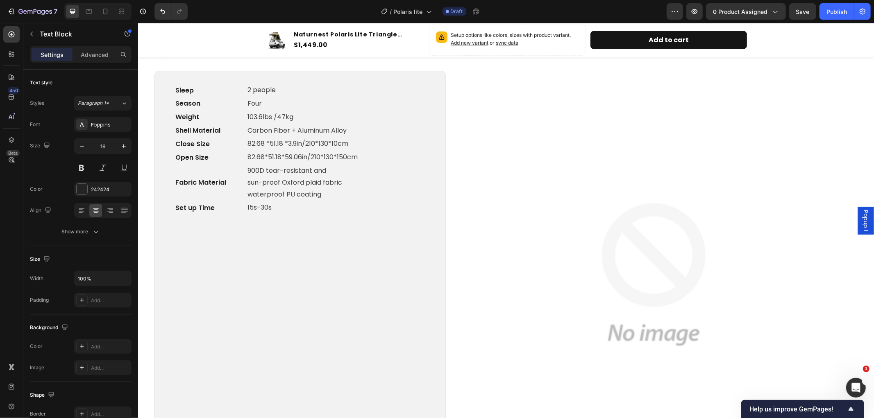
scroll to position [893, 0]
click at [283, 134] on p "Carbon Fiber + Aluminum Alloy" at bounding box center [335, 132] width 177 height 12
click at [339, 134] on p "Carbon Fiber + Aluminum Alloy" at bounding box center [335, 132] width 177 height 12
click at [354, 133] on p "Carbon Fiber + Aluminum Alloy" at bounding box center [335, 132] width 177 height 12
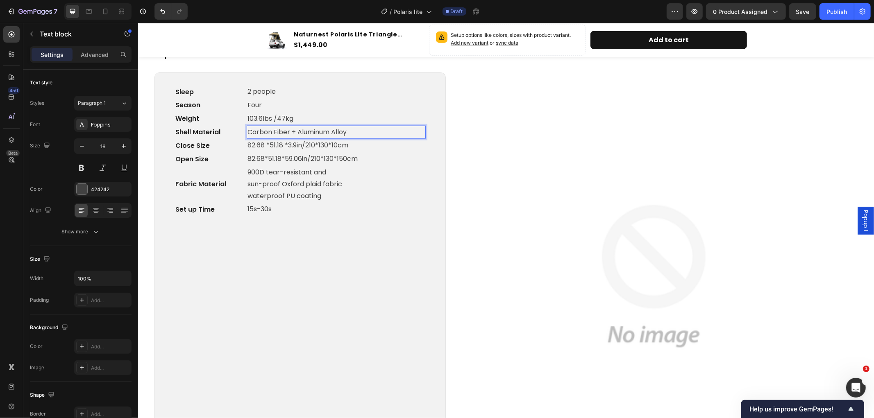
click at [354, 133] on p "Carbon Fiber + Aluminum Alloy" at bounding box center [335, 132] width 177 height 12
click at [339, 135] on p "Carbon Fiber + Aluminum Alloy" at bounding box center [335, 132] width 177 height 12
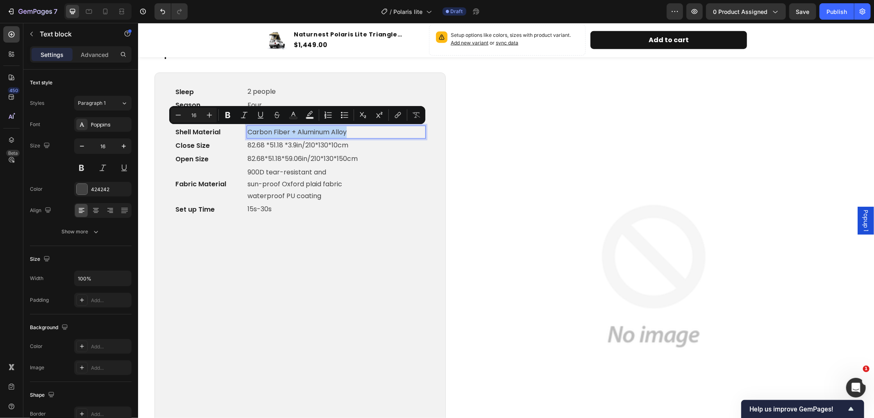
drag, startPoint x: 350, startPoint y: 132, endPoint x: 247, endPoint y: 129, distance: 103.7
click at [247, 129] on p "Carbon Fiber + Aluminum Alloy" at bounding box center [335, 132] width 177 height 12
copy p "Carbon Fiber + Aluminum Alloy"
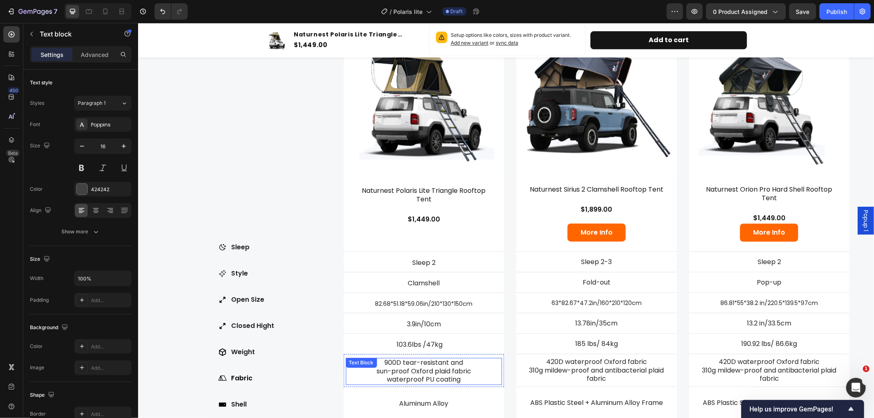
scroll to position [1803, 0]
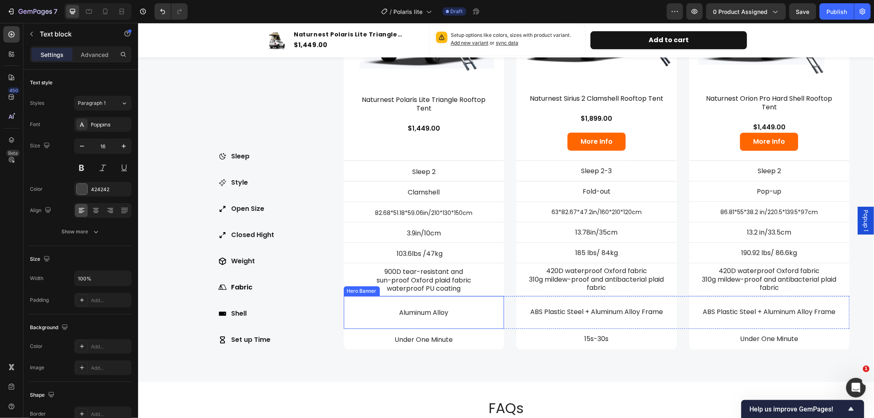
click at [452, 303] on div "Shell Item List Aluminum Alloy Text Block" at bounding box center [423, 312] width 161 height 32
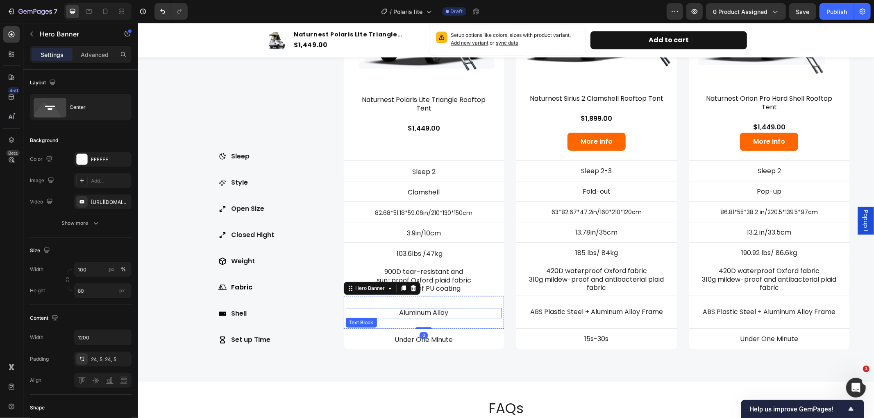
click at [451, 310] on p "Aluminum Alloy" at bounding box center [423, 312] width 155 height 9
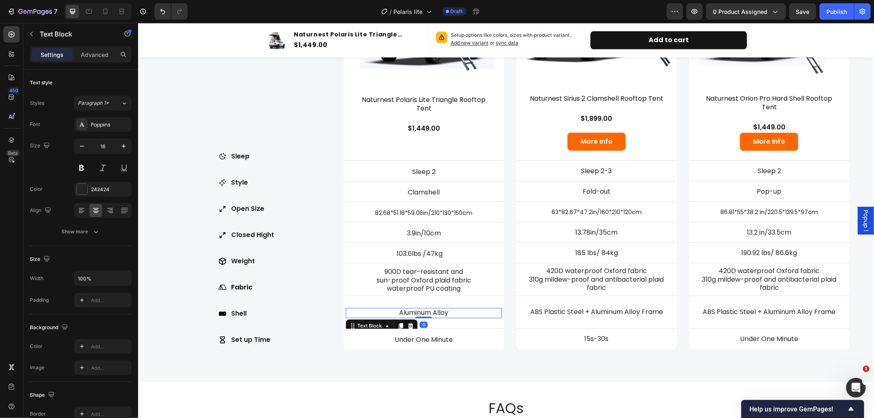
click at [451, 311] on p "Aluminum Alloy" at bounding box center [423, 312] width 155 height 9
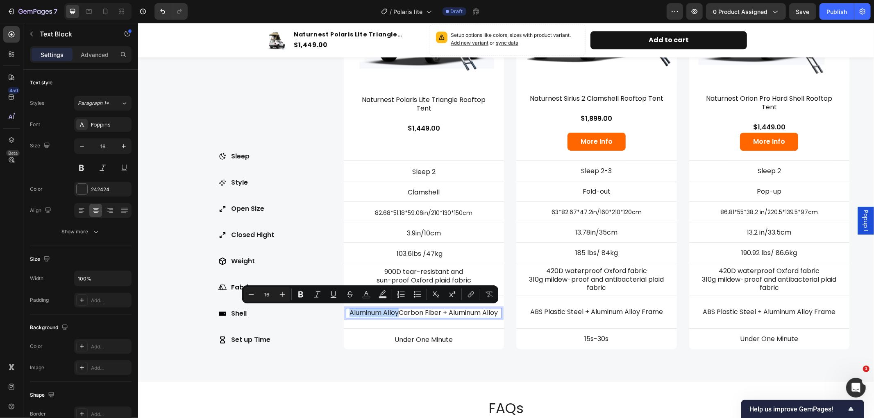
drag, startPoint x: 395, startPoint y: 313, endPoint x: 346, endPoint y: 312, distance: 49.2
click at [346, 312] on p "Aluminum AlloyCarbon Fiber + Aluminum Alloy" at bounding box center [423, 312] width 155 height 9
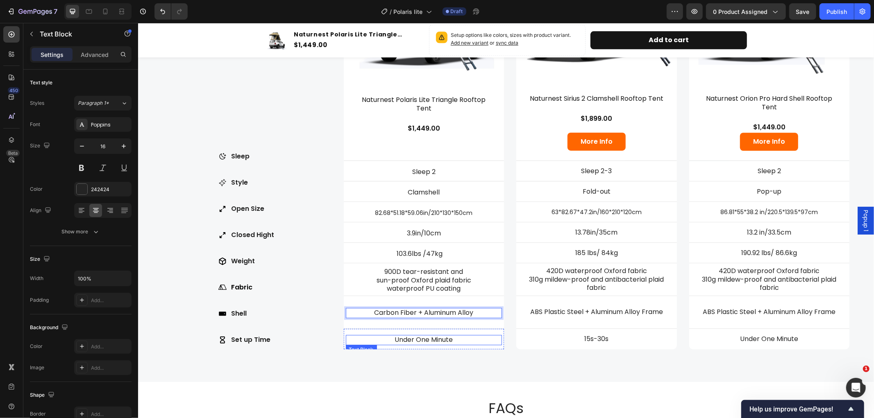
click at [453, 336] on p "Under One Minute" at bounding box center [423, 340] width 155 height 9
click at [453, 339] on p "Under One Minute" at bounding box center [423, 340] width 155 height 9
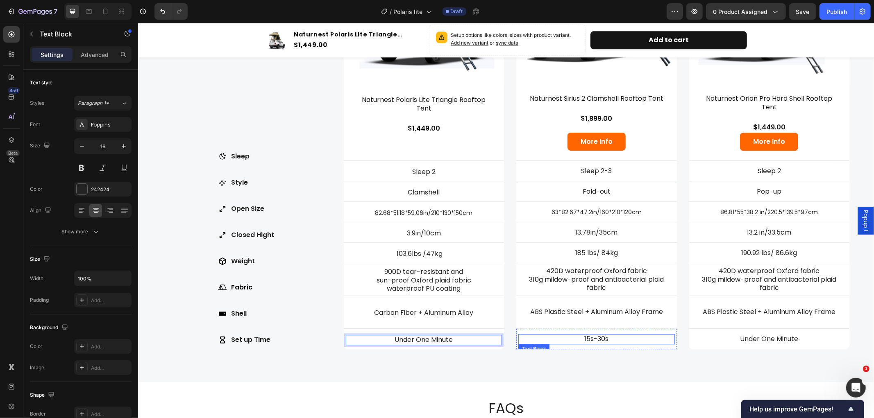
click at [601, 338] on p "15s-30s" at bounding box center [596, 339] width 155 height 9
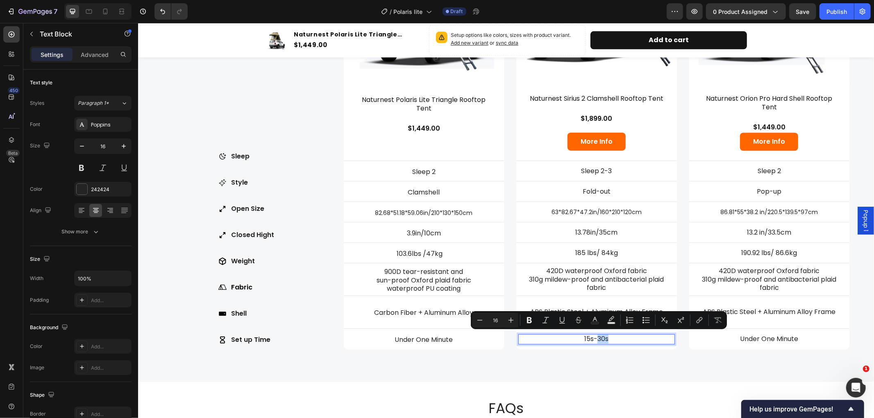
click at [605, 336] on p "15s-30s" at bounding box center [596, 339] width 155 height 9
drag, startPoint x: 574, startPoint y: 334, endPoint x: 615, endPoint y: 337, distance: 40.7
click at [615, 337] on p "15s-30s" at bounding box center [596, 339] width 155 height 9
copy p "15s-30s"
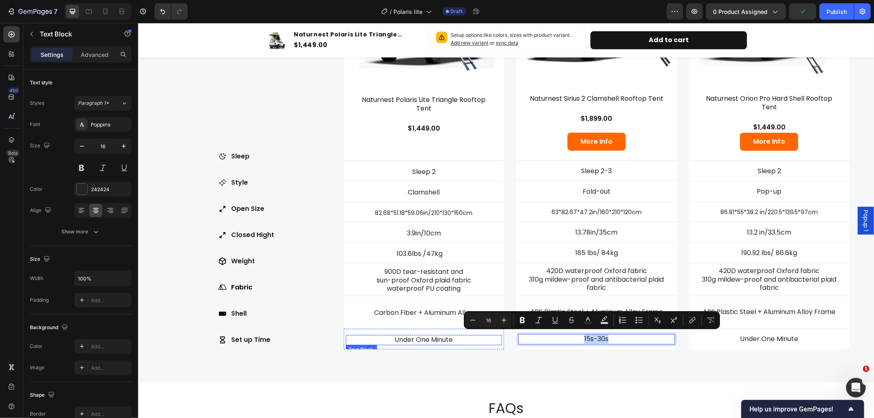
click at [460, 339] on p "Under One Minute" at bounding box center [423, 340] width 155 height 9
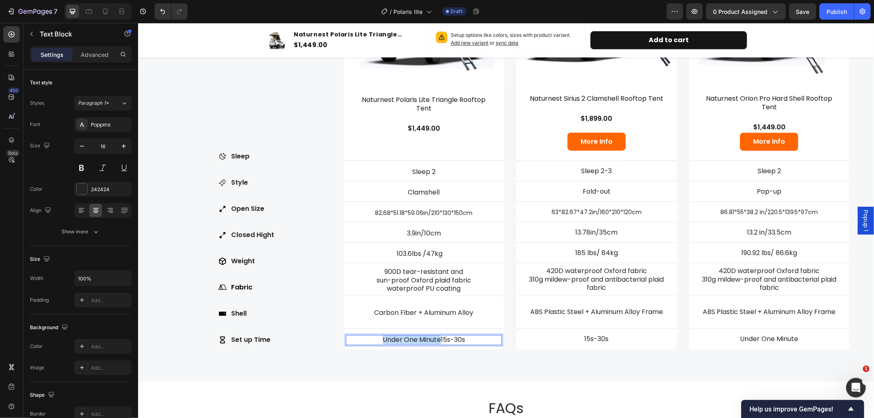
drag, startPoint x: 437, startPoint y: 340, endPoint x: 376, endPoint y: 334, distance: 61.8
click at [376, 336] on p "Under One Minute15s-30s" at bounding box center [423, 340] width 155 height 9
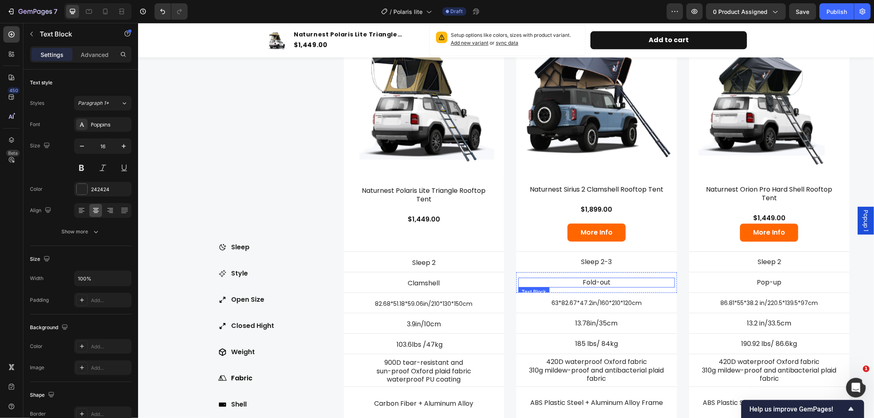
click at [626, 278] on p "Fold-out" at bounding box center [596, 282] width 155 height 9
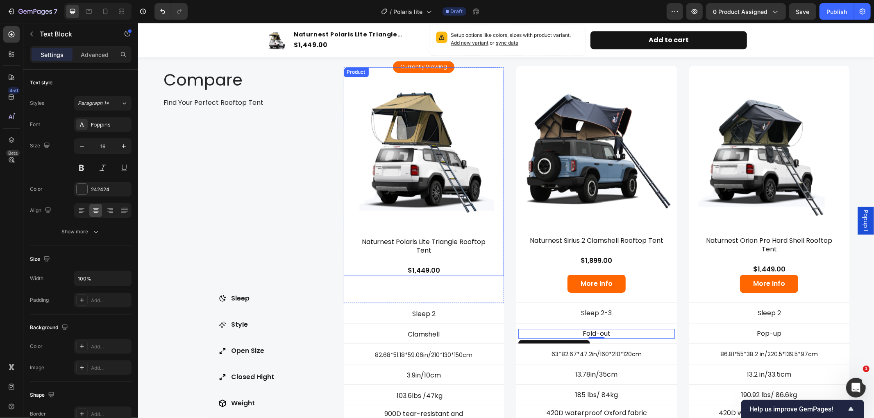
scroll to position [1704, 0]
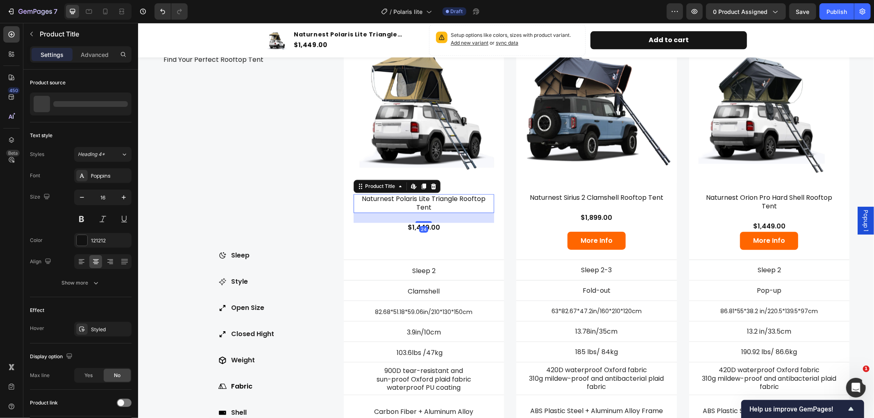
click at [453, 196] on h3 "Naturnest Polaris Lite Triangle Rooftop Tent" at bounding box center [423, 203] width 141 height 19
click at [272, 157] on div "Compare Heading Find Your Perfect Rooftop Tent Text Block Row Sleep Style Open …" at bounding box center [246, 233] width 169 height 443
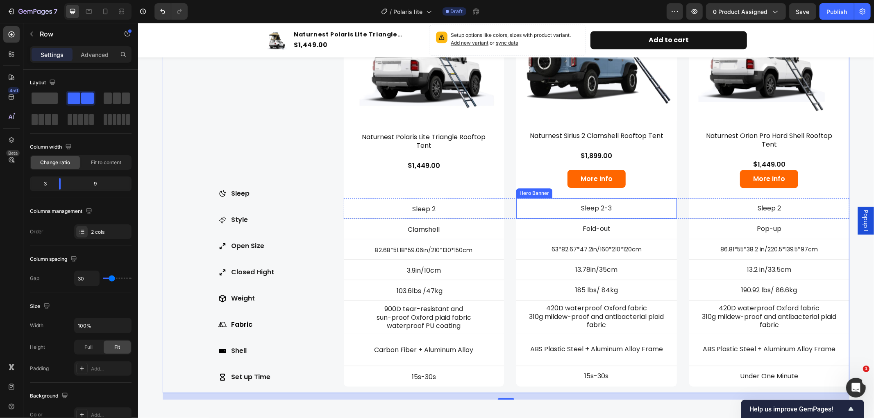
scroll to position [1795, 0]
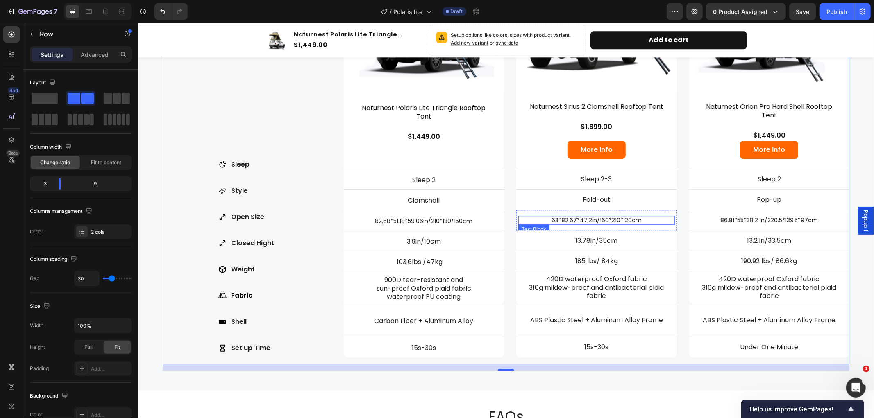
click at [604, 220] on p "63*82.67*47.2in/160*210*120cm" at bounding box center [596, 219] width 155 height 7
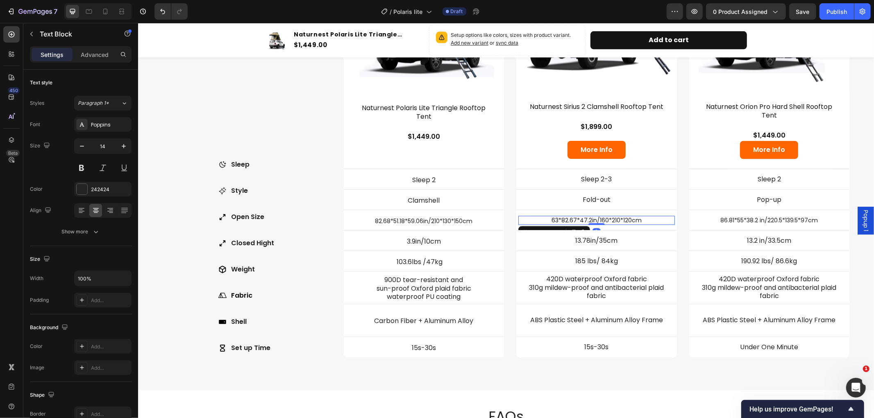
click at [635, 218] on p "63*82.67*47.2in/160*210*120cm" at bounding box center [596, 219] width 155 height 7
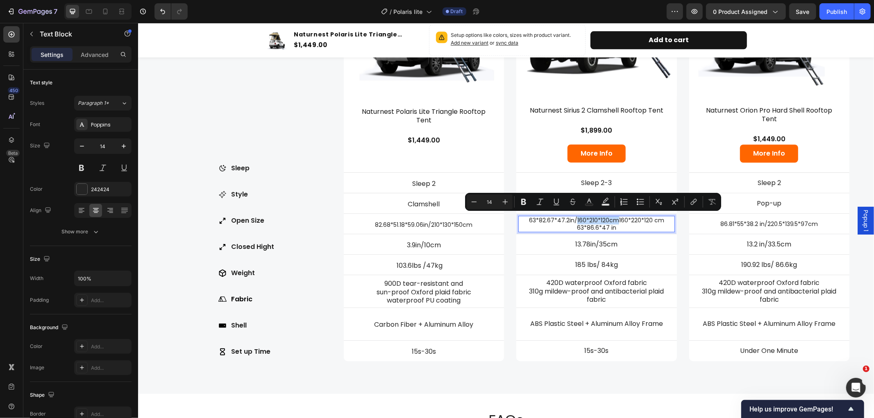
drag, startPoint x: 571, startPoint y: 218, endPoint x: 613, endPoint y: 218, distance: 41.8
click at [613, 218] on p "63*82.67*47.2in/160*210*120cm160*220*120 cm 63*86.6*47 in" at bounding box center [596, 223] width 155 height 15
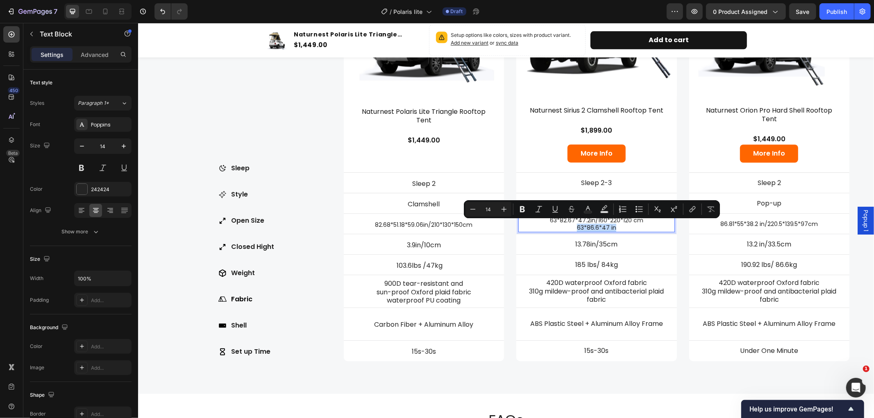
drag, startPoint x: 570, startPoint y: 222, endPoint x: 613, endPoint y: 230, distance: 44.0
click at [613, 230] on div "63*82.67*47.2in/160*220*120 cm 63*86.6*47 in" at bounding box center [596, 223] width 156 height 16
copy p "63*86.6*47 in"
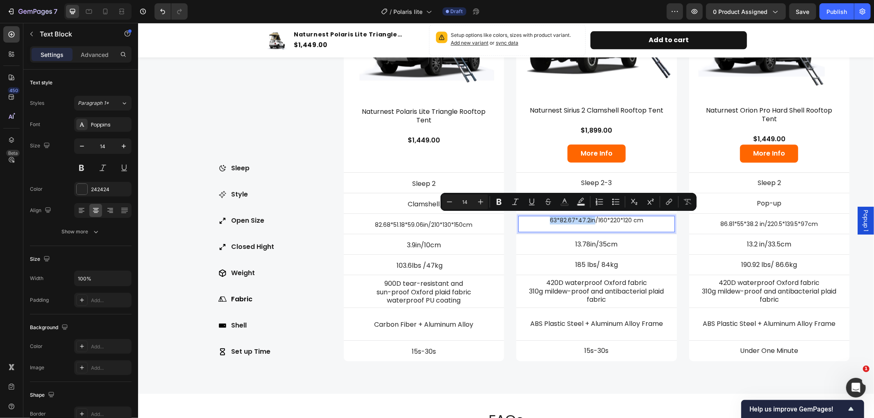
drag, startPoint x: 547, startPoint y: 217, endPoint x: 589, endPoint y: 218, distance: 42.2
click at [589, 218] on p "63*82.67*47.2in/160*220*120 cm" at bounding box center [596, 223] width 155 height 15
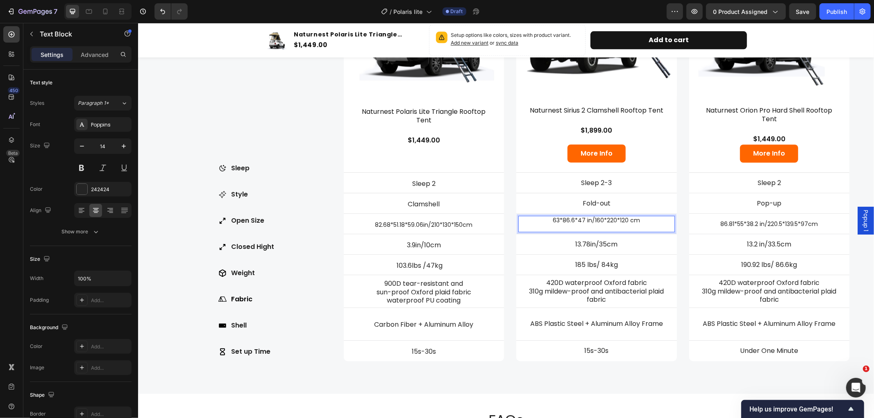
click at [587, 224] on p "63*86.6*47 in/160*220*120 cm" at bounding box center [596, 223] width 155 height 15
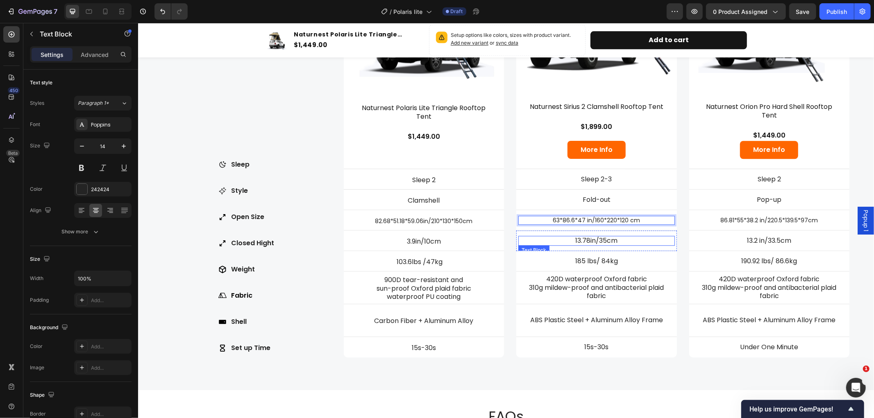
click at [620, 238] on p "13.78in/35cm" at bounding box center [596, 240] width 155 height 9
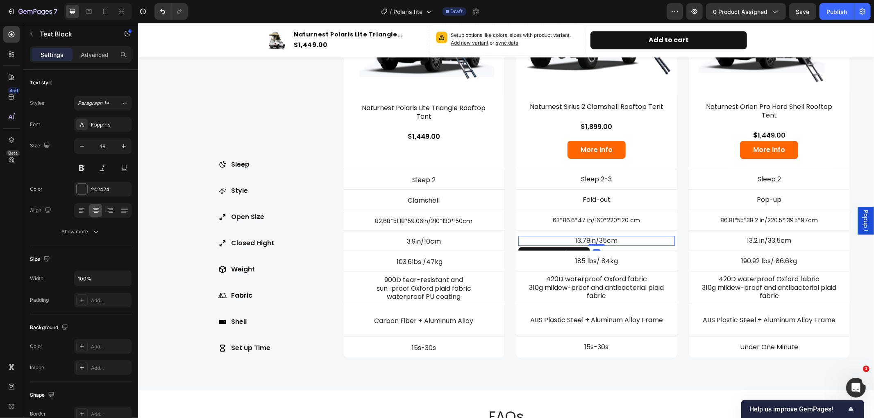
click at [620, 238] on p "13.78in/35cm" at bounding box center [596, 240] width 155 height 9
click at [602, 239] on p "13.78in/35cm" at bounding box center [596, 240] width 155 height 9
click at [584, 239] on p "13.78in/28cm" at bounding box center [596, 240] width 155 height 9
click at [610, 263] on p "185 lbs/ 84kg" at bounding box center [596, 261] width 155 height 9
click at [581, 239] on p "11in/28cm" at bounding box center [596, 240] width 155 height 9
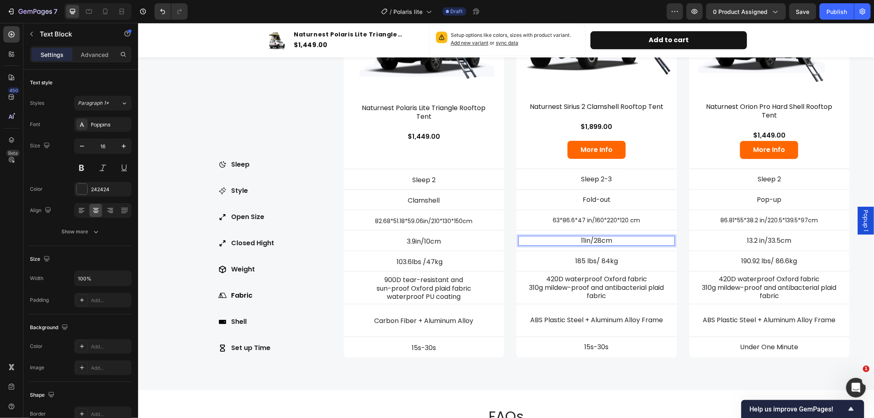
click at [580, 240] on p "11in/28cm" at bounding box center [596, 240] width 155 height 9
click at [583, 257] on p "185 lbs/ 84kg" at bounding box center [596, 261] width 155 height 9
click at [621, 257] on p "185 lbs/ 84kg" at bounding box center [596, 261] width 155 height 9
click at [580, 258] on p "185 lbs/ 84kg" at bounding box center [596, 261] width 155 height 9
click at [607, 261] on p "165.13 lbs/ 84kg" at bounding box center [596, 261] width 155 height 9
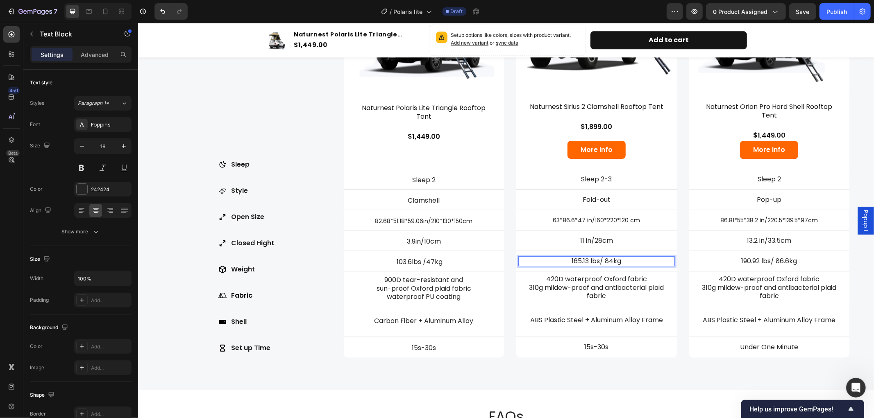
click at [605, 261] on p "165.13 lbs/ 84kg" at bounding box center [596, 261] width 155 height 9
click at [608, 261] on p "165.13 lbs/ 74kg" at bounding box center [596, 261] width 155 height 9
click at [571, 277] on p "420D waterproof Oxford fabric" at bounding box center [596, 279] width 155 height 9
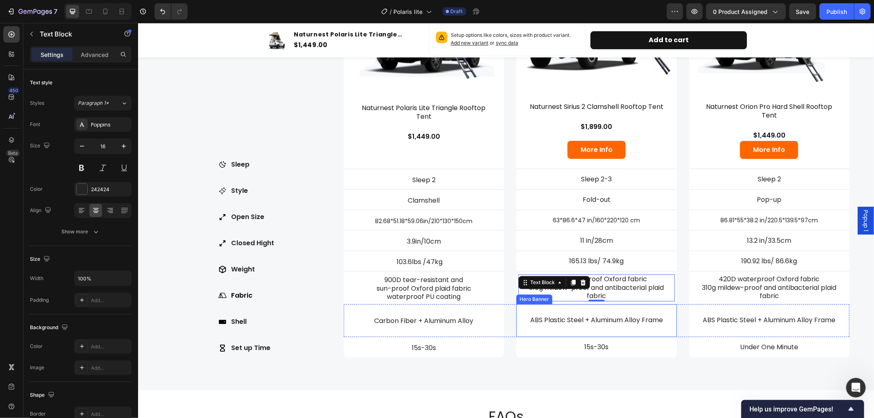
click at [576, 330] on div "ABS Plastic Steel + Aluminum Alloy Frame Text Block" at bounding box center [596, 320] width 161 height 30
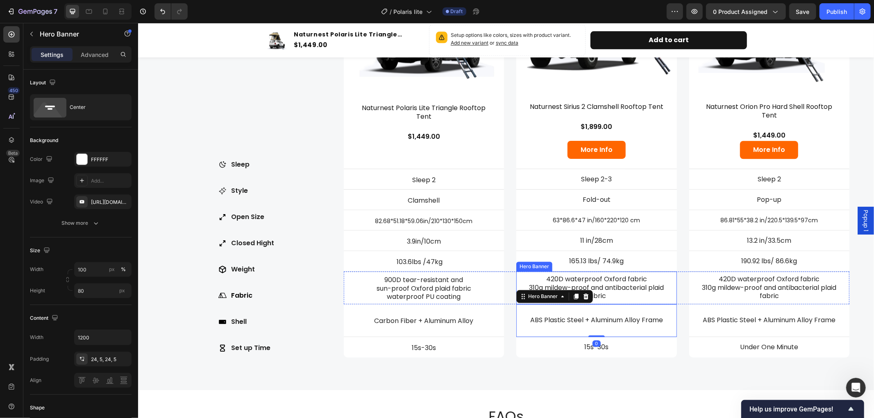
click at [615, 297] on p "310g mildew-proof and antibacterial plaid fabric" at bounding box center [596, 291] width 155 height 17
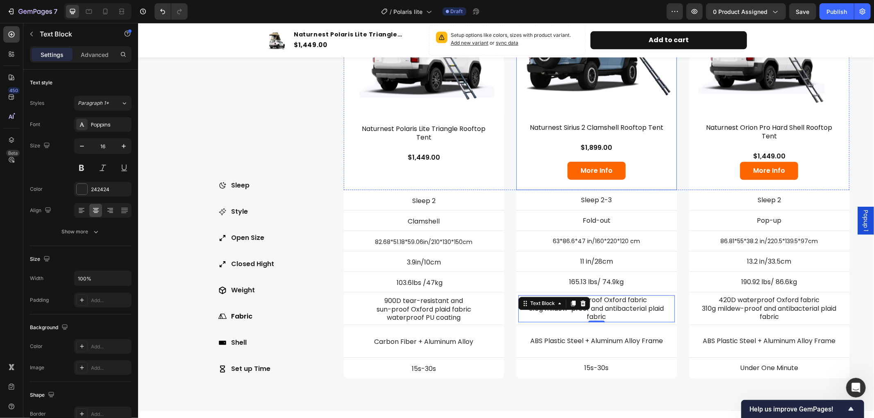
scroll to position [1841, 0]
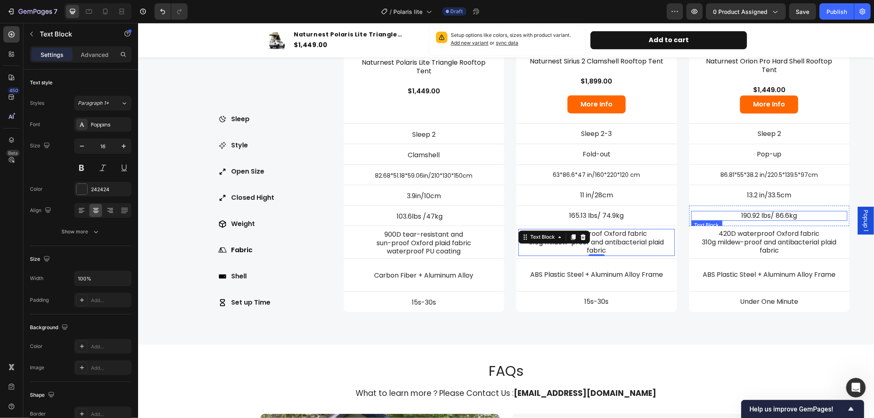
click at [785, 213] on p "190.92 lbs/ 86.6kg" at bounding box center [769, 215] width 155 height 9
click at [800, 214] on p "190.92 lbs/ 86.6kg" at bounding box center [769, 215] width 155 height 9
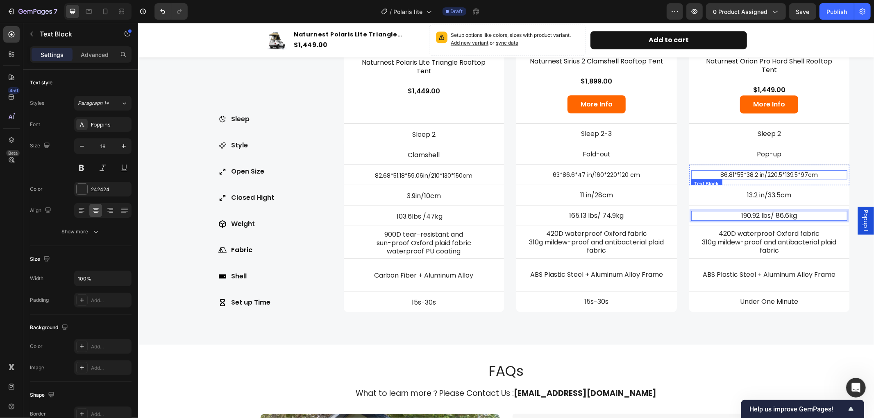
click at [810, 174] on p "86.81*55*38.2 in/220.5*139.5*97cm" at bounding box center [769, 174] width 155 height 7
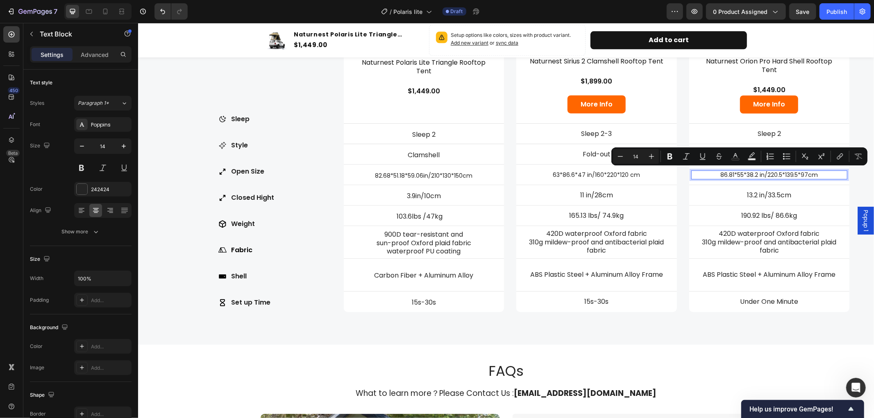
click at [815, 173] on p "86.81*55*38.2 in/220.5*139.5*97cm" at bounding box center [769, 174] width 155 height 7
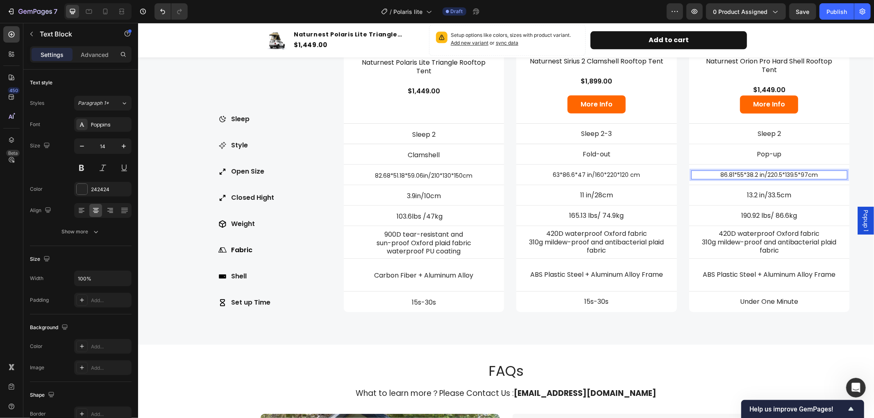
scroll to position [1837, 0]
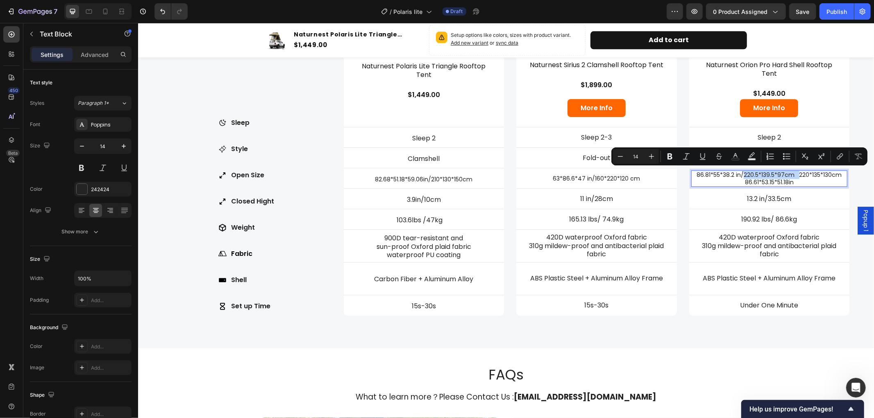
drag, startPoint x: 793, startPoint y: 173, endPoint x: 739, endPoint y: 174, distance: 54.1
click at [739, 174] on p "86.81*55*38.2 in/220.5*139.5*97cm 220*135*130cm 86.61*53.15*51.18in" at bounding box center [769, 178] width 155 height 15
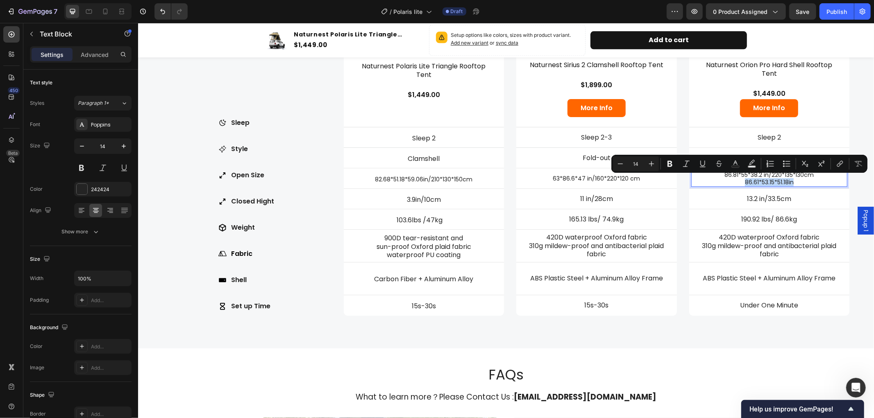
drag, startPoint x: 792, startPoint y: 179, endPoint x: 735, endPoint y: 179, distance: 57.4
click at [735, 179] on p "86.81*55*38.2 in/220*135*130cm 86.61*53.15*51.18in" at bounding box center [769, 178] width 155 height 15
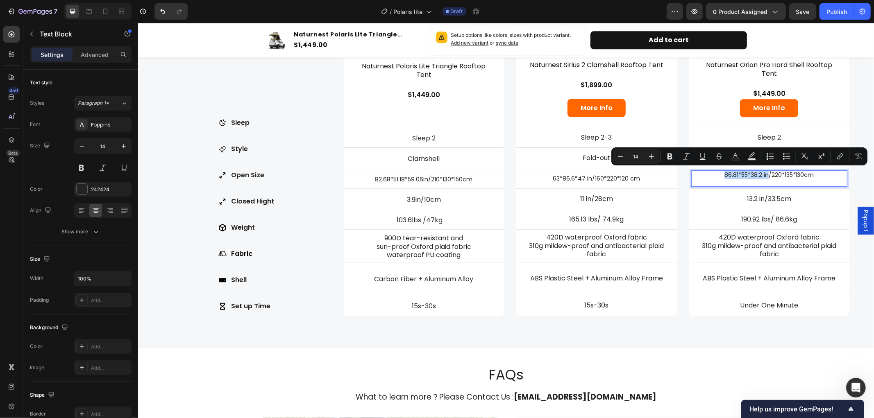
drag, startPoint x: 721, startPoint y: 169, endPoint x: 760, endPoint y: 174, distance: 40.0
click at [760, 174] on p "86.81*55*38.2 in/220*135*130cm" at bounding box center [769, 178] width 155 height 15
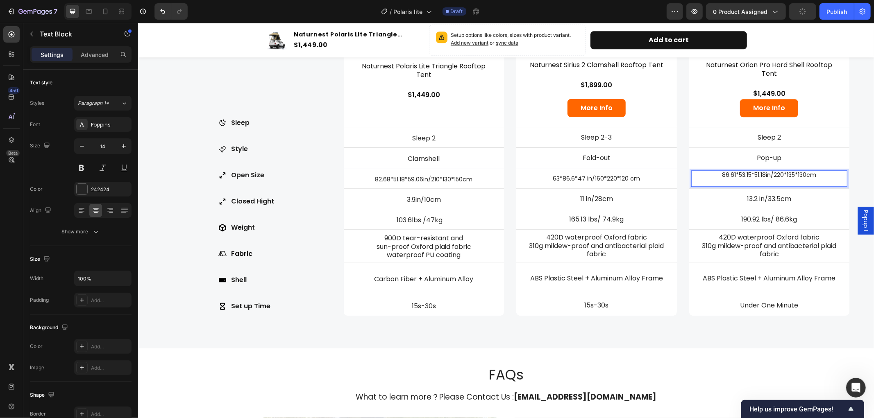
click at [760, 182] on p "86.61*53.15*51.18in/220*135*130cm" at bounding box center [769, 178] width 155 height 15
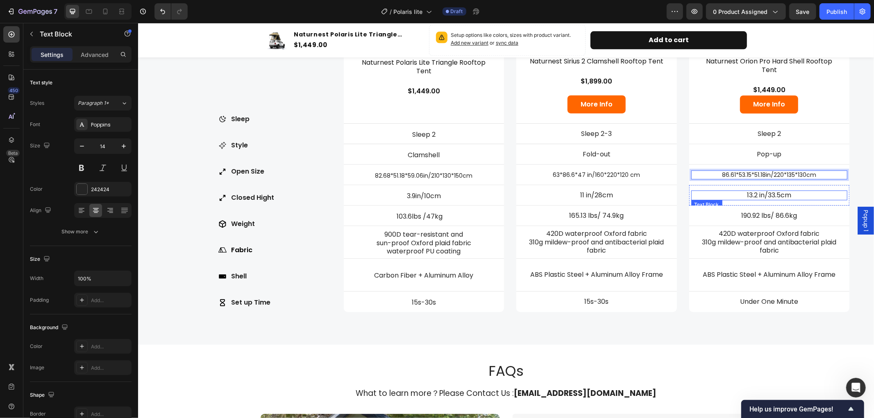
click at [773, 193] on p "13.2 in/33.5cm" at bounding box center [769, 195] width 155 height 9
click at [787, 193] on p "13.2 in/33.5cm" at bounding box center [769, 195] width 155 height 9
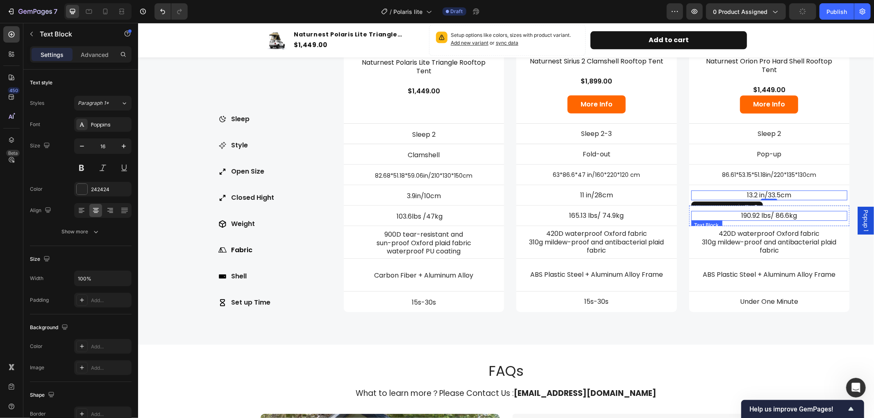
click at [794, 212] on p "190.92 lbs/ 86.6kg" at bounding box center [769, 215] width 155 height 9
click at [793, 192] on p "13.2 in/33.5cm" at bounding box center [769, 195] width 155 height 9
click at [783, 193] on p "13.2 in/33.5cm" at bounding box center [769, 195] width 155 height 9
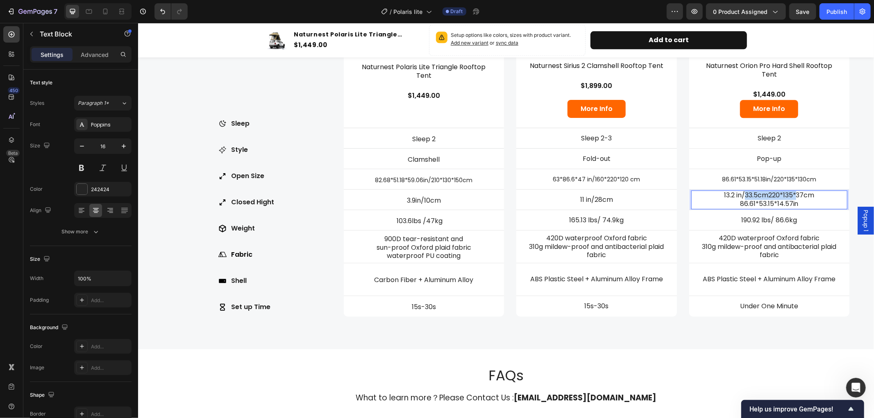
drag, startPoint x: 739, startPoint y: 192, endPoint x: 789, endPoint y: 193, distance: 50.0
click at [789, 193] on p "13.2 in/33.5cm220*135*37cm 86.61*53.15*14.57in" at bounding box center [769, 199] width 155 height 17
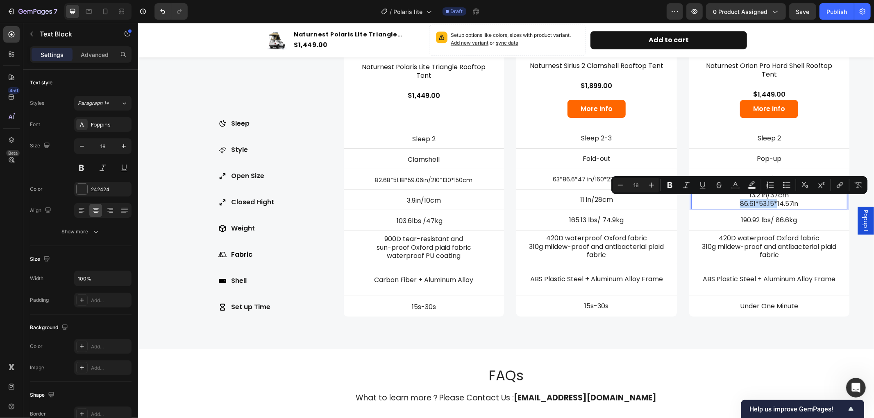
drag, startPoint x: 728, startPoint y: 198, endPoint x: 769, endPoint y: 203, distance: 41.3
click at [769, 203] on p "13.2 in/37cm 86.61*53.15*14.57in" at bounding box center [769, 199] width 155 height 17
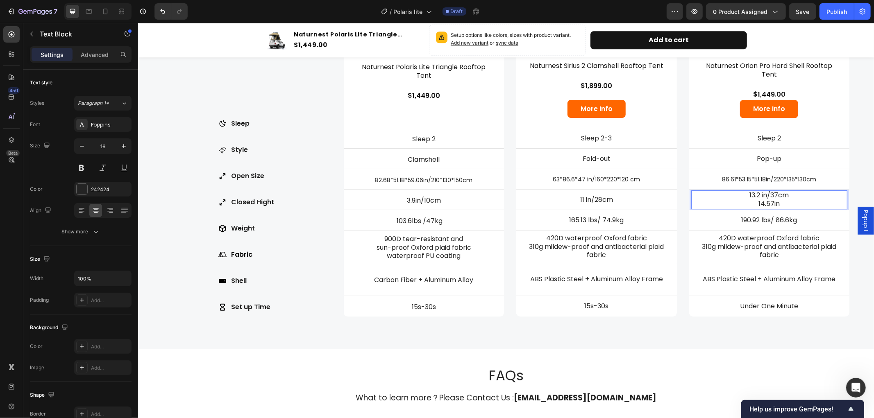
drag, startPoint x: 745, startPoint y: 200, endPoint x: 776, endPoint y: 202, distance: 31.2
click at [776, 202] on p "13.2 in/37cm 14.57in" at bounding box center [769, 199] width 155 height 17
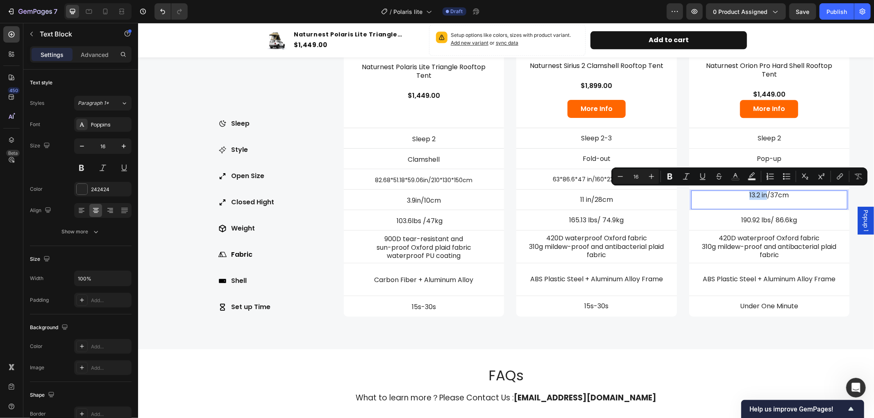
drag, startPoint x: 735, startPoint y: 191, endPoint x: 761, endPoint y: 191, distance: 26.2
click at [761, 191] on p "13.2 in/37cm" at bounding box center [769, 199] width 155 height 17
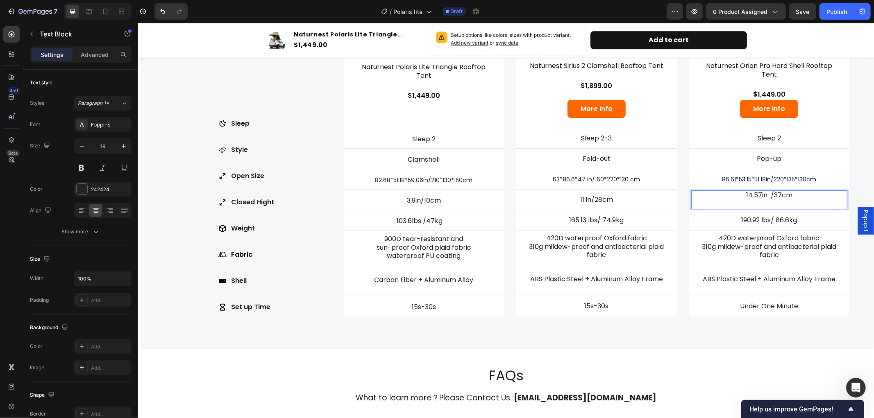
click at [761, 201] on p "14.57in /37cm" at bounding box center [769, 199] width 155 height 17
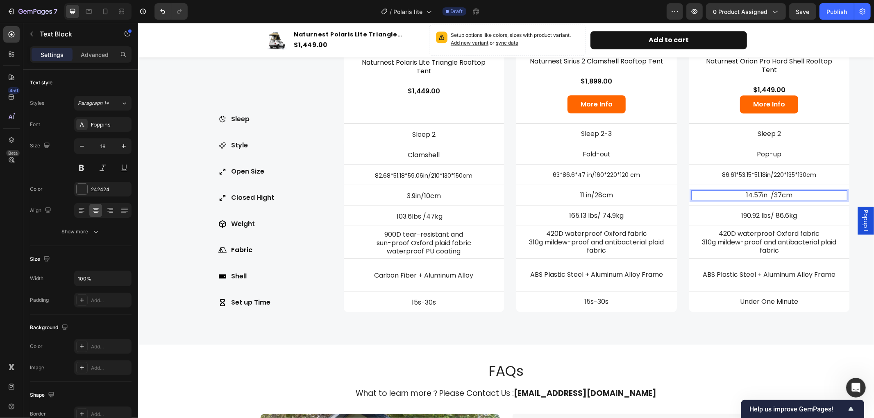
click at [763, 192] on p "14.57in /37cm" at bounding box center [769, 195] width 155 height 9
click at [769, 211] on p "190.92 lbs/ 86.6kg" at bounding box center [769, 215] width 155 height 9
click at [744, 215] on p "190.92 lbs/ 86.6kg" at bounding box center [769, 215] width 155 height 9
click at [753, 214] on p "190.92 lbs/ 86.6kg" at bounding box center [769, 215] width 155 height 9
click at [780, 215] on p "176.8 lbs/ 86.6kg" at bounding box center [769, 215] width 155 height 9
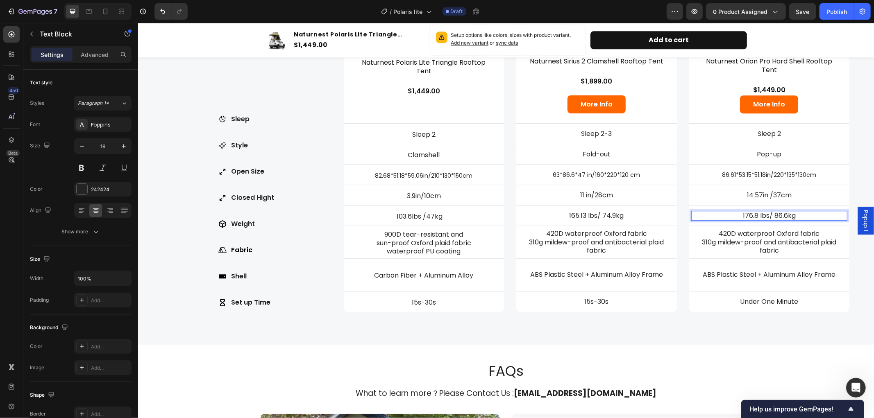
click at [782, 215] on p "176.8 lbs/ 86.6kg" at bounding box center [769, 215] width 155 height 9
click at [771, 326] on div "Compare Heading Find Your Perfect Rooftop Tent Text Block Row Sleep Style Open …" at bounding box center [506, 96] width 736 height 497
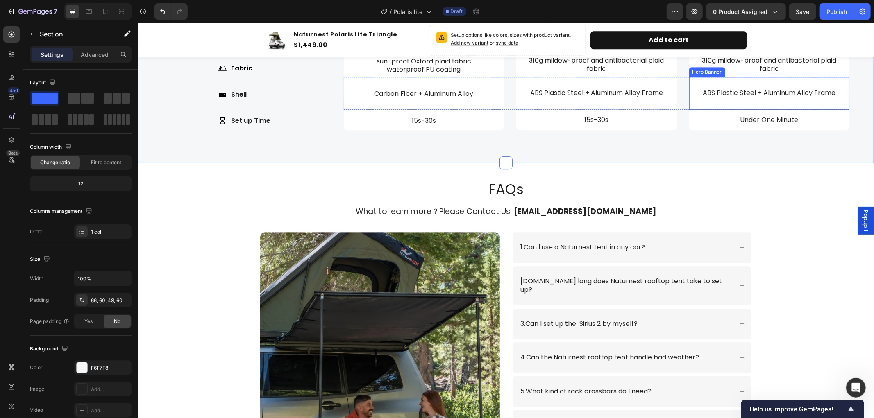
scroll to position [2114, 0]
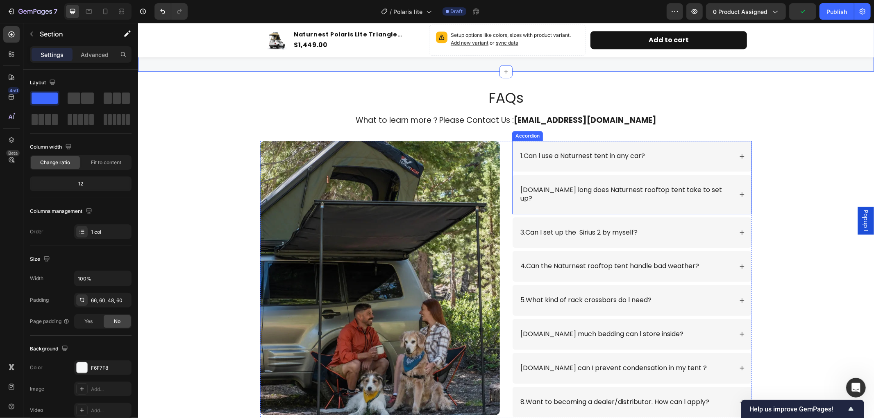
click at [740, 191] on icon at bounding box center [742, 194] width 6 height 6
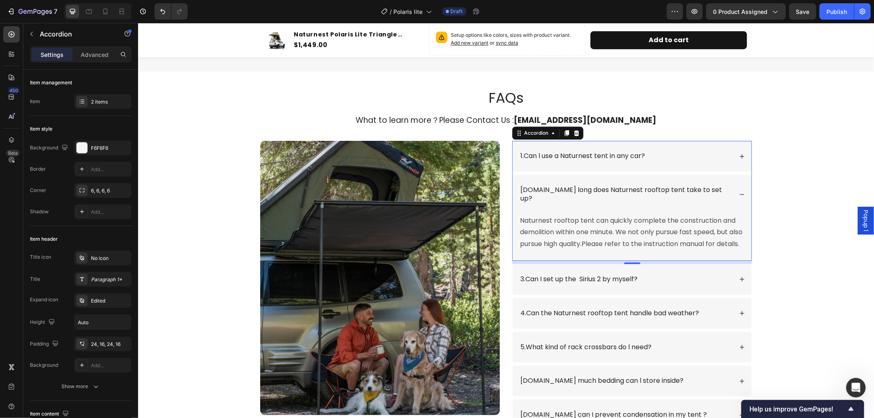
click at [740, 191] on icon at bounding box center [742, 194] width 6 height 6
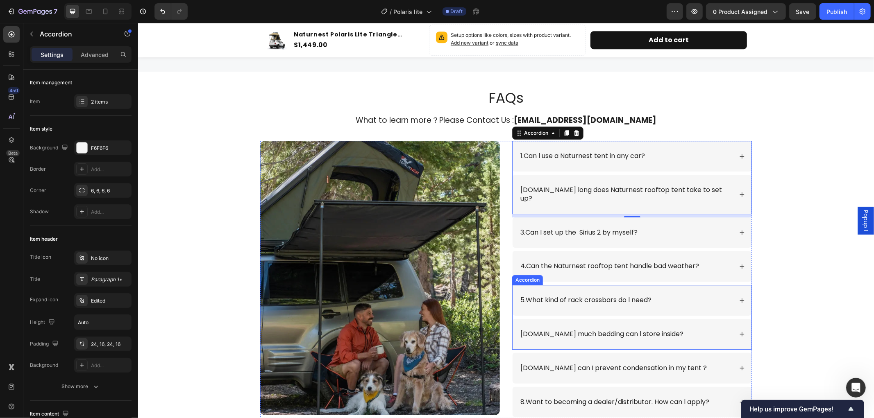
click at [739, 297] on icon at bounding box center [742, 300] width 6 height 6
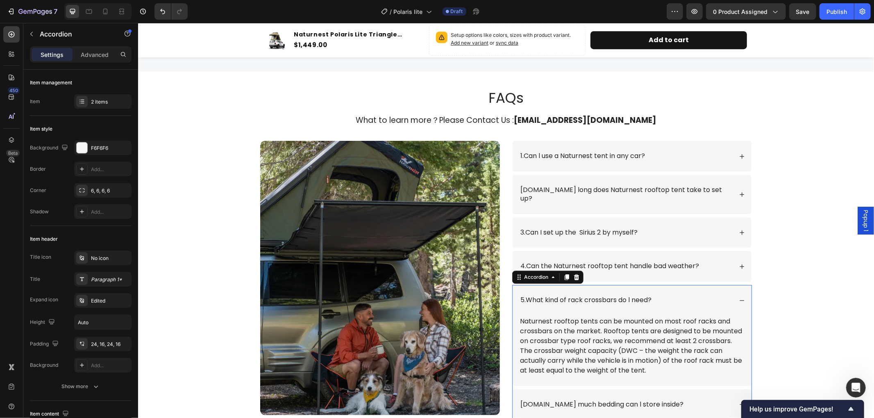
click at [739, 297] on icon at bounding box center [742, 300] width 6 height 6
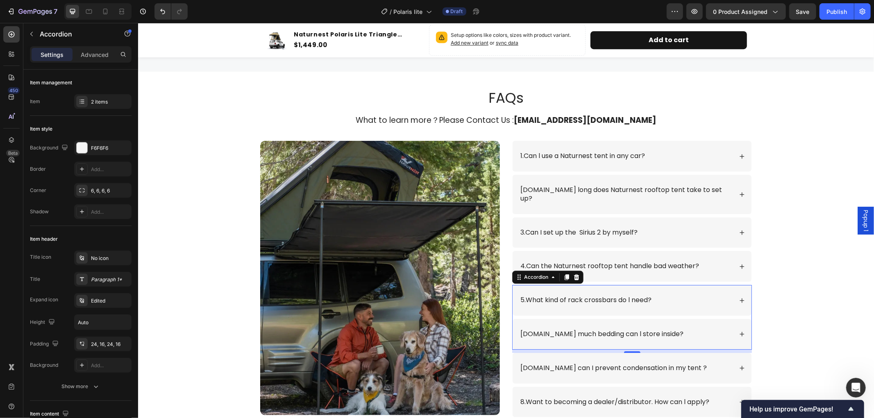
click at [739, 297] on icon at bounding box center [742, 300] width 6 height 6
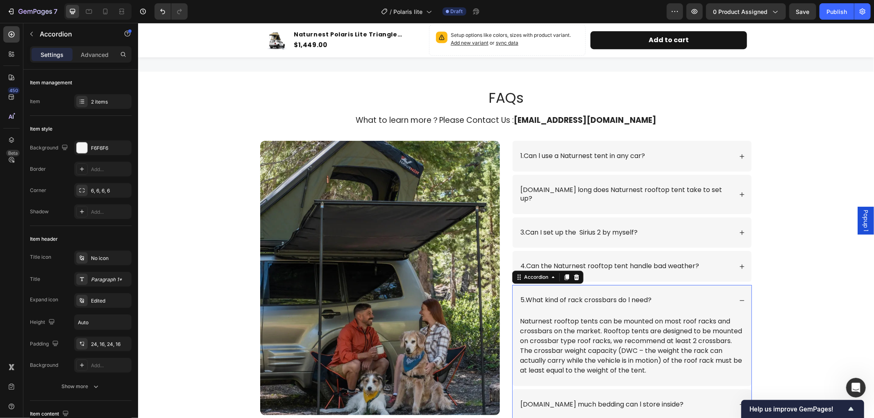
click at [739, 297] on icon at bounding box center [742, 300] width 6 height 6
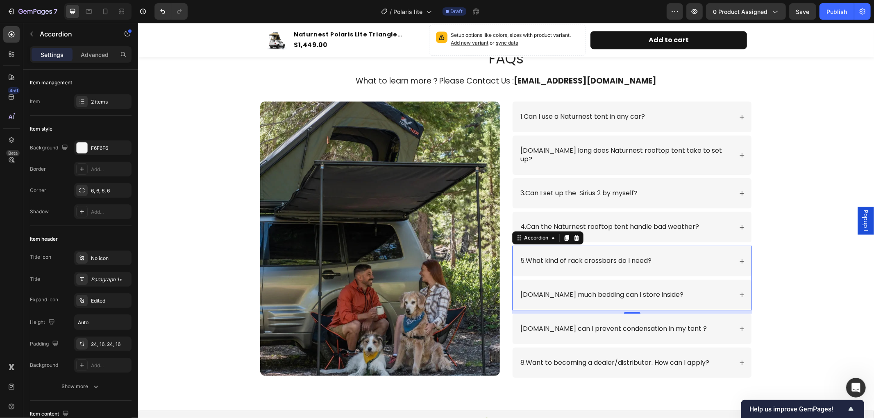
scroll to position [2159, 0]
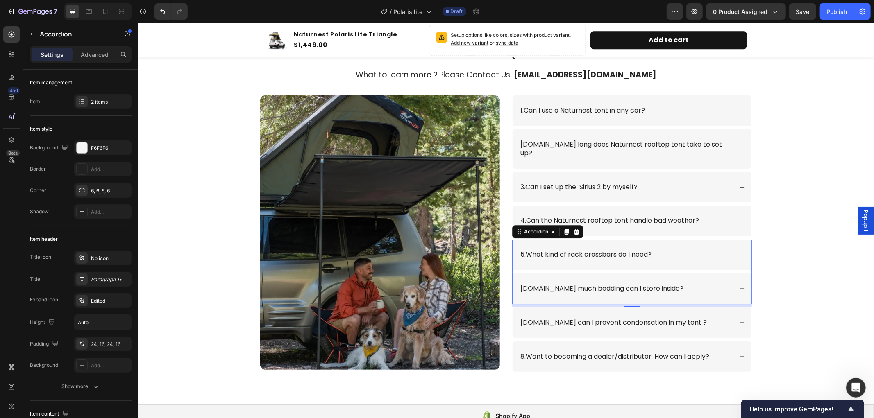
click at [738, 275] on div "[DOMAIN_NAME] much bedding can l store inside?" at bounding box center [631, 288] width 239 height 31
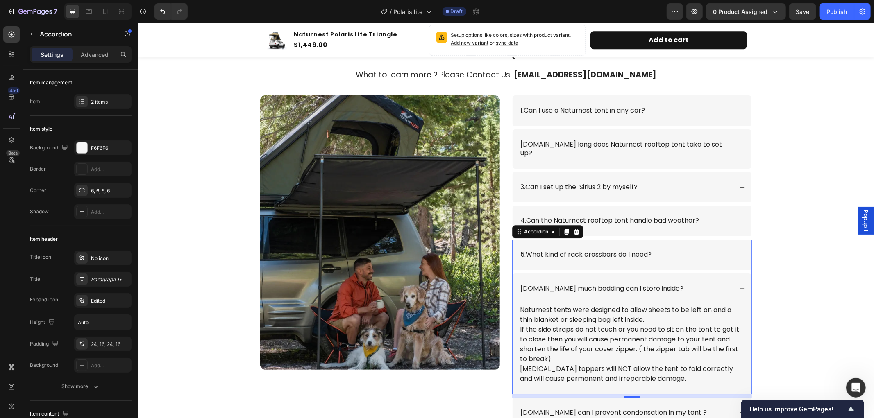
click at [739, 286] on icon at bounding box center [742, 289] width 6 height 6
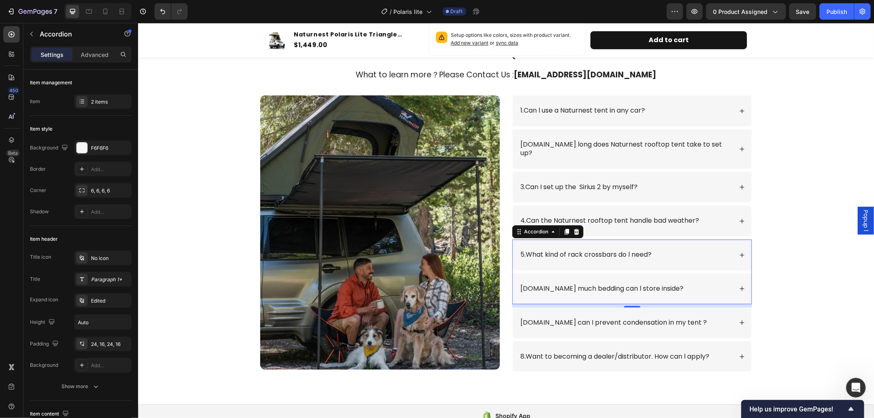
click at [739, 252] on icon at bounding box center [741, 254] width 5 height 5
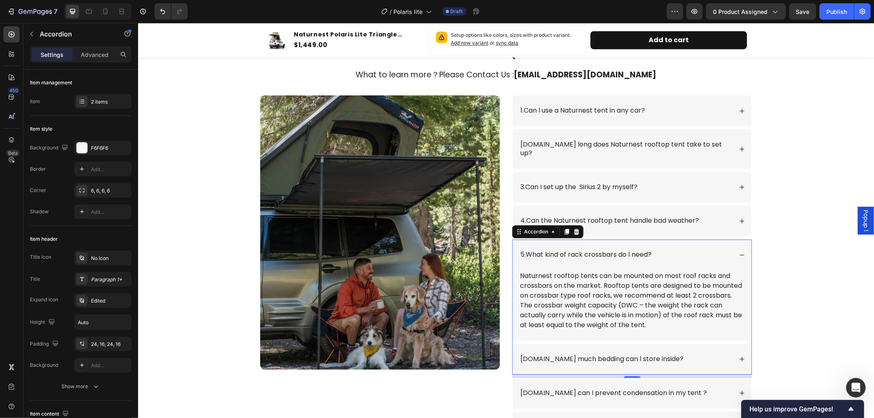
click at [739, 252] on icon at bounding box center [742, 255] width 6 height 6
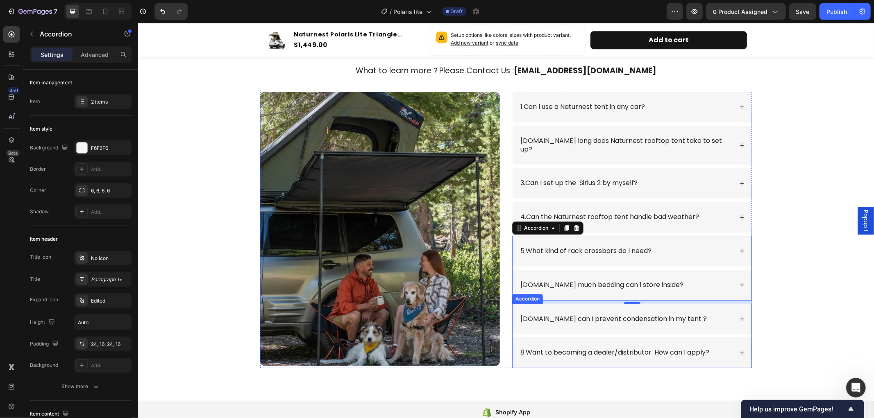
scroll to position [2114, 0]
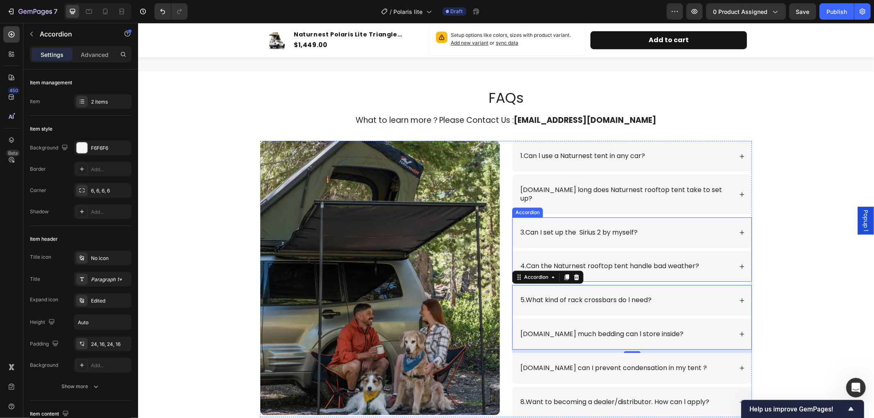
click at [739, 230] on icon at bounding box center [741, 232] width 5 height 5
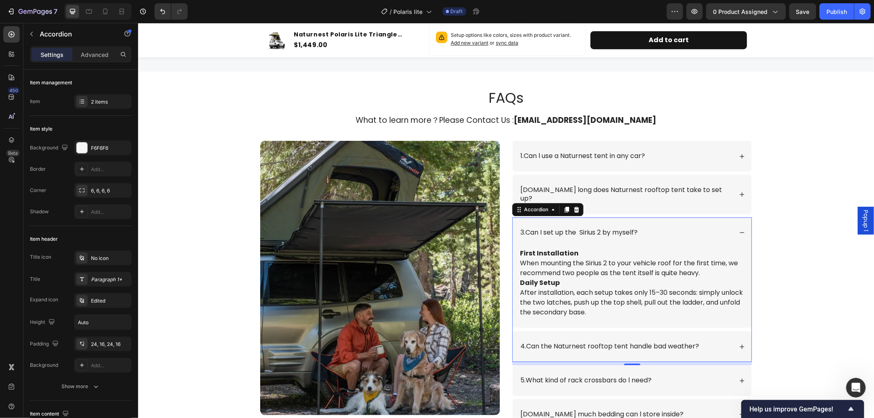
click at [632, 228] on p "3.Can I set up the Sirius 2 by myself?" at bounding box center [578, 232] width 117 height 9
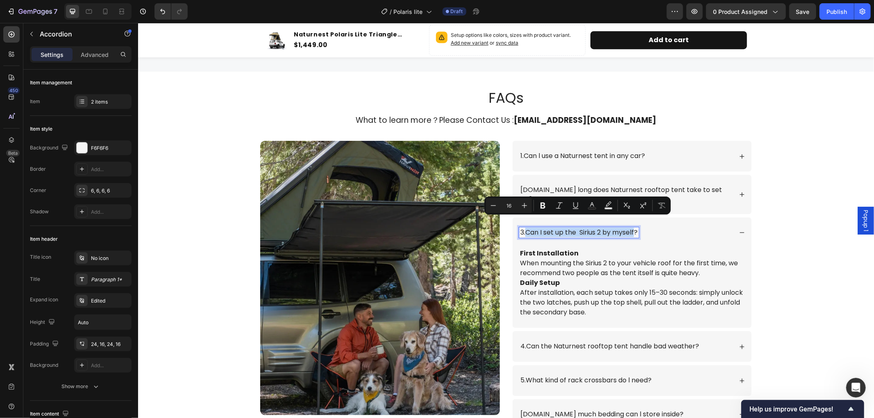
drag, startPoint x: 632, startPoint y: 223, endPoint x: 523, endPoint y: 222, distance: 109.0
click at [523, 228] on p "3.Can I set up the Sirius 2 by myself?" at bounding box center [578, 232] width 117 height 9
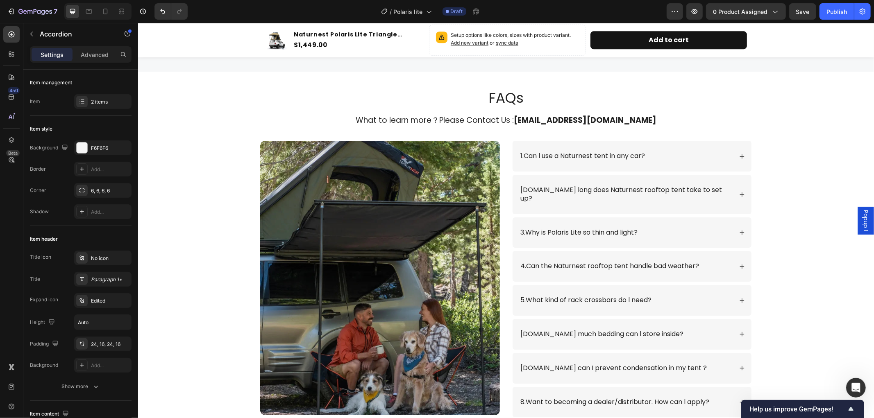
click at [738, 218] on div "3.Why is Polaris Lite so thin and light?" at bounding box center [631, 232] width 239 height 31
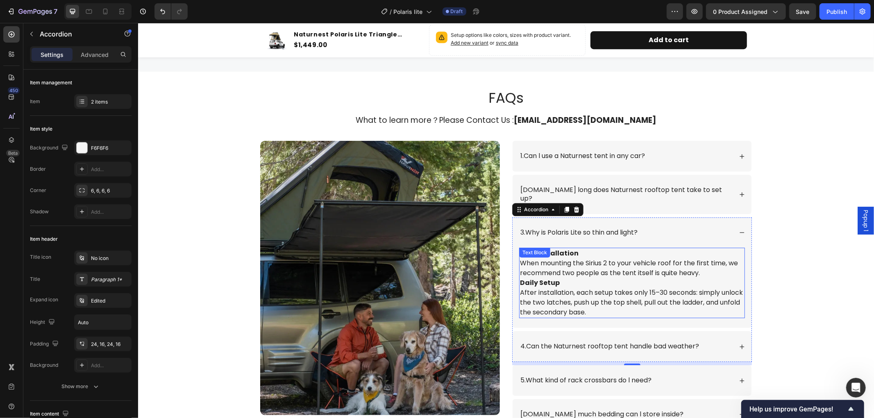
click at [617, 278] on p "Daily Setup After installation, each setup takes only 15–30 seconds: simply unl…" at bounding box center [631, 297] width 224 height 39
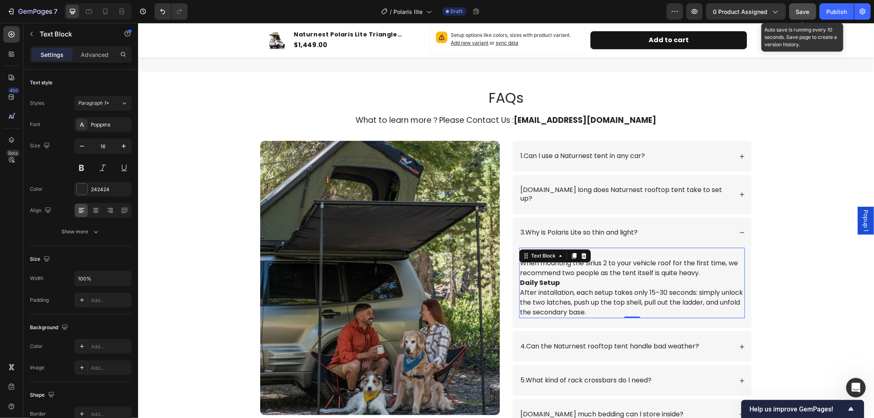
click at [798, 8] on span "Save" at bounding box center [803, 11] width 14 height 7
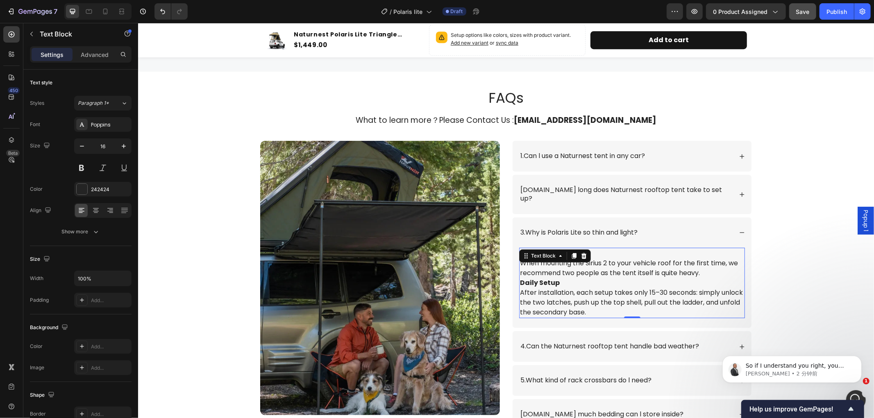
scroll to position [0, 0]
click at [618, 299] on p "Daily Setup After installation, each setup takes only 15–30 seconds: simply unl…" at bounding box center [631, 297] width 224 height 39
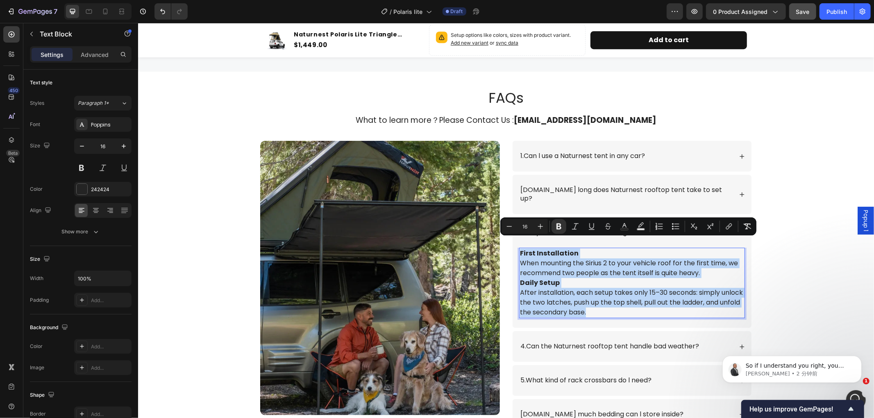
drag, startPoint x: 612, startPoint y: 303, endPoint x: 516, endPoint y: 243, distance: 113.9
click at [519, 247] on div "First Installation When mounting the Sirius 2 to your vehicle roof for the firs…" at bounding box center [632, 282] width 226 height 70
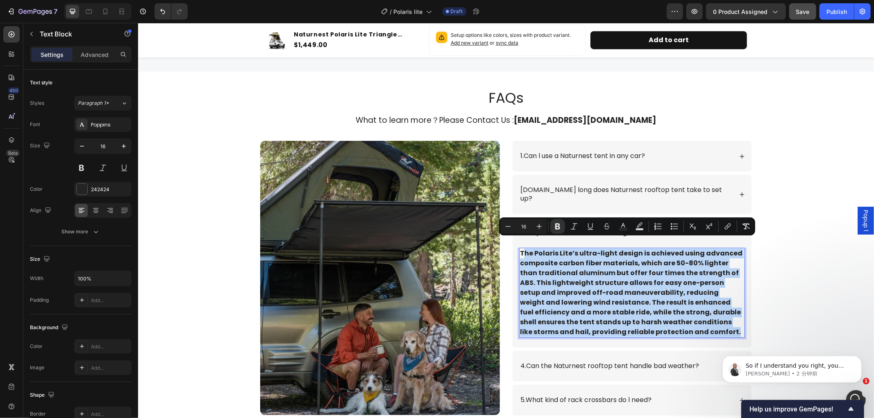
drag, startPoint x: 667, startPoint y: 319, endPoint x: 518, endPoint y: 243, distance: 166.9
click at [519, 248] on p "The Polaris Lite’s ultra-light design is achieved using advanced composite carb…" at bounding box center [631, 292] width 224 height 88
click at [651, 298] on strong "The Polaris Lite’s ultra-light design is achieved using advanced composite carb…" at bounding box center [630, 292] width 222 height 88
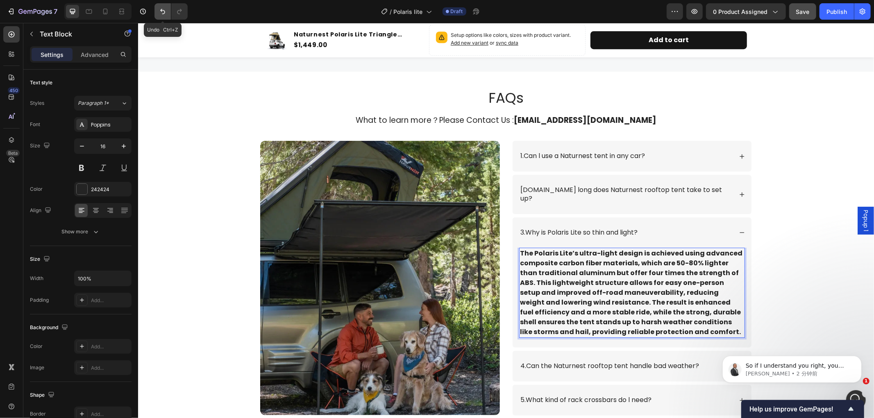
click at [159, 10] on icon "Undo/Redo" at bounding box center [163, 11] width 8 height 8
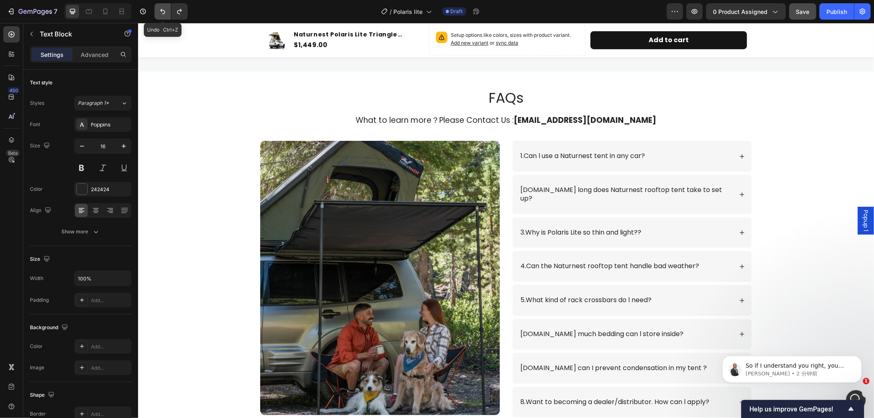
click at [159, 10] on icon "Undo/Redo" at bounding box center [163, 11] width 8 height 8
click at [179, 13] on icon "Undo/Redo" at bounding box center [179, 11] width 8 height 8
click at [743, 222] on div "3.Why is Polaris Lite so thin and light??" at bounding box center [631, 232] width 239 height 31
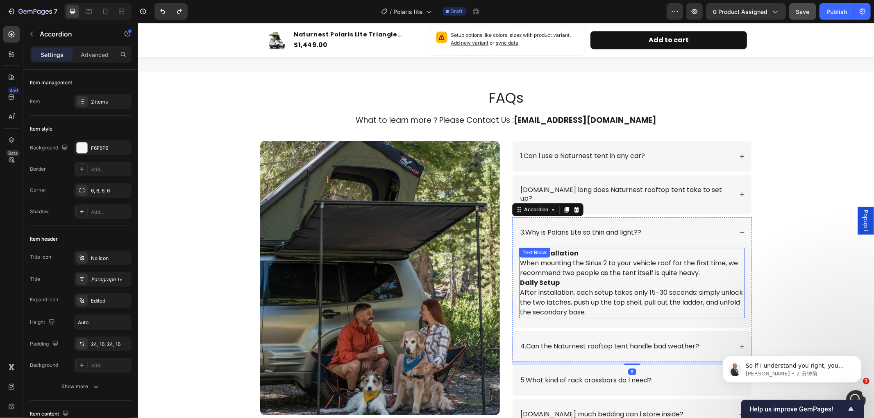
click at [612, 301] on p "Daily Setup After installation, each setup takes only 15–30 seconds: simply unl…" at bounding box center [631, 297] width 224 height 39
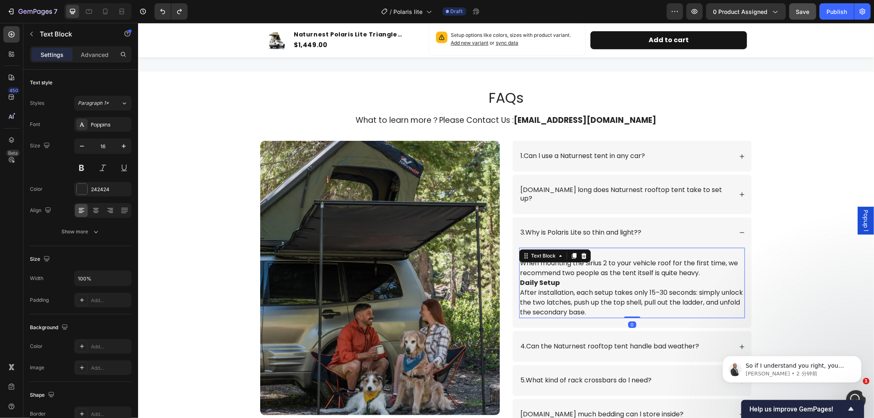
click at [611, 303] on p "Daily Setup After installation, each setup takes only 15–30 seconds: simply unl…" at bounding box center [631, 297] width 224 height 39
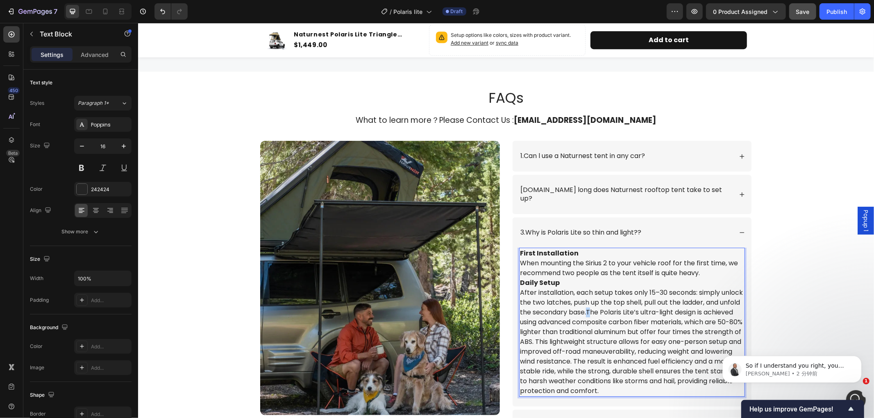
click at [606, 304] on p "Daily Setup After installation, each setup takes only 15–30 seconds: simply unl…" at bounding box center [631, 337] width 224 height 118
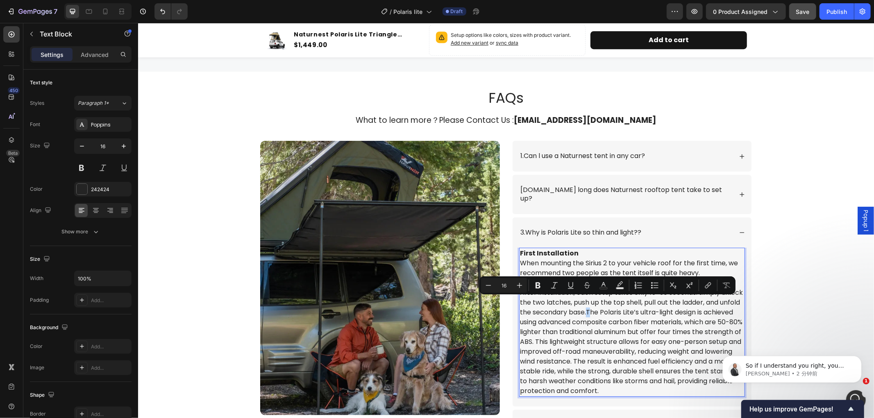
click at [609, 303] on p "Daily Setup After installation, each setup takes only 15–30 seconds: simply unl…" at bounding box center [631, 337] width 224 height 118
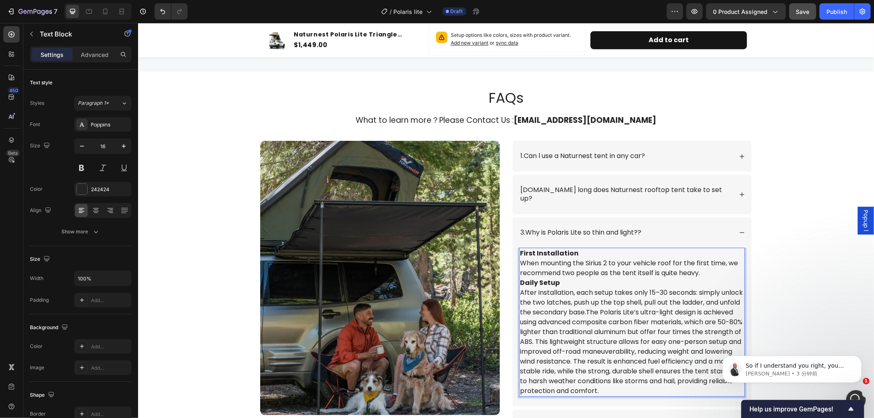
click at [605, 303] on p "Daily Setup After installation, each setup takes only 15–30 seconds: simply unl…" at bounding box center [631, 337] width 224 height 118
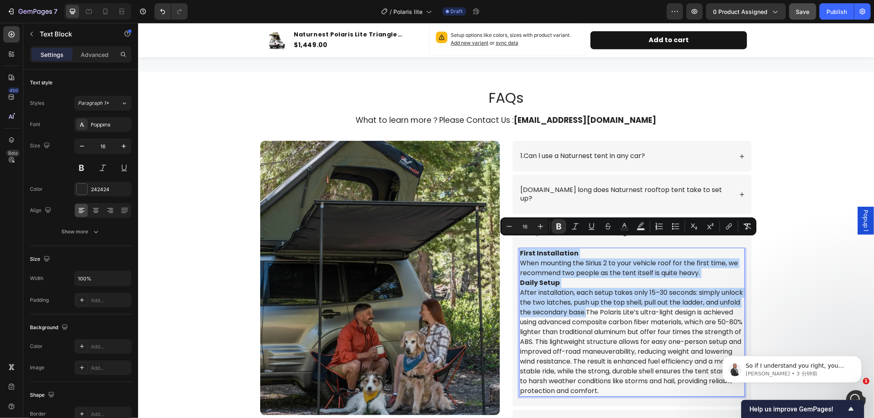
drag, startPoint x: 605, startPoint y: 303, endPoint x: 515, endPoint y: 236, distance: 112.2
click at [519, 247] on div "First Installation When mounting the Sirius 2 to your vehicle roof for the firs…" at bounding box center [632, 321] width 226 height 149
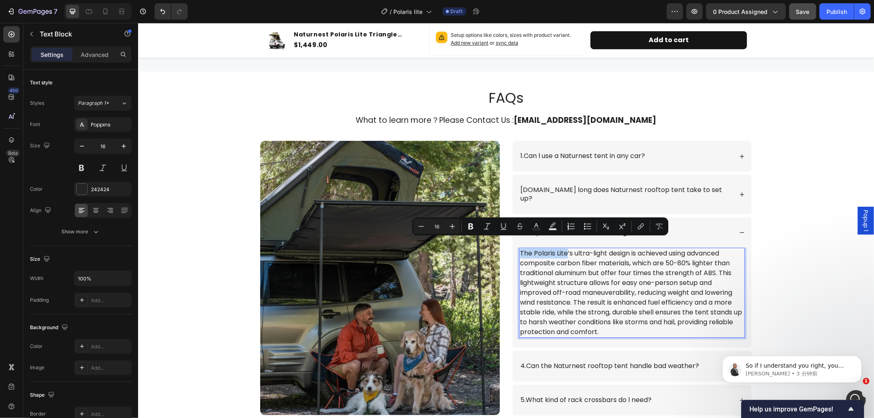
drag, startPoint x: 562, startPoint y: 243, endPoint x: 517, endPoint y: 243, distance: 45.5
click at [519, 248] on p "The Polaris Lite’s ultra-light design is achieved using advanced composite carb…" at bounding box center [631, 292] width 224 height 88
click at [470, 225] on icon "Editor contextual toolbar" at bounding box center [471, 226] width 8 height 8
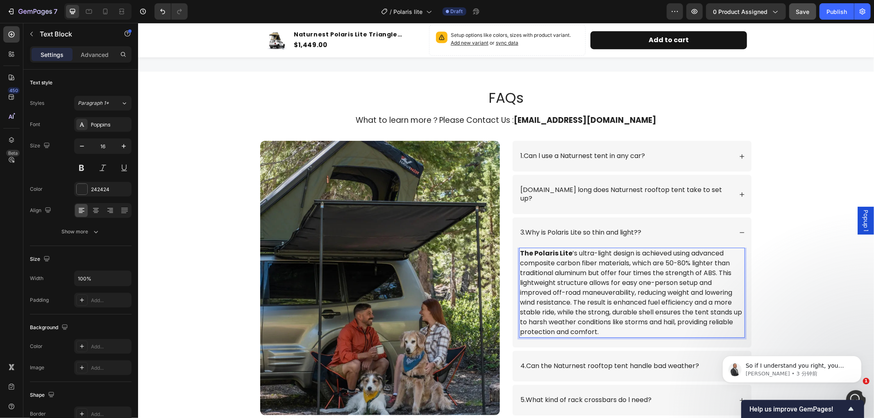
click at [609, 289] on p "The Polaris Lite ’s ultra-light design is achieved using advanced composite car…" at bounding box center [631, 292] width 224 height 88
click at [739, 229] on icon at bounding box center [742, 232] width 6 height 6
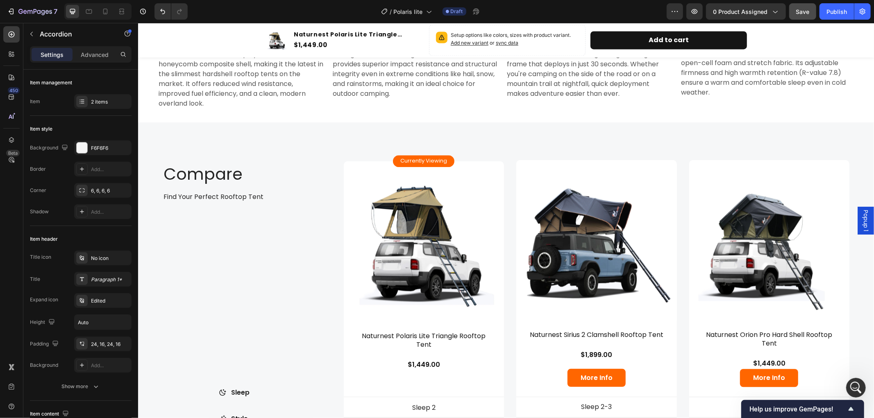
scroll to position [1431, 0]
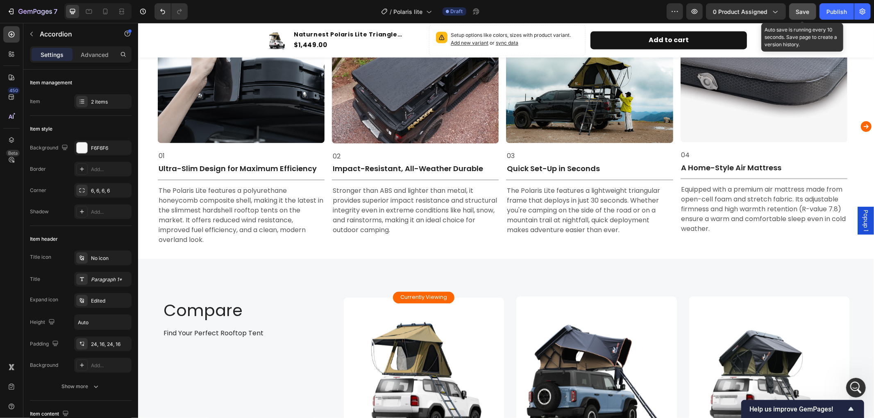
click at [802, 8] on span "Save" at bounding box center [803, 11] width 14 height 7
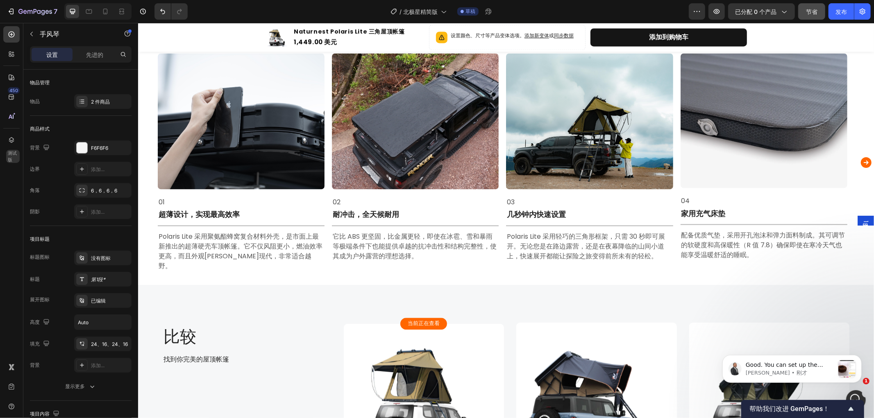
scroll to position [0, 0]
click at [860, 157] on icon "旋转木马下一个箭头" at bounding box center [865, 162] width 11 height 11
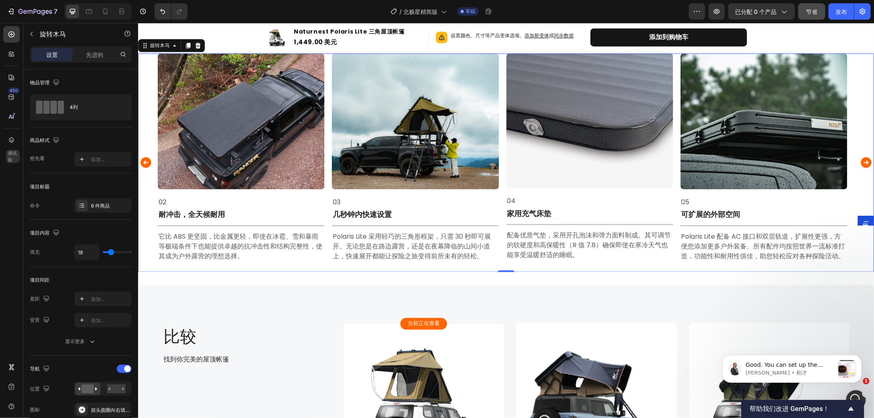
click at [860, 157] on icon "旋转木马下一个箭头" at bounding box center [865, 162] width 11 height 11
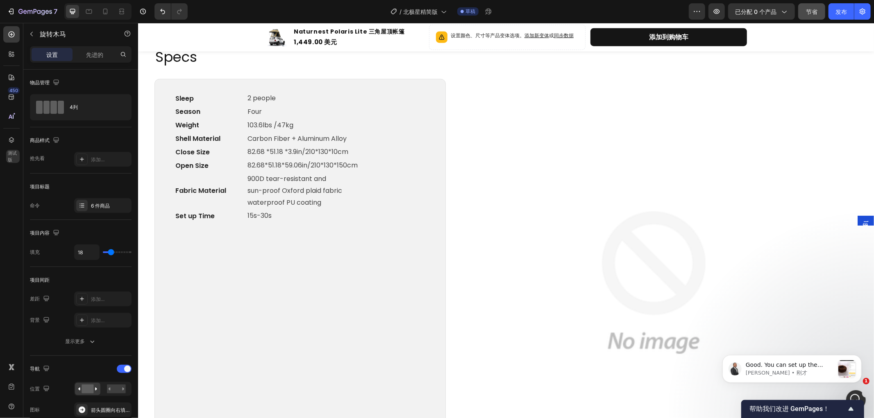
scroll to position [825, 0]
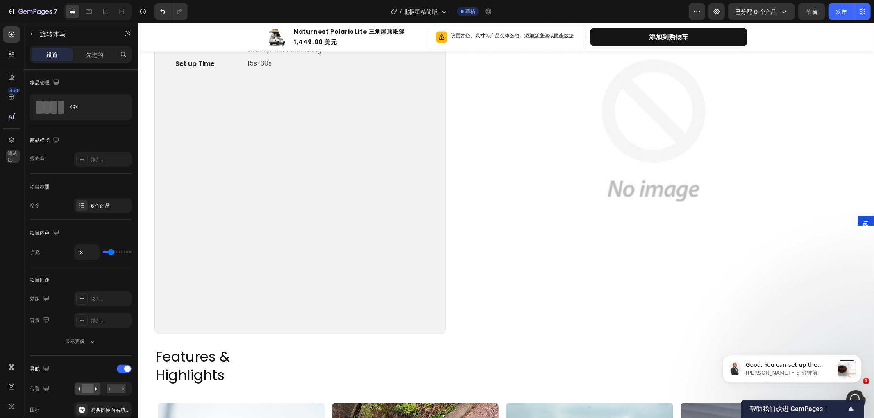
scroll to position [1183, 0]
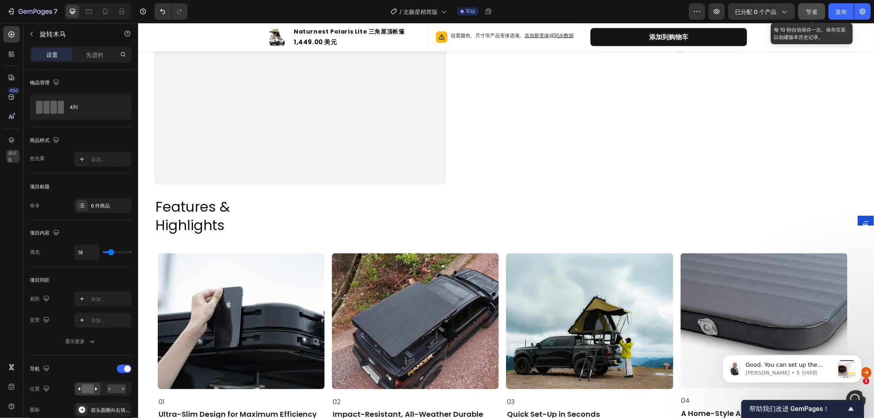
click at [809, 9] on font "节省" at bounding box center [811, 11] width 11 height 7
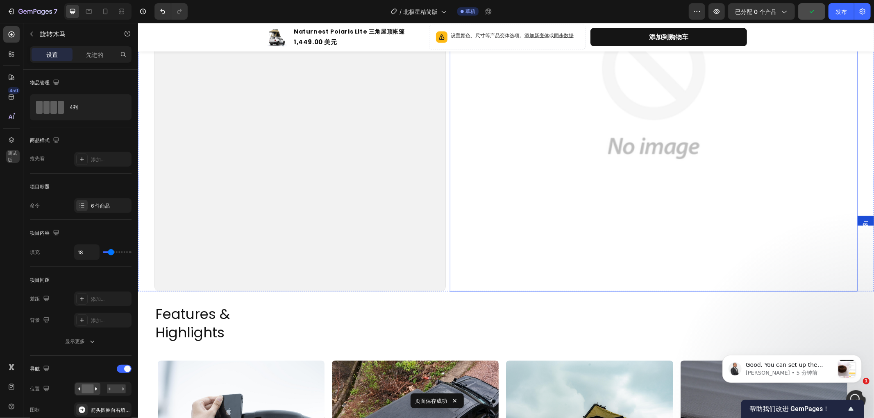
scroll to position [1138, 0]
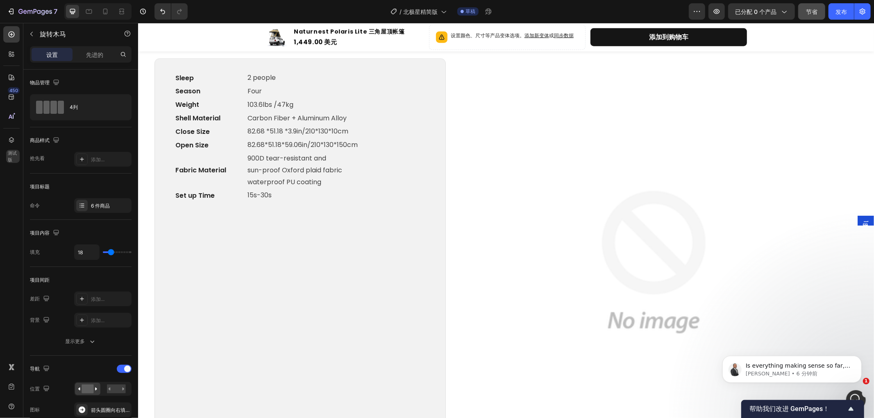
radio input "false"
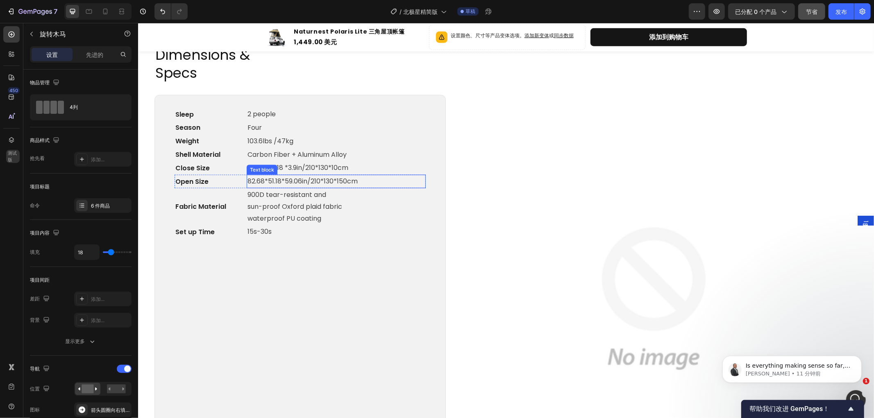
scroll to position [819, 0]
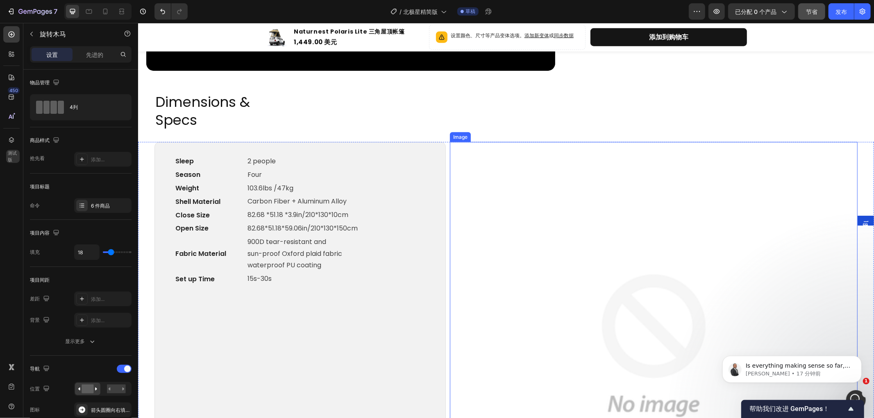
click at [645, 279] on img at bounding box center [653, 346] width 408 height 408
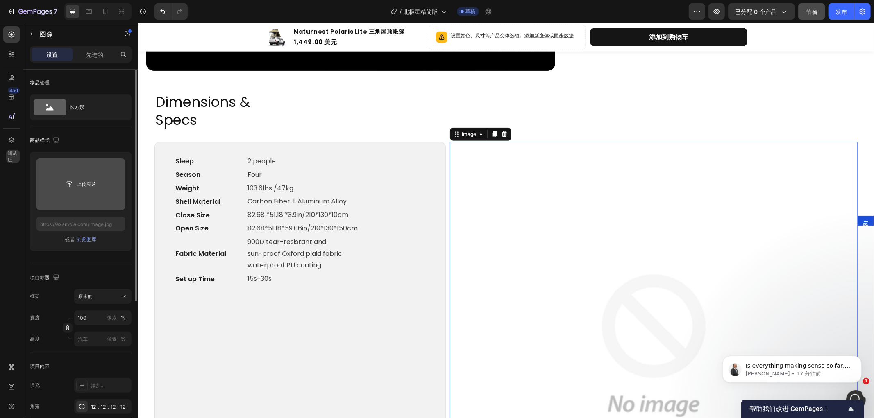
click at [84, 182] on input "file" at bounding box center [81, 184] width 44 height 14
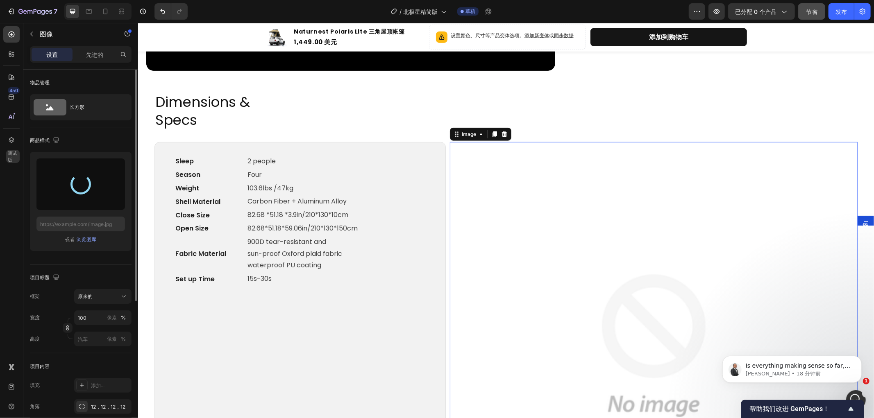
type input "[URL][DOMAIN_NAME]"
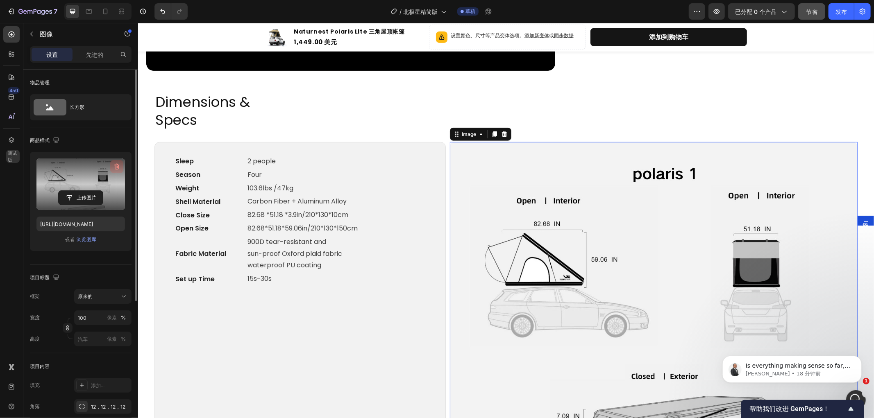
click at [116, 163] on icon "button" at bounding box center [117, 167] width 8 height 8
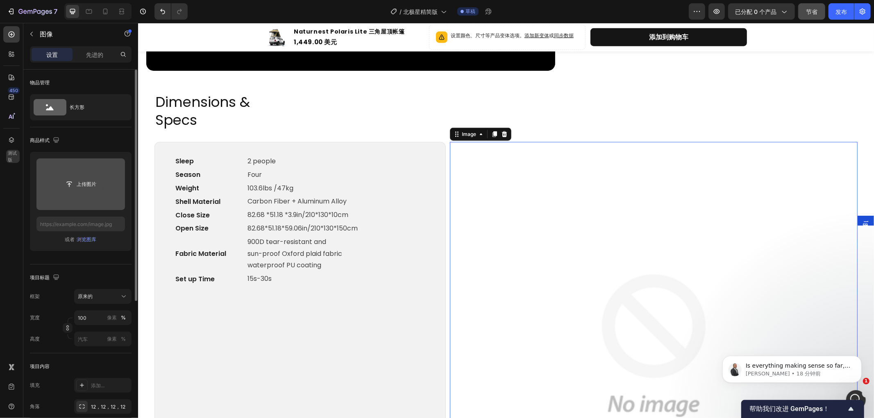
click at [77, 183] on input "file" at bounding box center [81, 184] width 44 height 14
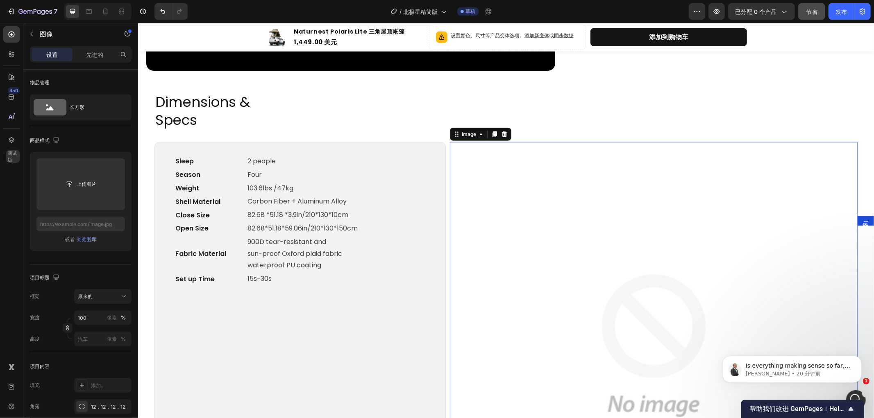
click at [517, 206] on img at bounding box center [653, 346] width 408 height 408
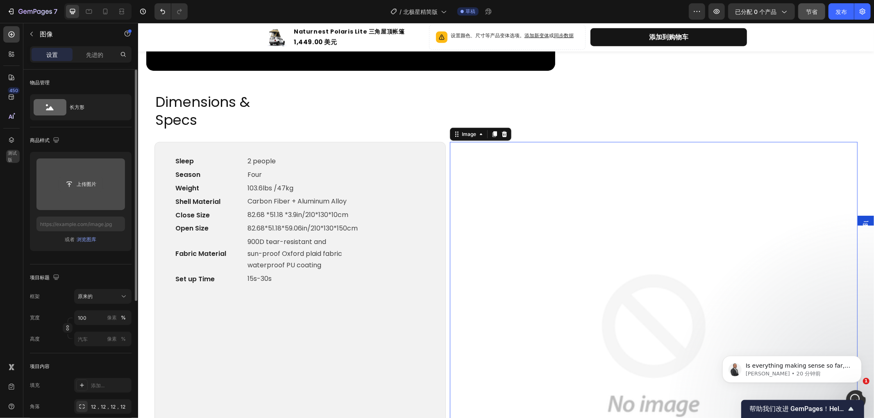
click at [66, 181] on input "file" at bounding box center [81, 184] width 44 height 14
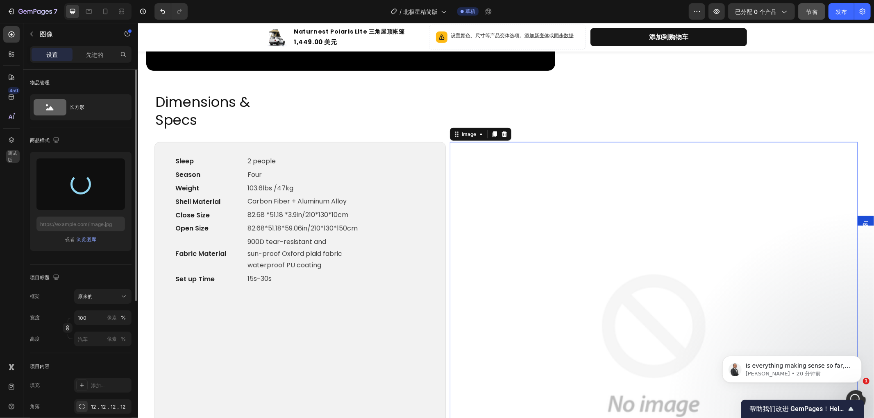
type input "[URL][DOMAIN_NAME]"
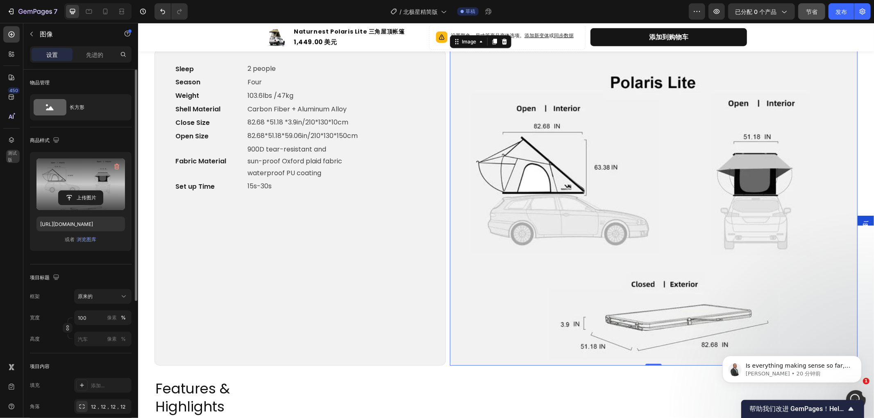
scroll to position [1001, 0]
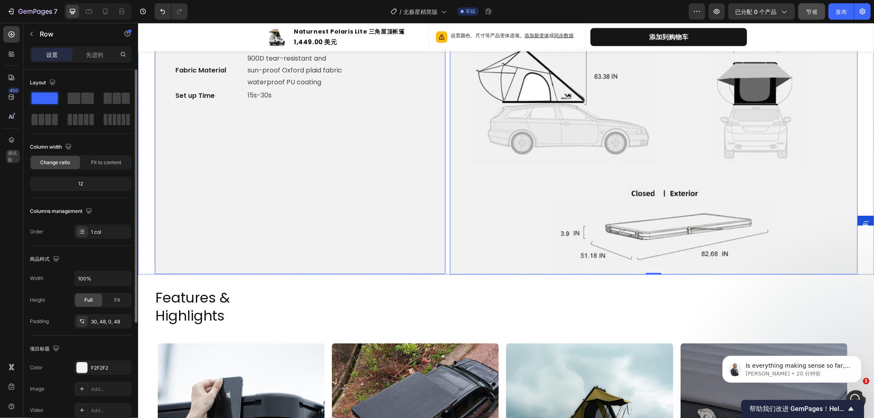
click at [349, 210] on div "Sleep Text block 2 people Text block Row Season Text block Four Text block Row …" at bounding box center [299, 122] width 251 height 303
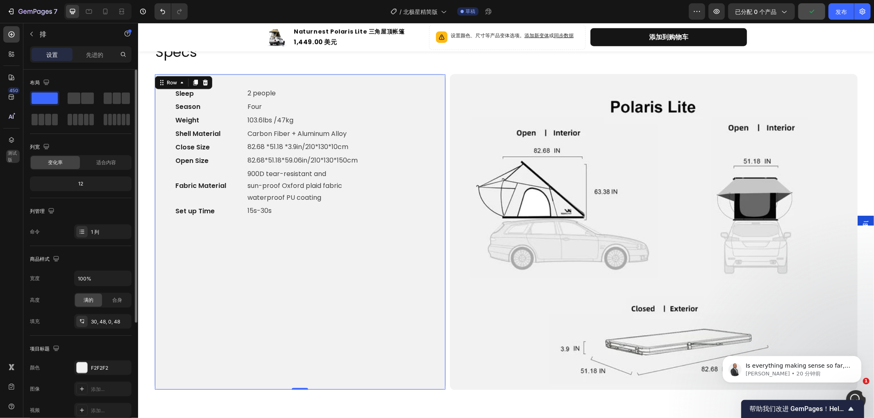
scroll to position [819, 0]
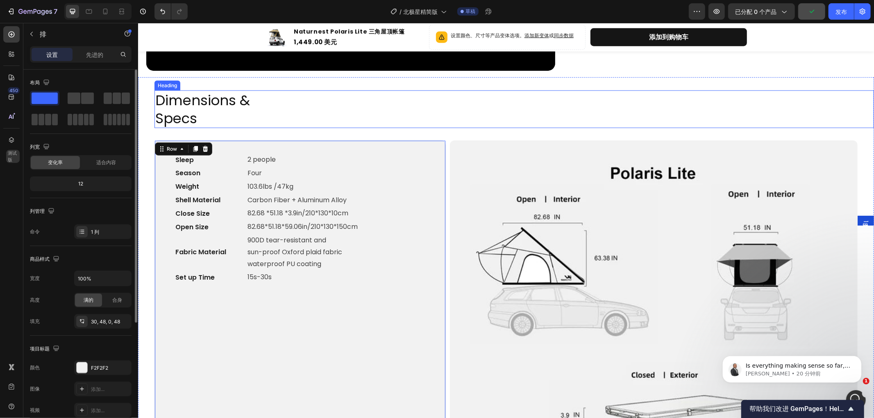
click at [524, 108] on h2 "Dimensions & Specs" at bounding box center [513, 109] width 719 height 38
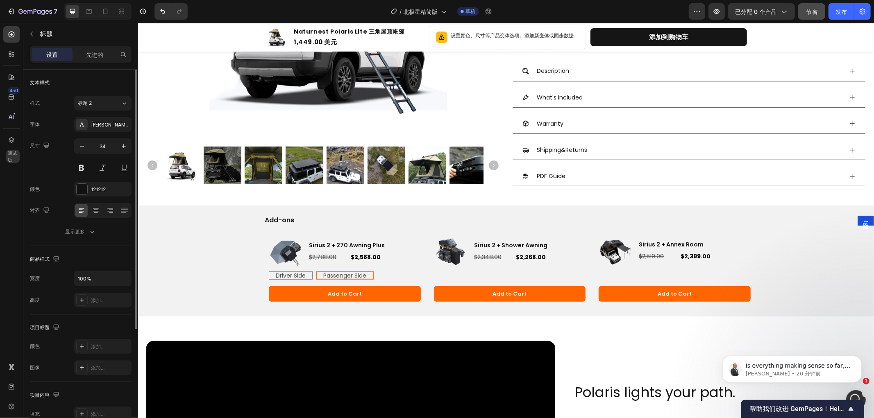
scroll to position [318, 0]
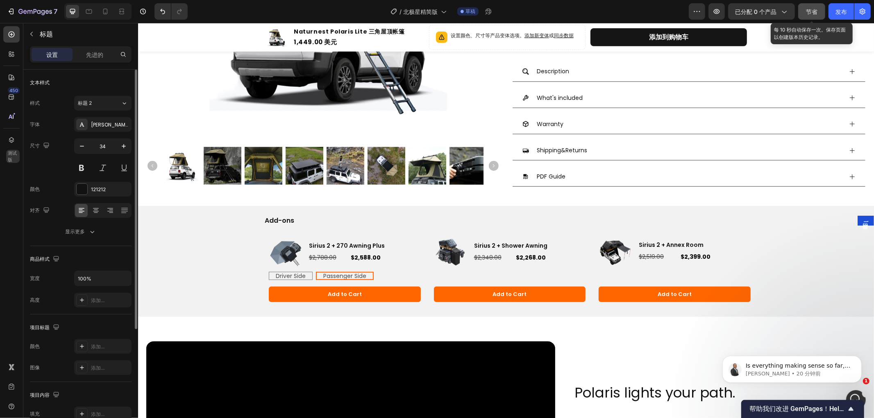
click at [816, 11] on font "节省" at bounding box center [811, 11] width 11 height 7
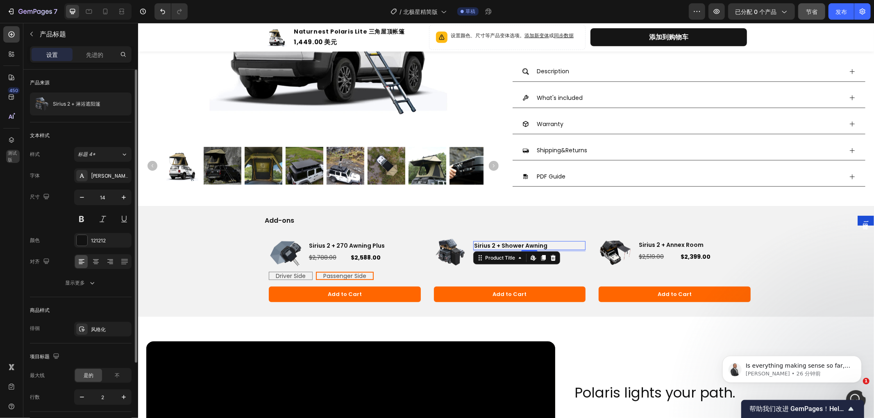
click at [559, 245] on h3 "Sirius 2 + Shower Awning" at bounding box center [529, 245] width 113 height 9
click at [543, 245] on h3 "Sirius 2 + Shower Awning" at bounding box center [529, 245] width 113 height 9
click at [547, 245] on h3 "Sirius 2 + Shower Awning" at bounding box center [529, 245] width 113 height 9
click at [515, 217] on p "Add-ons" at bounding box center [509, 220] width 490 height 9
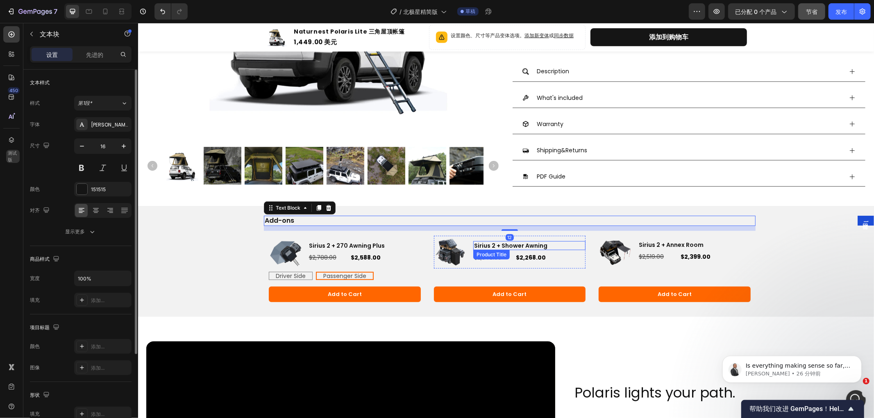
click at [527, 244] on h3 "Sirius 2 + Shower Awning" at bounding box center [529, 245] width 113 height 9
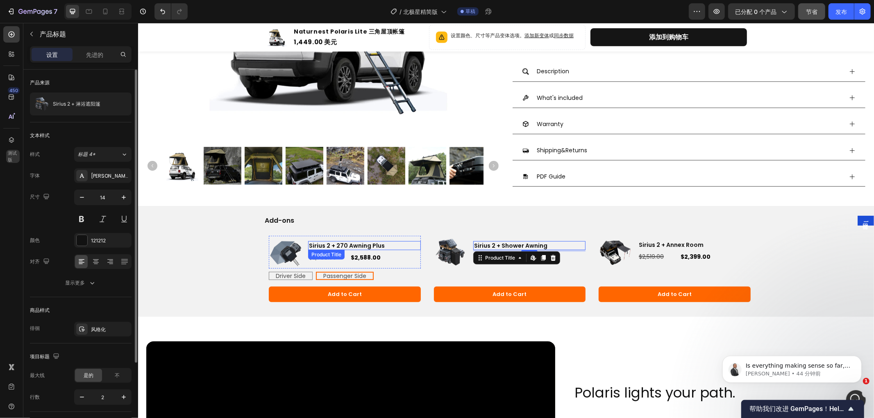
click at [327, 243] on h3 "Sirius 2 + 270 Awning Plus" at bounding box center [364, 245] width 113 height 9
click at [489, 242] on h3 "Sirius 2 + Shower Awning" at bounding box center [529, 245] width 113 height 9
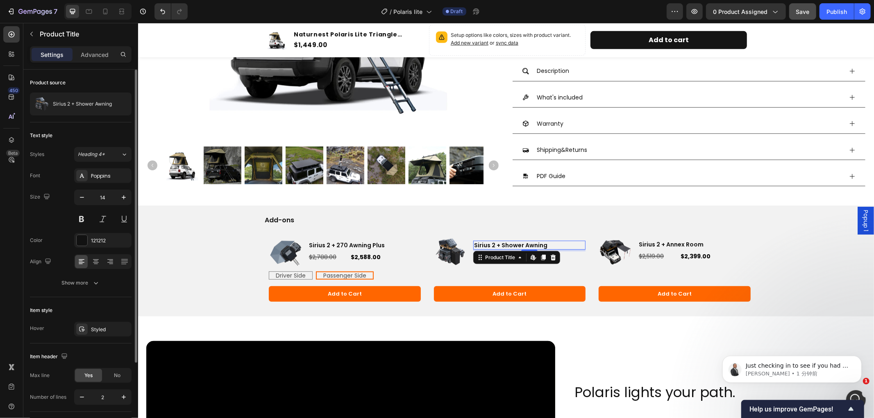
click at [497, 243] on h3 "Sirius 2 + Shower Awning" at bounding box center [529, 244] width 113 height 9
click at [124, 104] on icon "button" at bounding box center [123, 104] width 7 height 7
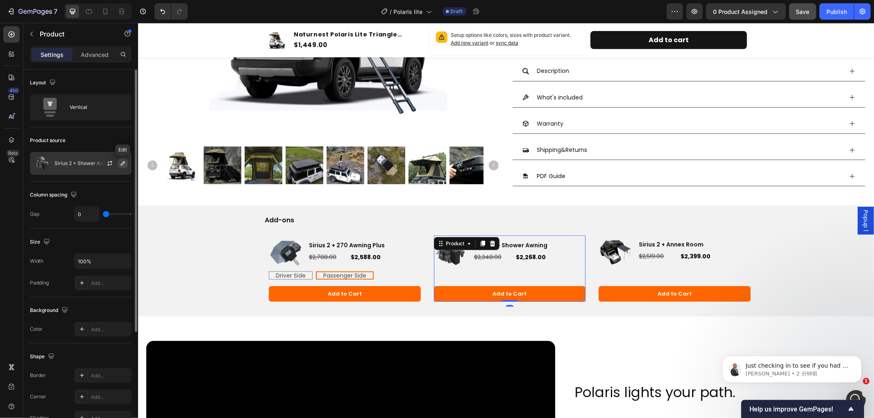
click at [122, 162] on icon "button" at bounding box center [123, 163] width 7 height 7
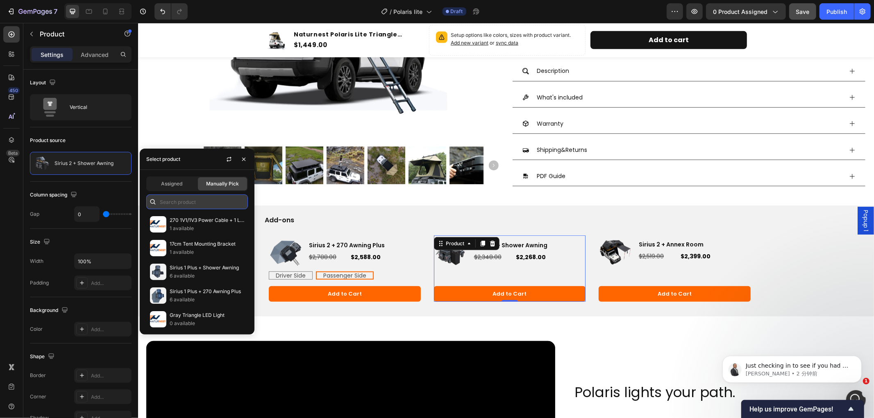
click at [201, 199] on input "text" at bounding box center [197, 202] width 102 height 15
click at [242, 160] on icon "button" at bounding box center [243, 159] width 7 height 7
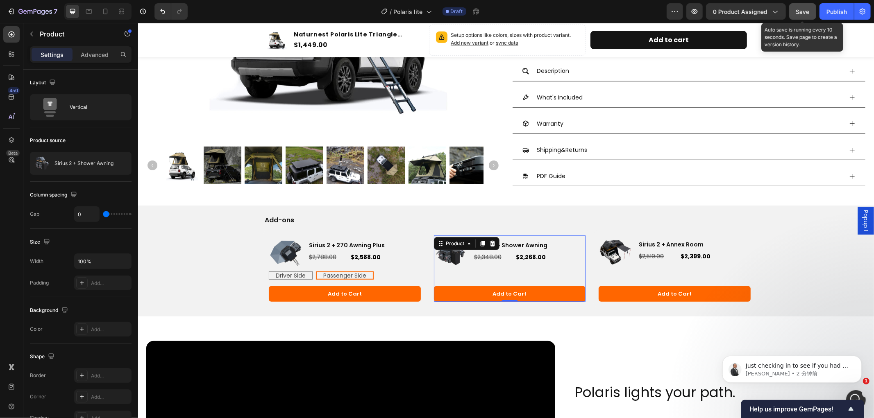
click at [805, 9] on span "Save" at bounding box center [803, 11] width 14 height 7
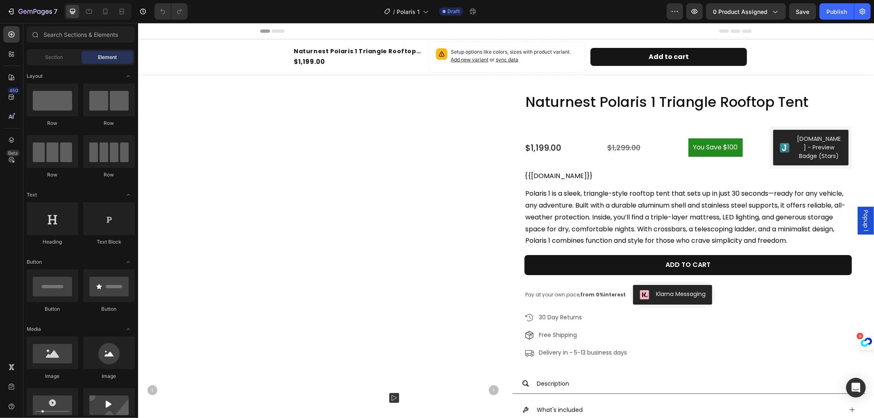
radio input "false"
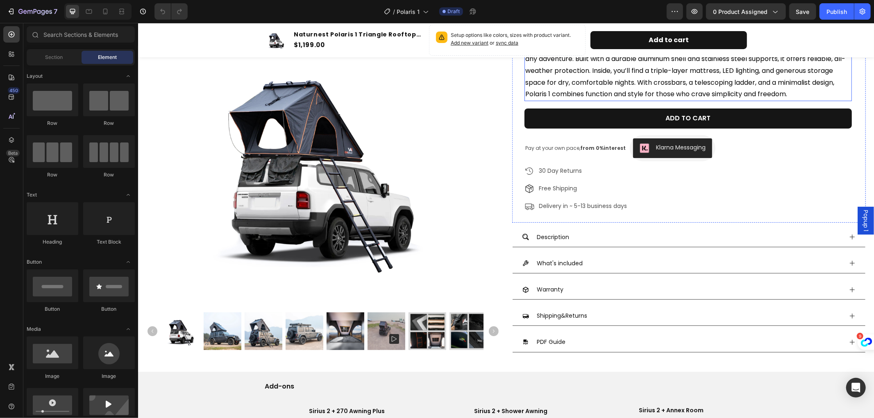
scroll to position [182, 0]
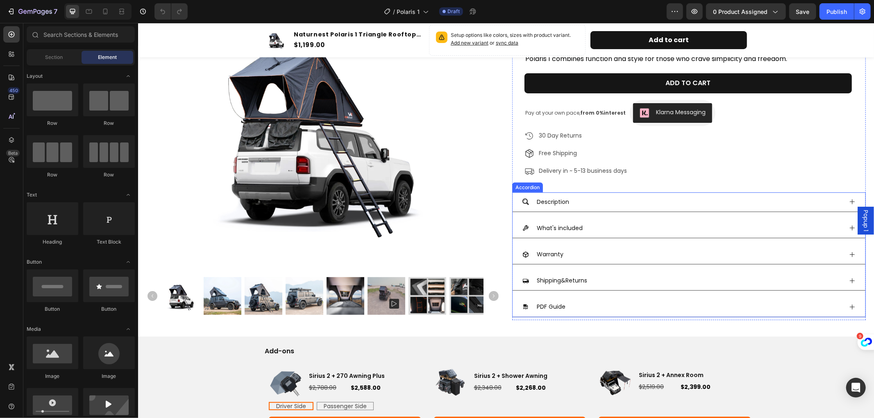
click at [849, 306] on icon at bounding box center [851, 306] width 5 height 5
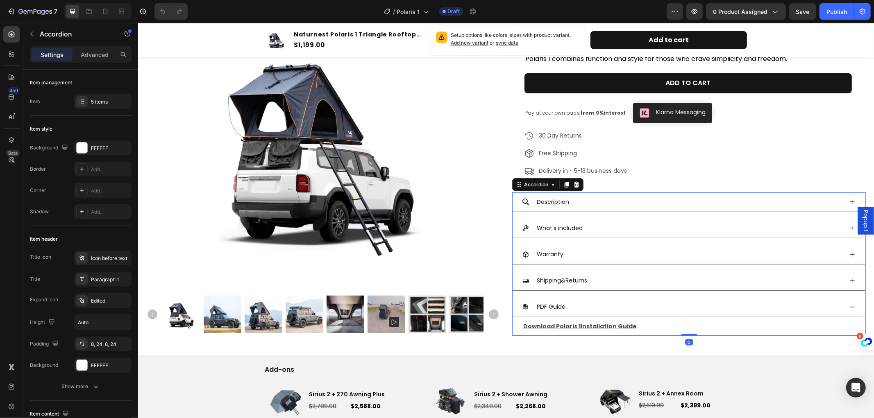
click at [848, 306] on icon at bounding box center [851, 307] width 7 height 7
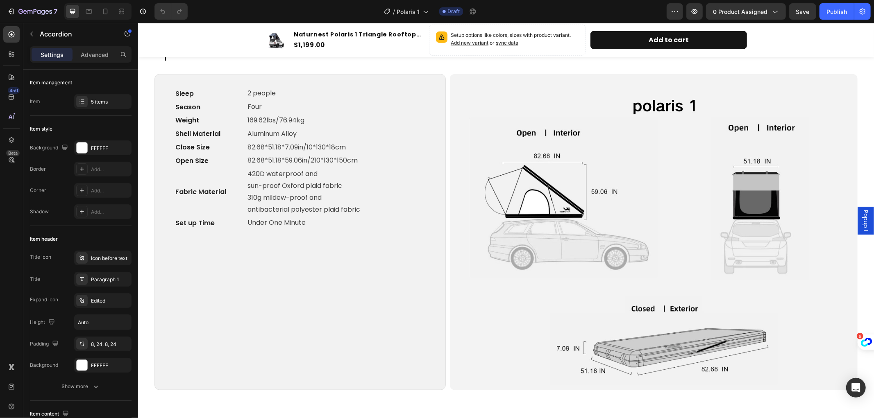
scroll to position [819, 0]
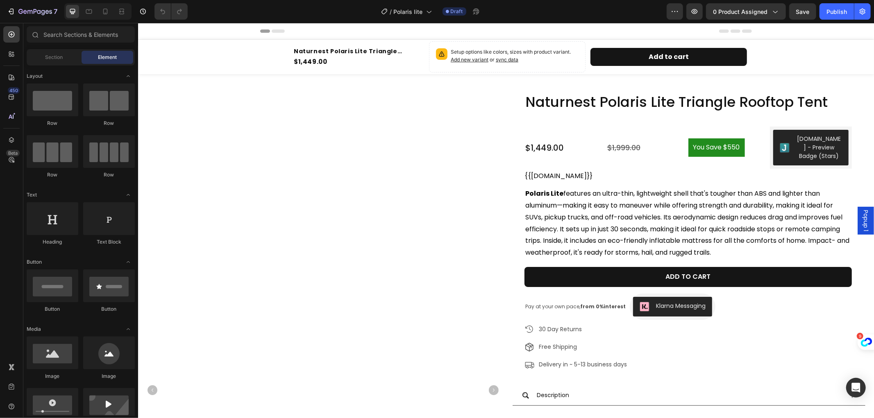
radio input "false"
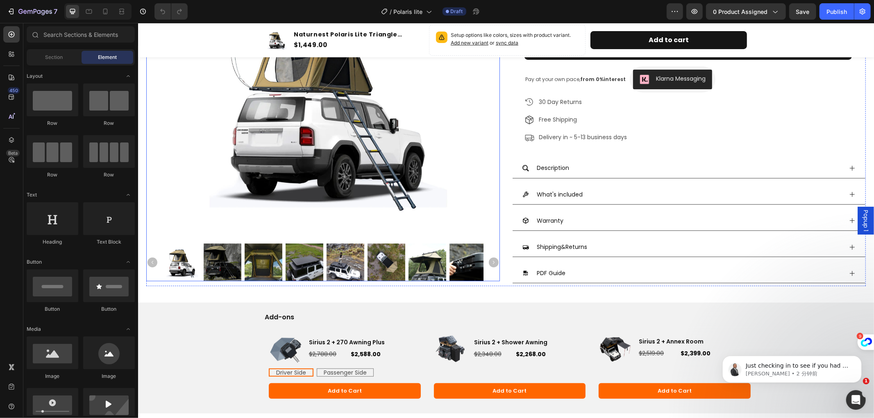
scroll to position [364, 0]
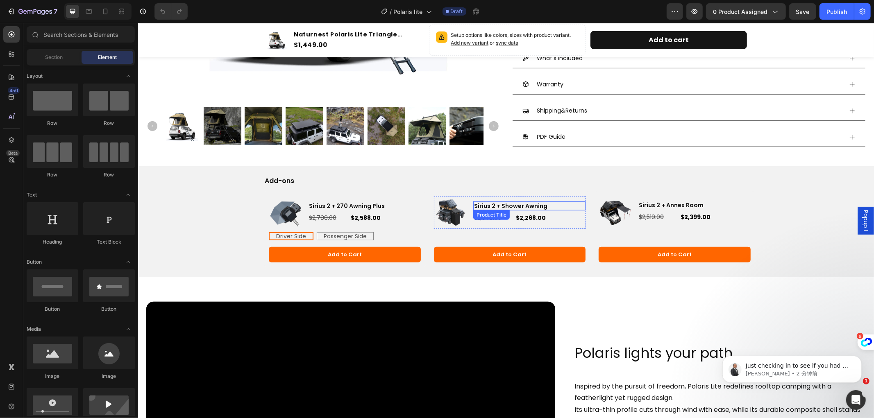
click at [494, 204] on h3 "Sirius 2 + Shower Awning" at bounding box center [529, 205] width 113 height 9
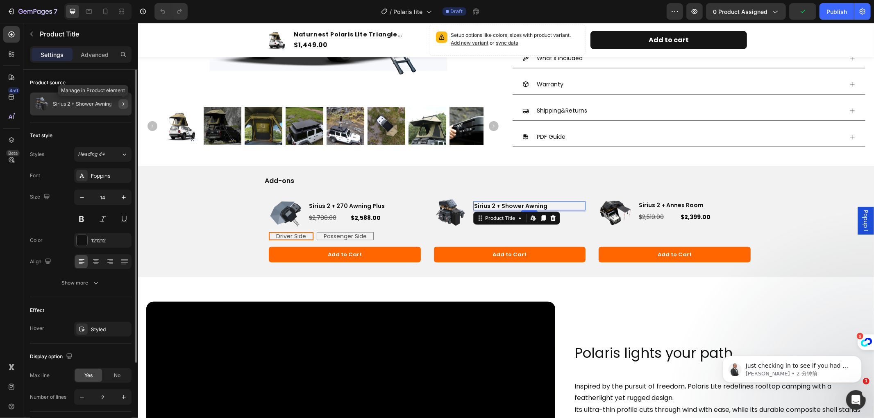
click at [120, 102] on icon "button" at bounding box center [123, 104] width 7 height 7
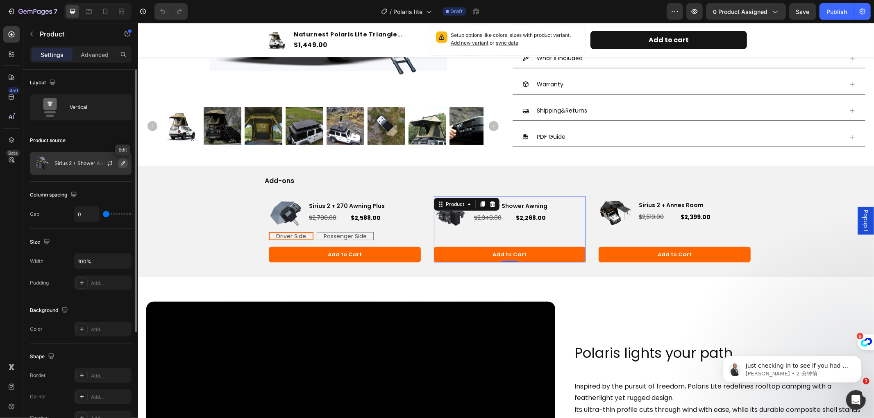
click at [121, 161] on icon "button" at bounding box center [123, 163] width 7 height 7
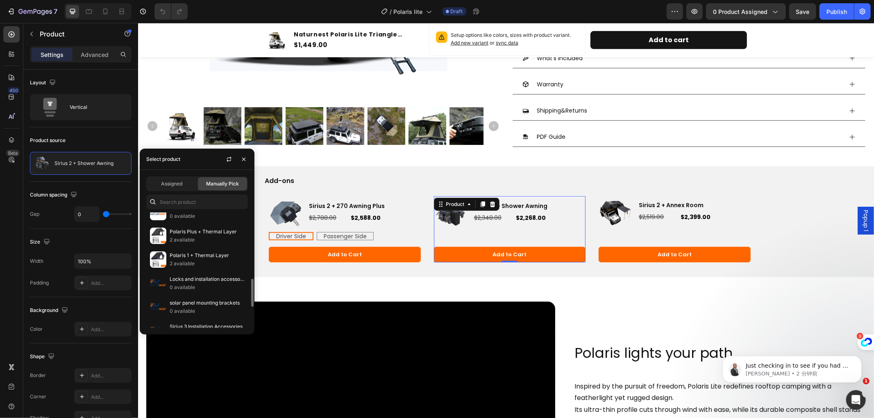
scroll to position [320, 0]
click at [245, 154] on button "button" at bounding box center [243, 159] width 13 height 13
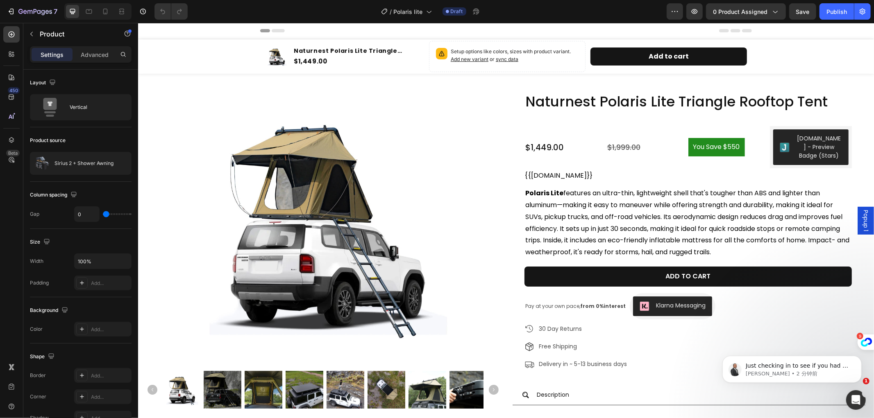
scroll to position [0, 0]
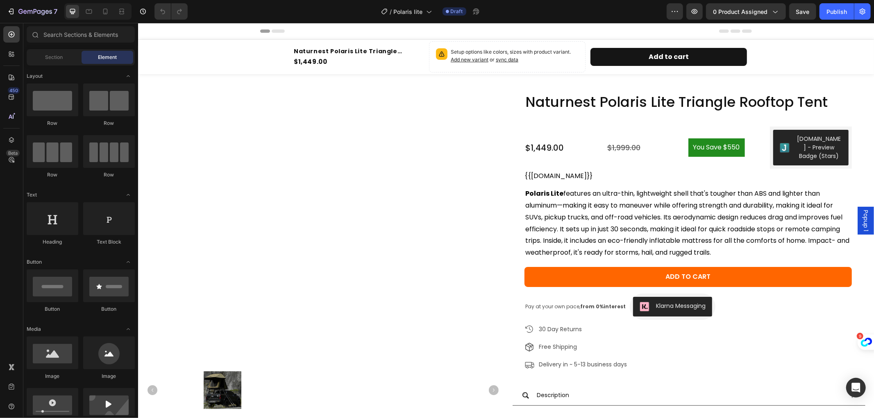
radio input "false"
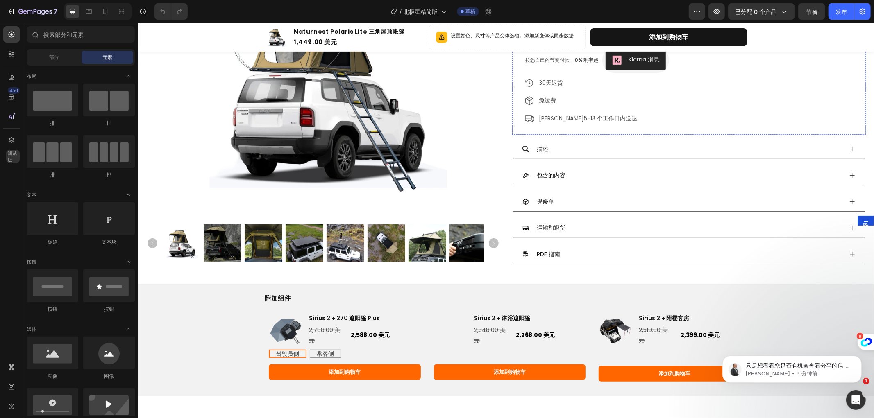
scroll to position [227, 0]
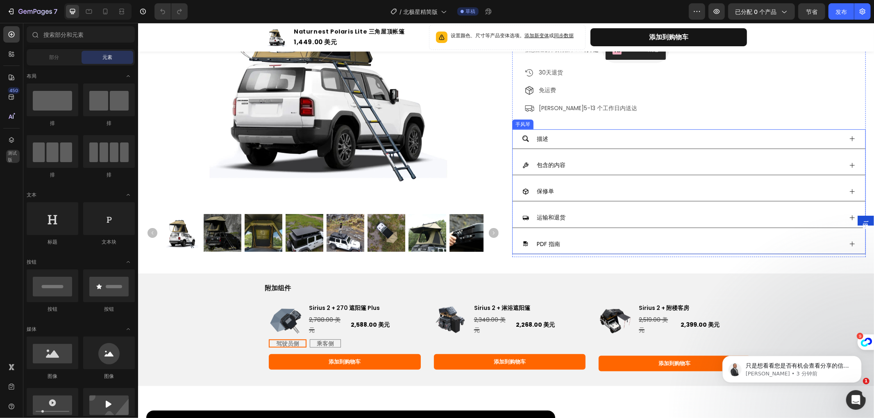
click at [848, 135] on icon at bounding box center [851, 138] width 7 height 7
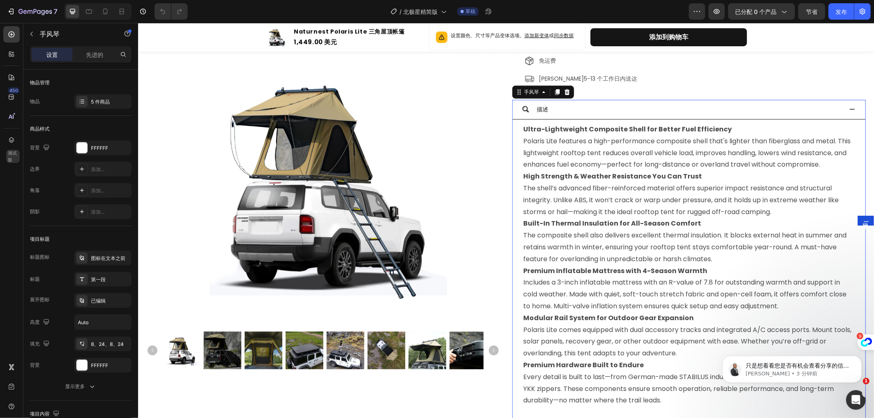
scroll to position [273, 0]
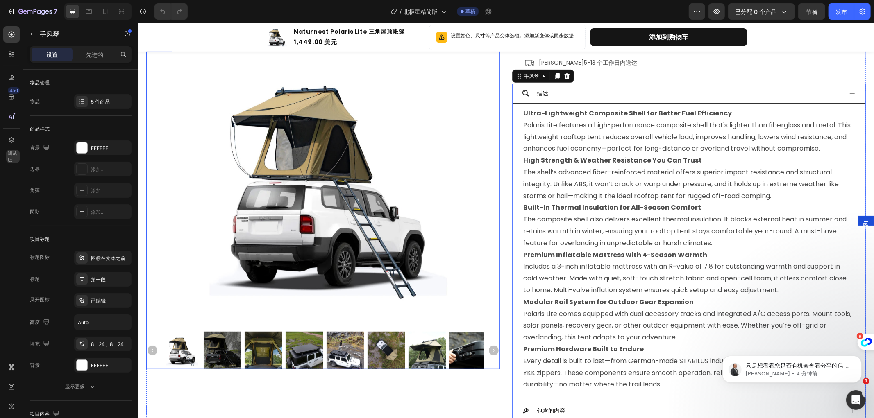
click at [460, 90] on img at bounding box center [322, 183] width 283 height 283
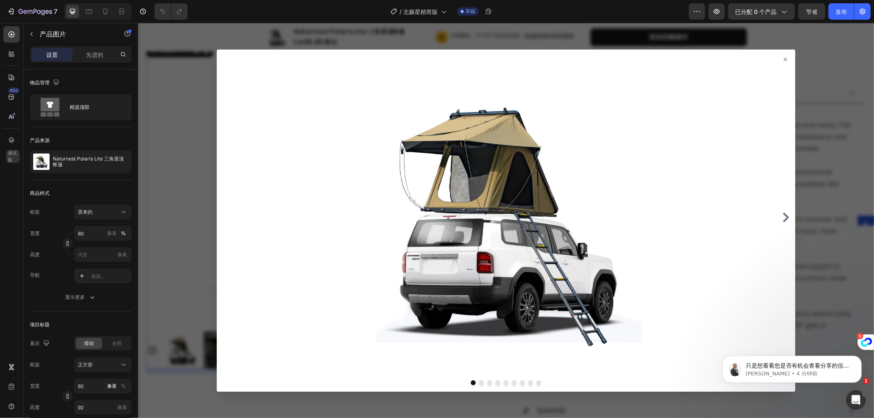
click at [782, 56] on icon at bounding box center [785, 59] width 7 height 7
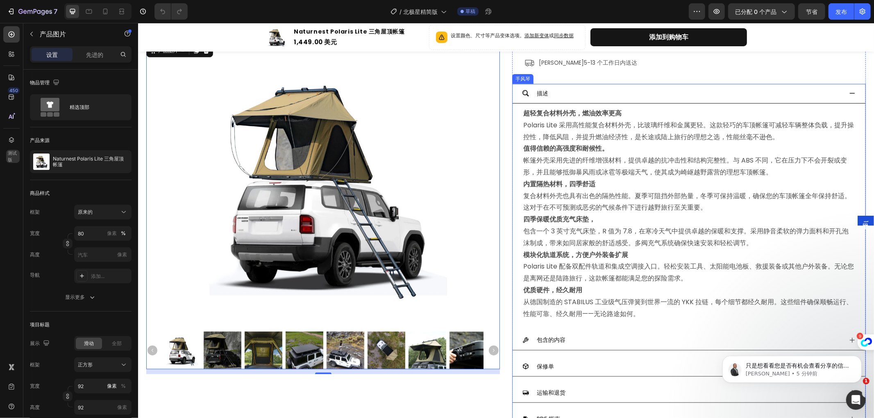
click at [848, 90] on icon at bounding box center [851, 93] width 7 height 7
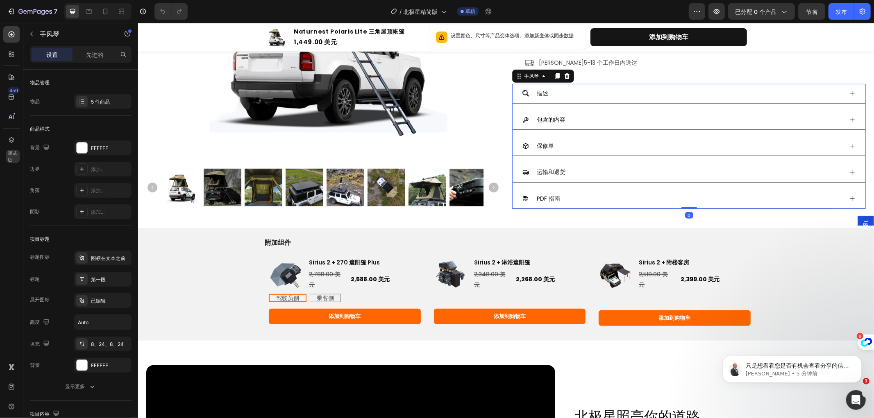
click at [848, 90] on icon at bounding box center [851, 93] width 7 height 7
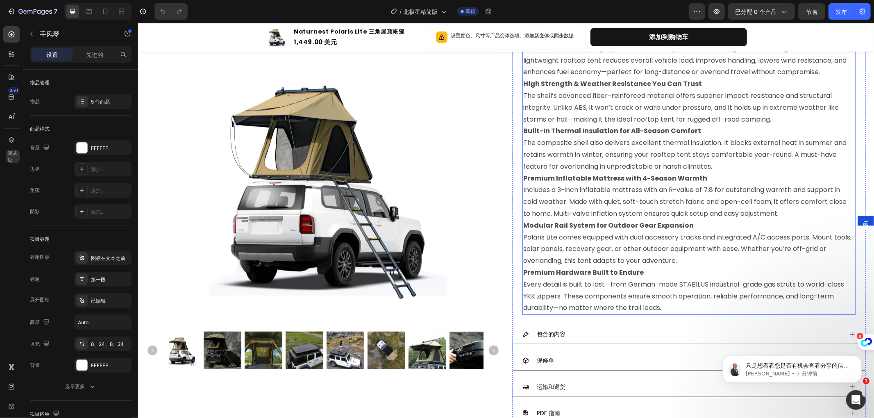
scroll to position [364, 0]
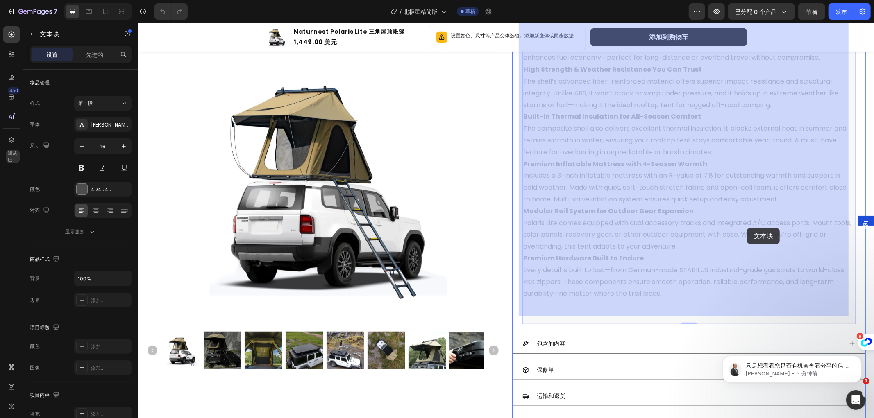
drag, startPoint x: 717, startPoint y: 222, endPoint x: 746, endPoint y: 228, distance: 30.5
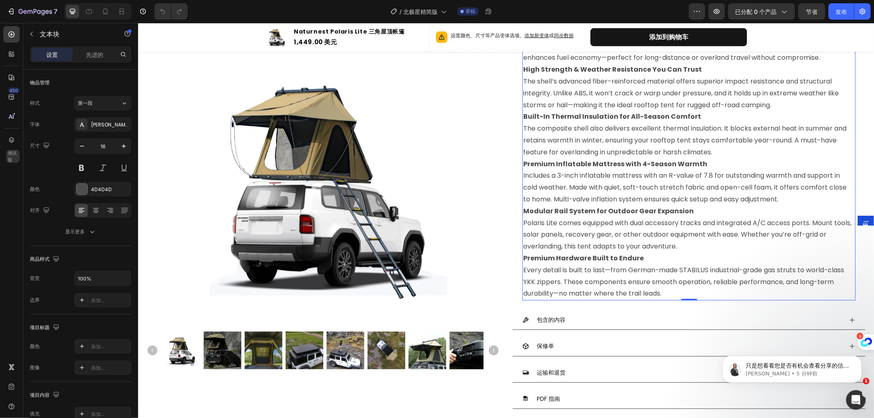
click at [735, 222] on p "Modular Rail System for Outdoor Gear Expansion Polaris Lite comes equipped with…" at bounding box center [688, 228] width 331 height 47
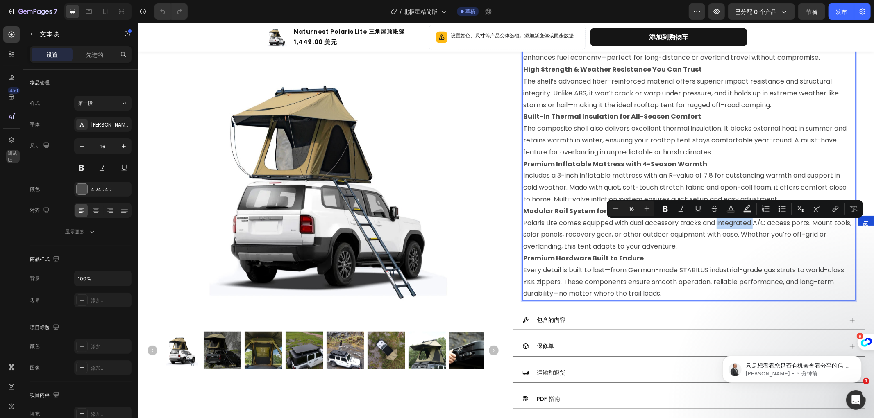
click at [731, 224] on p "Modular Rail System for Outdoor Gear Expansion Polaris Lite comes equipped with…" at bounding box center [688, 228] width 331 height 47
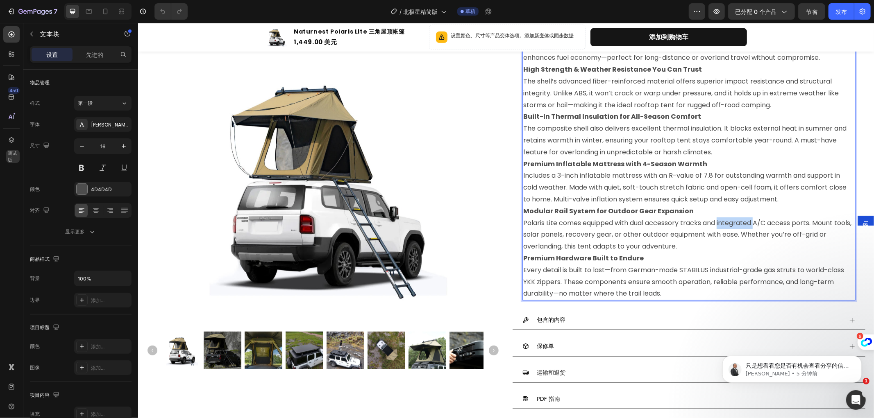
click at [731, 224] on p "Modular Rail System for Outdoor Gear Expansion Polaris Lite comes equipped with…" at bounding box center [688, 228] width 331 height 47
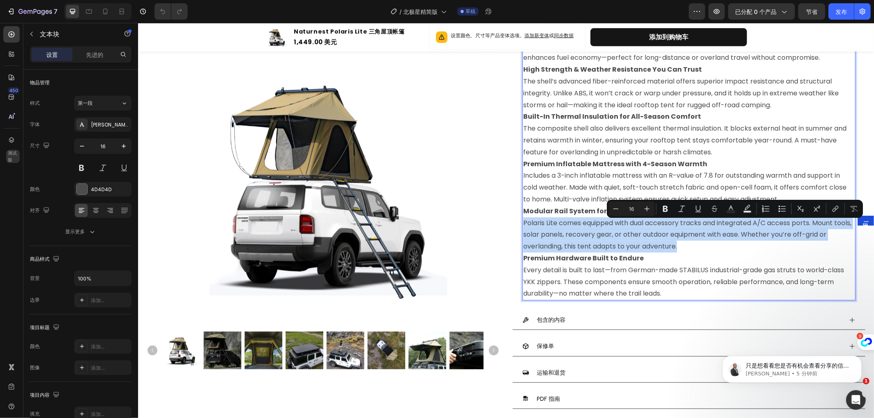
click at [731, 224] on p "Modular Rail System for Outdoor Gear Expansion Polaris Lite comes equipped with…" at bounding box center [688, 228] width 331 height 47
click at [732, 226] on p "Modular Rail System for Outdoor Gear Expansion Polaris Lite comes equipped with…" at bounding box center [688, 228] width 331 height 47
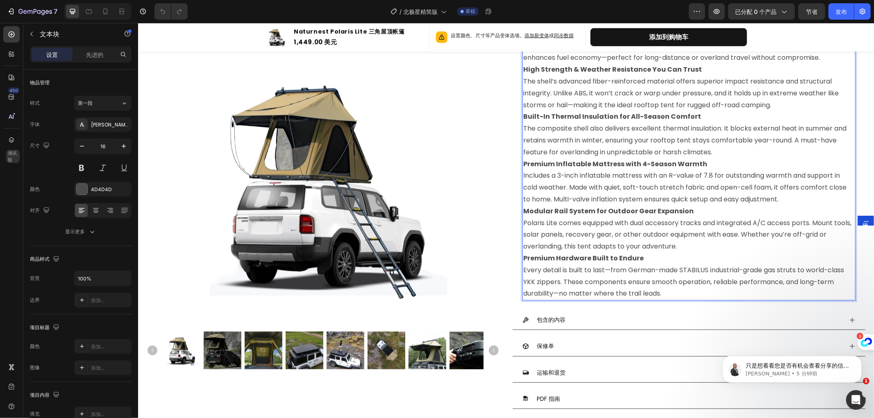
click at [718, 226] on p "Modular Rail System for Outdoor Gear Expansion Polaris Lite comes equipped with…" at bounding box center [688, 228] width 331 height 47
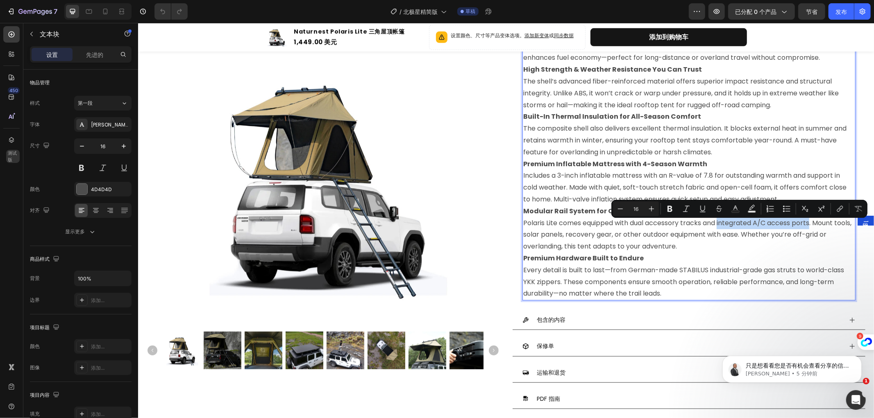
drag, startPoint x: 717, startPoint y: 225, endPoint x: 809, endPoint y: 227, distance: 92.2
click at [809, 227] on p "Modular Rail System for Outdoor Gear Expansion Polaris Lite comes equipped with…" at bounding box center [688, 228] width 331 height 47
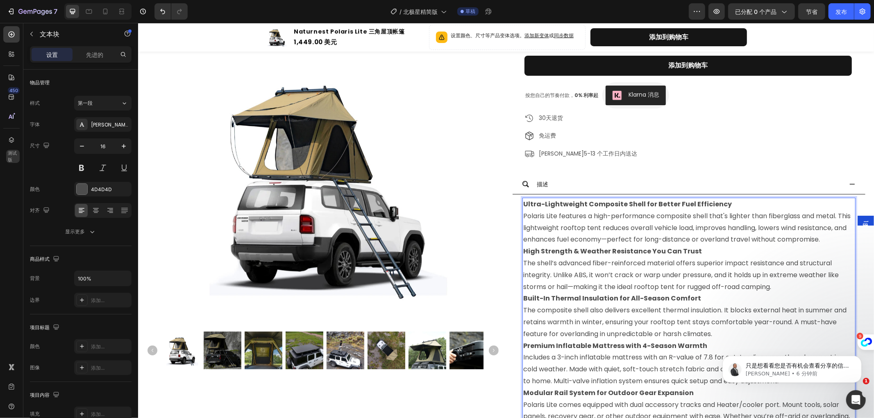
scroll to position [273, 0]
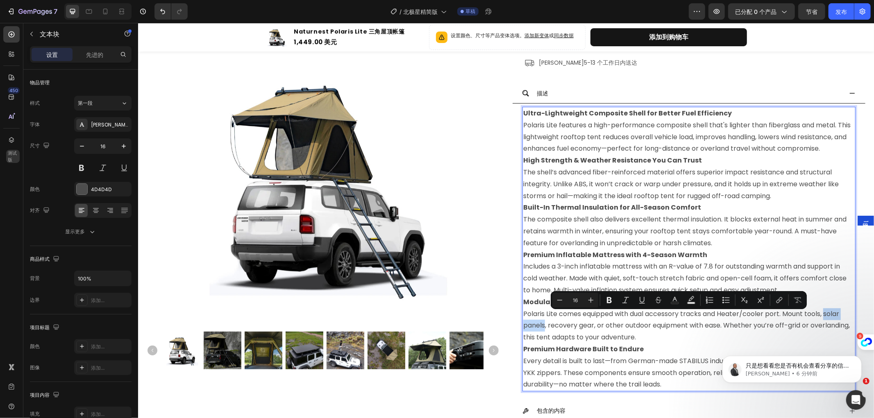
drag, startPoint x: 822, startPoint y: 317, endPoint x: 540, endPoint y: 329, distance: 281.7
click at [540, 329] on p "Modular Rail System for Outdoor Gear Expansion Polaris Lite comes equipped with…" at bounding box center [688, 319] width 331 height 47
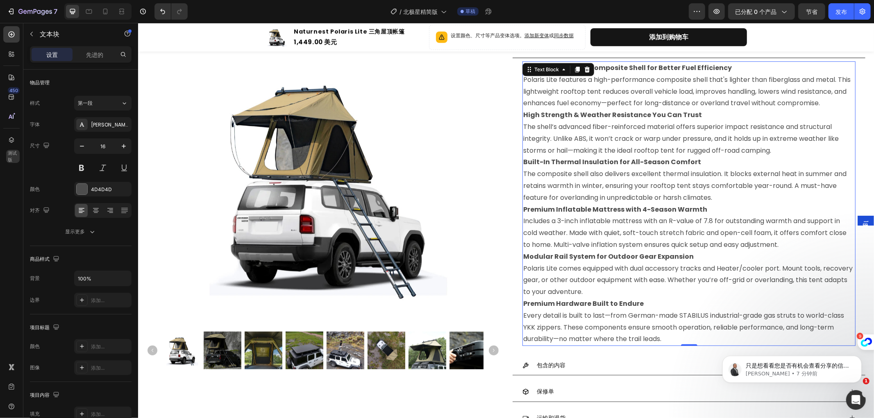
scroll to position [410, 0]
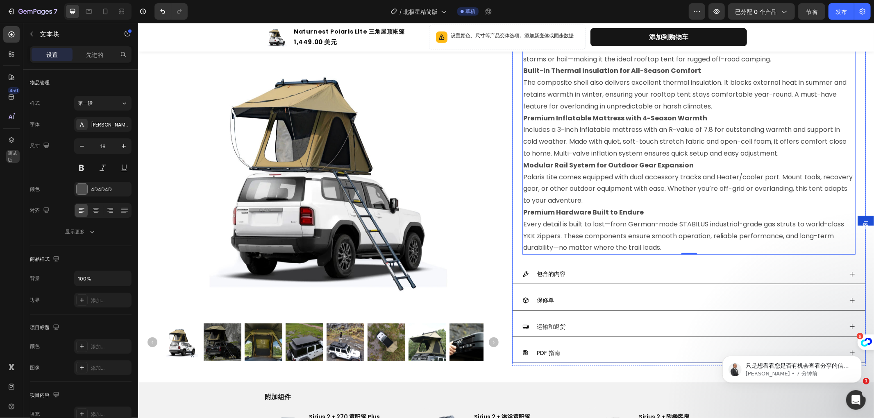
click at [848, 277] on icon at bounding box center [851, 274] width 7 height 7
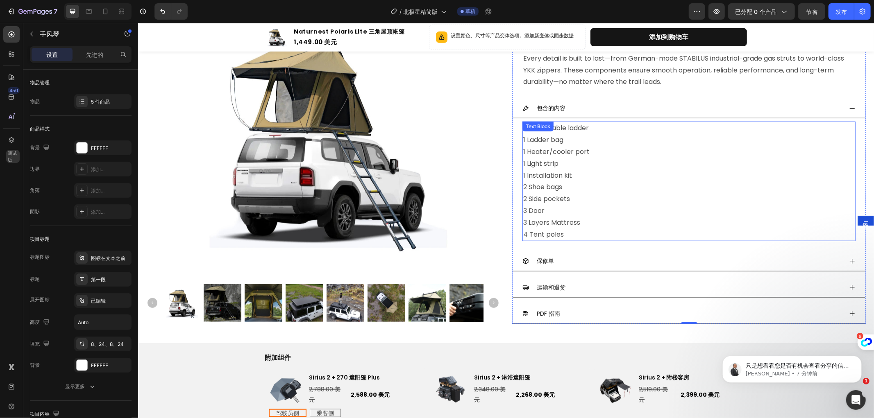
scroll to position [592, 0]
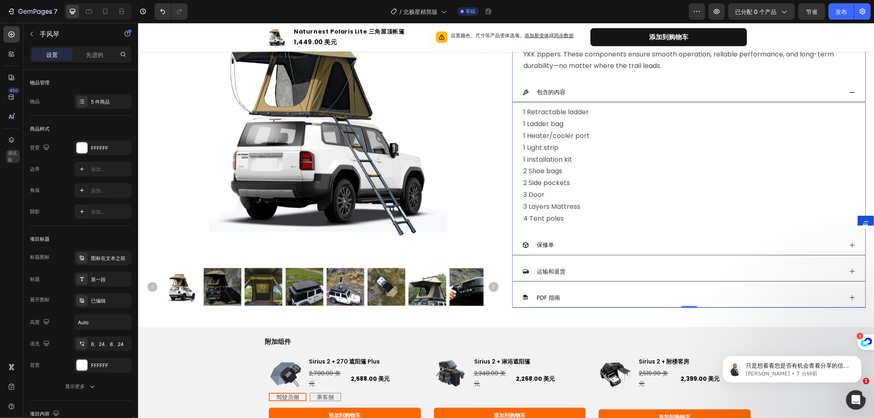
click at [848, 95] on icon at bounding box center [851, 92] width 7 height 7
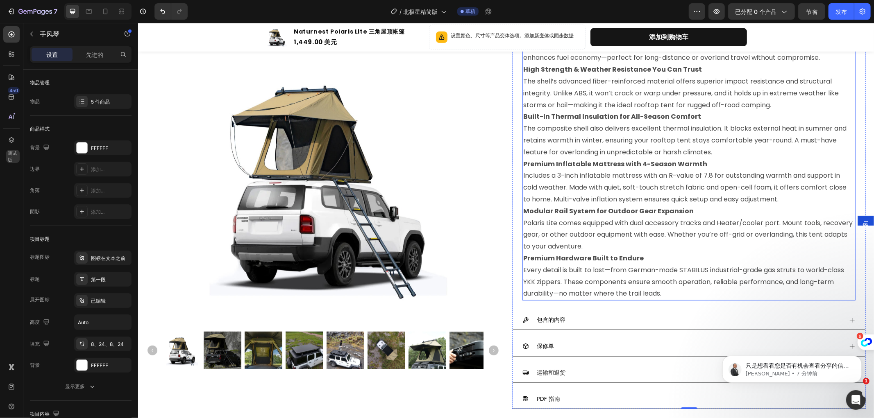
scroll to position [227, 0]
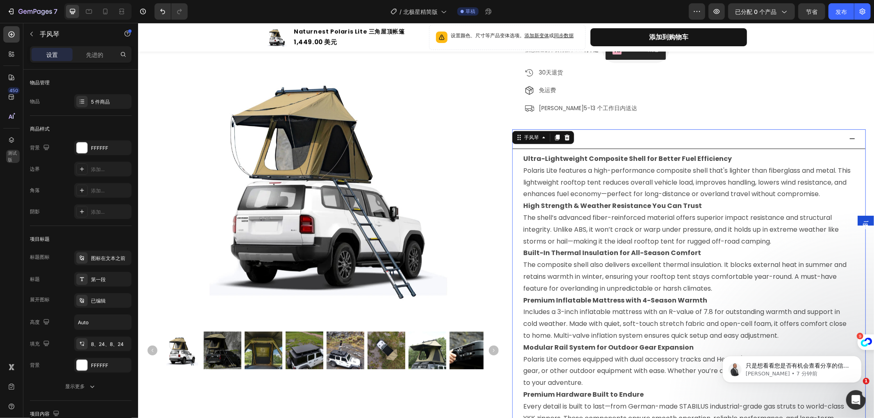
click at [848, 135] on icon at bounding box center [851, 138] width 7 height 7
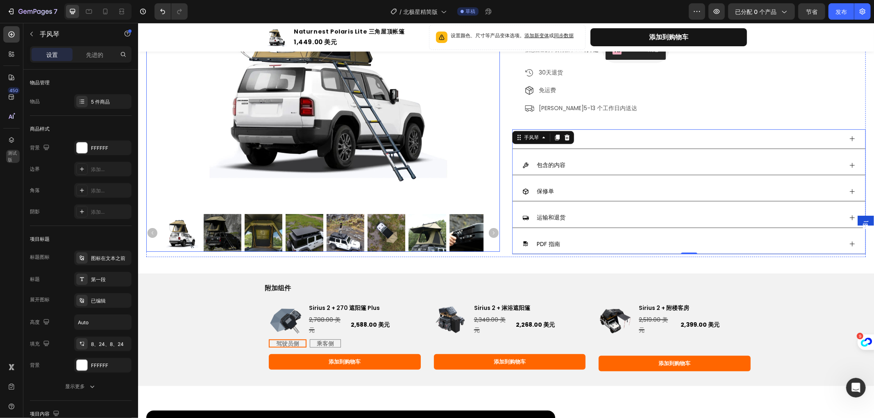
scroll to position [318, 0]
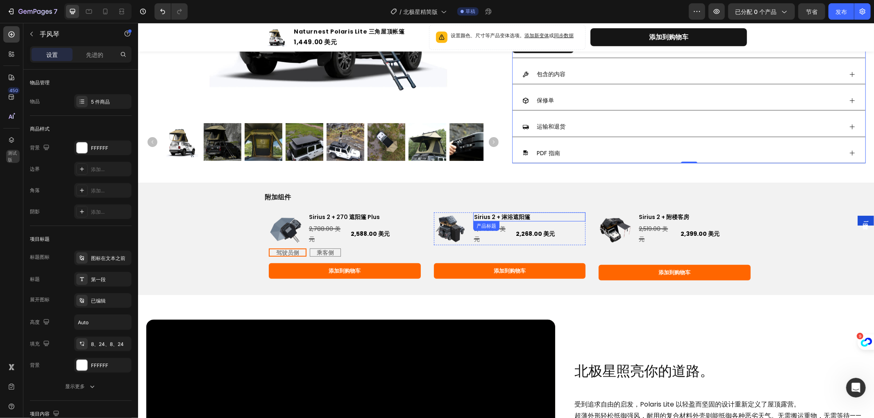
click at [501, 213] on font "Sirius 2 + 淋浴遮阳篷" at bounding box center [502, 217] width 56 height 8
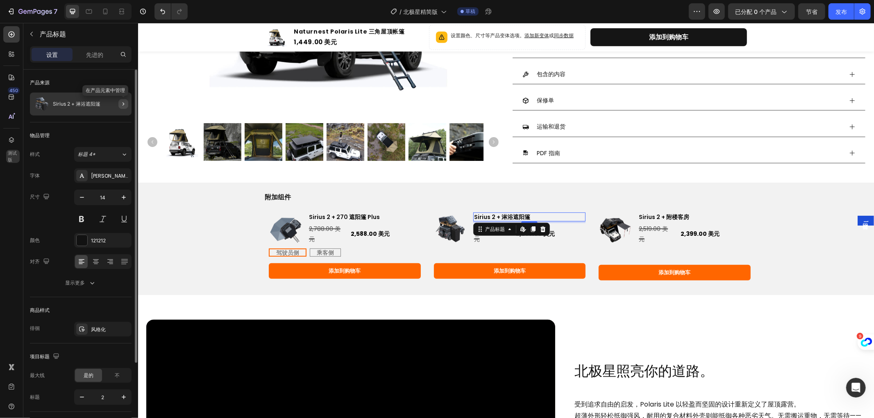
click at [124, 99] on button "button" at bounding box center [123, 104] width 10 height 10
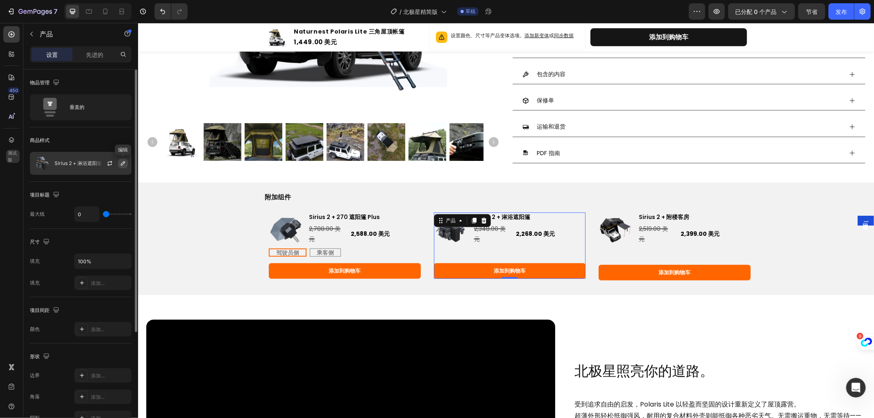
click at [123, 163] on icon "button" at bounding box center [123, 163] width 7 height 7
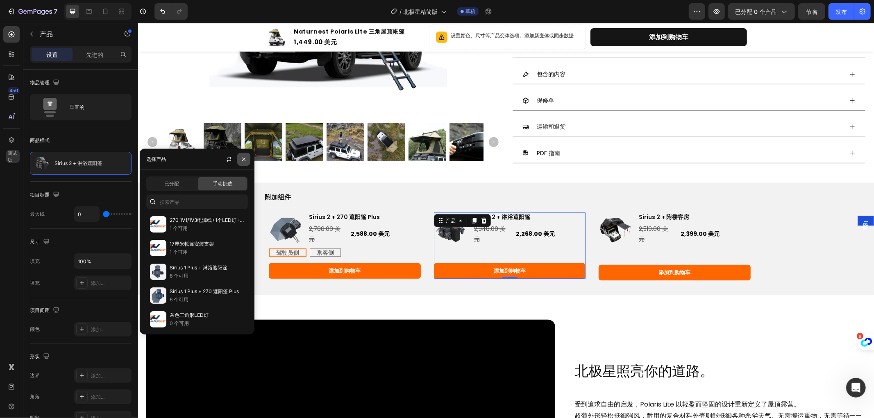
click at [243, 159] on icon "button" at bounding box center [243, 159] width 3 height 3
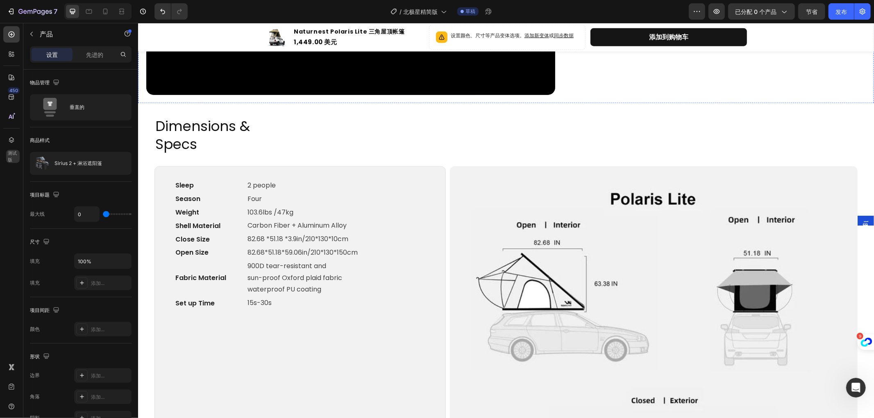
scroll to position [819, 0]
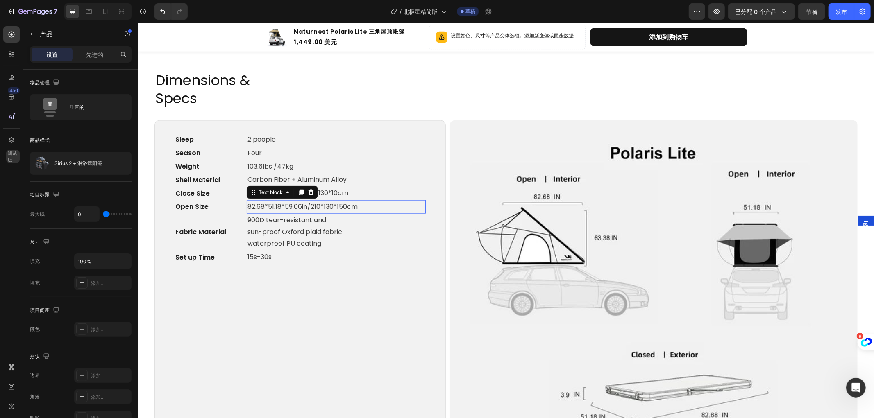
click at [284, 201] on p "82.68*51.18*59.06in/210*130*150cm" at bounding box center [335, 207] width 177 height 12
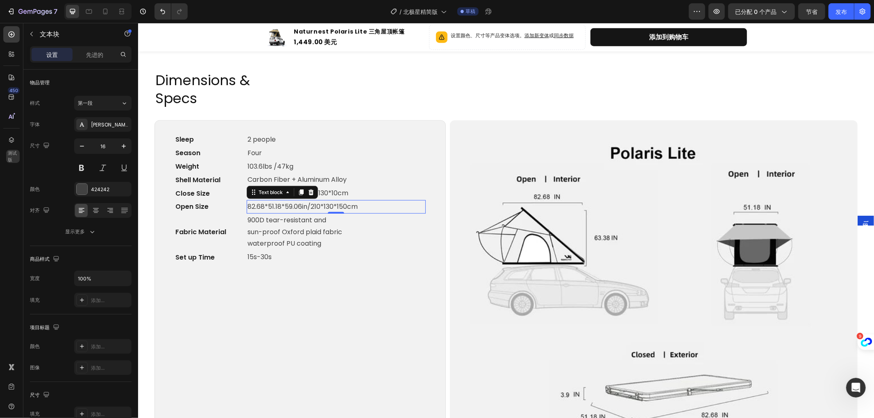
click at [288, 201] on p "82.68*51.18*59.06in/210*130*150cm" at bounding box center [335, 207] width 177 height 12
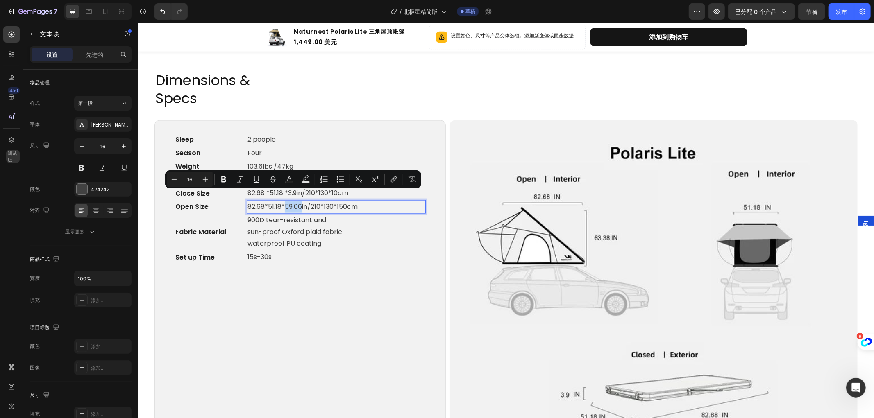
drag, startPoint x: 285, startPoint y: 195, endPoint x: 300, endPoint y: 197, distance: 14.8
click at [300, 201] on p "82.68*51.18*59.06in/210*130*150cm" at bounding box center [335, 207] width 177 height 12
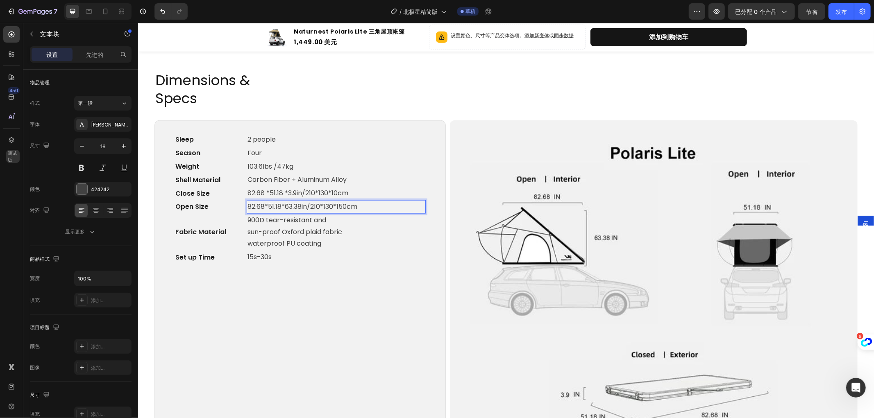
click at [332, 201] on p "82.68*51.18*63.38in/210*130*150cm" at bounding box center [335, 207] width 177 height 12
click at [342, 201] on p "82.68*51.18*63.38in/210*130*150cm" at bounding box center [335, 207] width 177 height 12
click at [346, 201] on p "82.68*51.18*63.38in/210*130*150cm" at bounding box center [335, 207] width 177 height 12
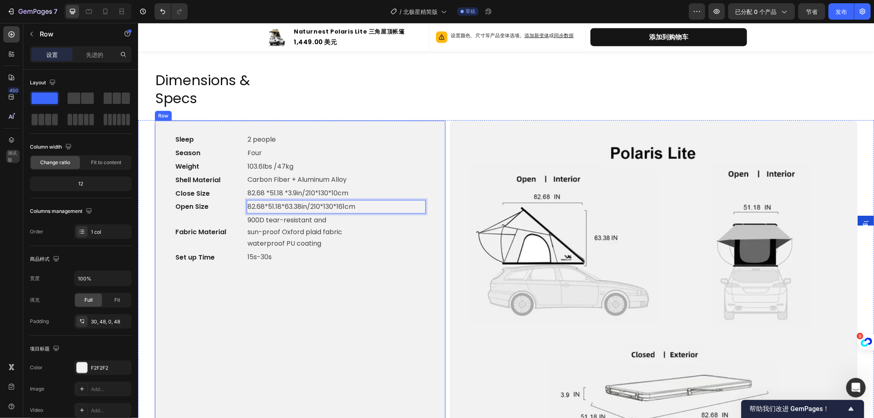
click at [345, 255] on div "Sleep Text block 2 people Text block Row Season Text block Four Text block Row …" at bounding box center [299, 284] width 251 height 303
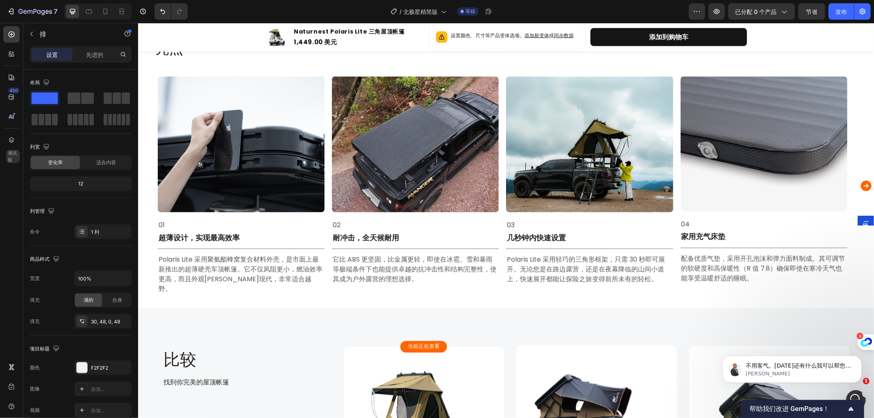
scroll to position [1229, 0]
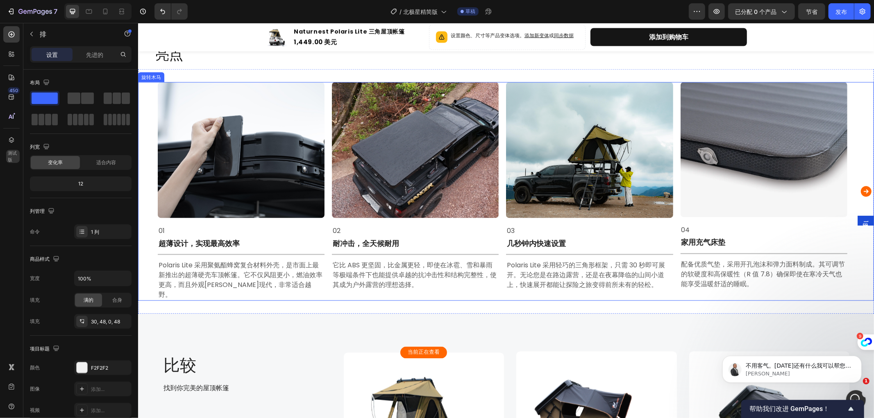
click at [859, 185] on icon "旋转木马下一个箭头" at bounding box center [865, 191] width 13 height 16
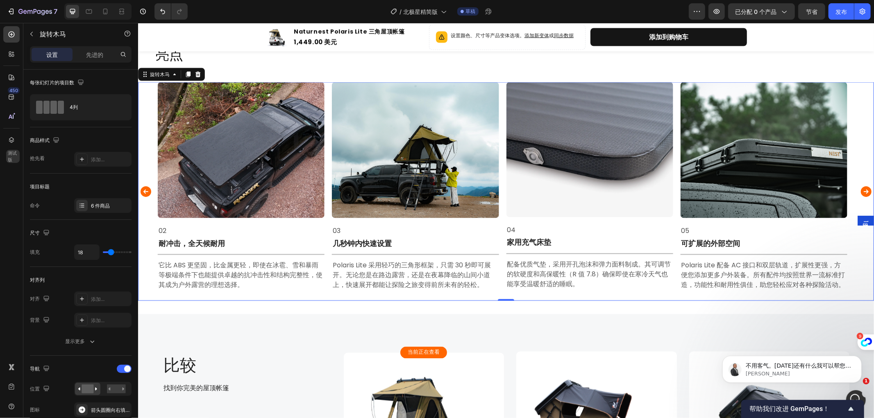
click at [859, 185] on icon "旋转木马下一个箭头" at bounding box center [865, 191] width 13 height 16
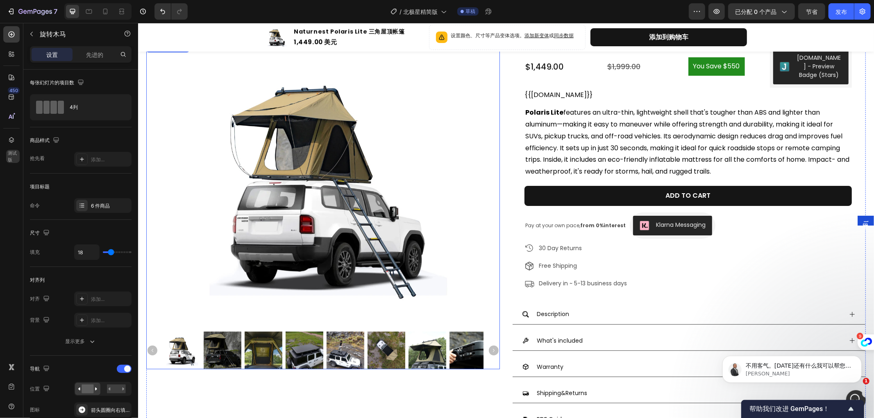
scroll to position [91, 0]
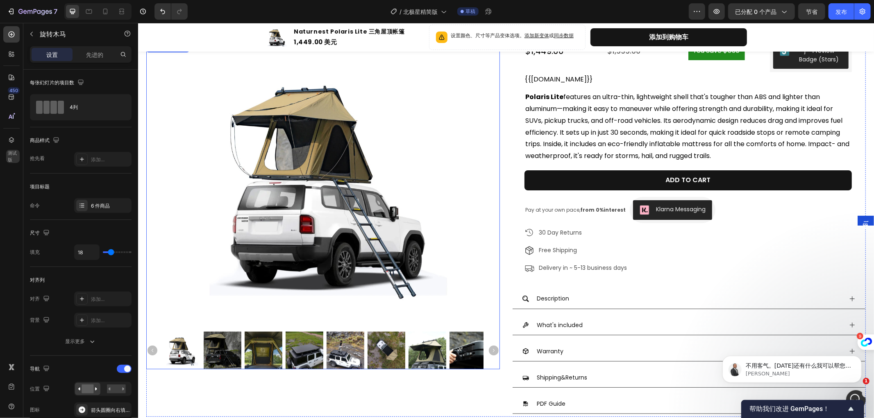
click at [488, 348] on icon "Carousel Next Arrow" at bounding box center [493, 350] width 10 height 10
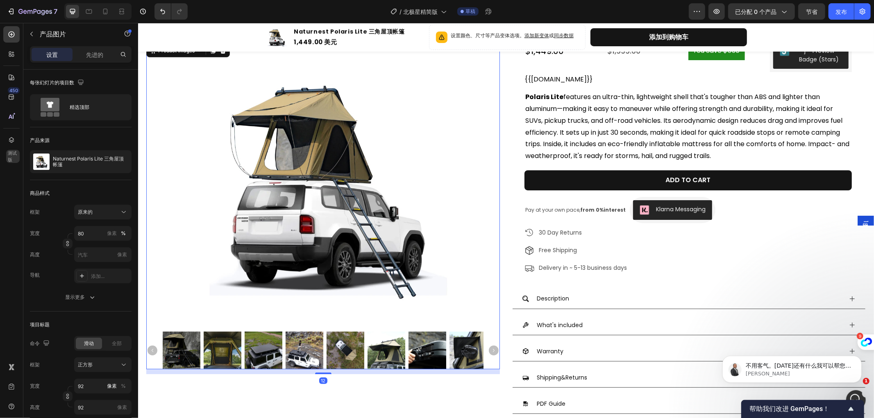
click at [489, 347] on icon "Carousel Next Arrow" at bounding box center [493, 350] width 10 height 10
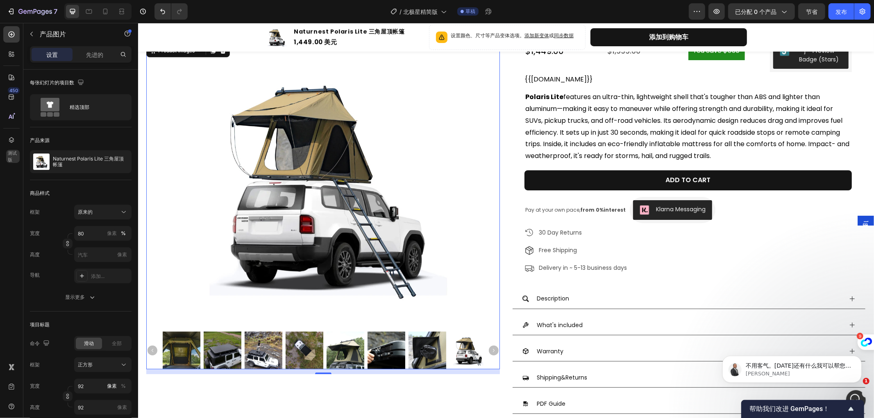
click at [420, 354] on img at bounding box center [427, 350] width 38 height 38
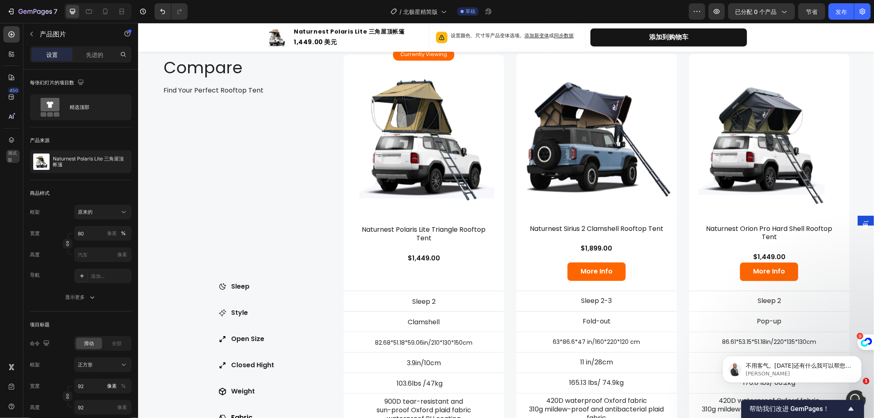
scroll to position [1639, 0]
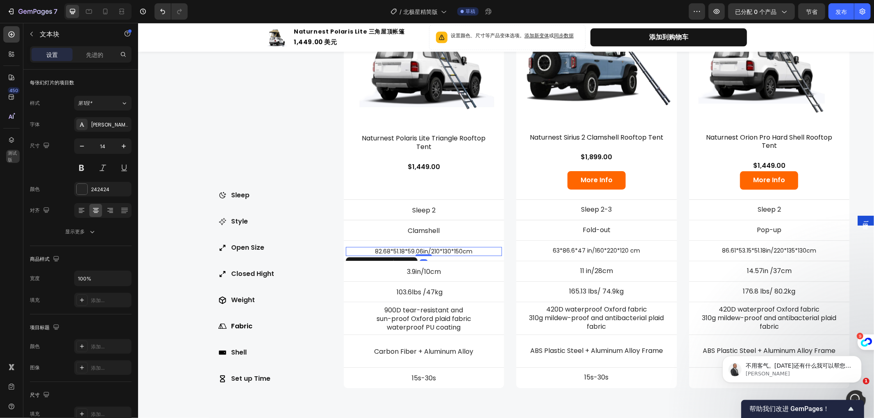
click at [458, 247] on p "82.68*51.18*59.06in/210*130*150cm" at bounding box center [423, 250] width 155 height 7
click at [460, 252] on p "82.68*51.18*59.06in/210*130*150cm" at bounding box center [423, 250] width 155 height 7
click at [421, 248] on p "82.68*51.18*59.06in/210*130*161cm" at bounding box center [423, 250] width 155 height 7
click at [446, 268] on p "3.9in/10cm" at bounding box center [423, 272] width 155 height 9
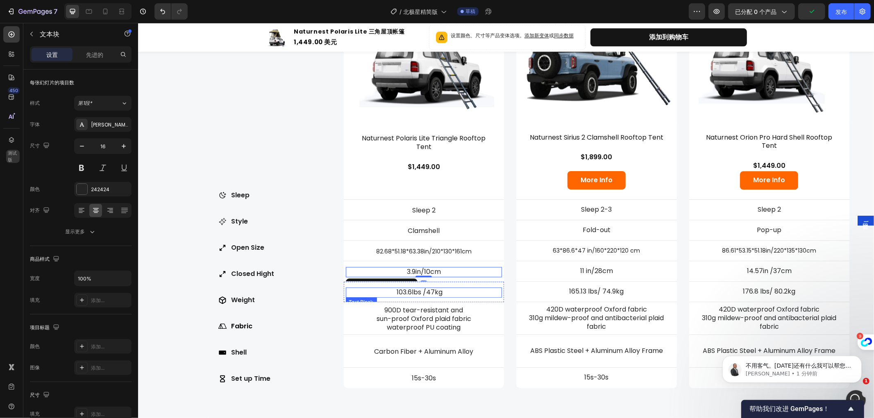
click at [442, 288] on span at bounding box center [446, 292] width 8 height 8
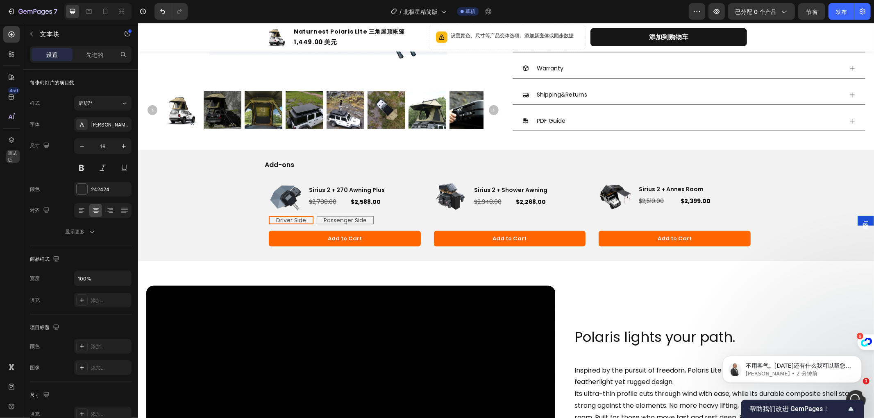
scroll to position [447, 0]
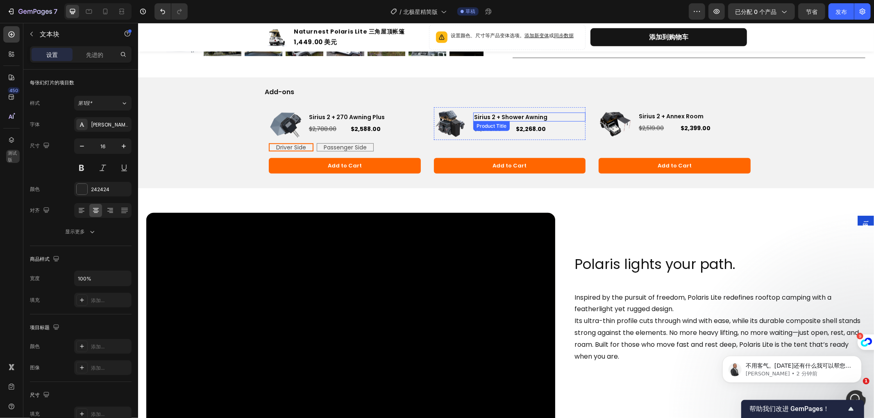
click at [481, 113] on h3 "Sirius 2 + Shower Awning" at bounding box center [529, 116] width 113 height 9
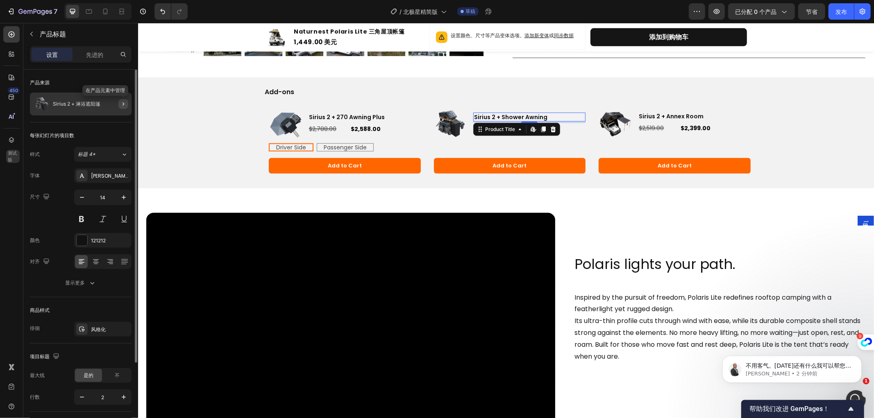
click at [124, 101] on icon "button" at bounding box center [123, 104] width 7 height 7
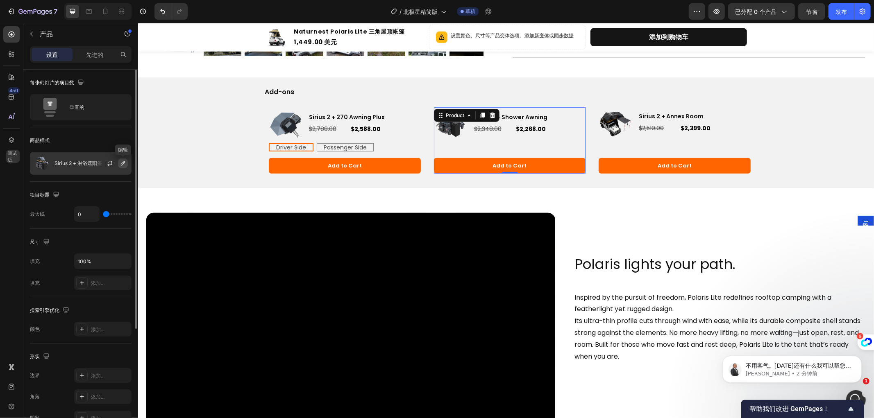
click at [120, 161] on icon "button" at bounding box center [123, 163] width 7 height 7
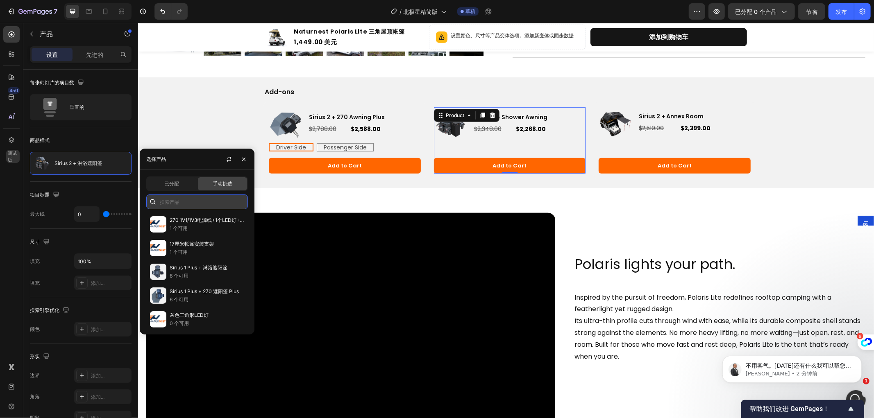
click at [179, 205] on input "text" at bounding box center [197, 202] width 102 height 15
type input "s"
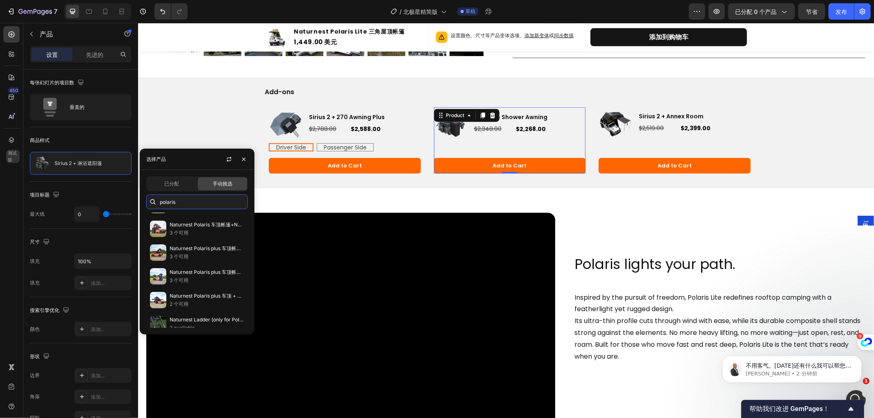
scroll to position [504, 0]
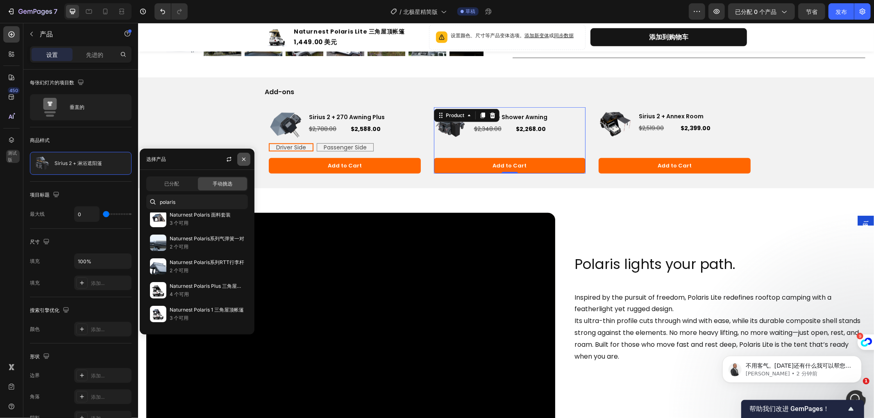
type input "polaris"
click at [244, 158] on icon "button" at bounding box center [243, 159] width 7 height 7
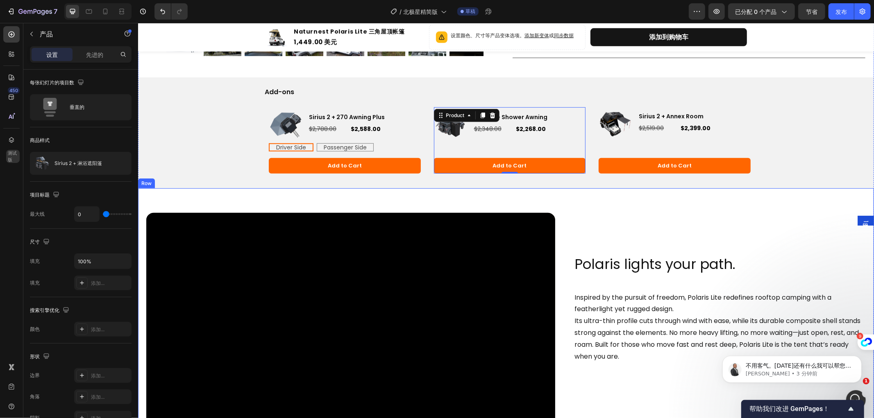
click at [595, 202] on div "Video Row Polaris lights your path. Heading Inspired by the pursuit of freedom,…" at bounding box center [506, 319] width 736 height 263
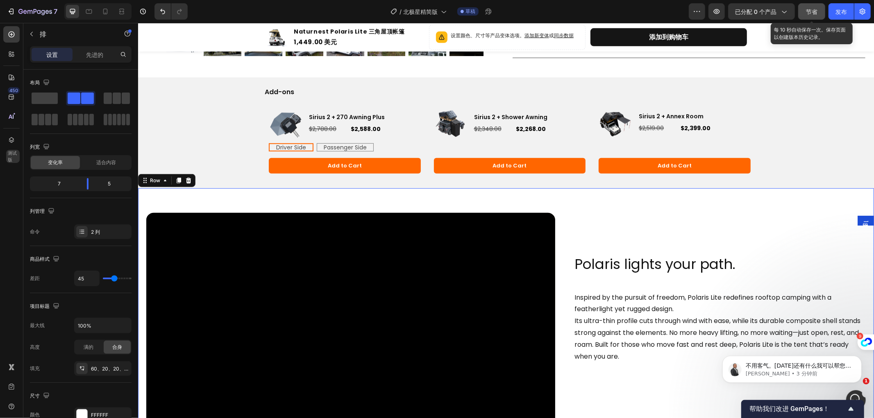
click at [809, 10] on font "节省" at bounding box center [811, 11] width 11 height 7
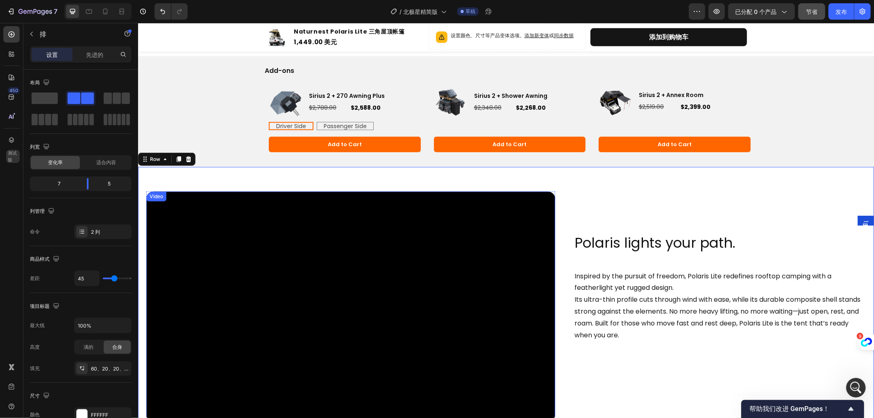
scroll to position [410, 0]
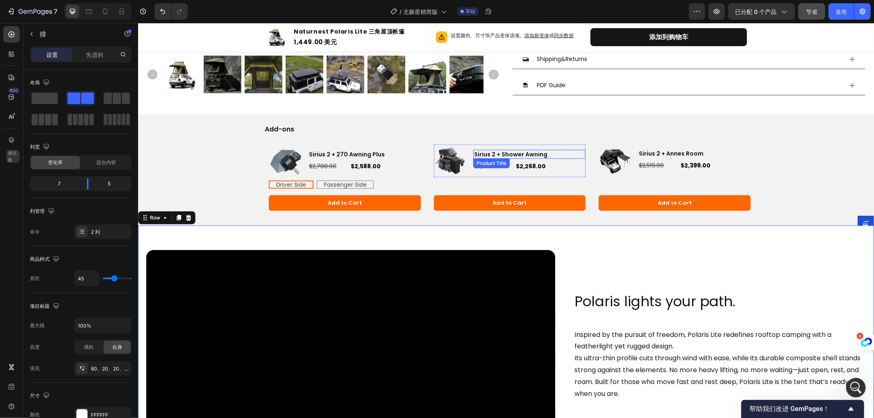
click at [490, 153] on h3 "Sirius 2 + Shower Awning" at bounding box center [529, 154] width 113 height 9
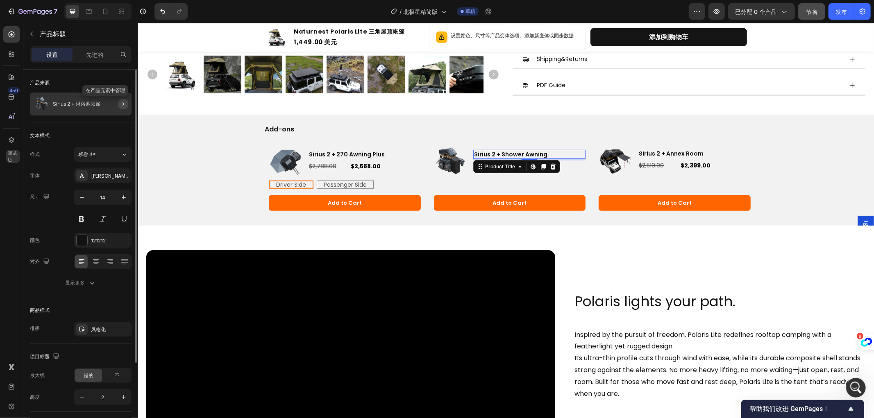
click at [124, 103] on icon "button" at bounding box center [123, 104] width 7 height 7
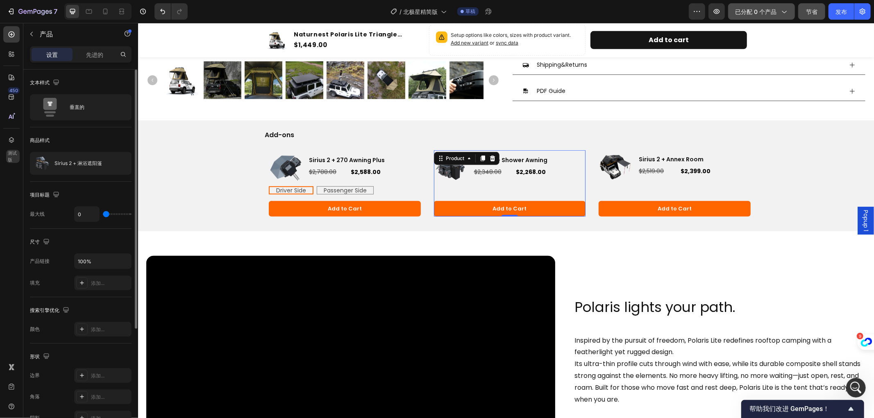
scroll to position [415, 0]
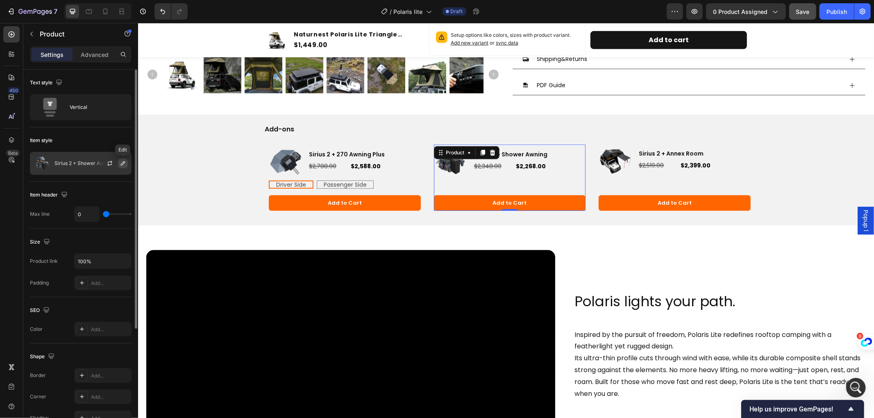
click at [121, 161] on icon "button" at bounding box center [123, 163] width 7 height 7
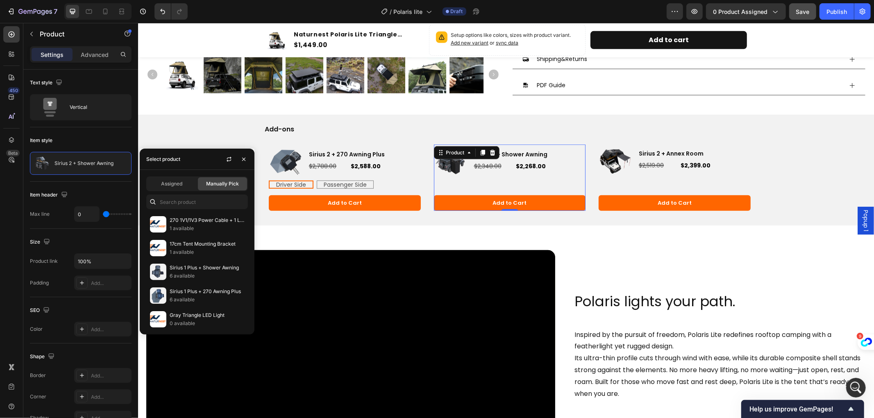
click at [215, 182] on span "Manually Pick" at bounding box center [222, 183] width 33 height 7
click at [195, 201] on input "text" at bounding box center [197, 202] width 102 height 15
click at [242, 158] on icon "button" at bounding box center [243, 159] width 7 height 7
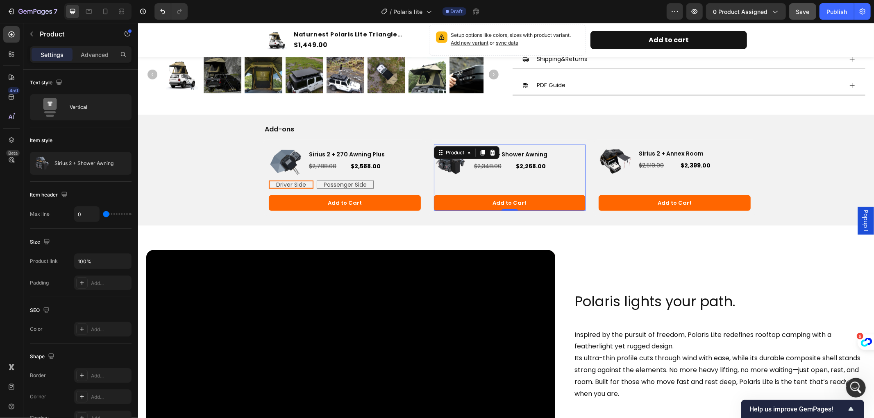
click at [215, 143] on div "Add-ons Text Block Product Images Sirius 2 + Shower Awning Product Title $2,348…" at bounding box center [506, 169] width 736 height 111
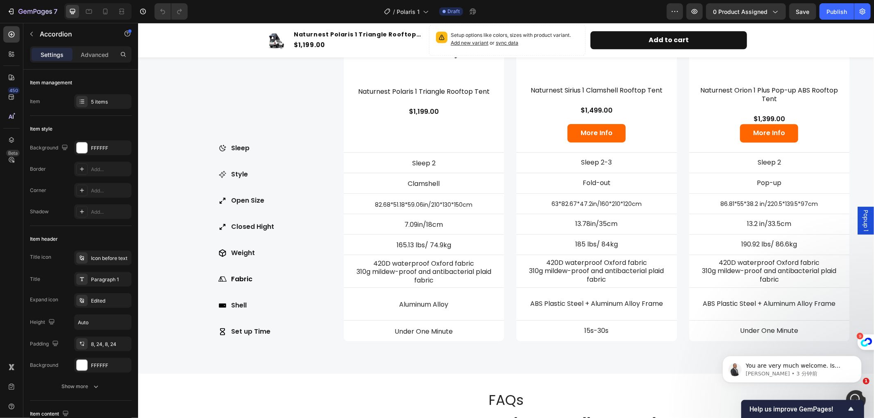
scroll to position [1912, 0]
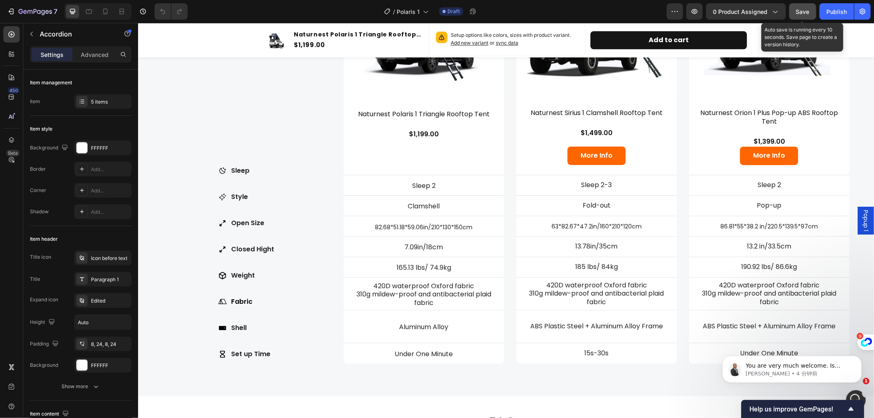
click at [800, 11] on span "Save" at bounding box center [803, 11] width 14 height 7
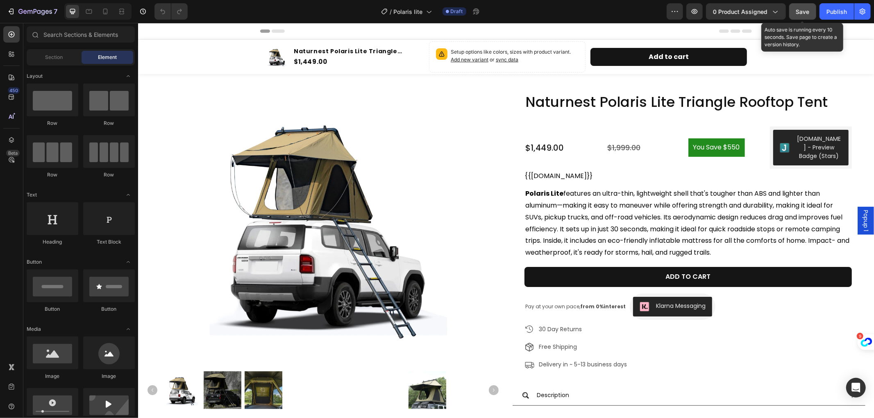
radio input "false"
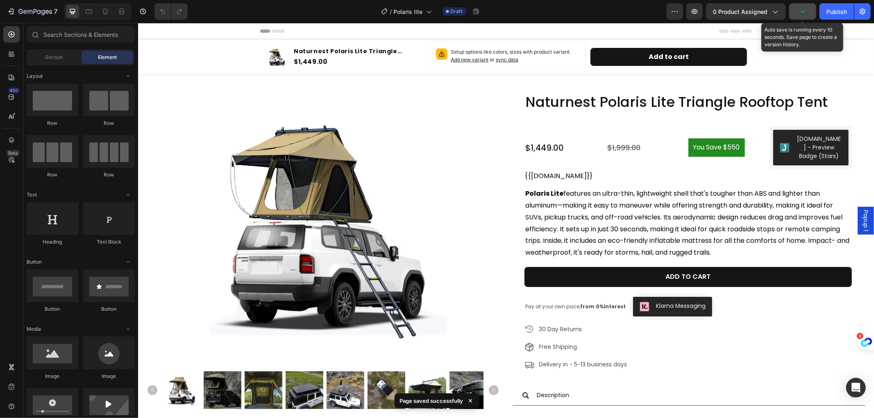
click at [802, 8] on icon "button" at bounding box center [802, 11] width 8 height 8
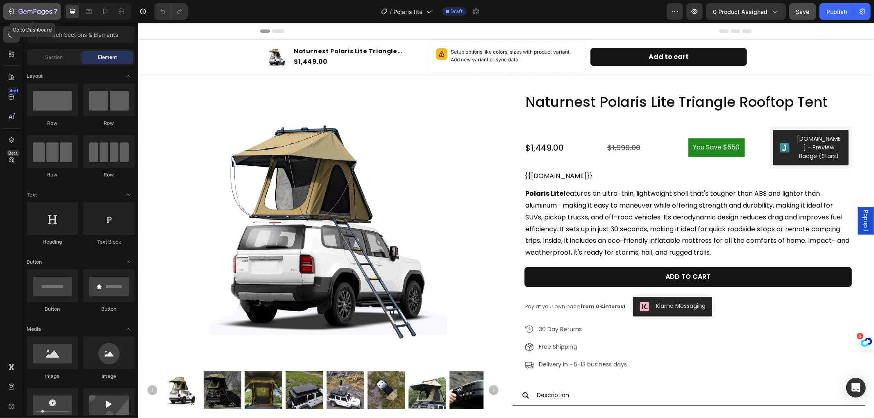
click at [25, 11] on icon "button" at bounding box center [25, 12] width 4 height 4
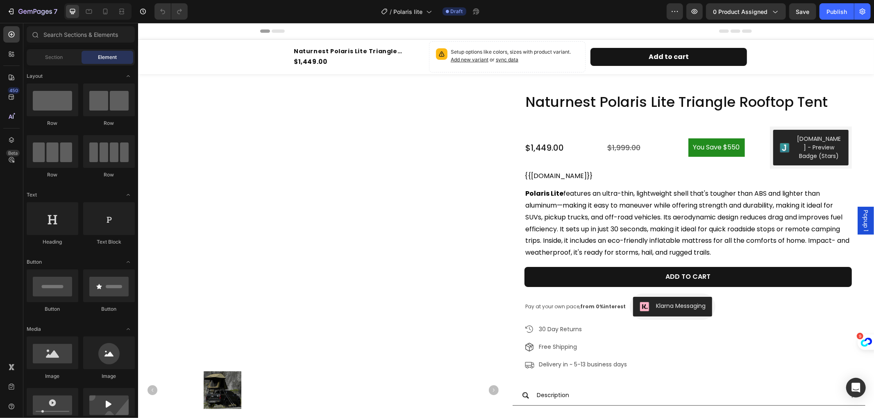
radio input "false"
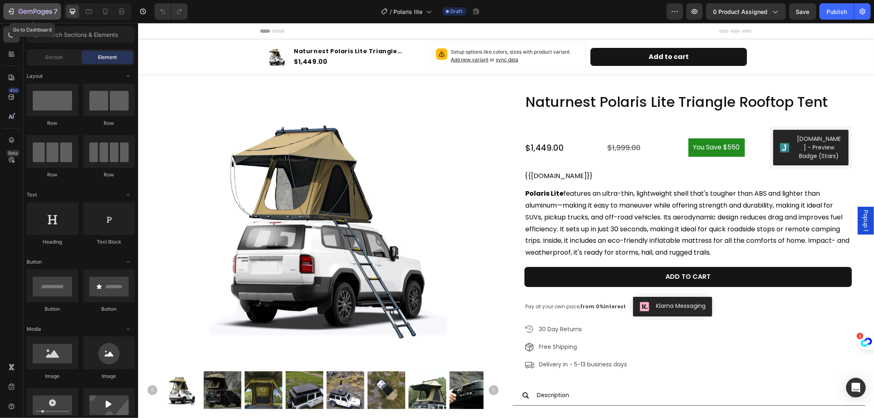
click at [14, 11] on icon "button" at bounding box center [11, 11] width 8 height 8
radio input "false"
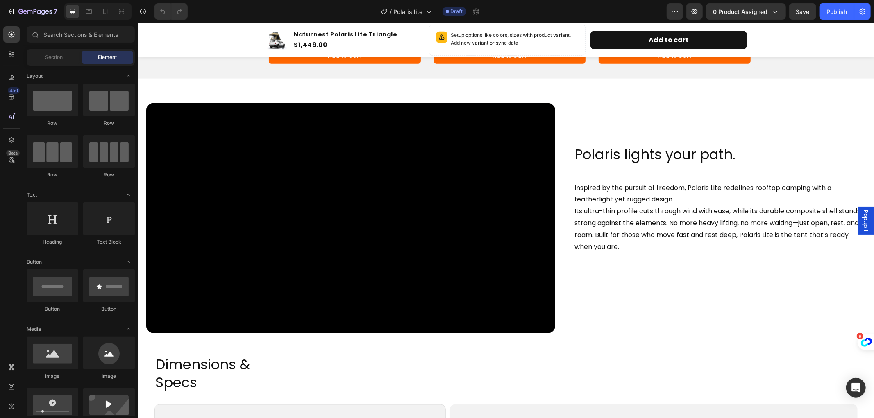
scroll to position [426, 0]
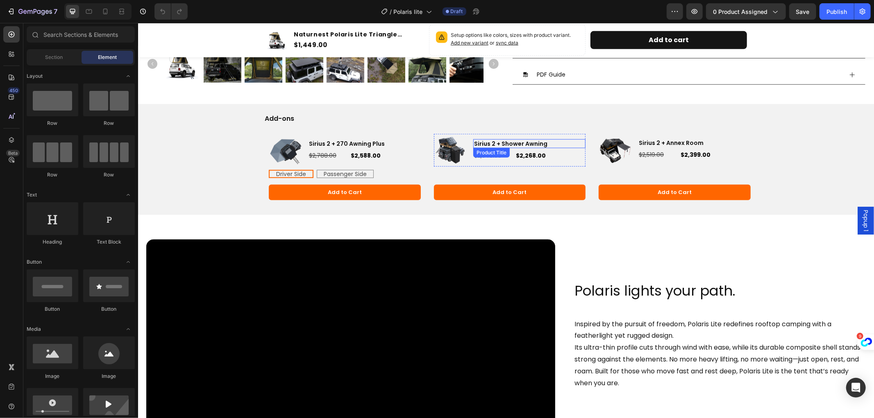
click at [507, 141] on h3 "Sirius 2 + Shower Awning" at bounding box center [529, 143] width 113 height 9
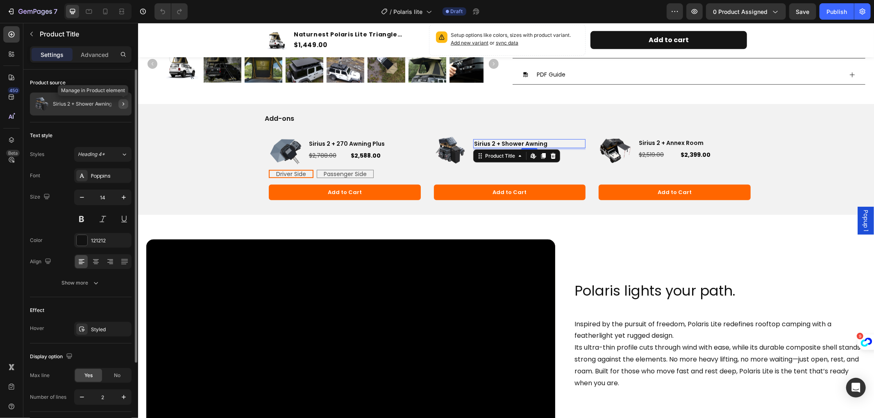
click at [122, 101] on icon "button" at bounding box center [123, 104] width 7 height 7
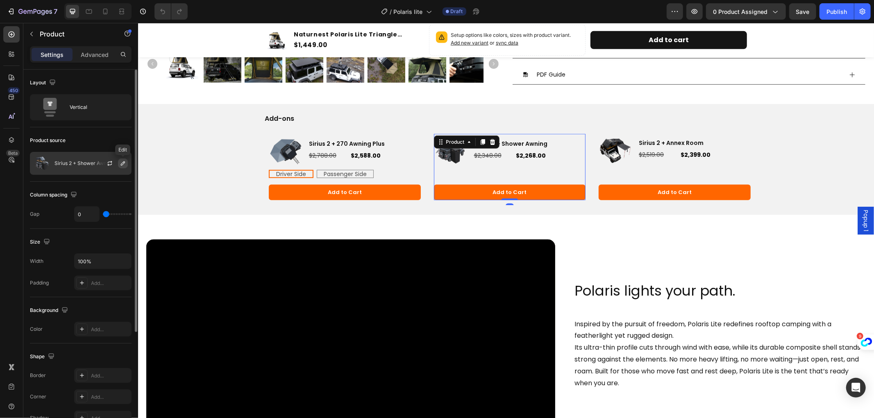
click at [121, 165] on icon "button" at bounding box center [123, 163] width 4 height 4
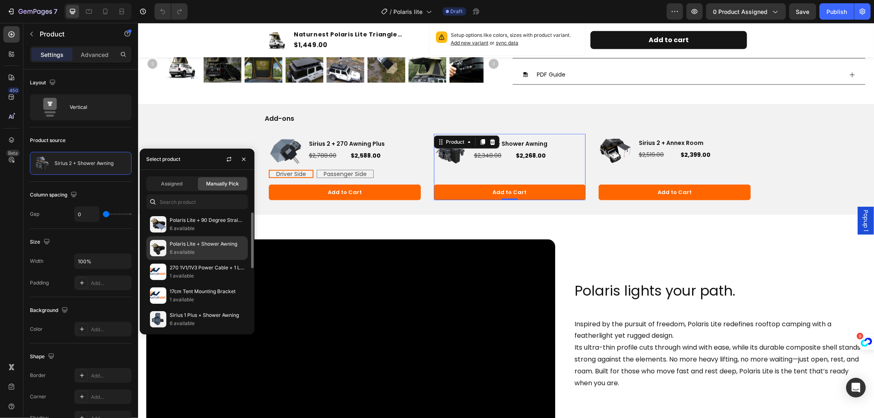
click at [194, 240] on p "Polaris Lite + Shower Awning" at bounding box center [207, 244] width 75 height 8
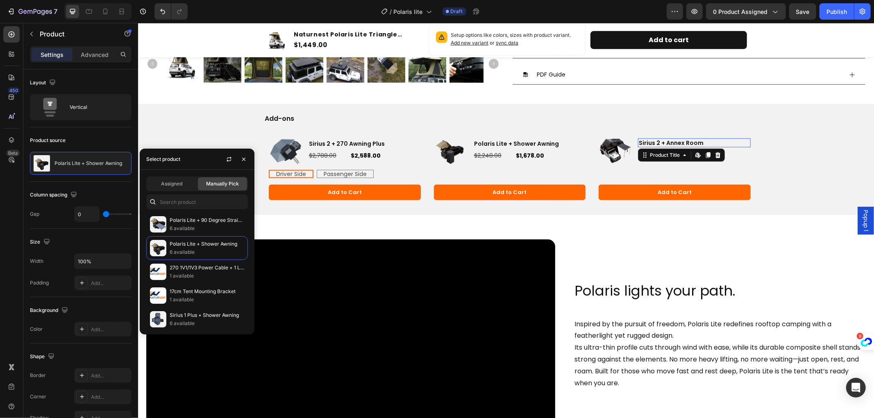
click at [669, 142] on h3 "Sirius 2 + Annex Room" at bounding box center [693, 142] width 113 height 9
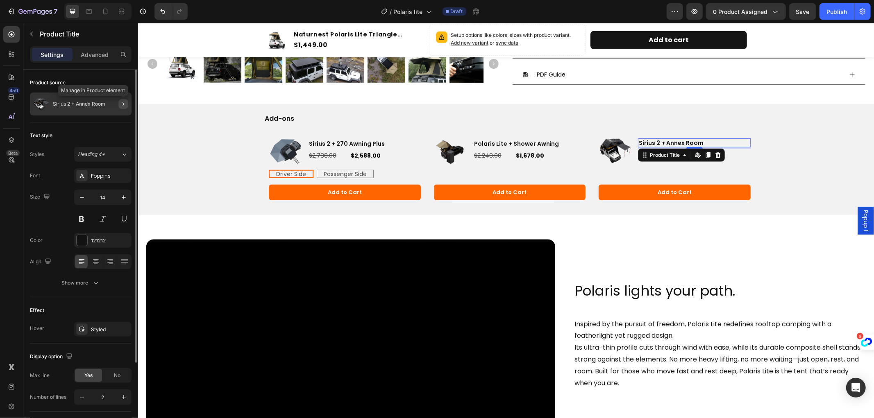
click at [122, 105] on icon "button" at bounding box center [123, 104] width 7 height 7
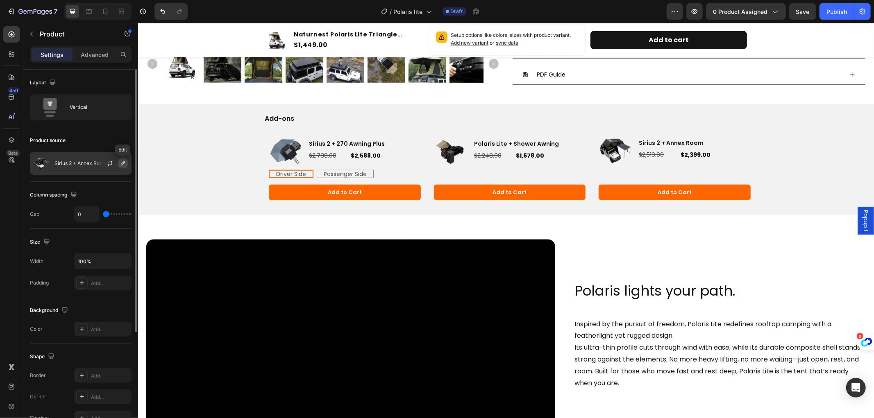
click at [120, 162] on icon "button" at bounding box center [123, 163] width 7 height 7
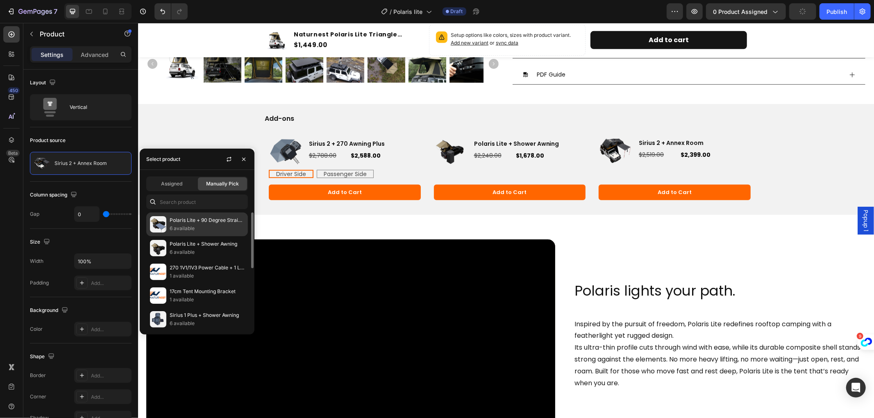
click at [194, 218] on p "Polaris Lite + 90 Degree Straight Pull Awning" at bounding box center [207, 220] width 75 height 8
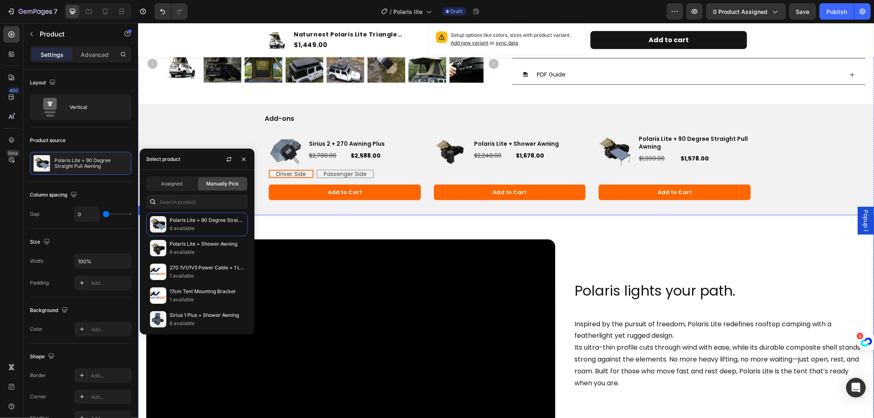
click at [585, 240] on div "Polaris lights your path. Heading Inspired by the pursuit of freedom, Polaris L…" at bounding box center [719, 354] width 292 height 230
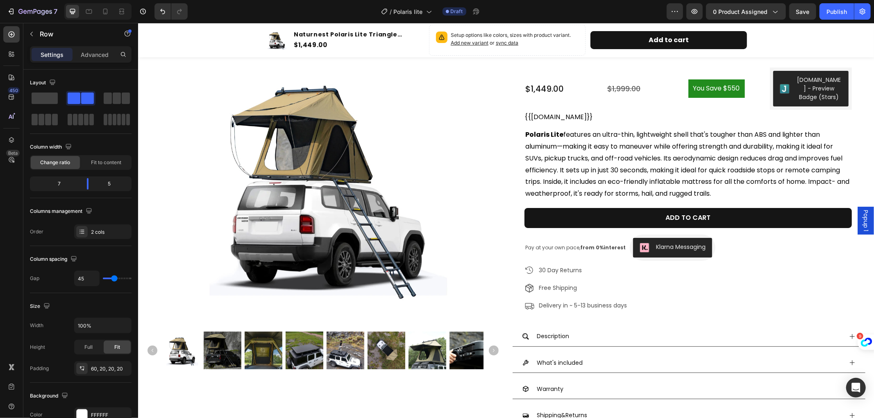
scroll to position [0, 0]
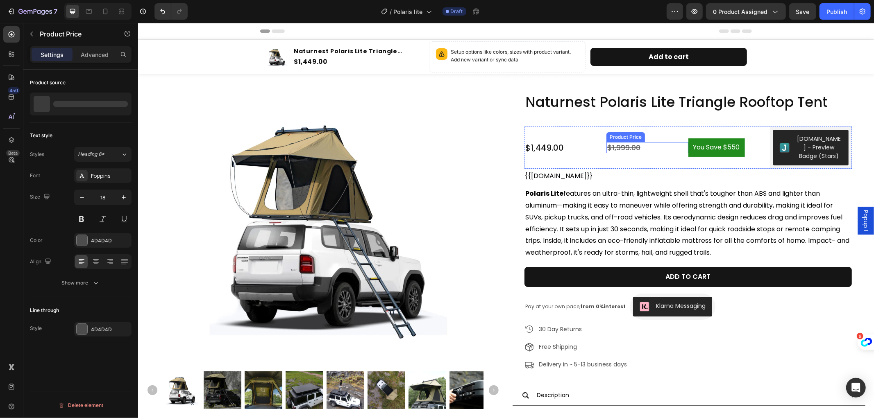
click at [621, 148] on div "$1,999.00" at bounding box center [647, 147] width 82 height 11
click at [665, 136] on icon at bounding box center [666, 133] width 3 height 5
click at [456, 124] on img at bounding box center [322, 223] width 283 height 283
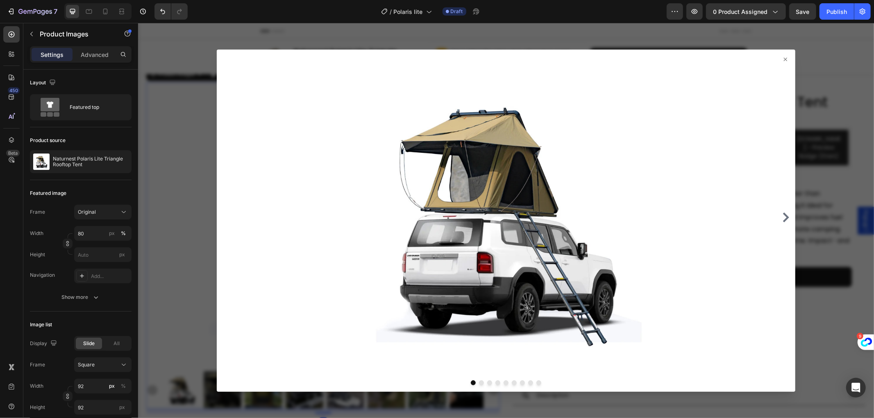
click at [782, 58] on icon at bounding box center [785, 59] width 7 height 7
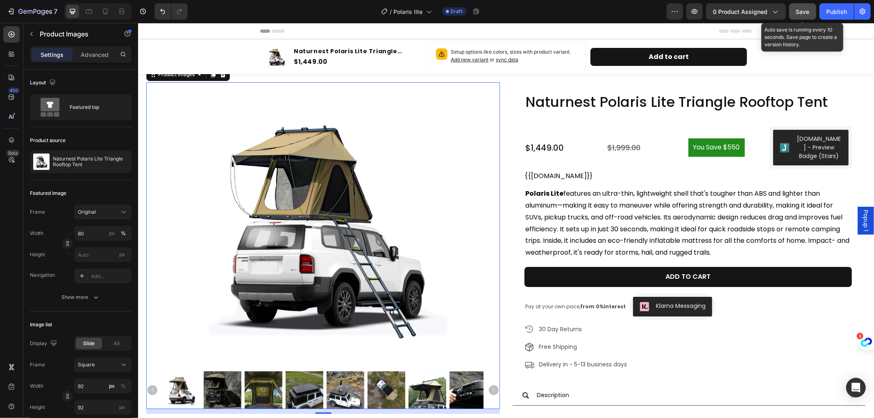
click at [805, 8] on span "Save" at bounding box center [803, 11] width 14 height 7
click at [802, 11] on span "Save" at bounding box center [803, 11] width 14 height 7
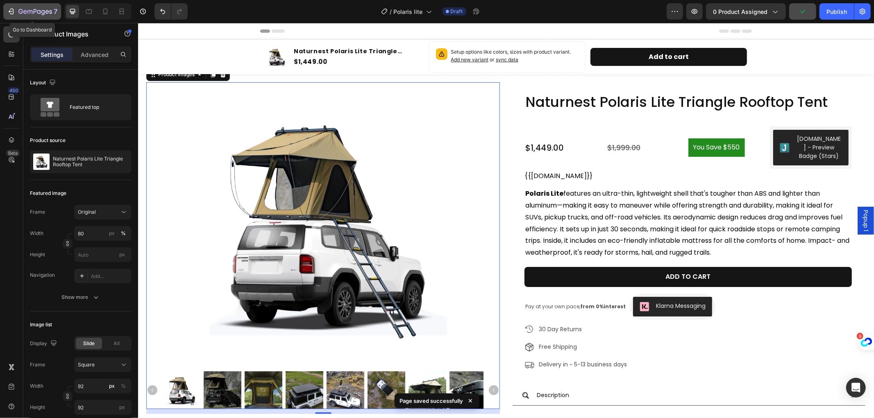
click at [27, 9] on icon "button" at bounding box center [35, 12] width 34 height 7
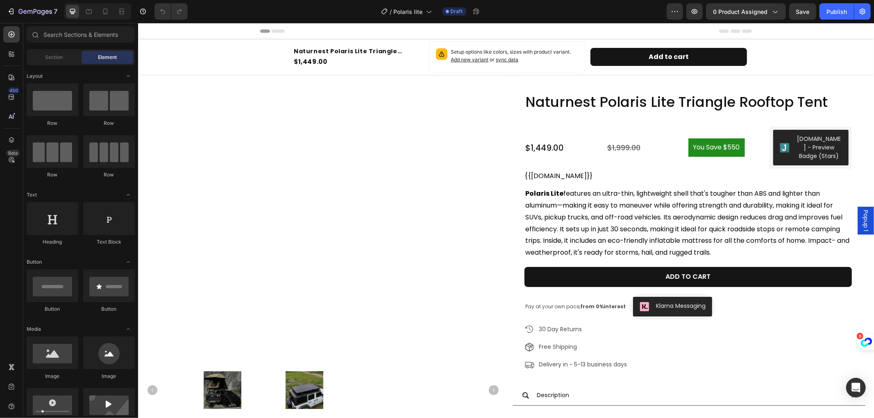
radio input "false"
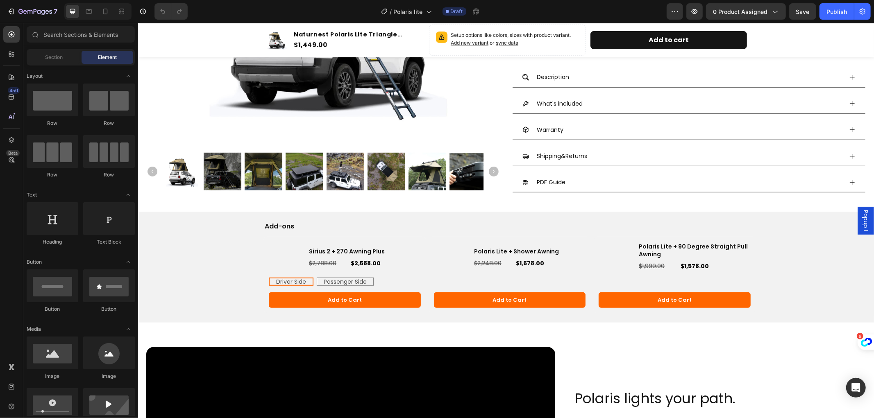
scroll to position [364, 0]
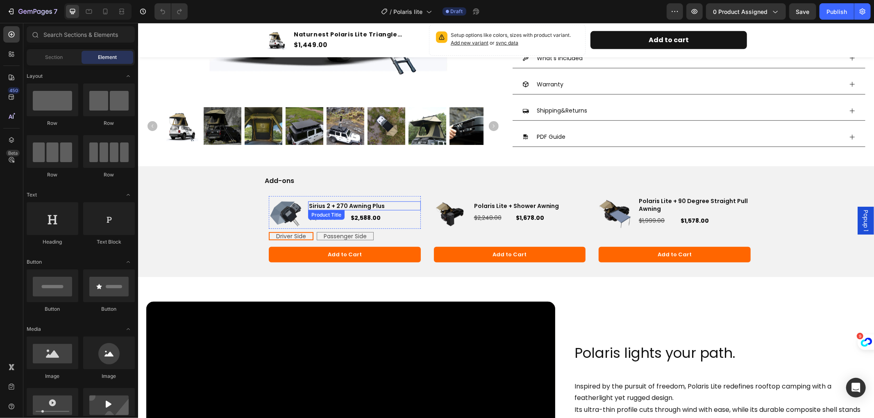
click at [332, 205] on h3 "Sirius 2 + 270 Awning Plus" at bounding box center [364, 205] width 113 height 9
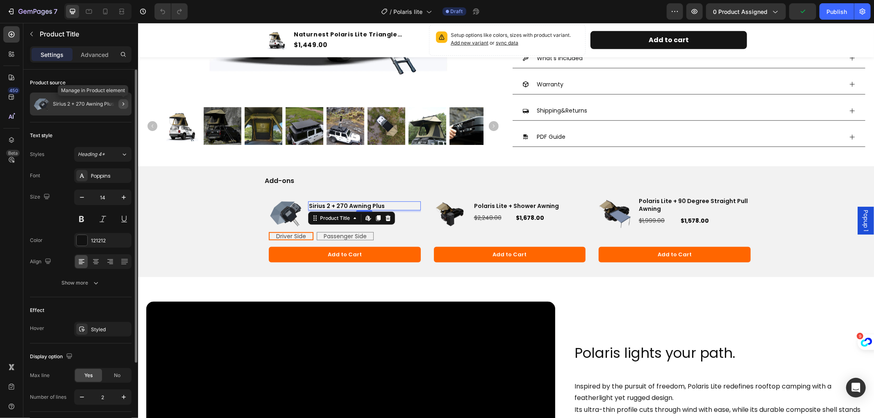
click at [123, 107] on icon "button" at bounding box center [123, 104] width 7 height 7
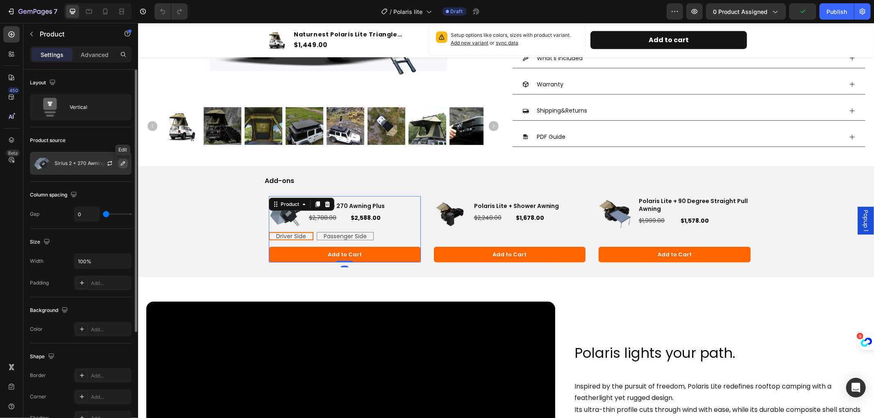
click at [120, 164] on icon "button" at bounding box center [123, 163] width 7 height 7
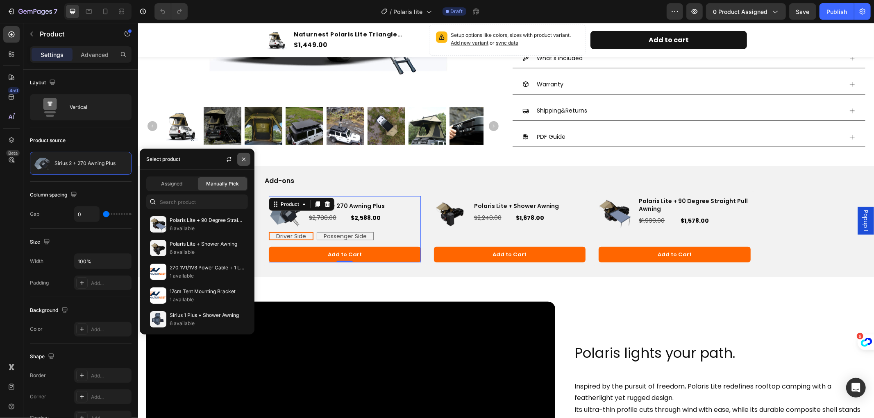
click at [240, 156] on button "button" at bounding box center [243, 159] width 13 height 13
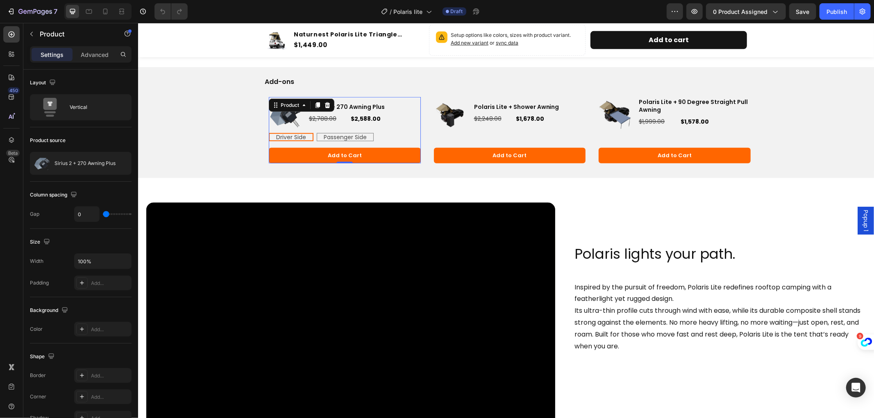
scroll to position [501, 0]
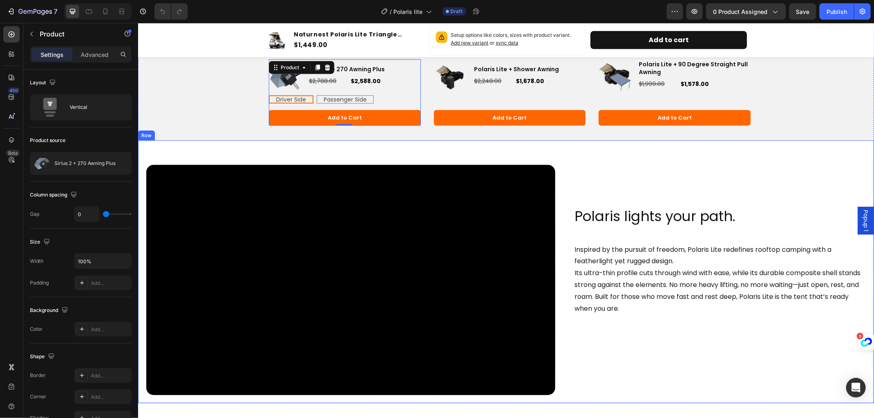
click at [617, 161] on div "Video Row Polaris lights your path. Heading Inspired by the pursuit of freedom,…" at bounding box center [506, 271] width 736 height 263
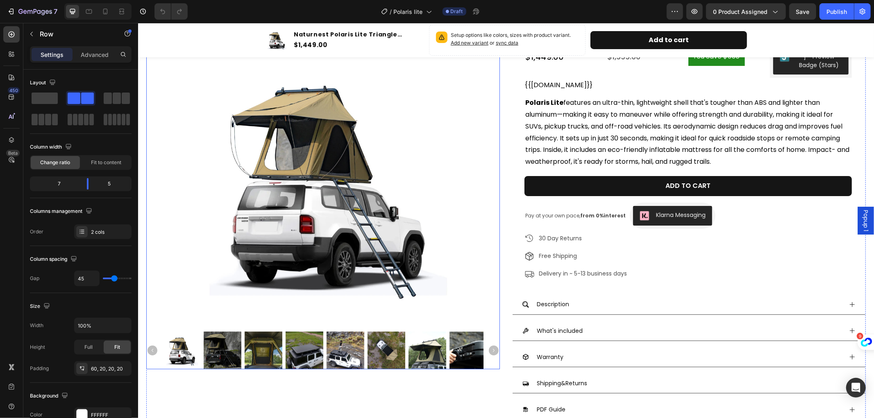
scroll to position [0, 0]
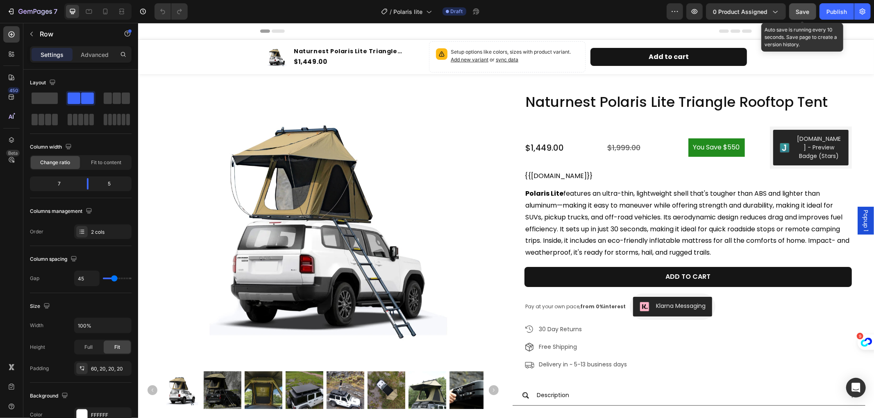
click at [796, 10] on span "Save" at bounding box center [803, 11] width 14 height 7
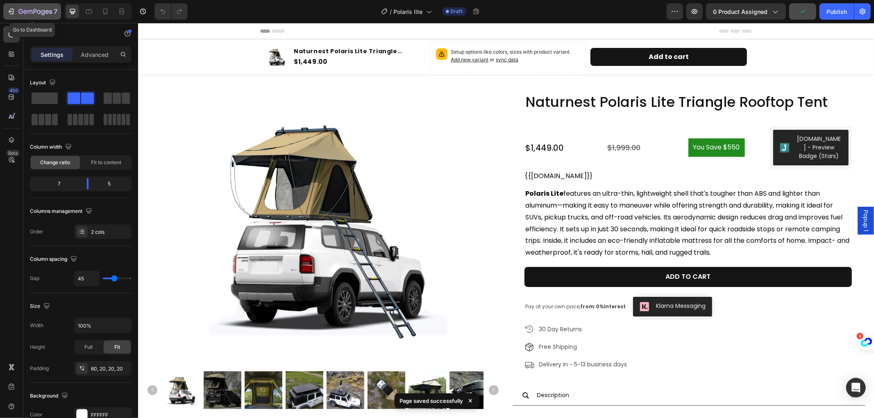
click at [24, 12] on icon "button" at bounding box center [35, 12] width 34 height 7
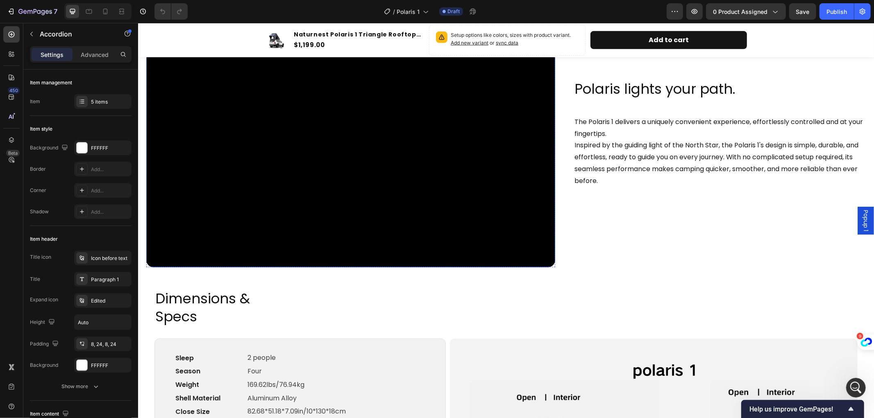
scroll to position [546, 0]
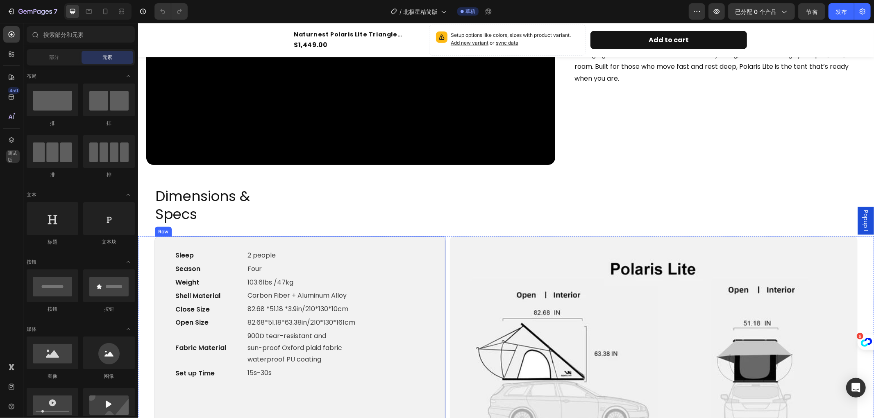
radio input "false"
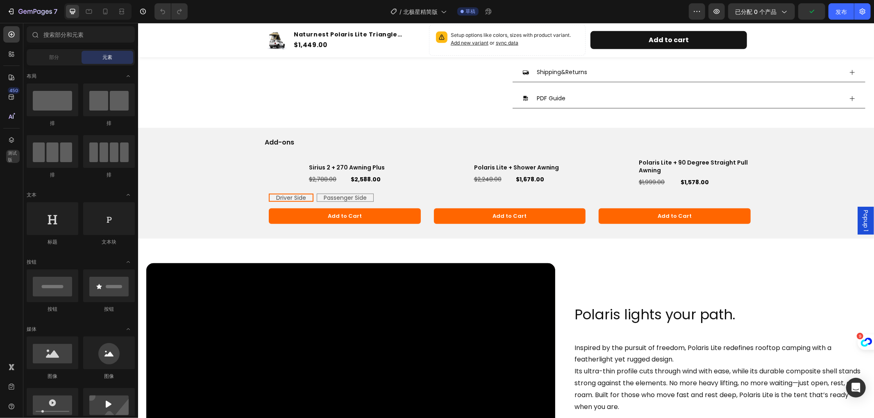
scroll to position [402, 0]
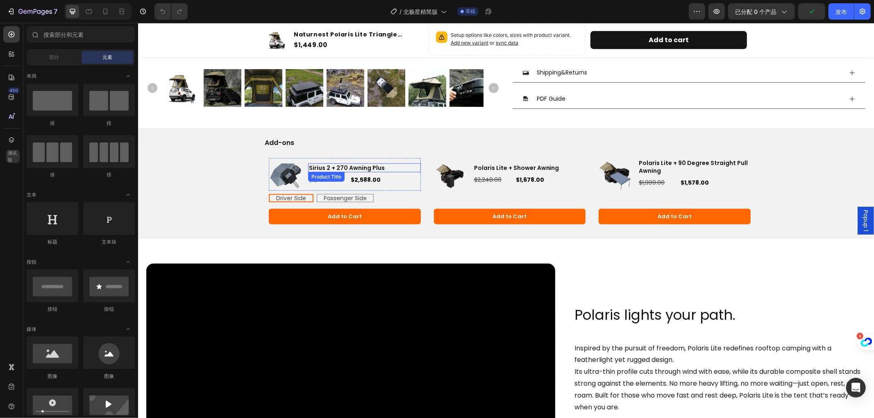
click at [354, 165] on h3 "Sirius 2 + 270 Awning Plus" at bounding box center [364, 167] width 113 height 9
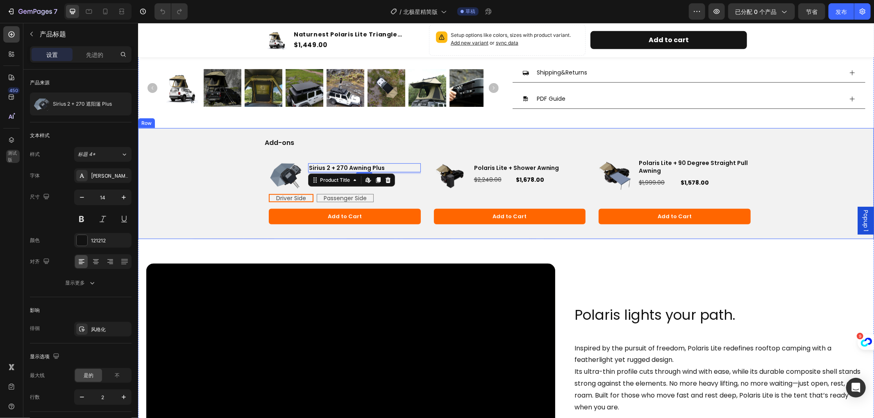
click at [216, 169] on div "Add-ons Text Block Product Images Polaris Lite + Shower Awning Product Title $2…" at bounding box center [506, 183] width 736 height 111
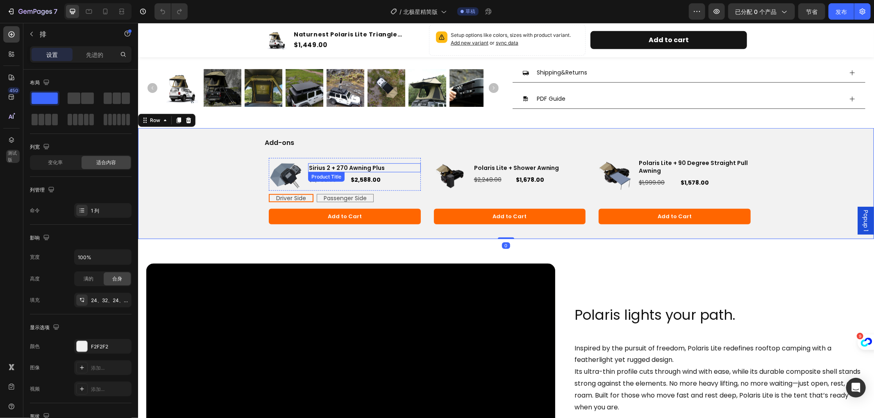
click at [361, 165] on h3 "Sirius 2 + 270 Awning Plus" at bounding box center [364, 167] width 113 height 9
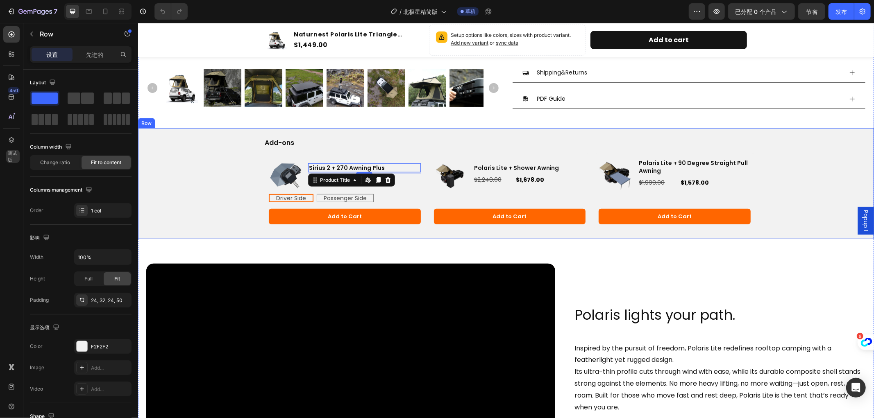
click at [210, 157] on div "Add-ons Text Block Product Images Polaris Lite + Shower Awning Product Title $2…" at bounding box center [506, 183] width 736 height 111
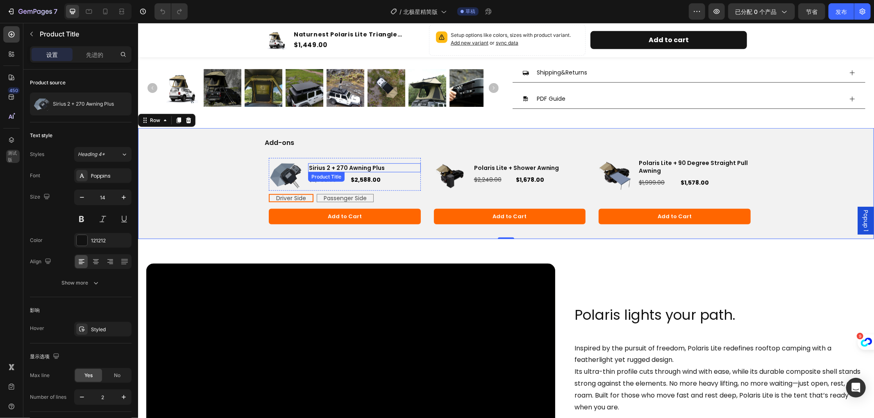
click at [338, 165] on h3 "Sirius 2 + 270 Awning Plus" at bounding box center [364, 167] width 113 height 9
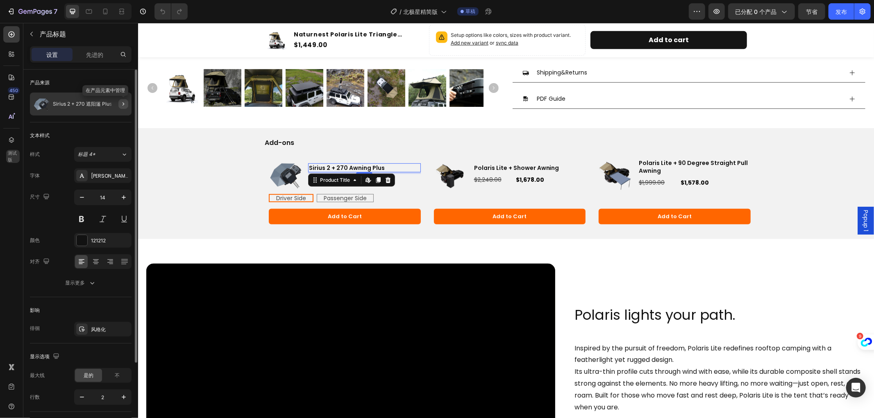
click at [122, 103] on icon "button" at bounding box center [123, 104] width 7 height 7
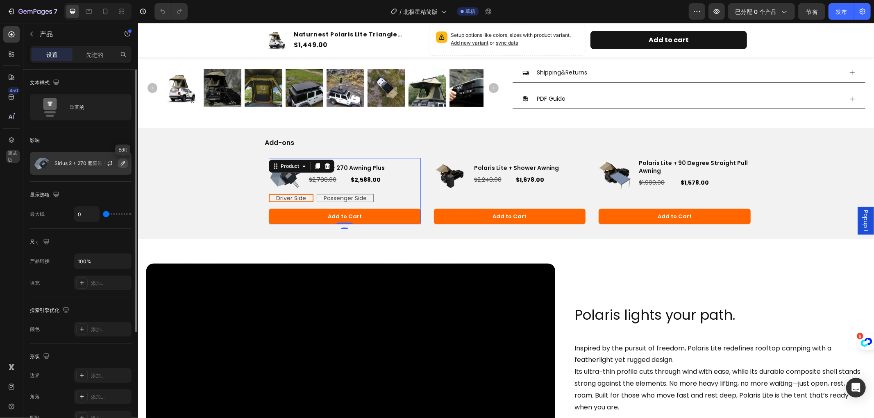
click at [124, 163] on icon "button" at bounding box center [123, 163] width 4 height 4
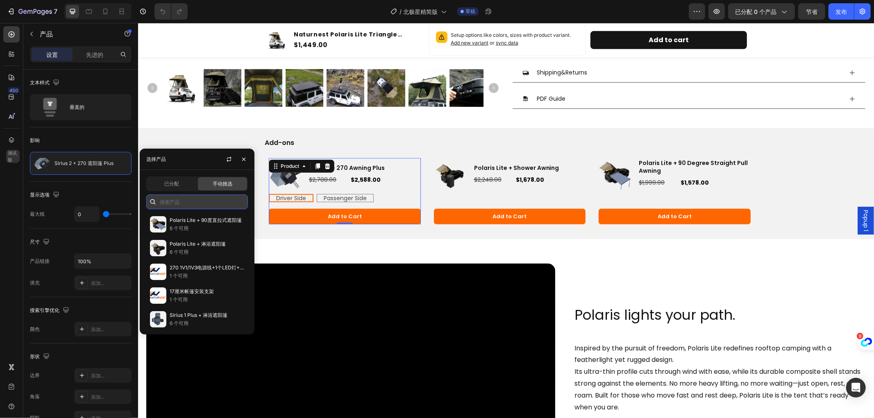
click at [179, 199] on input "text" at bounding box center [197, 202] width 102 height 15
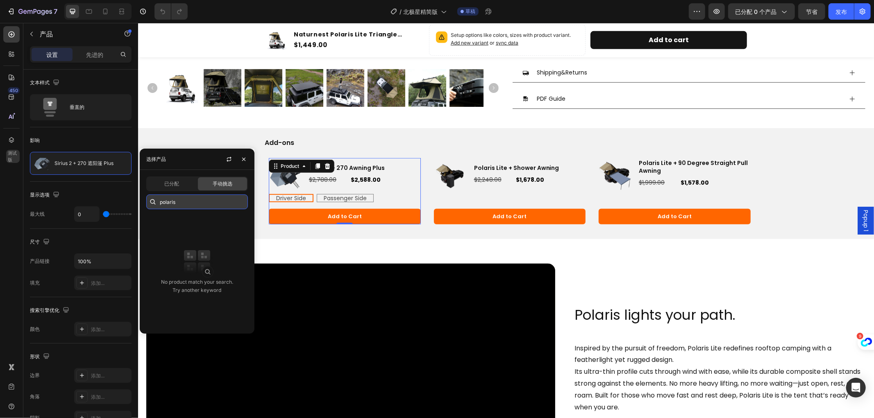
type input "Polaris"
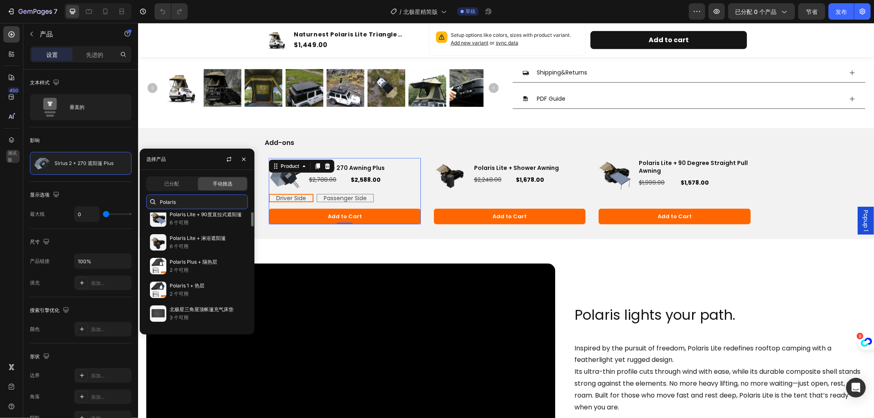
scroll to position [0, 0]
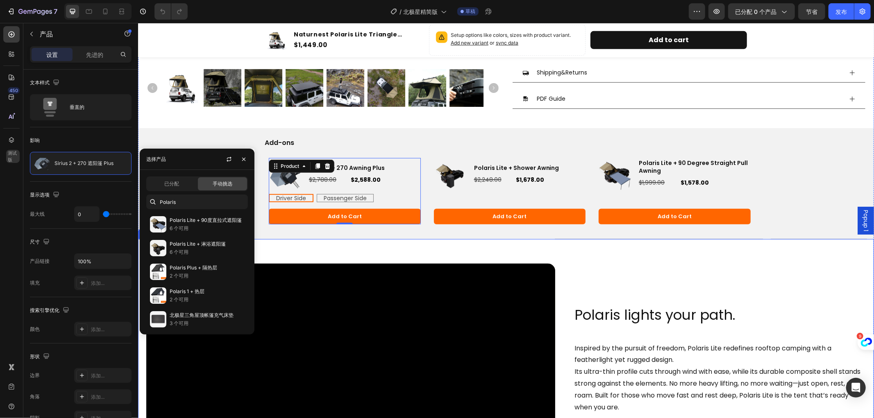
click at [323, 246] on div "Video Row Polaris lights your path. Heading Inspired by the pursuit of freedom,…" at bounding box center [506, 370] width 736 height 263
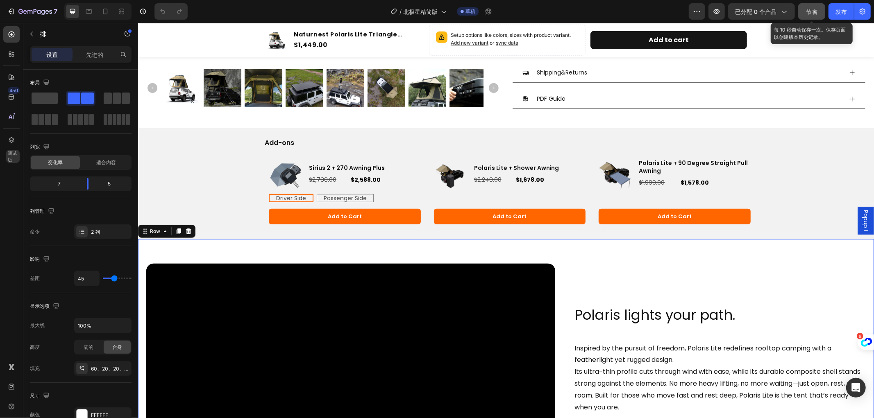
click at [809, 11] on font "节省" at bounding box center [811, 11] width 11 height 7
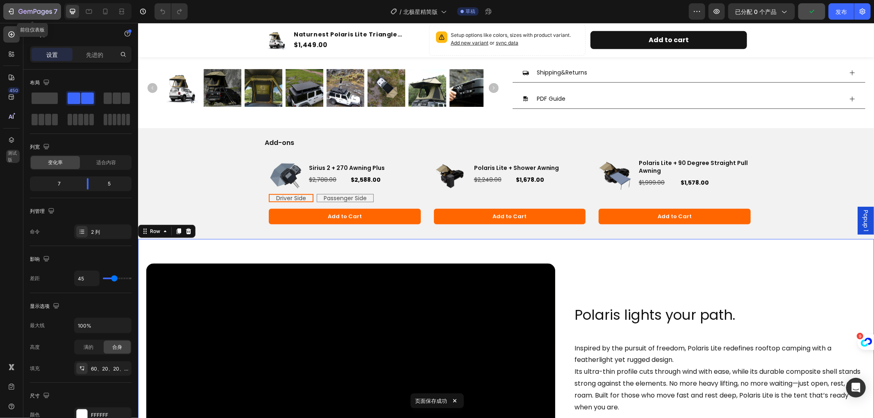
click at [21, 11] on icon "button" at bounding box center [20, 11] width 5 height 5
